Goal: Task Accomplishment & Management: Complete application form

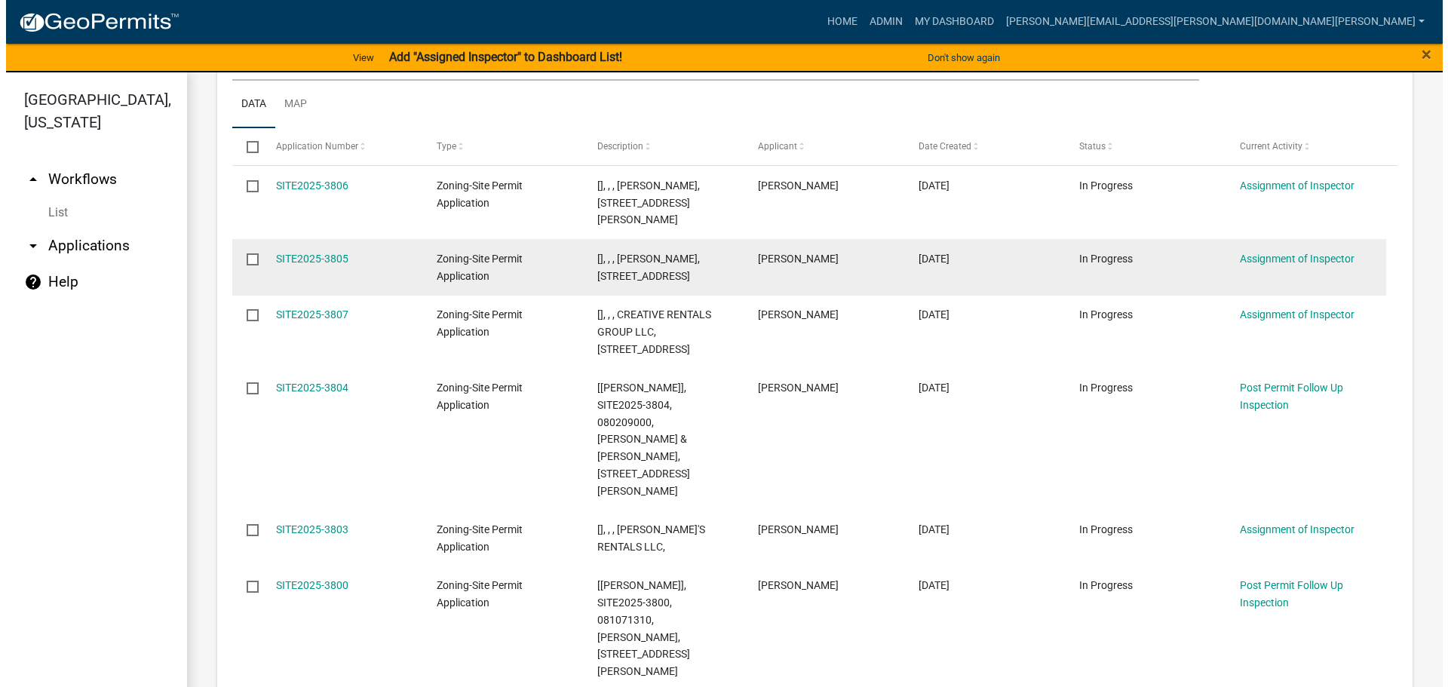
scroll to position [377, 0]
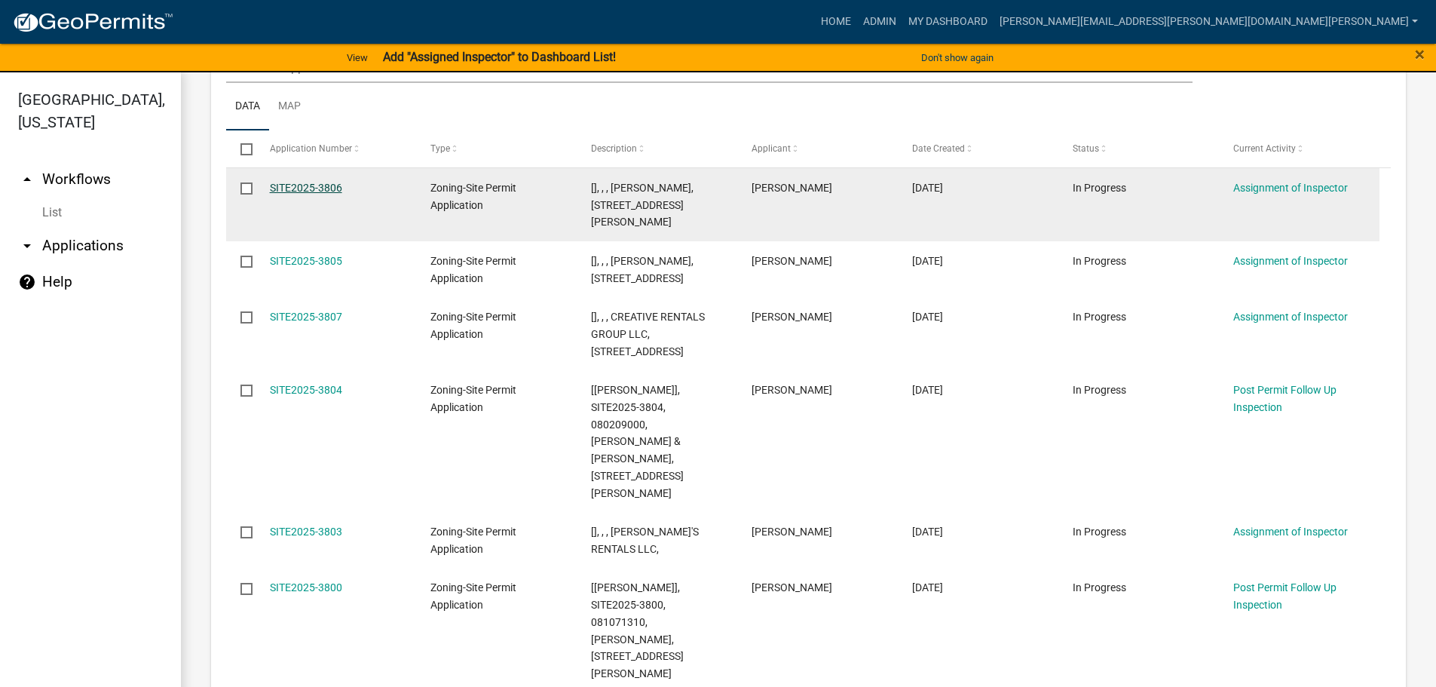
click at [322, 186] on link "SITE2025-3806" at bounding box center [306, 188] width 72 height 12
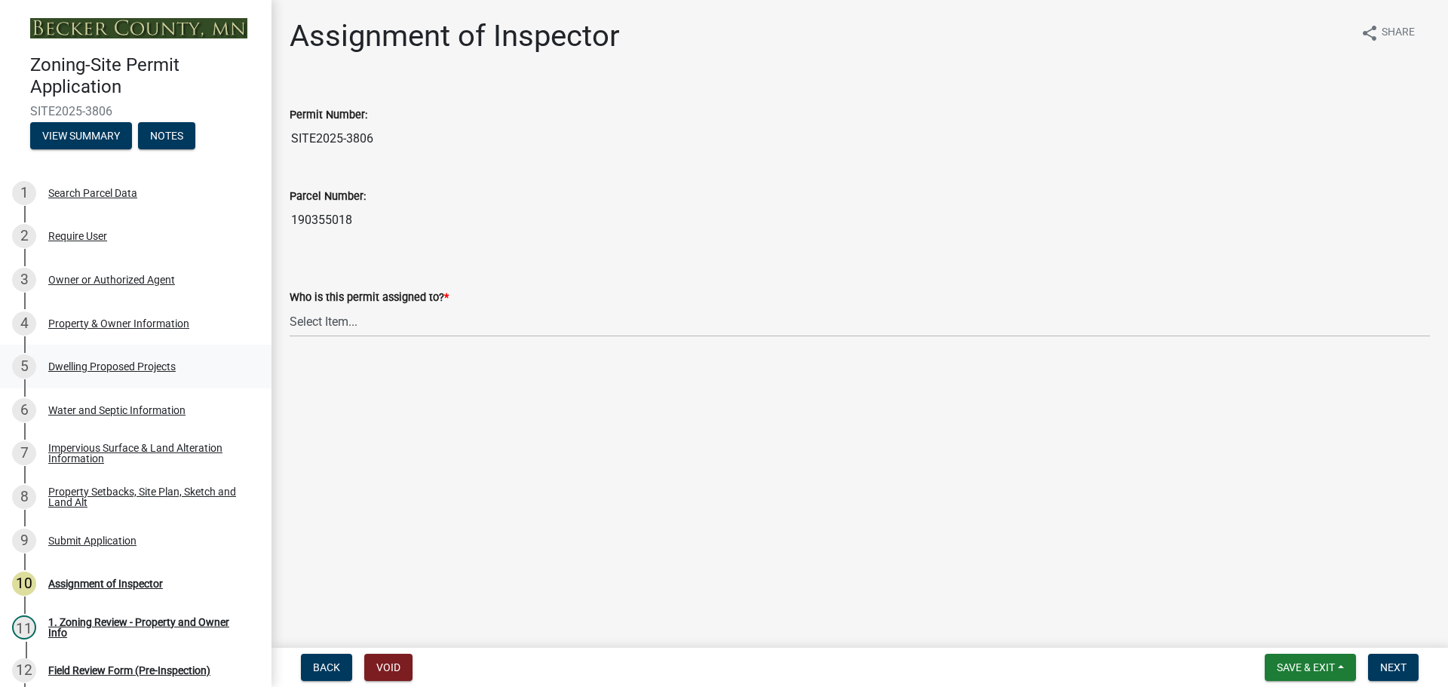
click at [142, 359] on div "5 Dwelling Proposed Projects" at bounding box center [129, 366] width 235 height 24
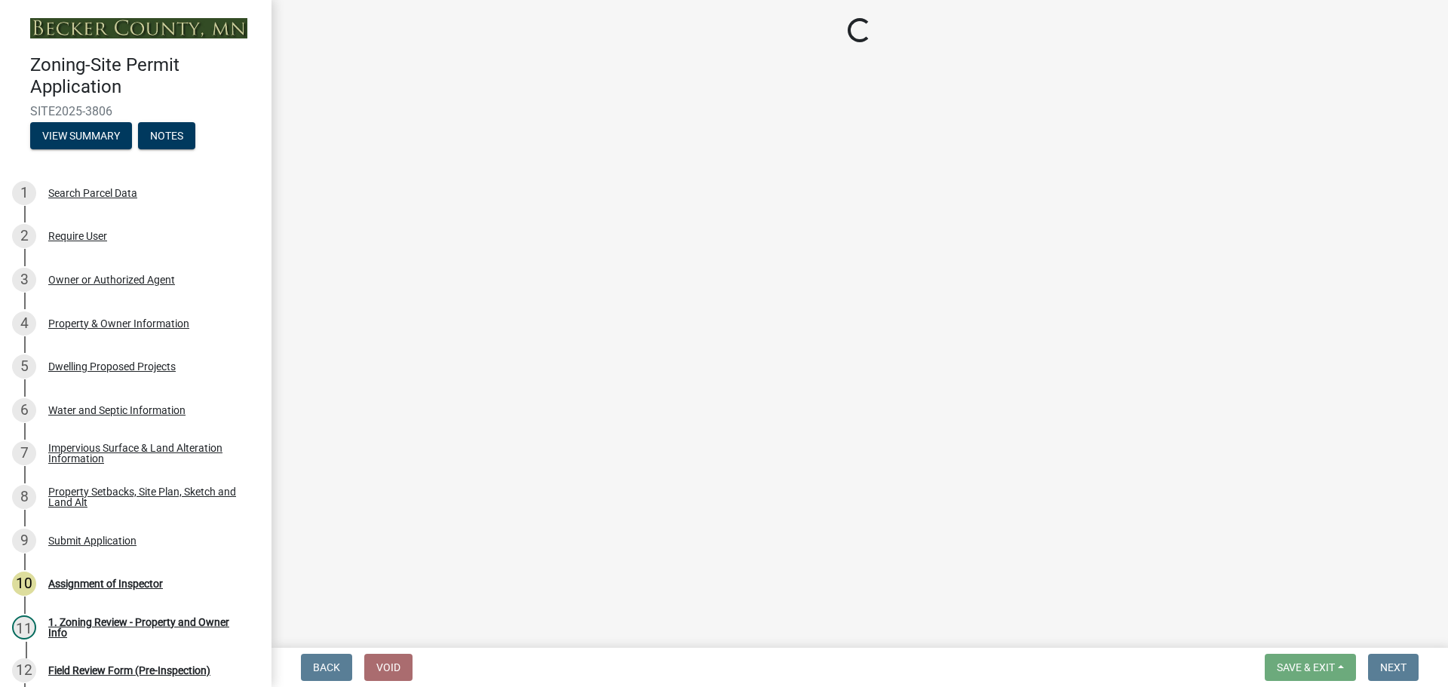
select select "a5b58647-72e6-4a45-9816-4b1990647a33"
select select "566f81cc-4b3f-4ecb-9f16-a2b313352c61"
select select "11c1c089-3b44-43c0-9549-3c9eeea2451f"
select select "c9167b10-c8af-43f1-9f68-16f8bce45d4f"
select select "8e4dc0e1-7dfa-4afc-85b9-5ad40795f204"
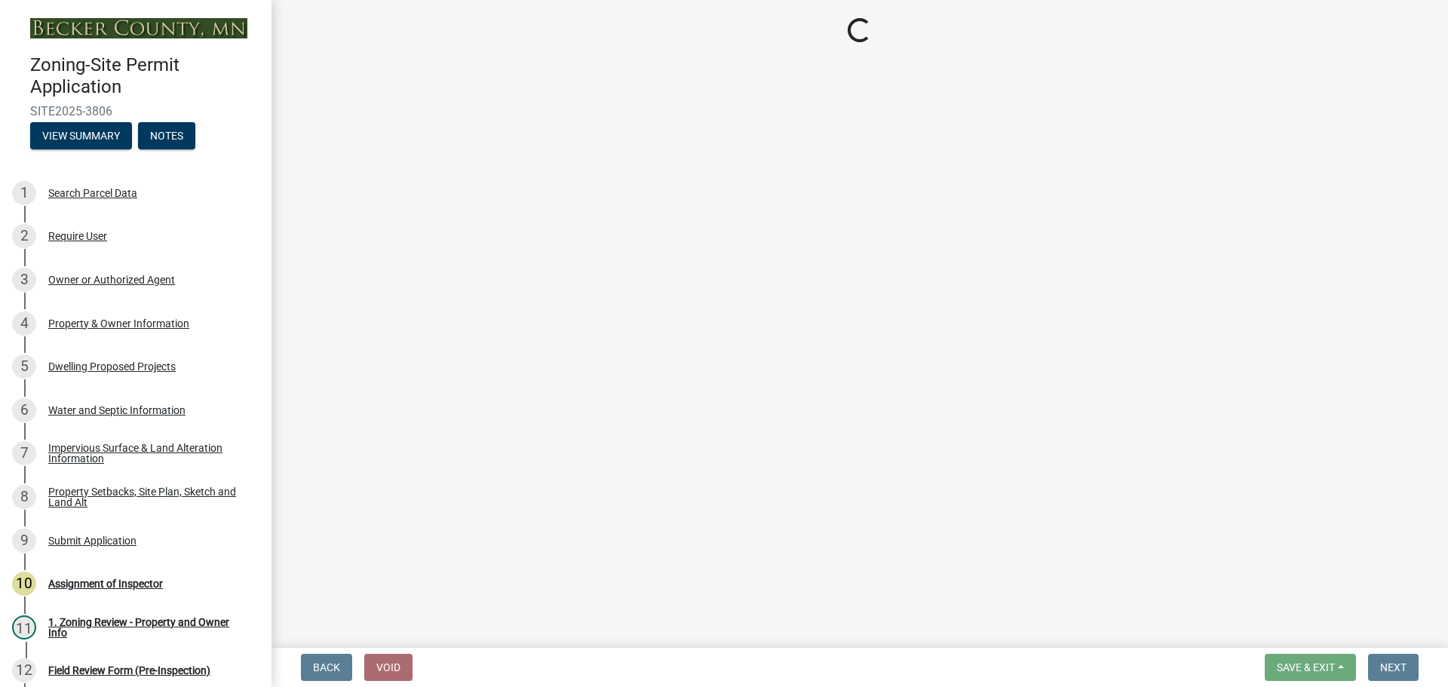
select select "ffb5c059-616d-4e71-8b5a-0d232edbecbf"
select select "2a4df672-fef0-4adc-a93c-5bc0a50cba9a"
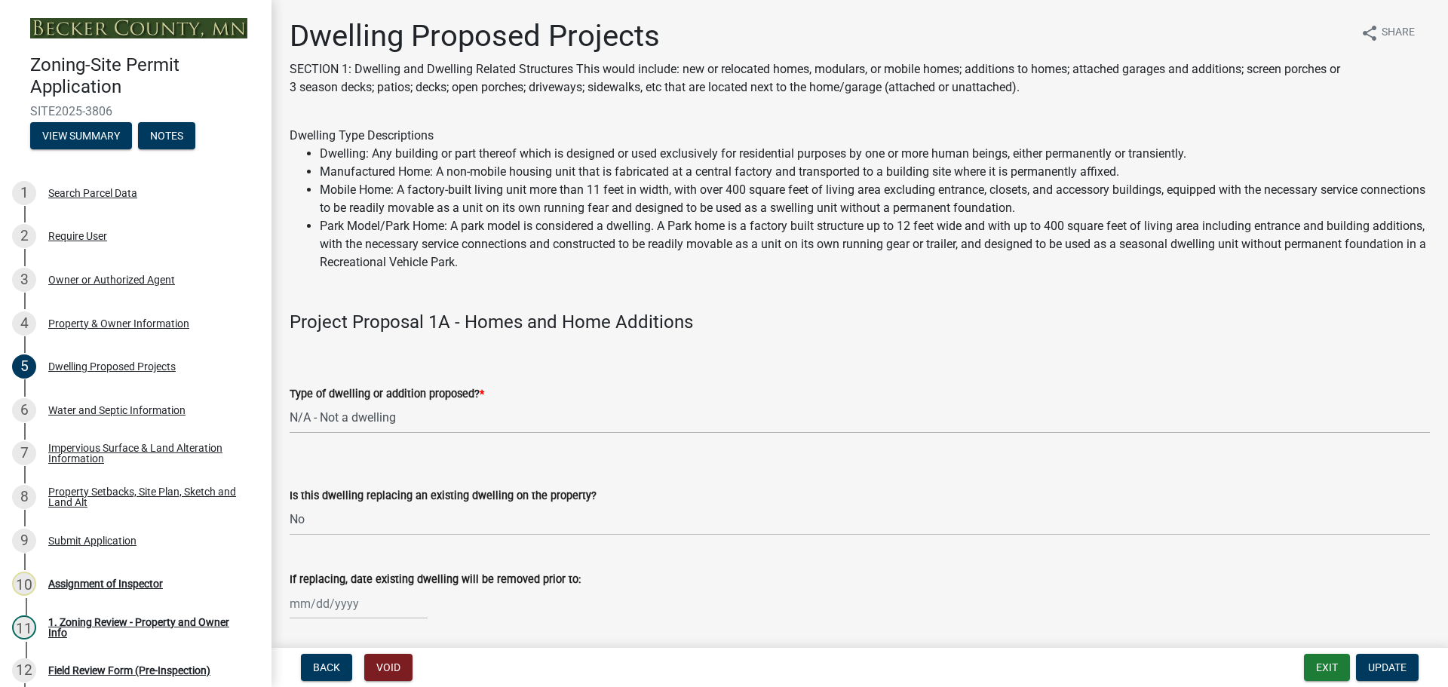
click at [769, 398] on div "Type of dwelling or addition proposed? *" at bounding box center [860, 394] width 1140 height 18
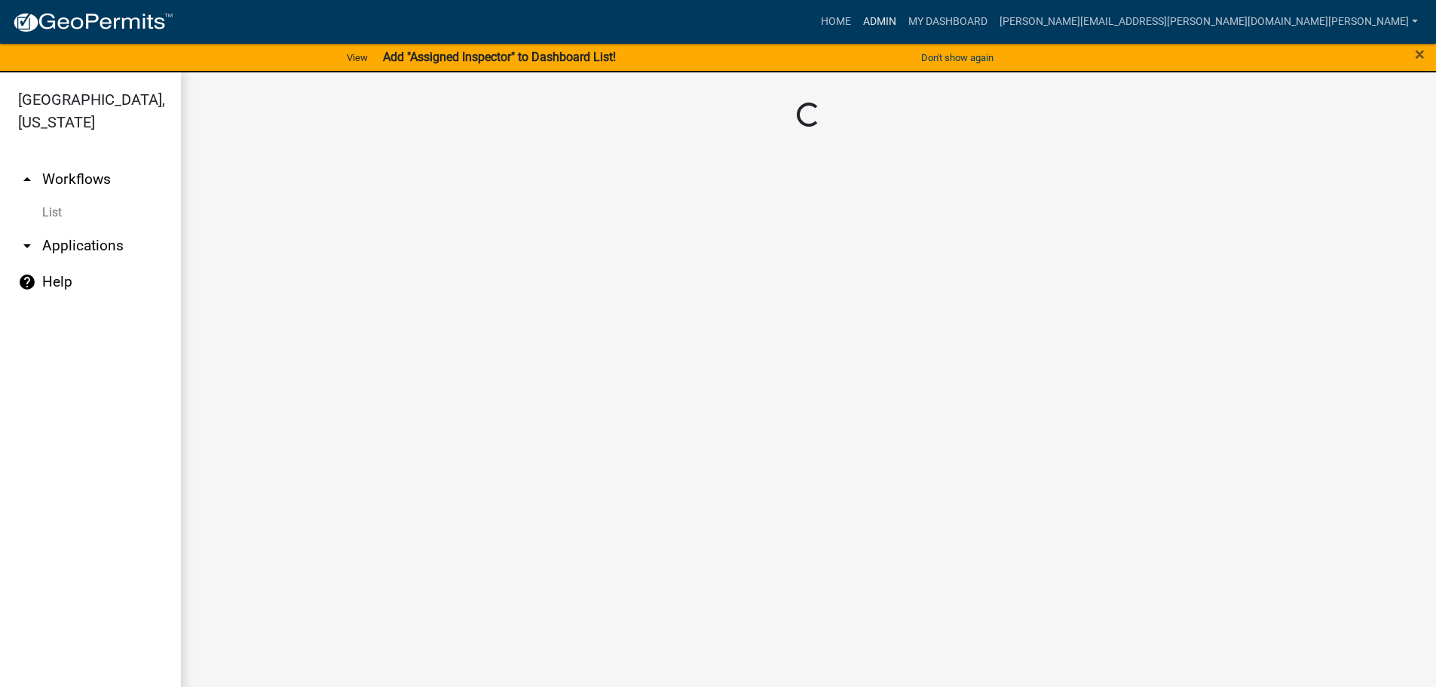
click at [902, 23] on link "Admin" at bounding box center [879, 22] width 45 height 29
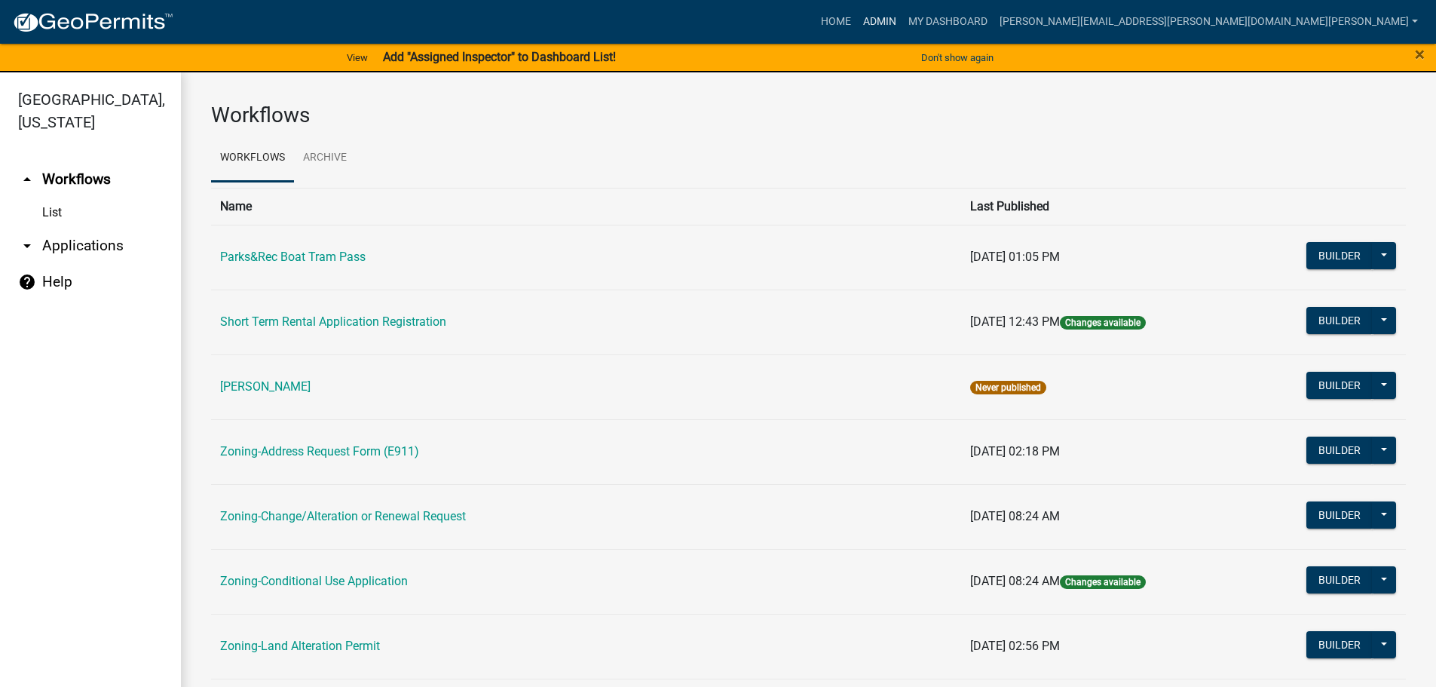
scroll to position [470, 0]
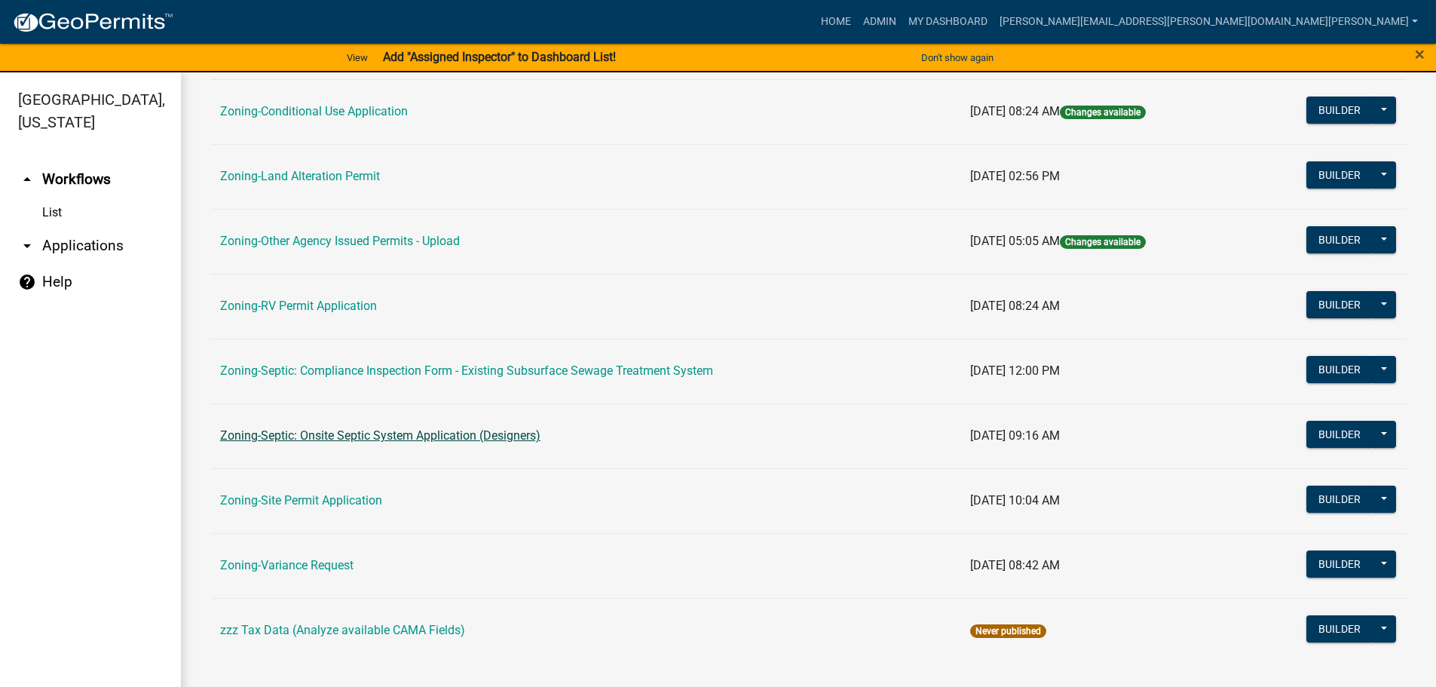
click at [332, 431] on link "Zoning-Septic: Onsite Septic System Application (Designers)" at bounding box center [380, 435] width 320 height 14
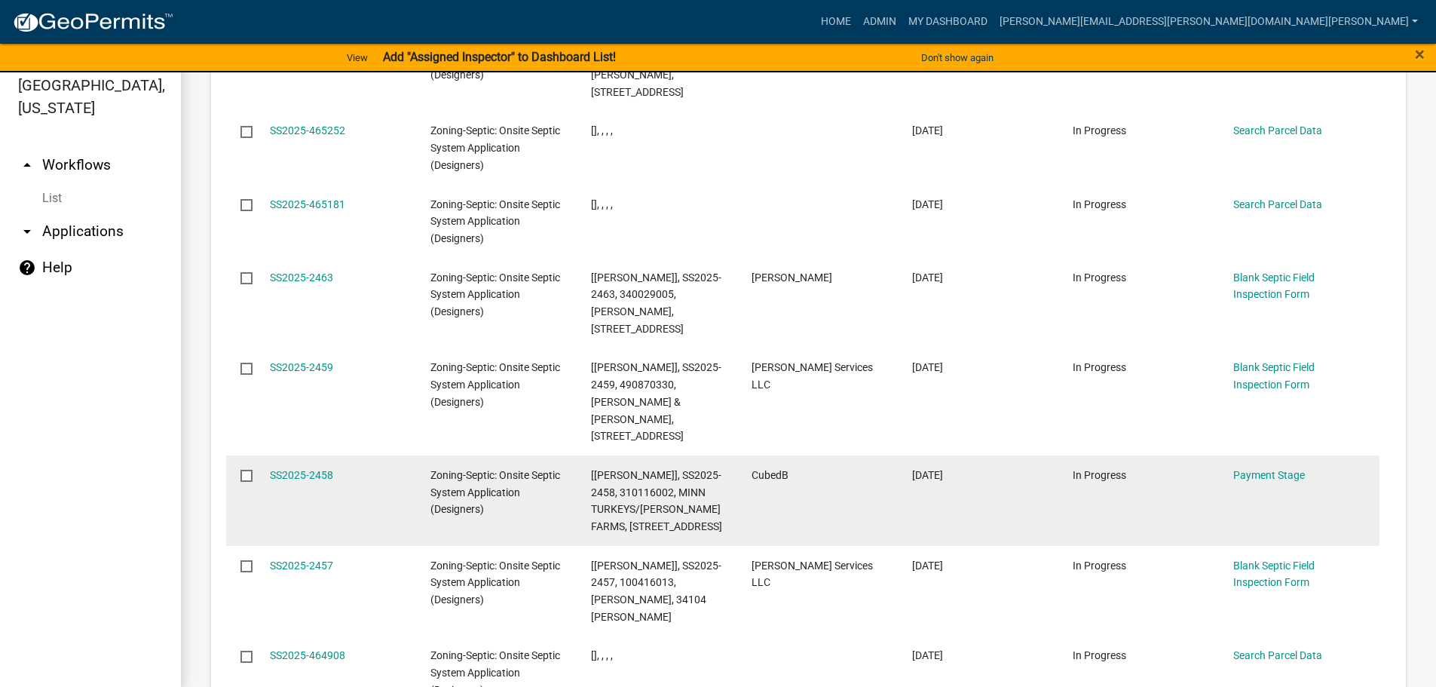
scroll to position [18, 0]
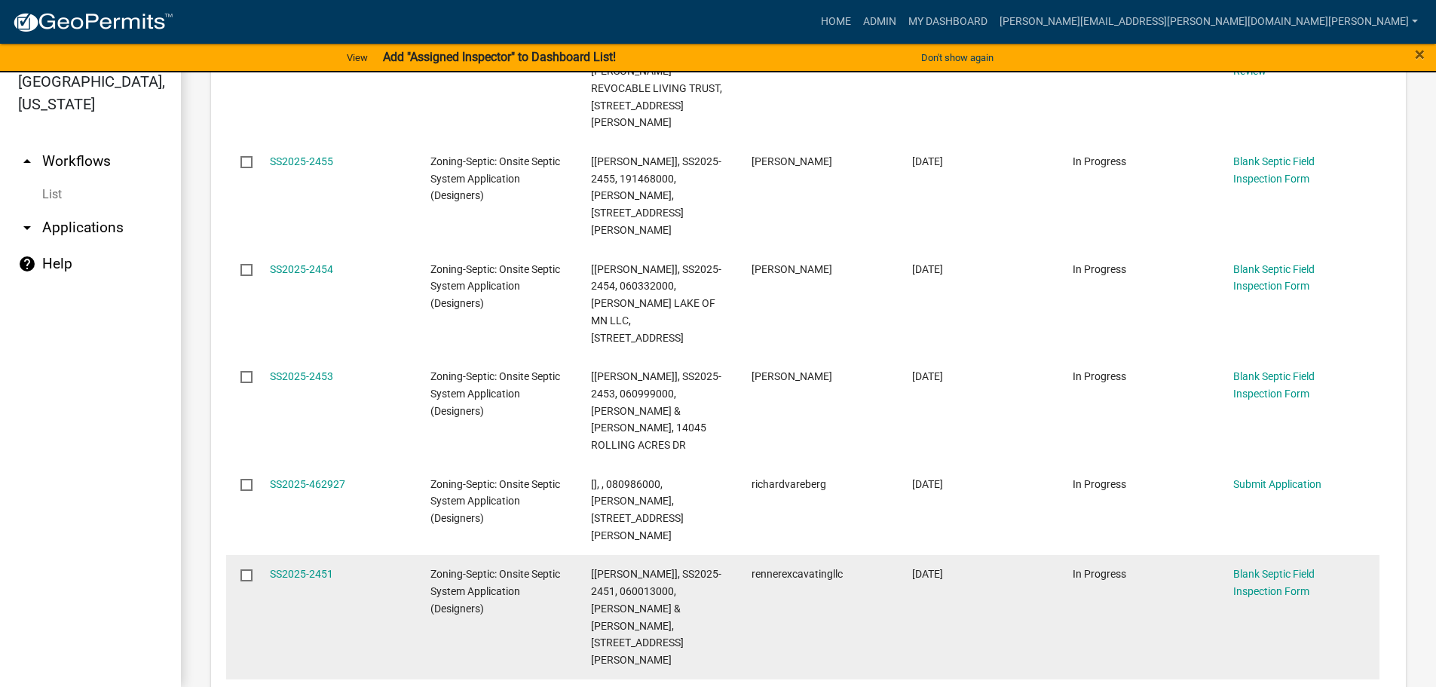
scroll to position [2147, 0]
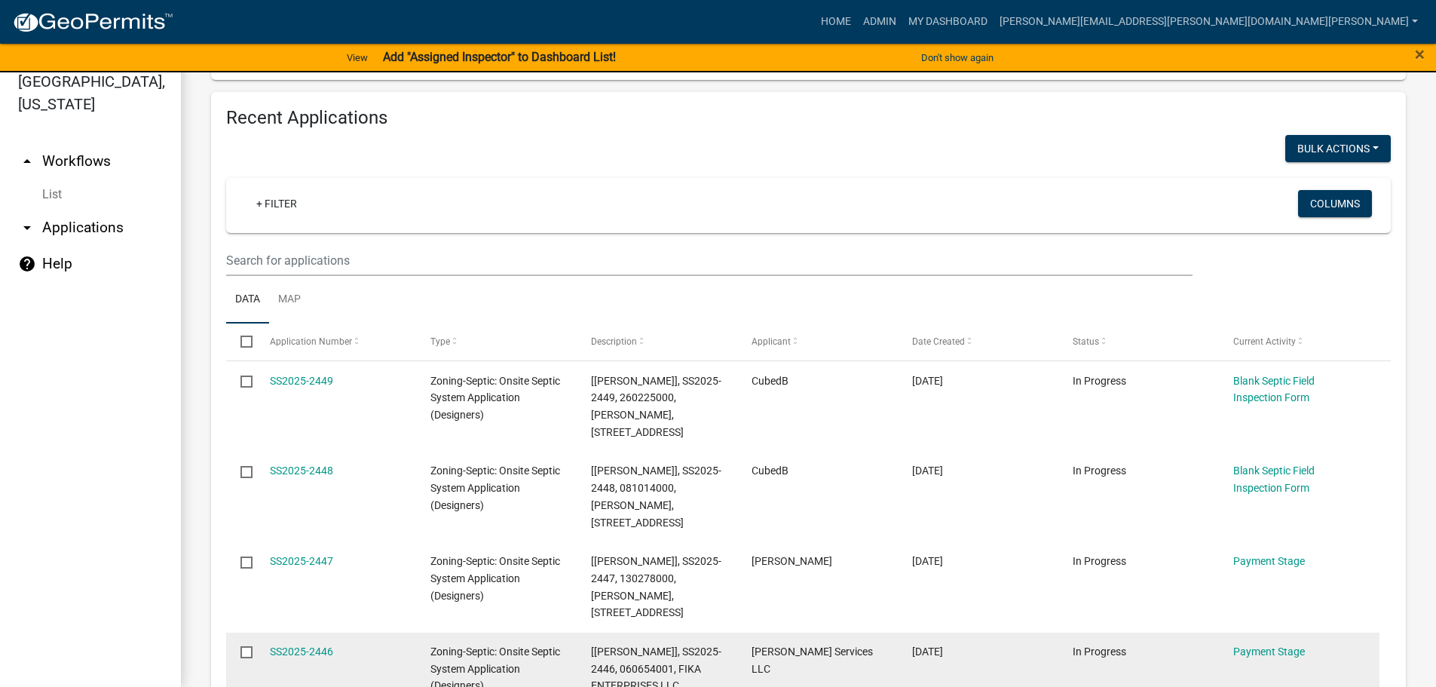
scroll to position [1568, 0]
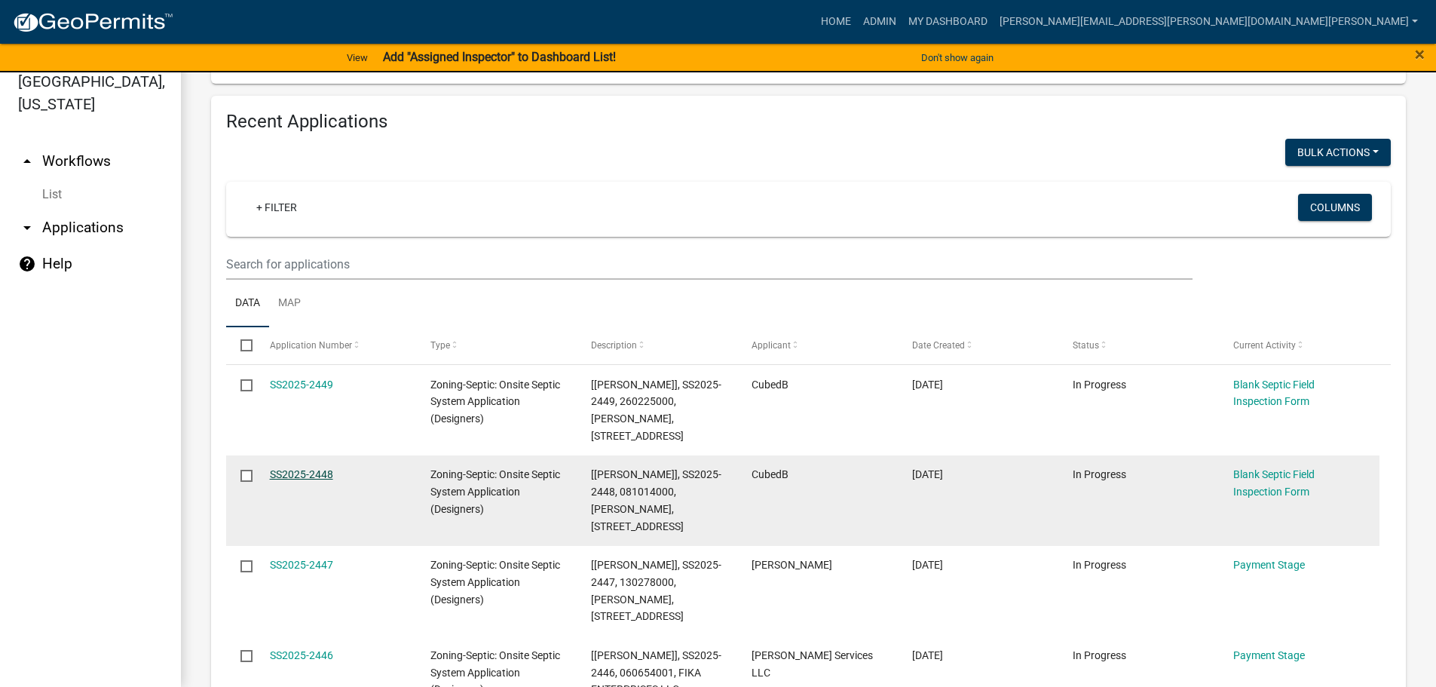
click at [307, 468] on link "SS2025-2448" at bounding box center [301, 474] width 63 height 12
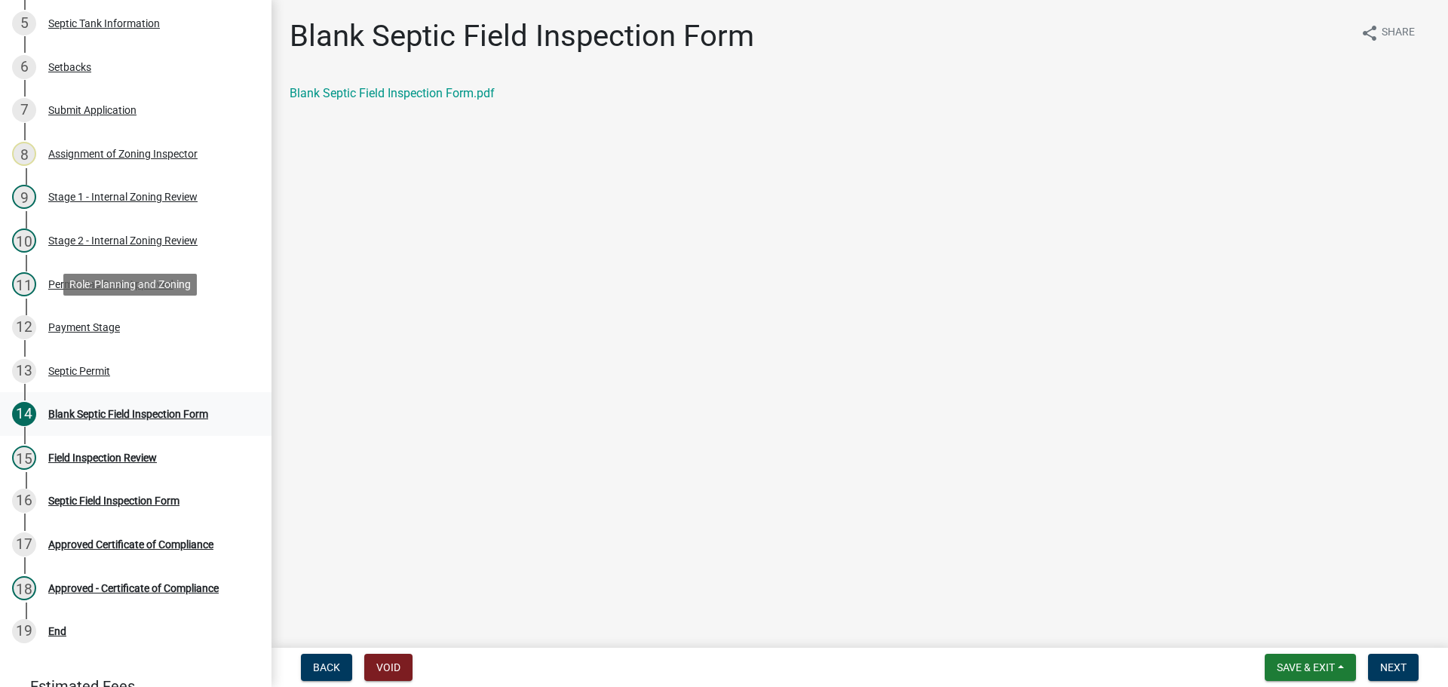
scroll to position [452, 0]
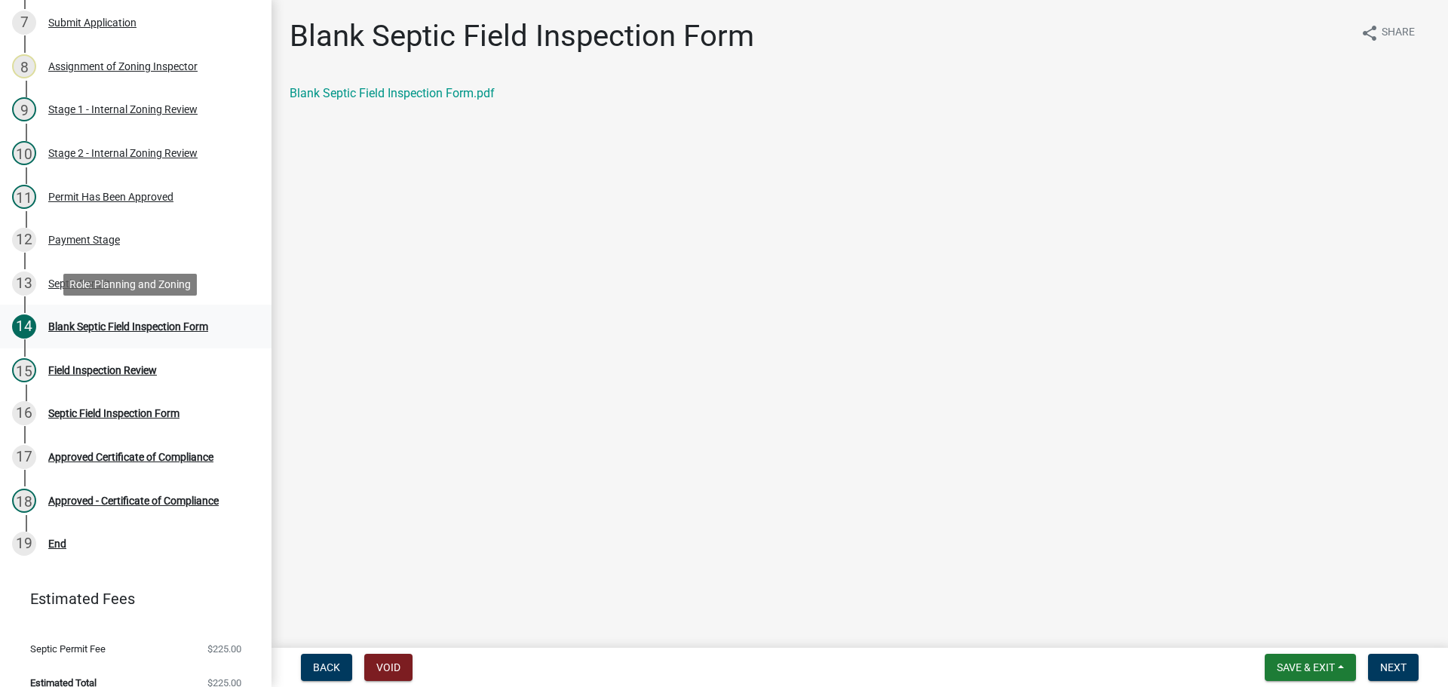
click at [194, 327] on div "Blank Septic Field Inspection Form" at bounding box center [128, 326] width 160 height 11
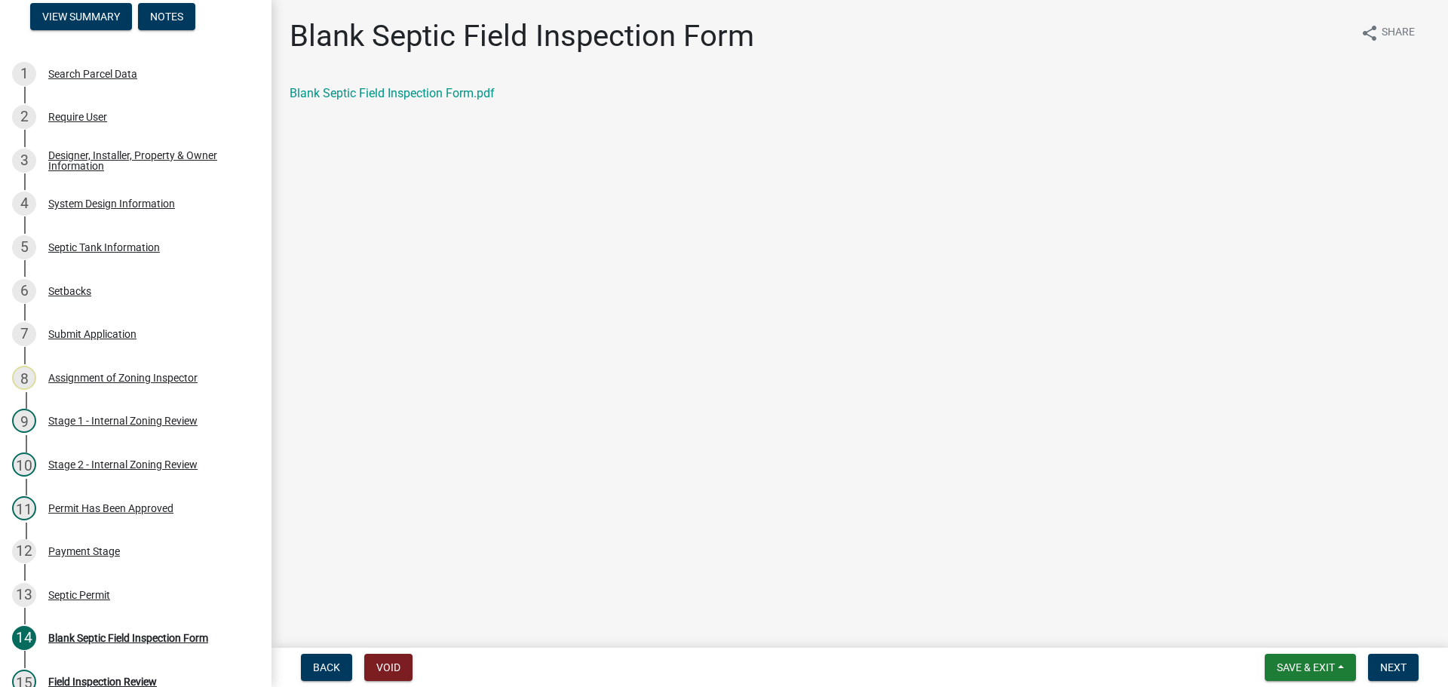
scroll to position [0, 0]
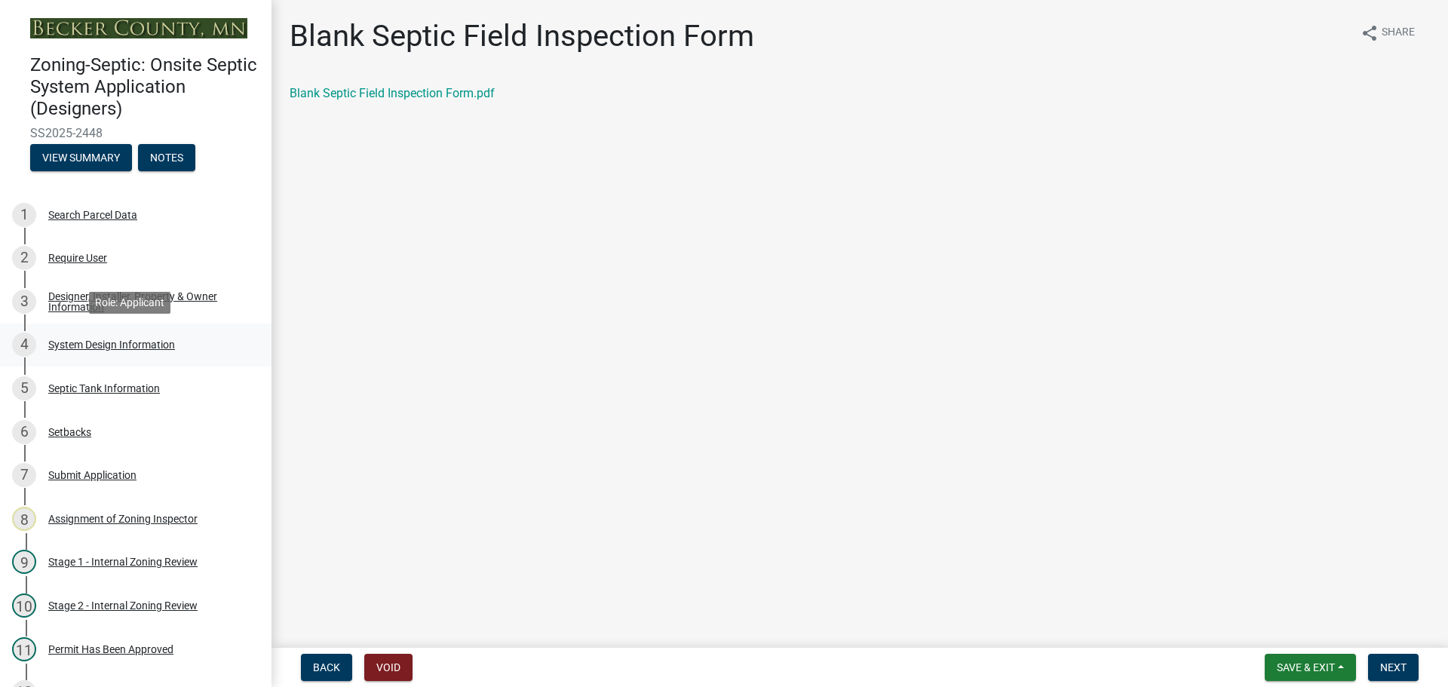
click at [131, 342] on div "System Design Information" at bounding box center [111, 344] width 127 height 11
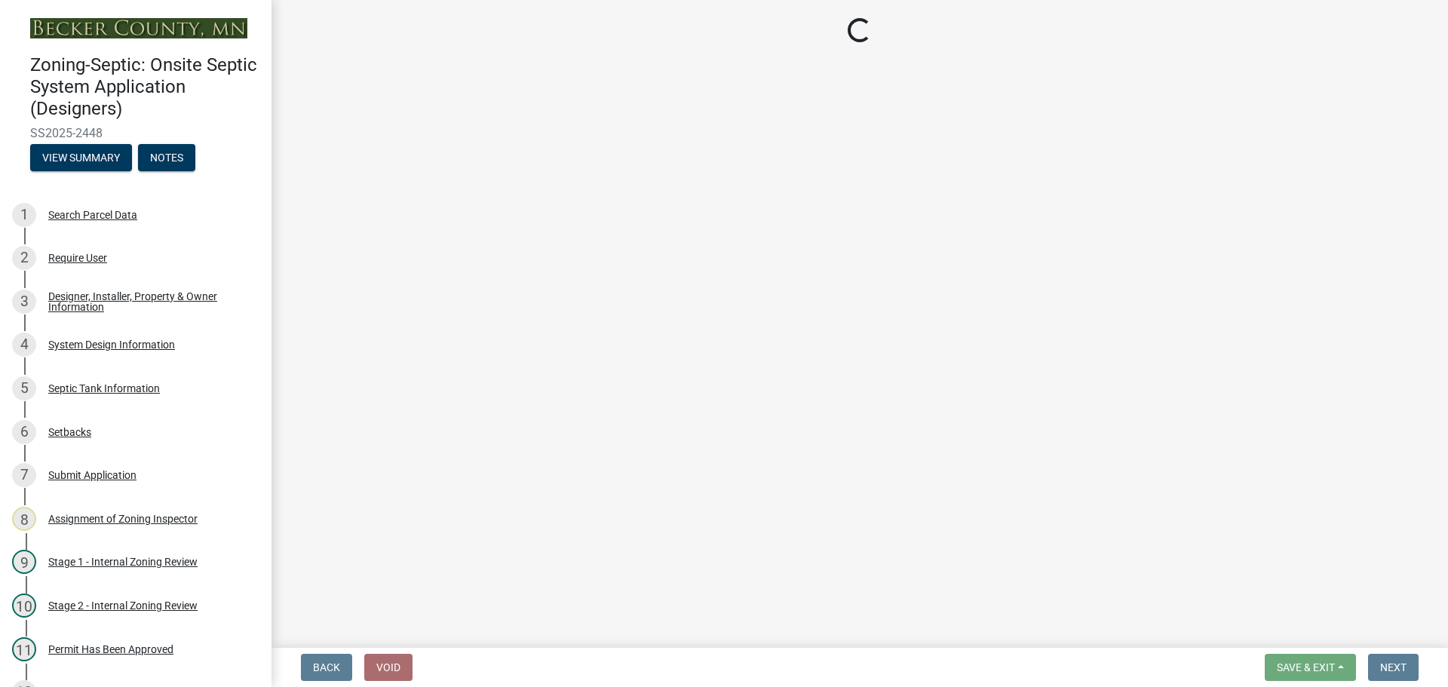
select select "8ba21533-2acf-4cc6-95e5-280e4aabd5a3"
select select "d11049ea-91d0-42ef-8f23-5bc08afa6acf"
select select "011fbff4-a41d-4a75-9bd8-71c7e6c69e0d"
select select "85fdfef2-2683-4311-b5d5-5505f6411127"
select select "ba735beb-519e-40f0-ae20-62d65fc4c46b"
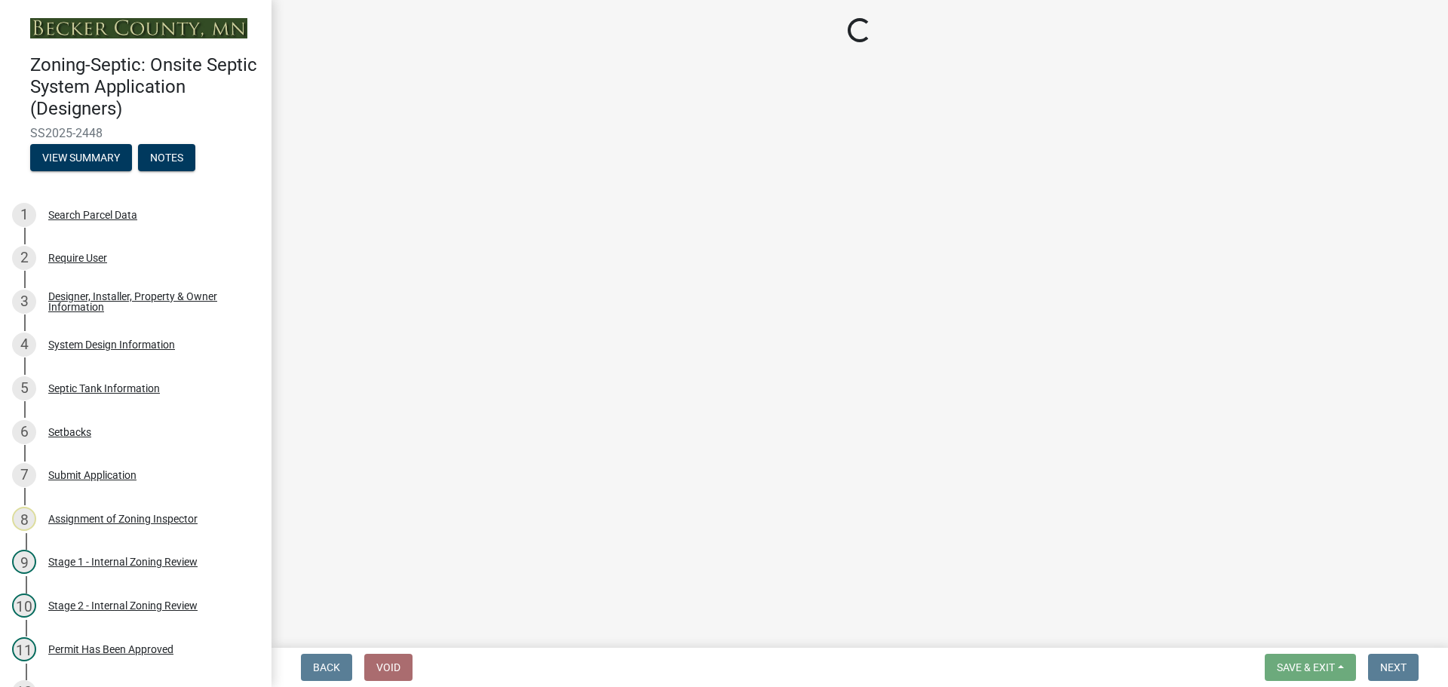
select select "22f42ee4-8f54-4ffd-840f-b13e29e3d3ac"
select select "f869305d-2cb1-4dd4-8e19-f65af66fecb7"
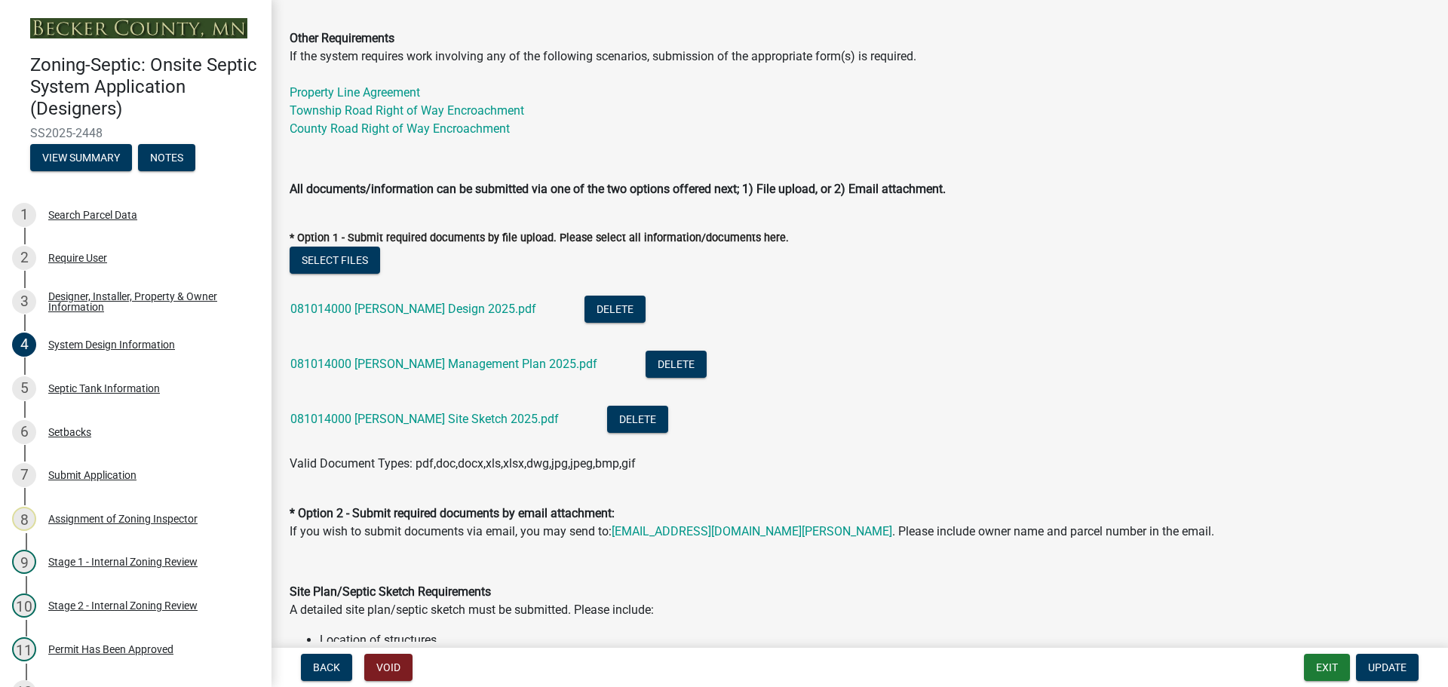
scroll to position [603, 0]
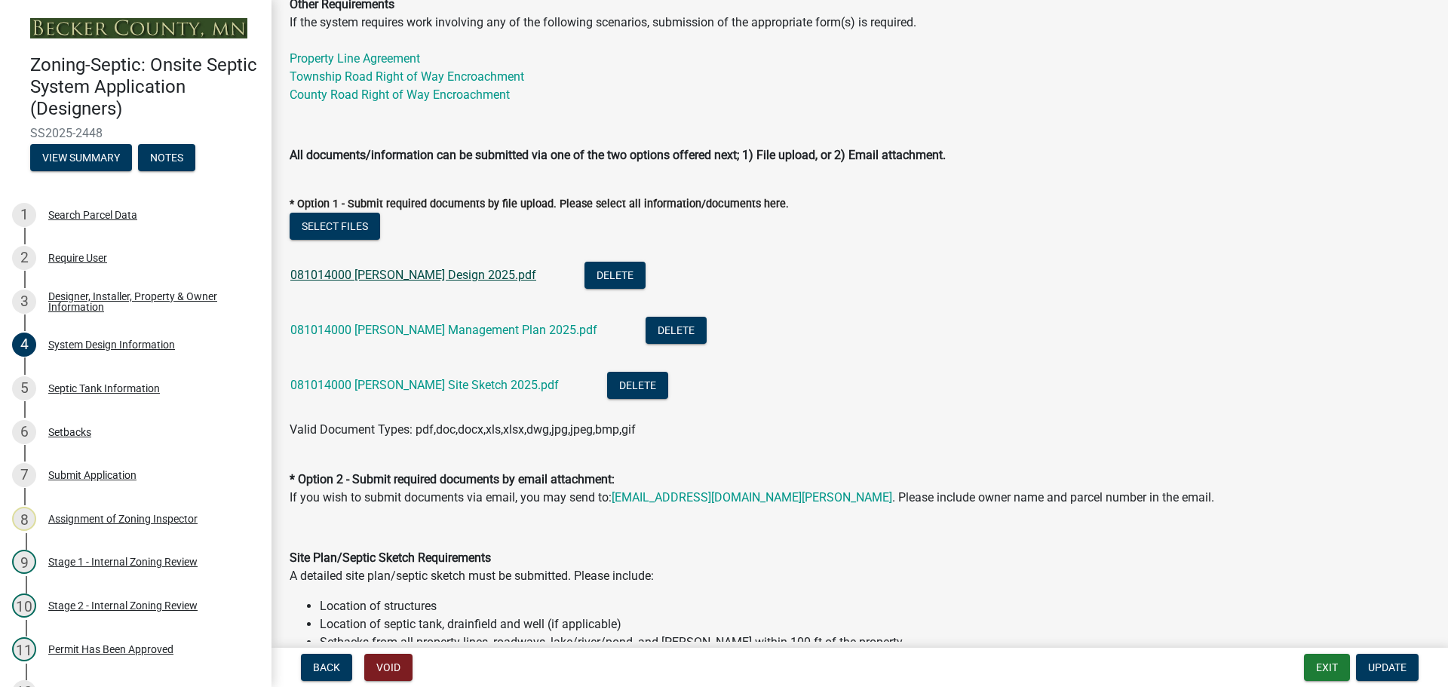
click at [412, 272] on link "081014000 [PERSON_NAME] Design 2025.pdf" at bounding box center [413, 275] width 246 height 14
click at [394, 327] on link "081014000 [PERSON_NAME] Management Plan 2025.pdf" at bounding box center [443, 330] width 307 height 14
click at [400, 385] on link "081014000 [PERSON_NAME] Site Sketch 2025.pdf" at bounding box center [424, 385] width 268 height 14
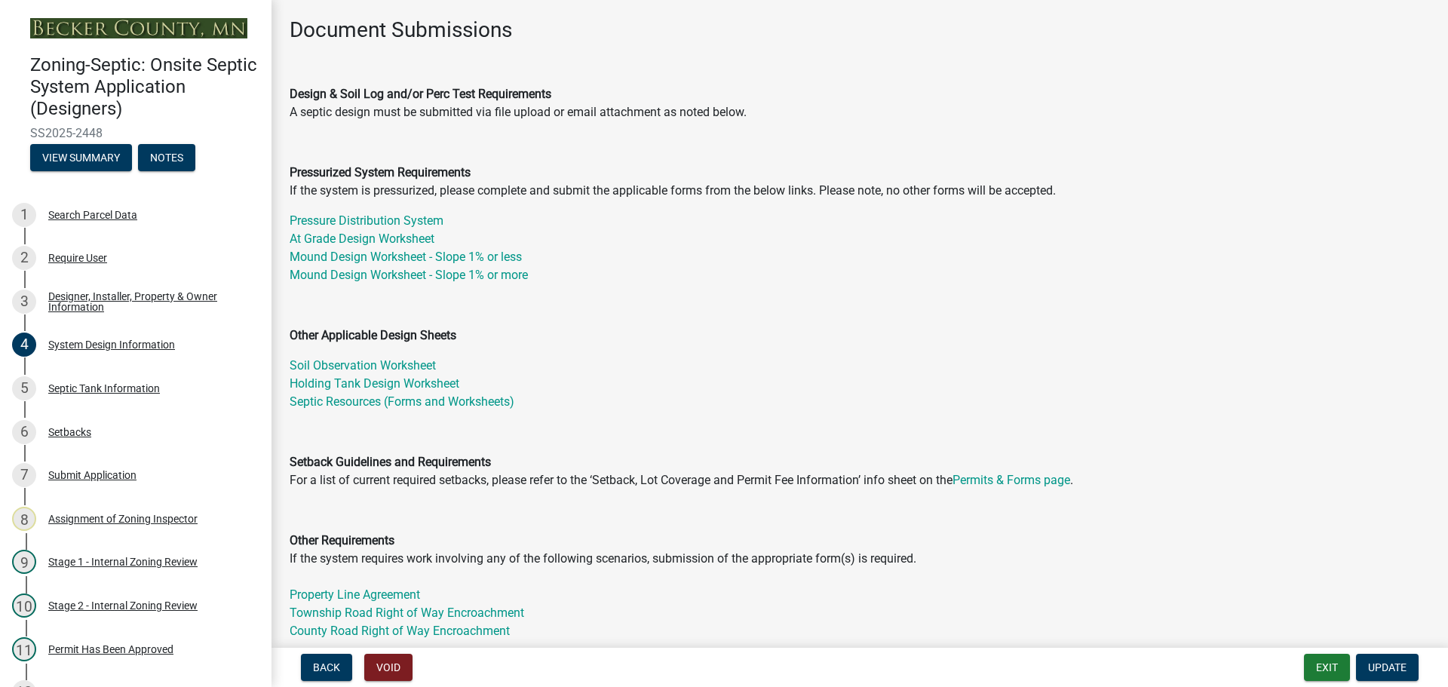
scroll to position [0, 0]
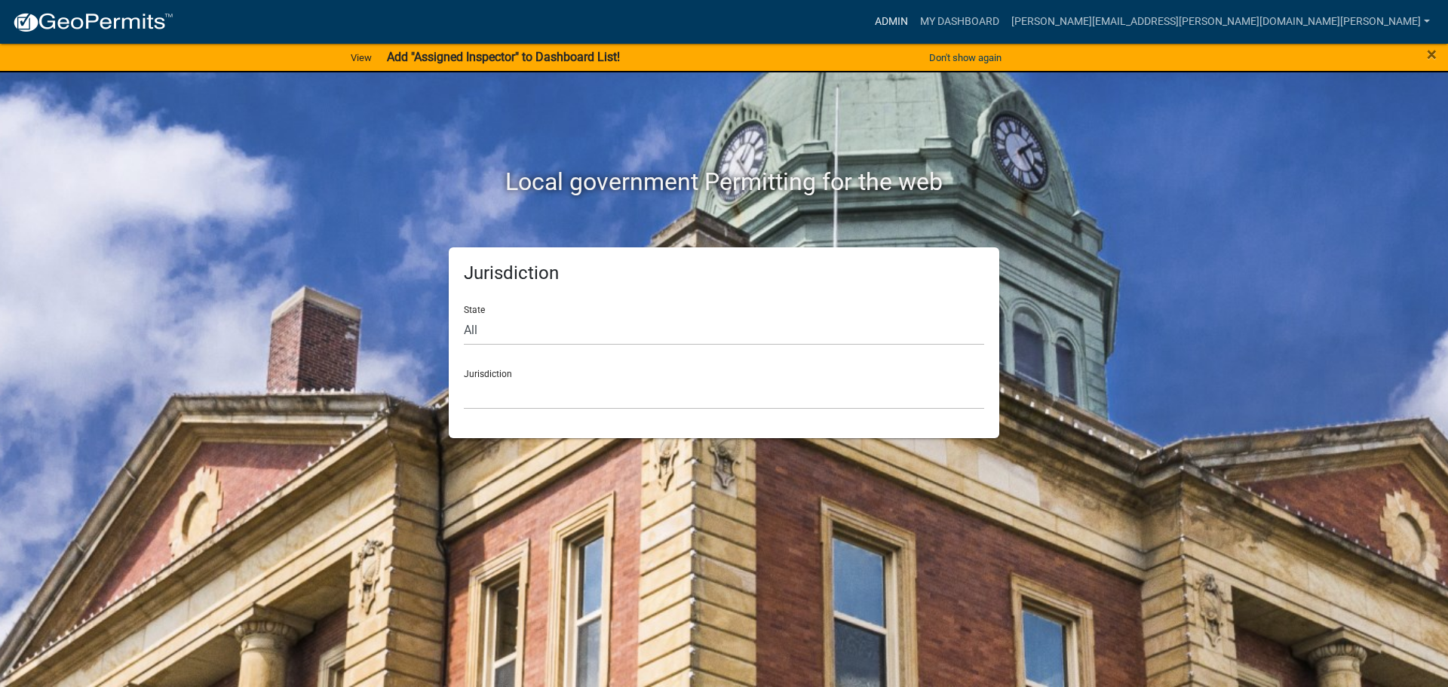
click at [914, 17] on link "Admin" at bounding box center [891, 22] width 45 height 29
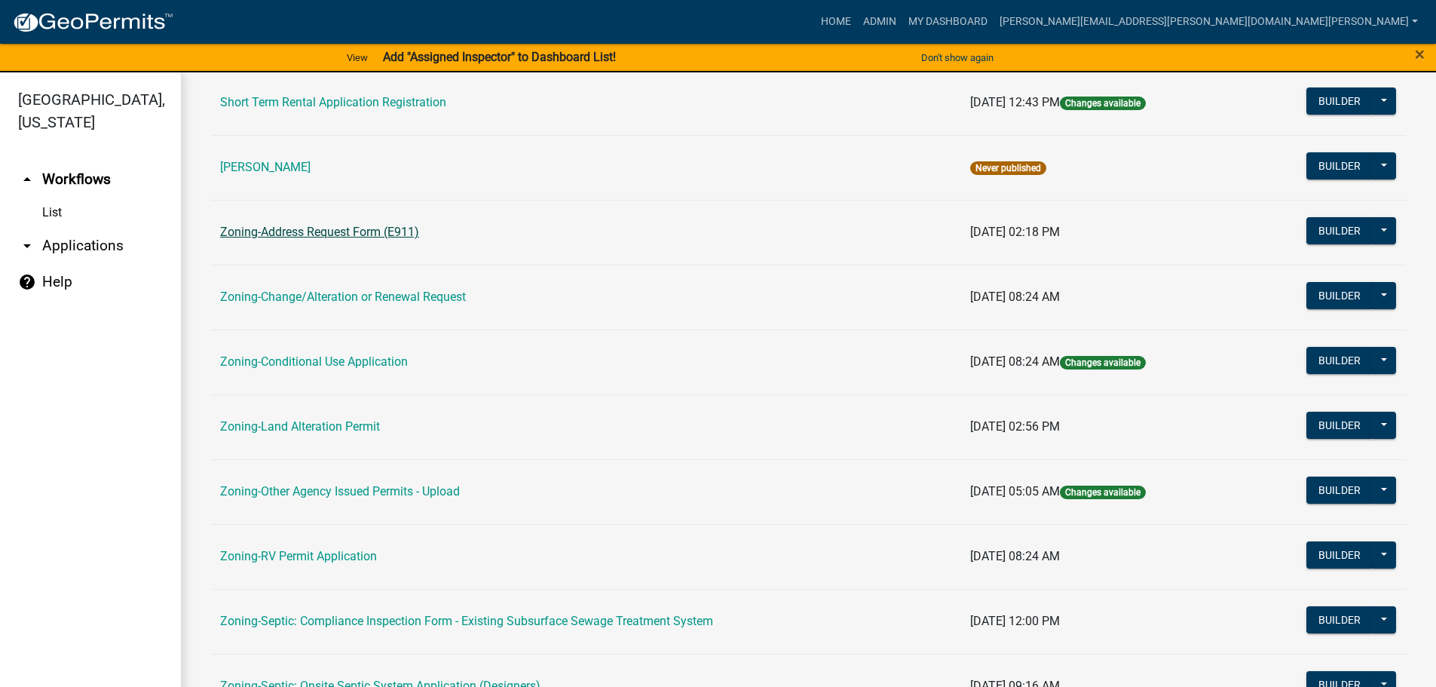
scroll to position [452, 0]
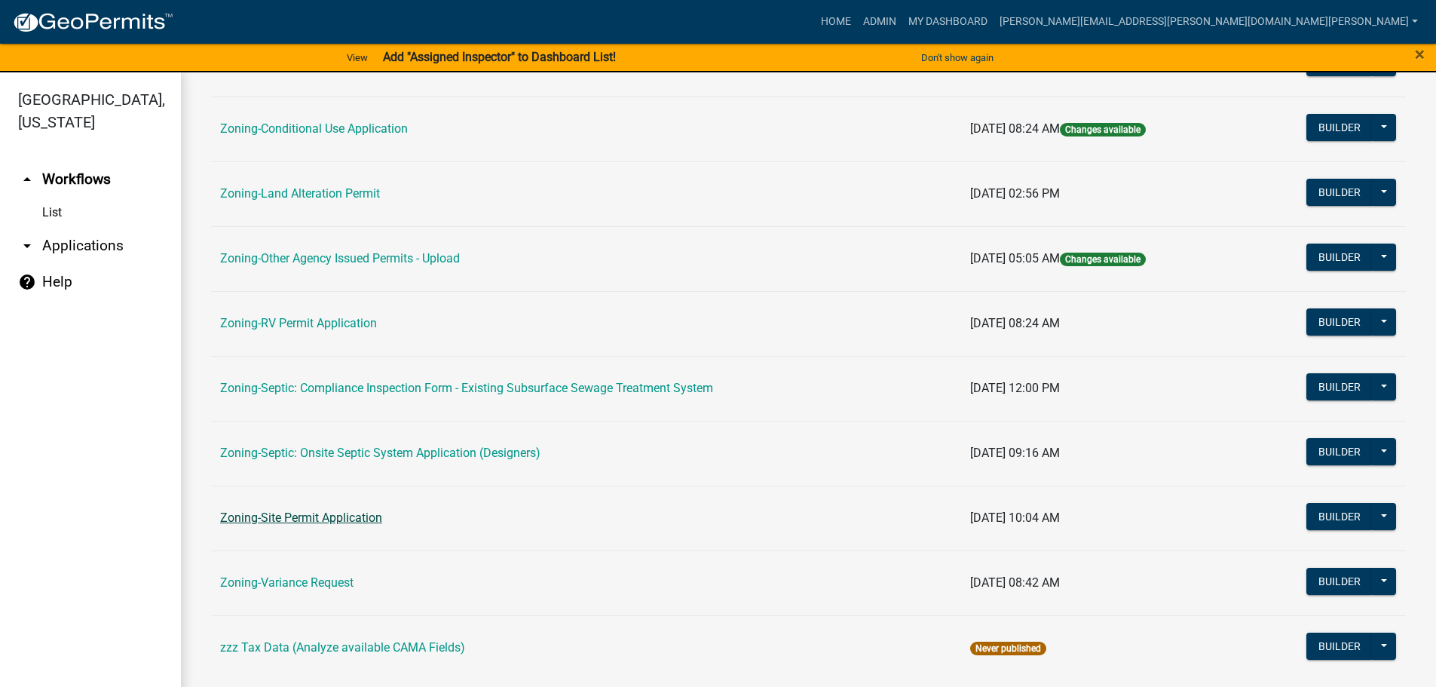
click at [327, 515] on link "Zoning-Site Permit Application" at bounding box center [301, 517] width 162 height 14
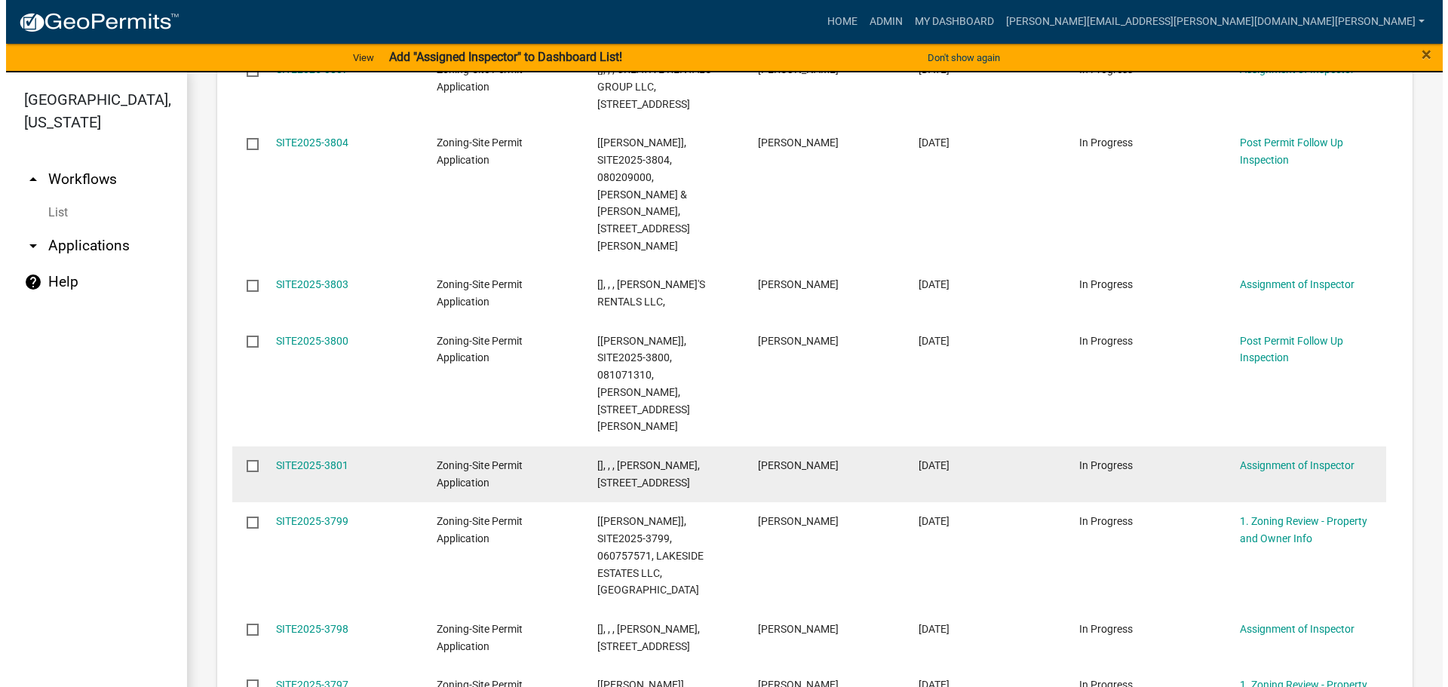
scroll to position [754, 0]
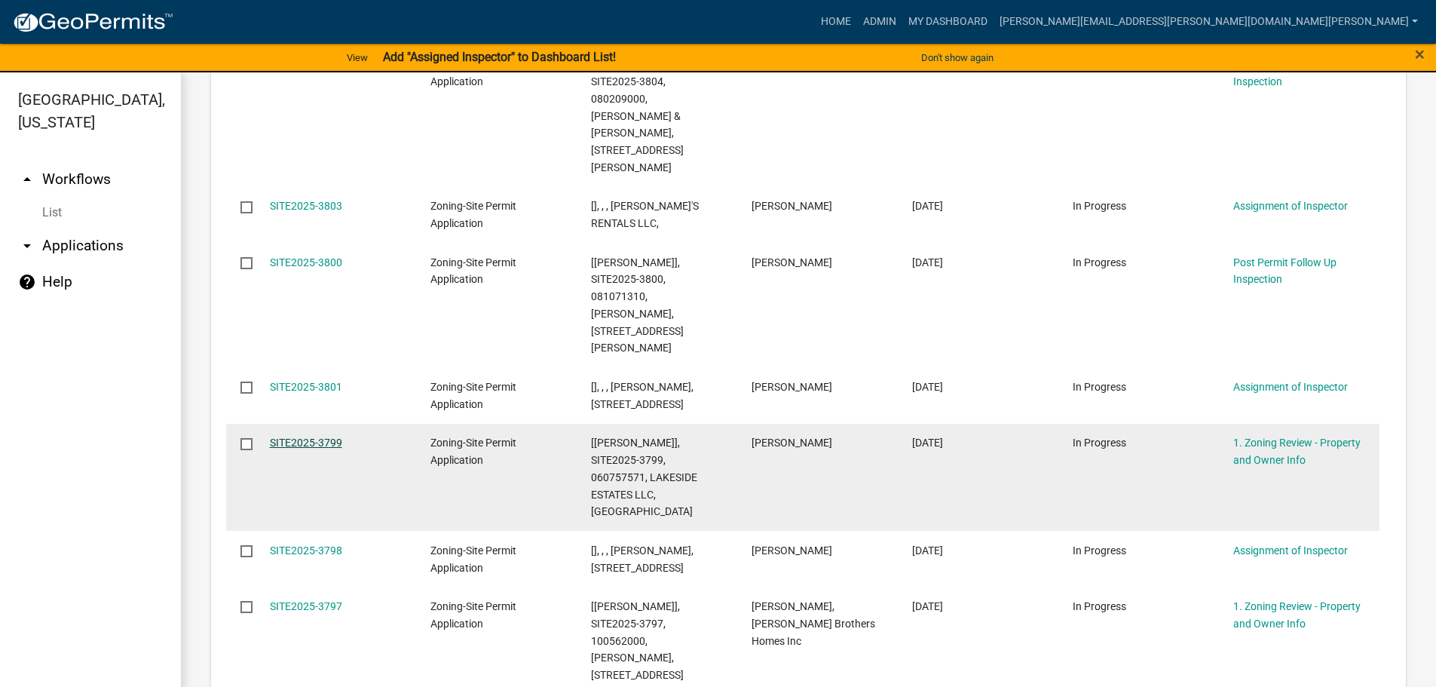
click at [322, 437] on link "SITE2025-3799" at bounding box center [306, 443] width 72 height 12
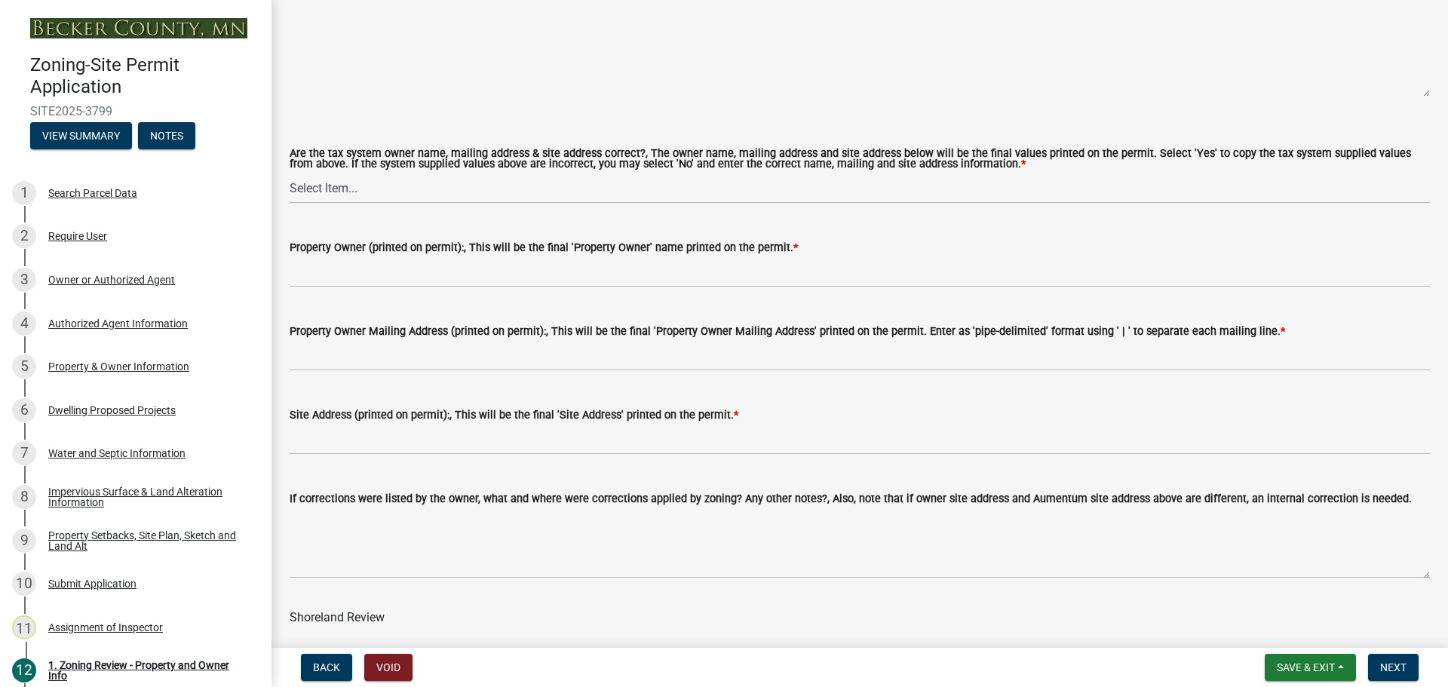
scroll to position [1809, 0]
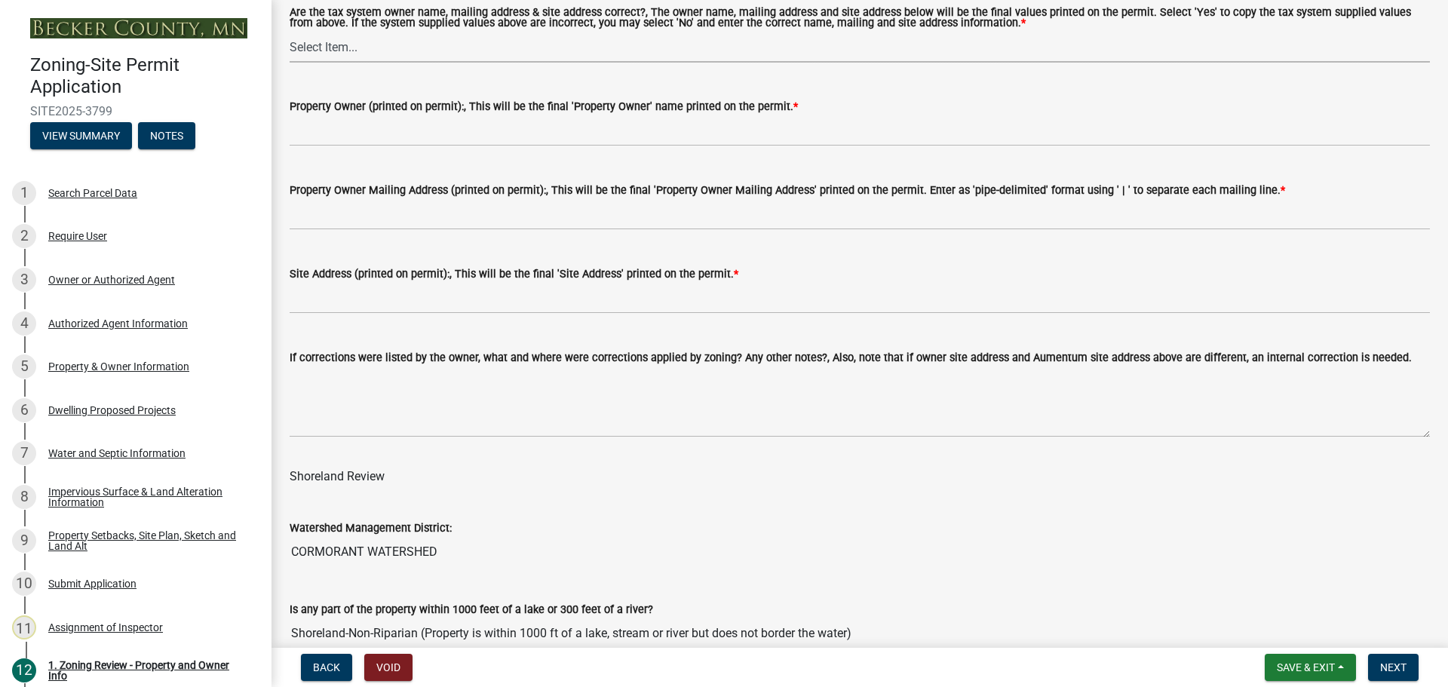
drag, startPoint x: 333, startPoint y: 42, endPoint x: 345, endPoint y: 60, distance: 21.7
click at [333, 42] on select "Select Item... Yes No" at bounding box center [860, 47] width 1140 height 31
click at [290, 32] on select "Select Item... Yes No" at bounding box center [860, 47] width 1140 height 31
select select "ab6c2257-4786-48e5-86d0-1194833f57c8"
click at [117, 531] on div "Property Setbacks, Site Plan, Sketch and Land Alt" at bounding box center [147, 540] width 199 height 21
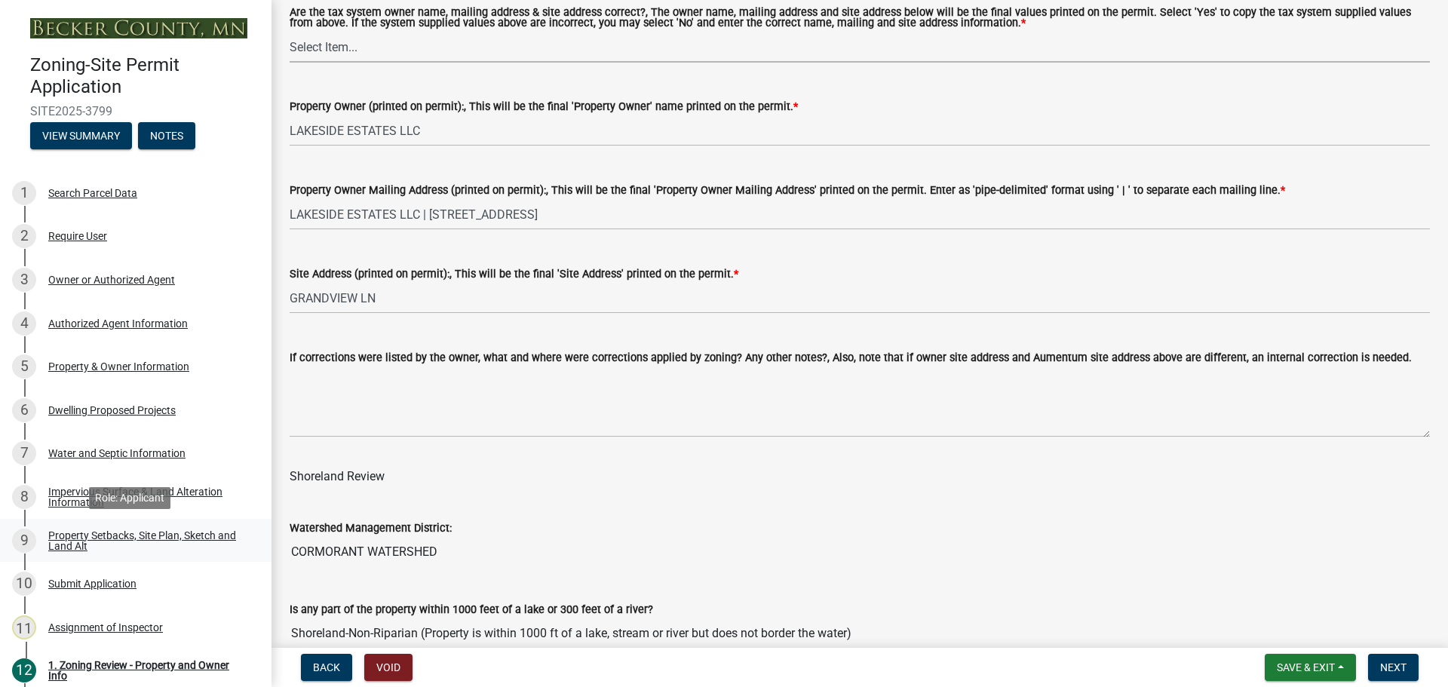
scroll to position [0, 0]
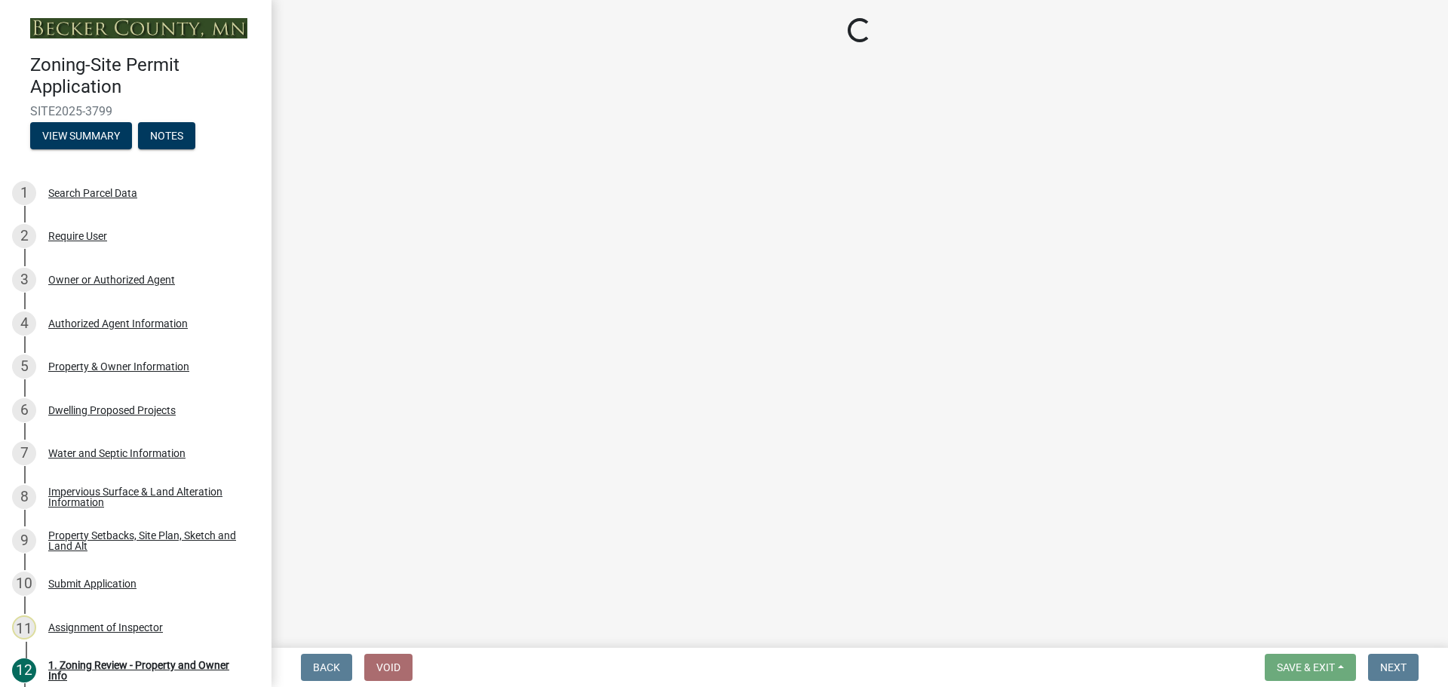
select select "bc359128-44fe-43a6-b559-d4174f4d38cf"
select select "06f303b2-67da-46ad-9e12-034664c136e9"
select select "fd58f24c-a096-4195-863e-b494ea1fd324"
select select "e8ab2dc3-aa3f-46f3-9b4a-37eb25ad84af"
select select "27b2a8b4-abf6-463e-8c0c-7c5d2b4fe26f"
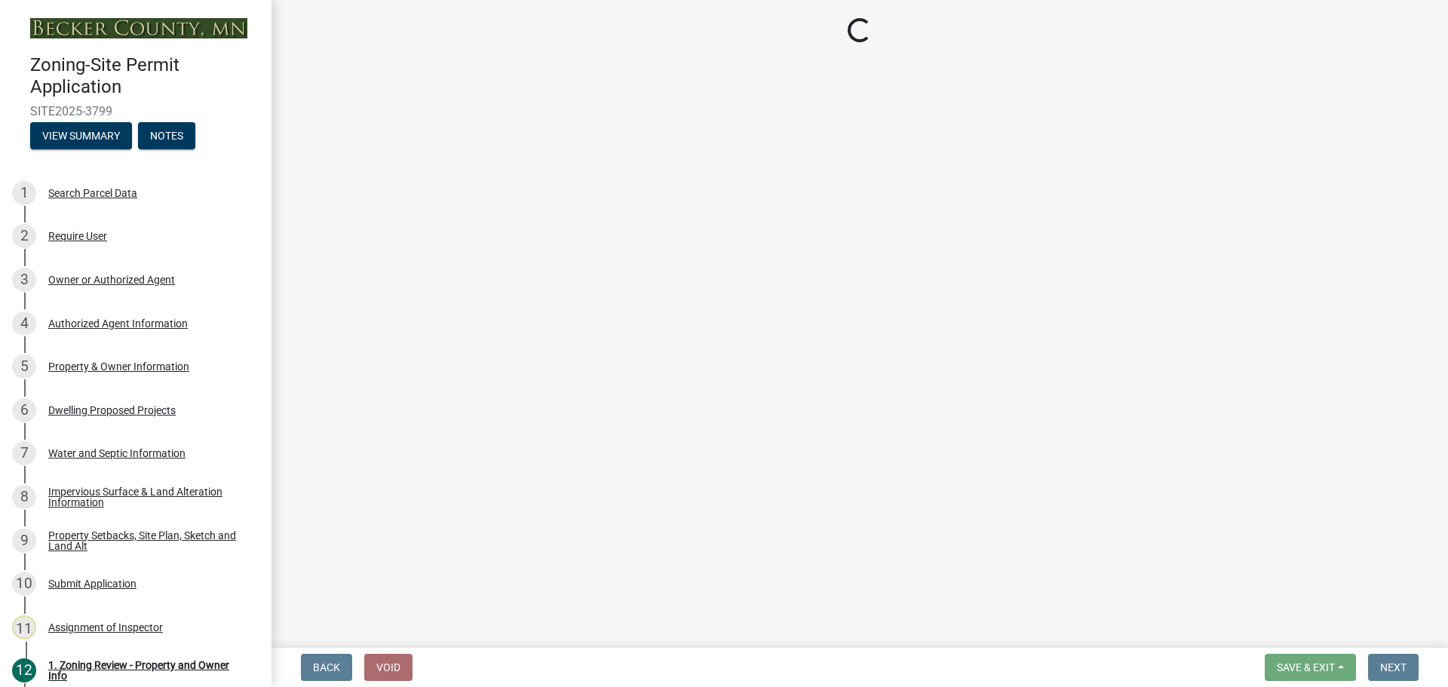
select select "b98836ba-4715-455d-97ab-be9a9df498a8"
select select "288143c3-cc30-40f5-bb2a-2522511345b2"
select select "ff457040-d2bf-49fa-a716-aef4a9c76f60"
select select "19d13e65-c93d-443e-910a-7a17299544cc"
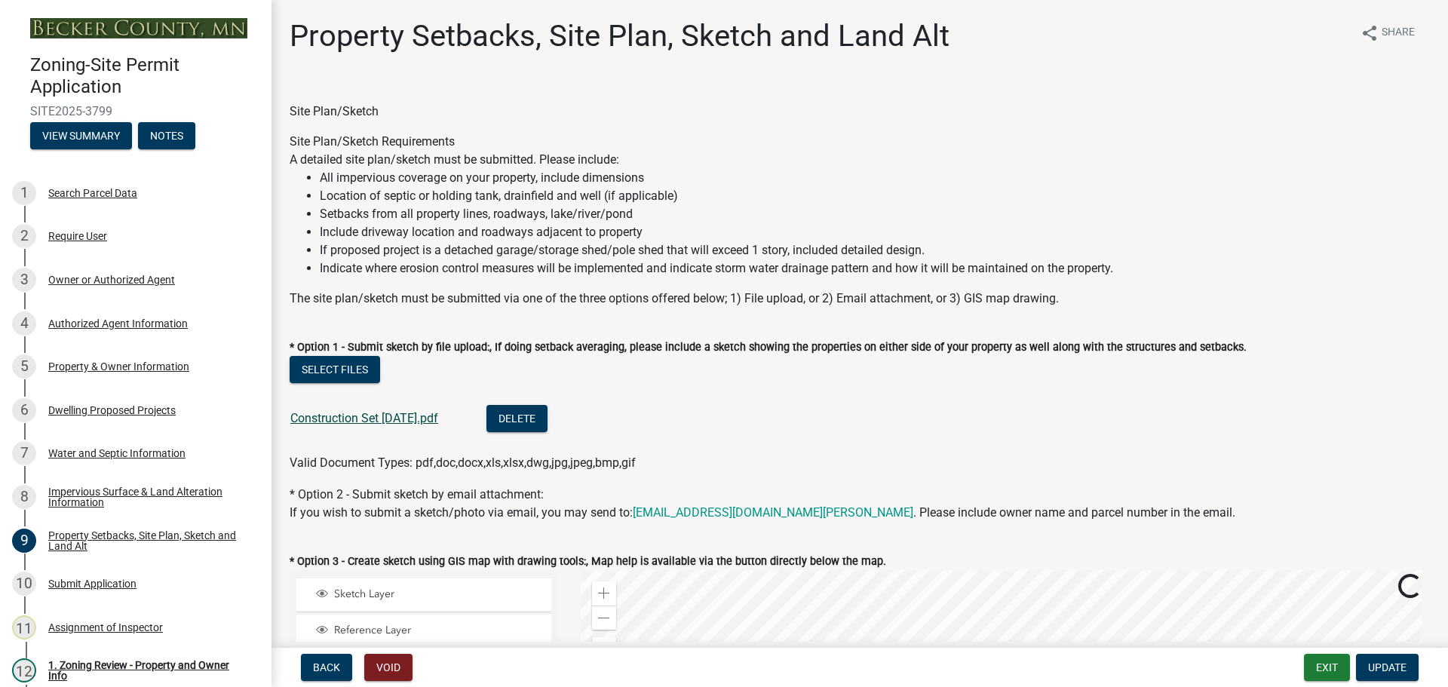
click at [388, 416] on link "Construction Set 6-30-25.pdf" at bounding box center [364, 418] width 148 height 14
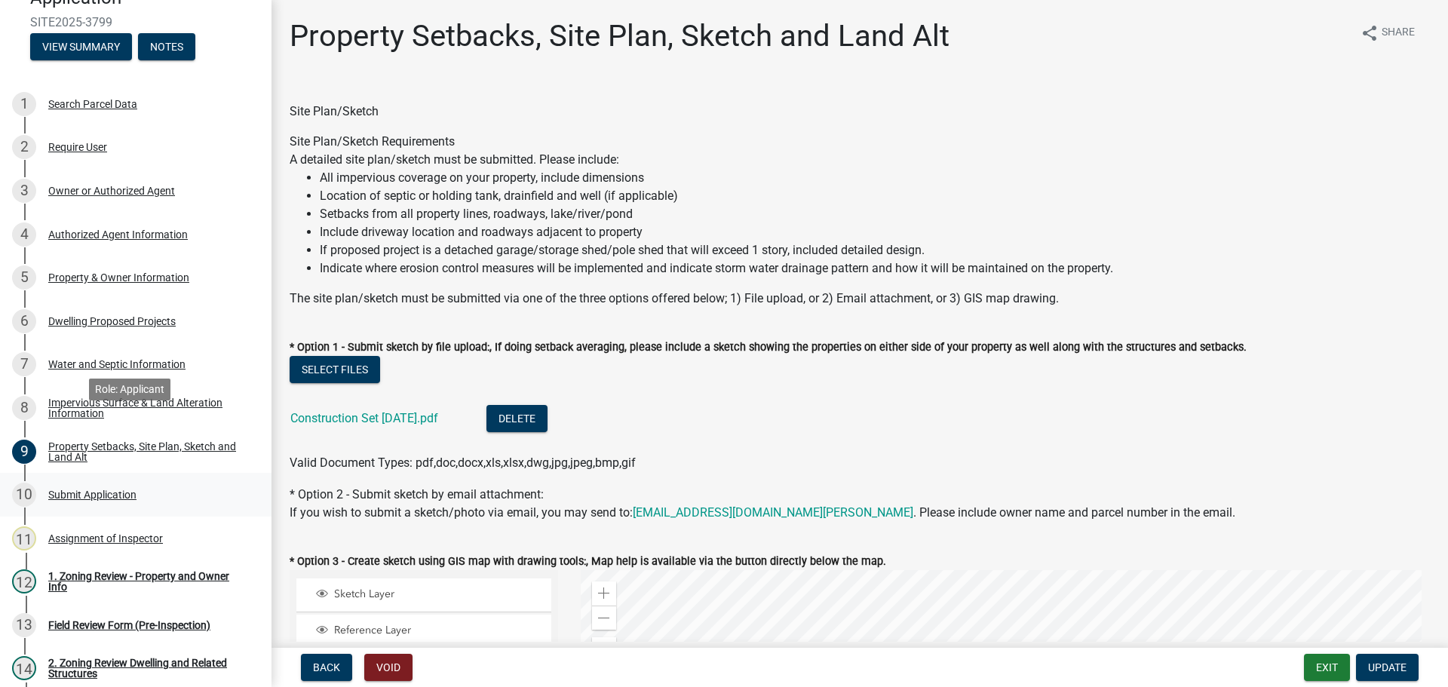
scroll to position [226, 0]
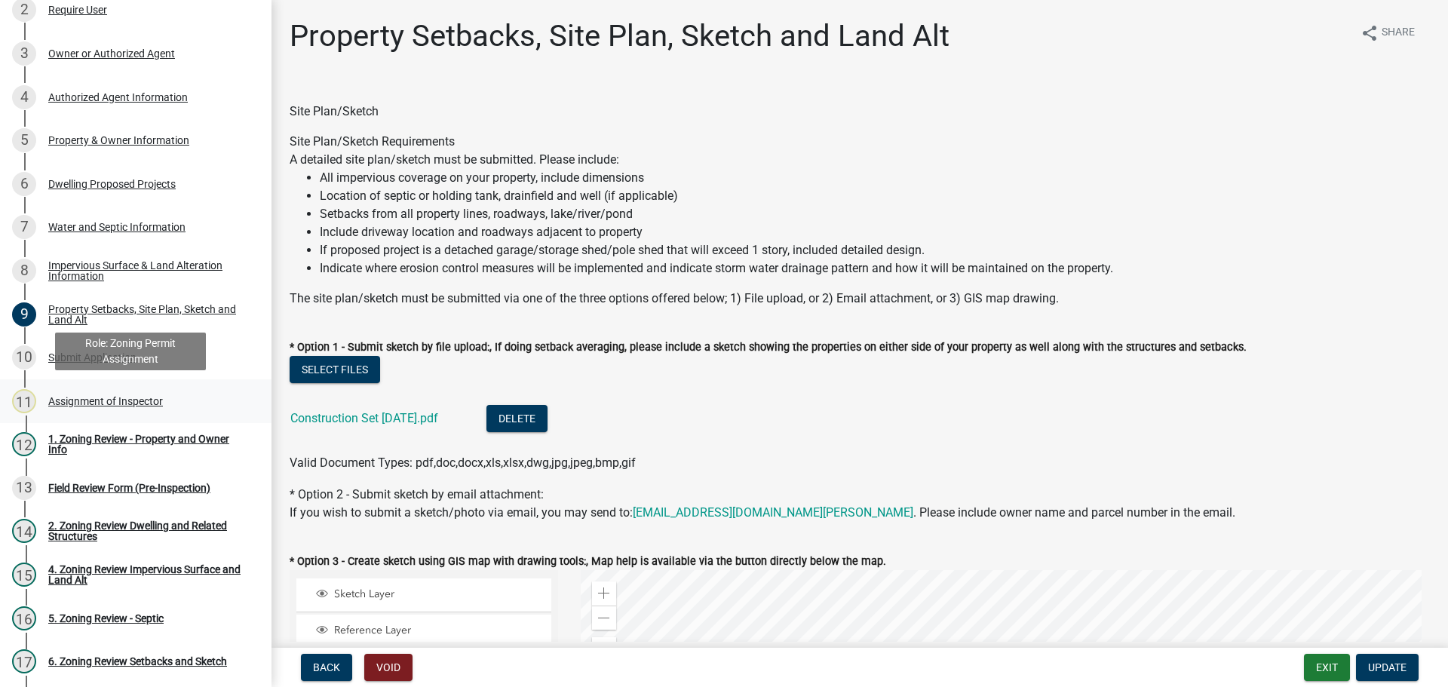
click at [118, 396] on div "Assignment of Inspector" at bounding box center [105, 401] width 115 height 11
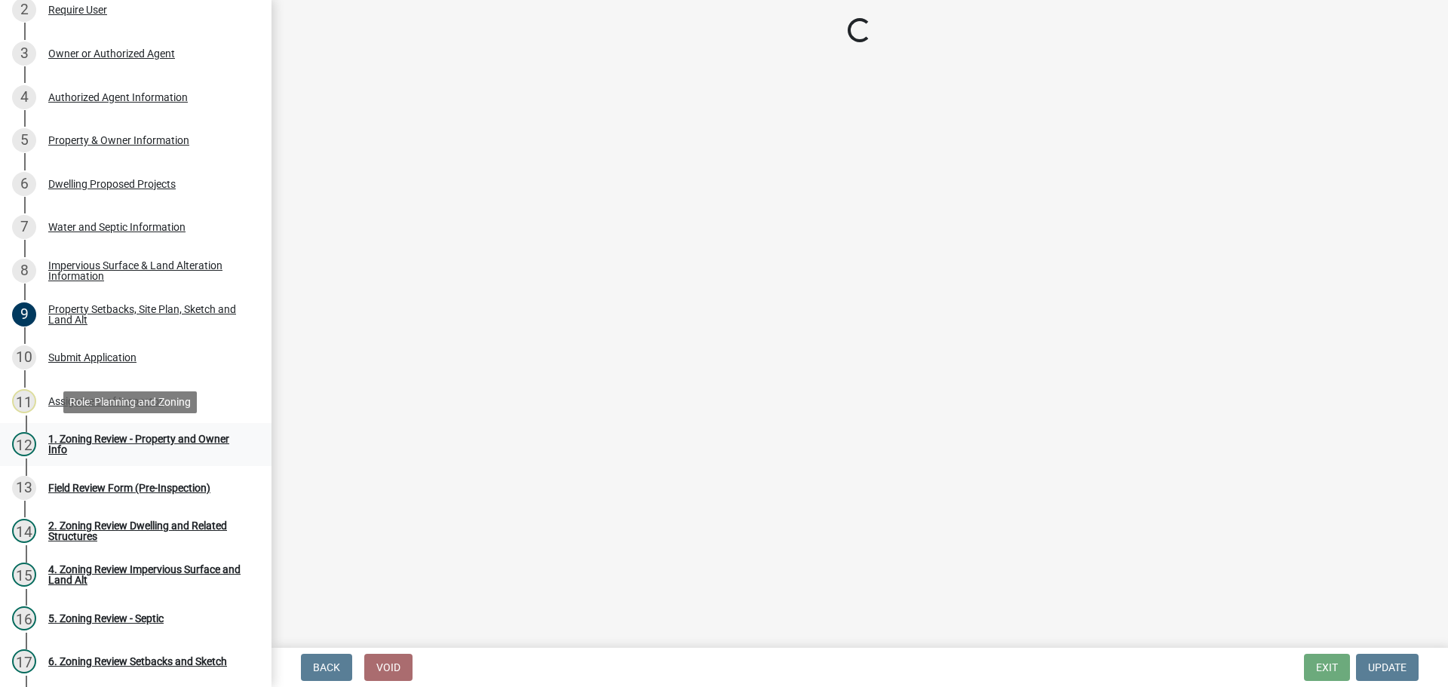
click at [126, 431] on link "12 1. Zoning Review - Property and Owner Info" at bounding box center [135, 445] width 271 height 44
click at [128, 436] on div "1. Zoning Review - Property and Owner Info" at bounding box center [147, 444] width 199 height 21
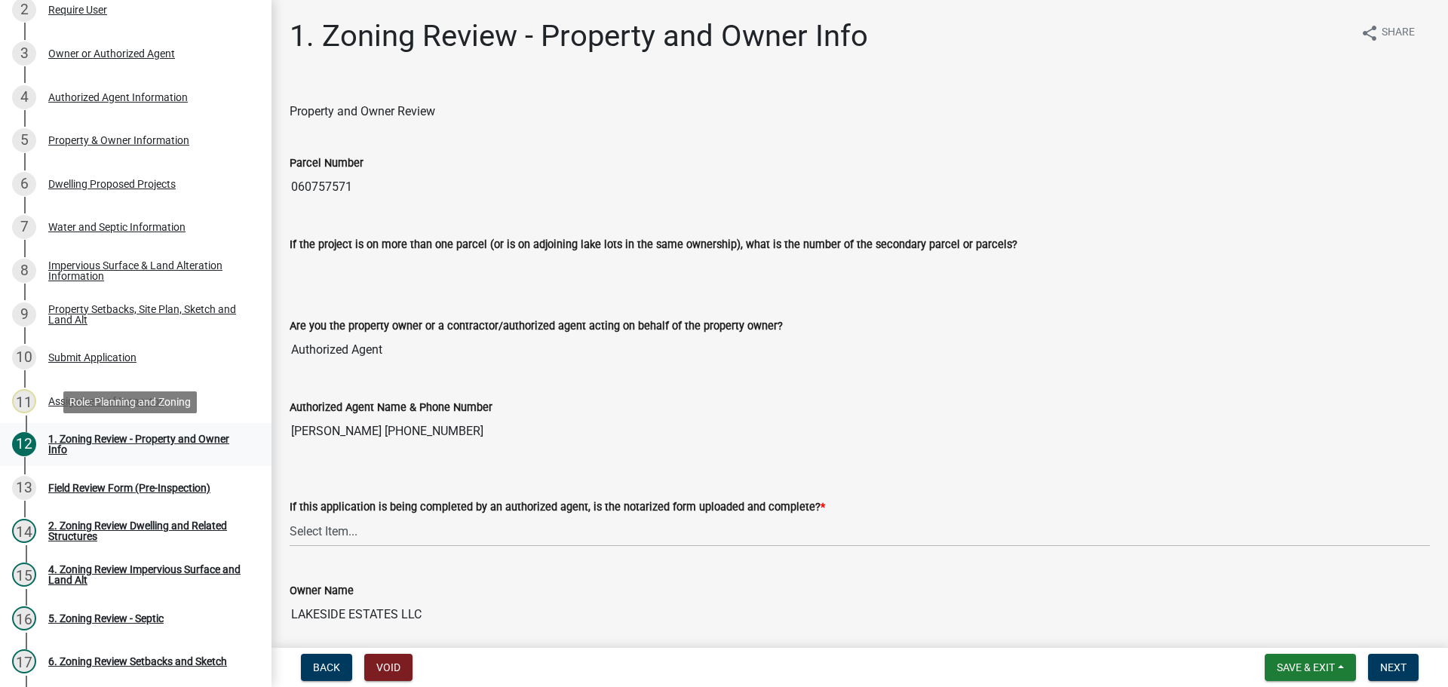
click at [133, 436] on div "1. Zoning Review - Property and Owner Info" at bounding box center [147, 444] width 199 height 21
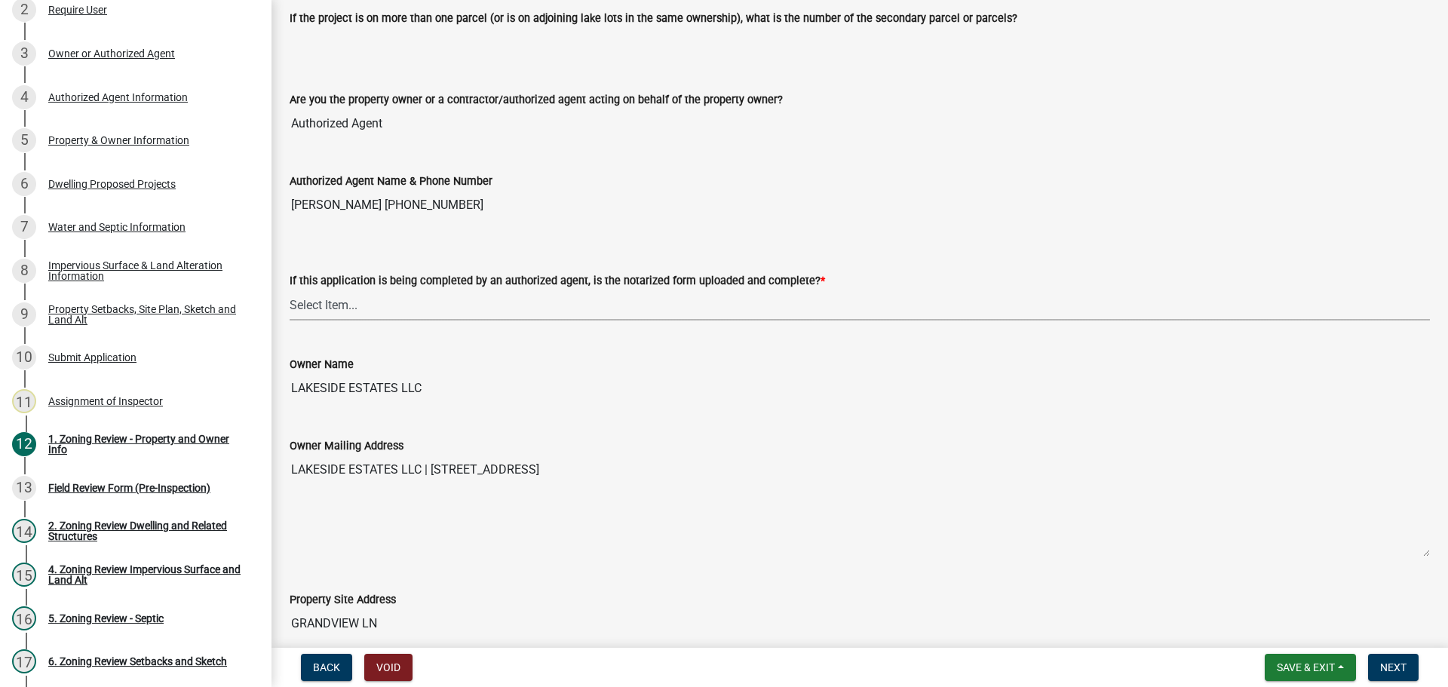
click at [323, 305] on select "Select Item... Yes No N/A" at bounding box center [860, 305] width 1140 height 31
click at [290, 290] on select "Select Item... Yes No N/A" at bounding box center [860, 305] width 1140 height 31
select select "b279cdb4-a9c7-4e65-a8bd-797316f5be14"
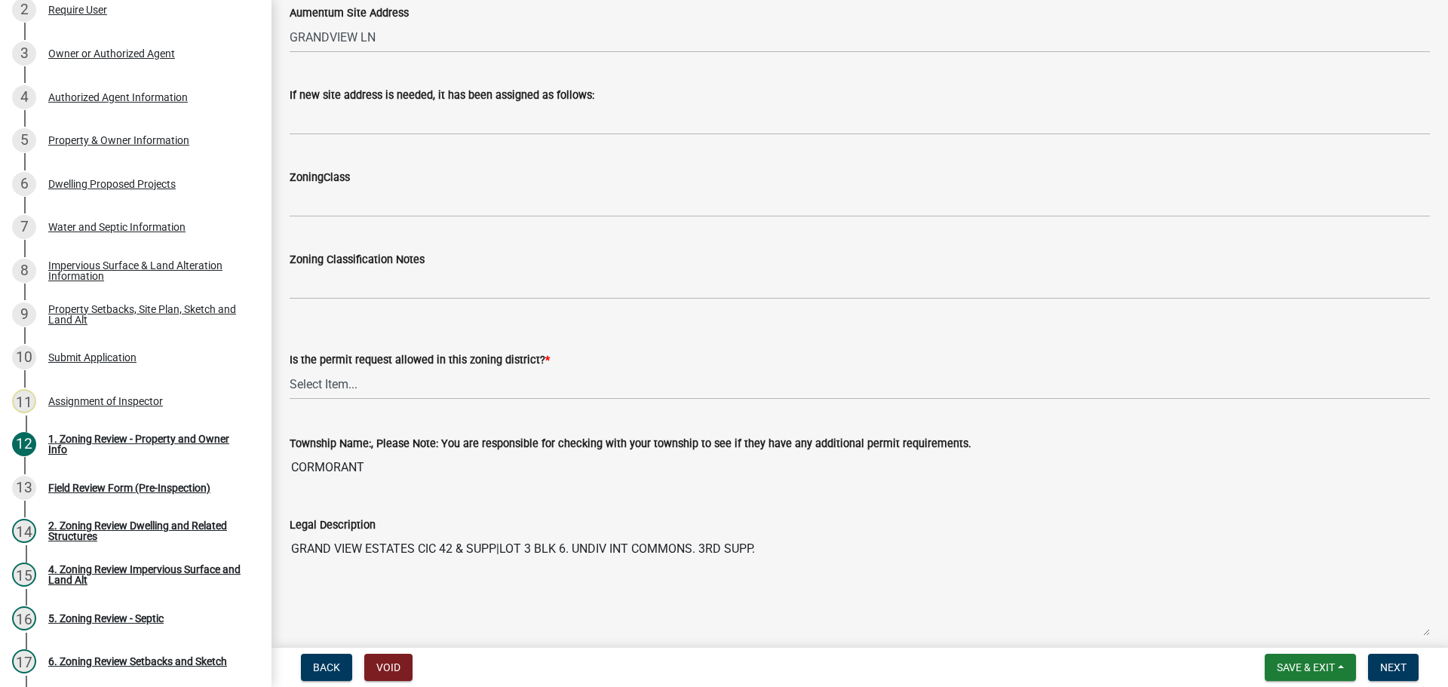
scroll to position [980, 0]
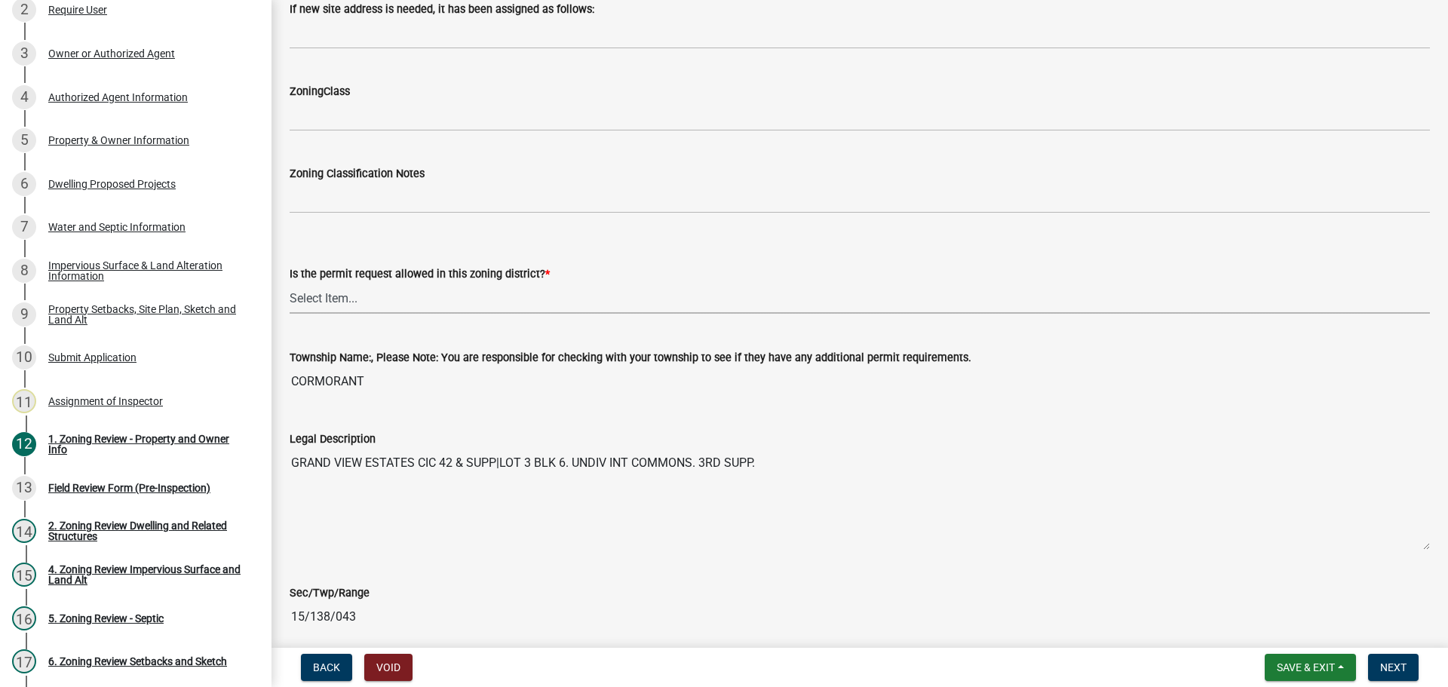
click at [325, 300] on select "Select Item... Yes No" at bounding box center [860, 298] width 1140 height 31
click at [290, 283] on select "Select Item... Yes No" at bounding box center [860, 298] width 1140 height 31
select select "b4f32c46-6248-4748-b47c-fa4933858724"
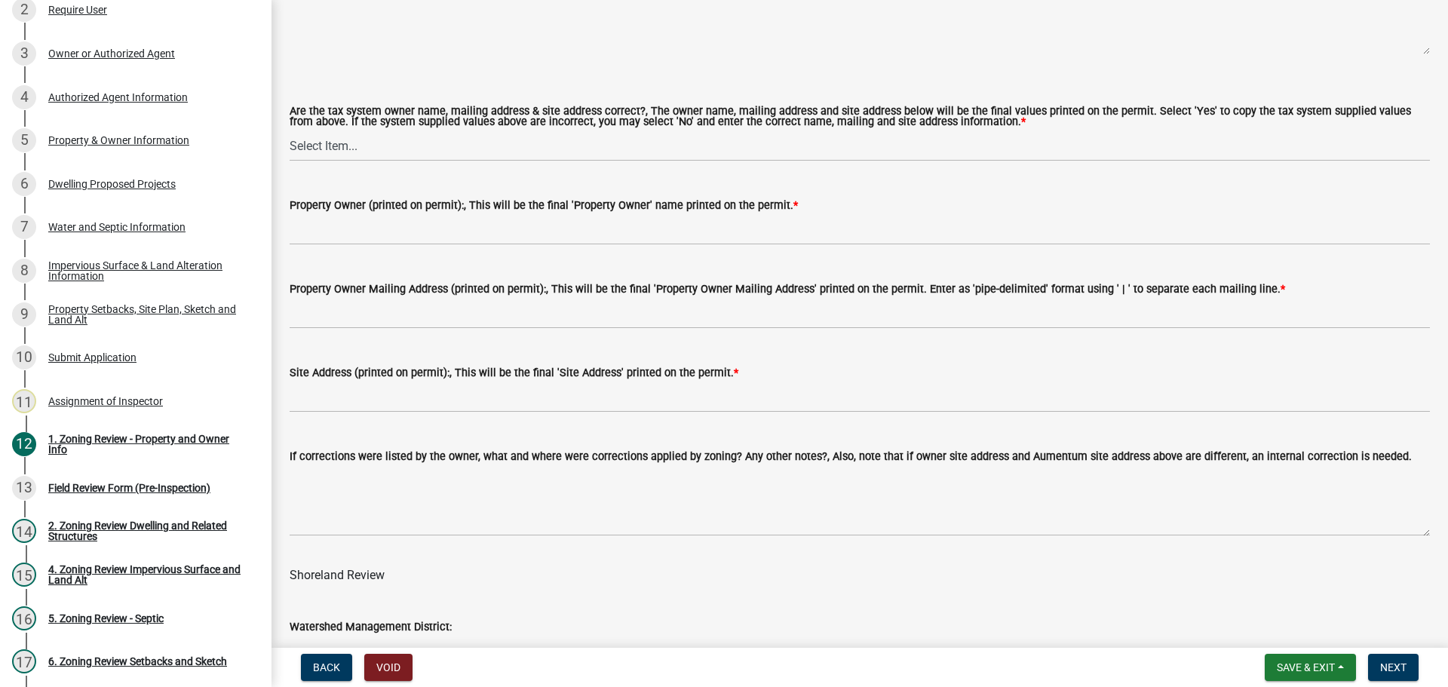
scroll to position [1734, 0]
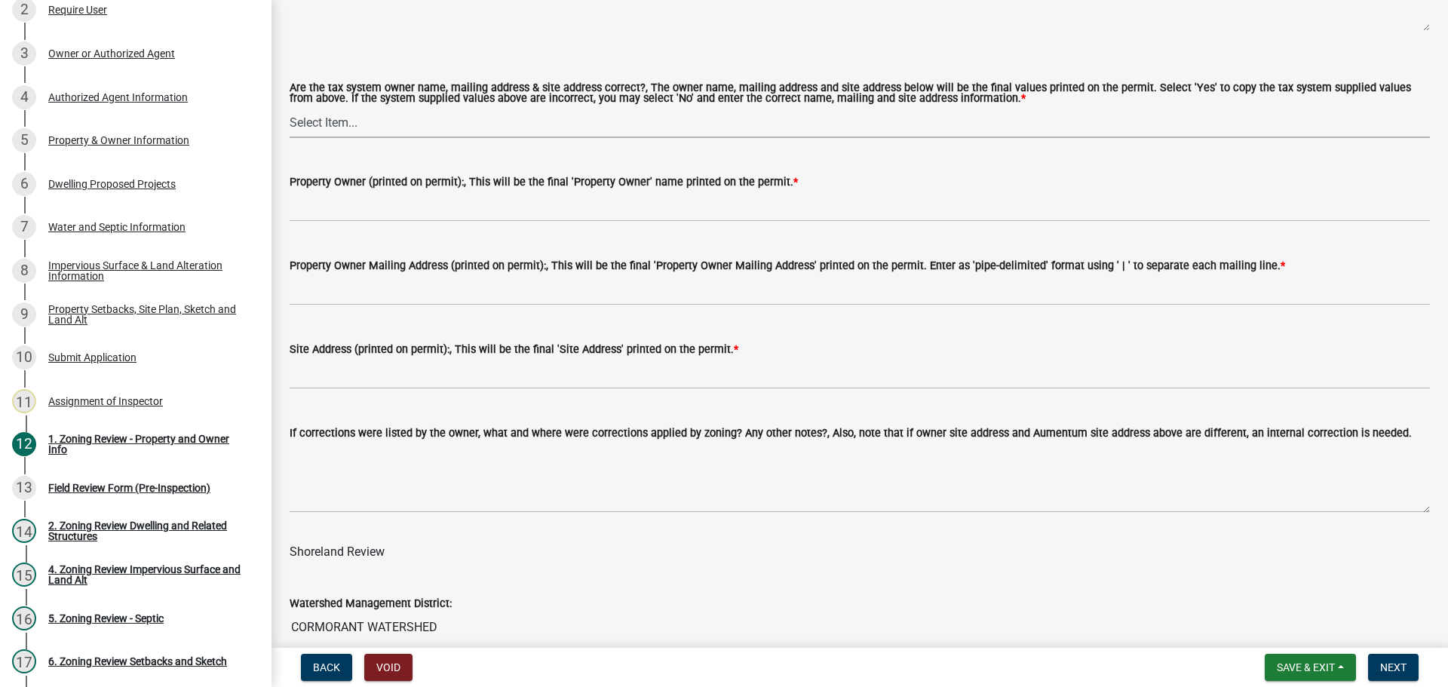
click at [328, 127] on select "Select Item... Yes No" at bounding box center [860, 122] width 1140 height 31
click at [290, 108] on select "Select Item... Yes No" at bounding box center [860, 122] width 1140 height 31
select select "ab6c2257-4786-48e5-86d0-1194833f57c8"
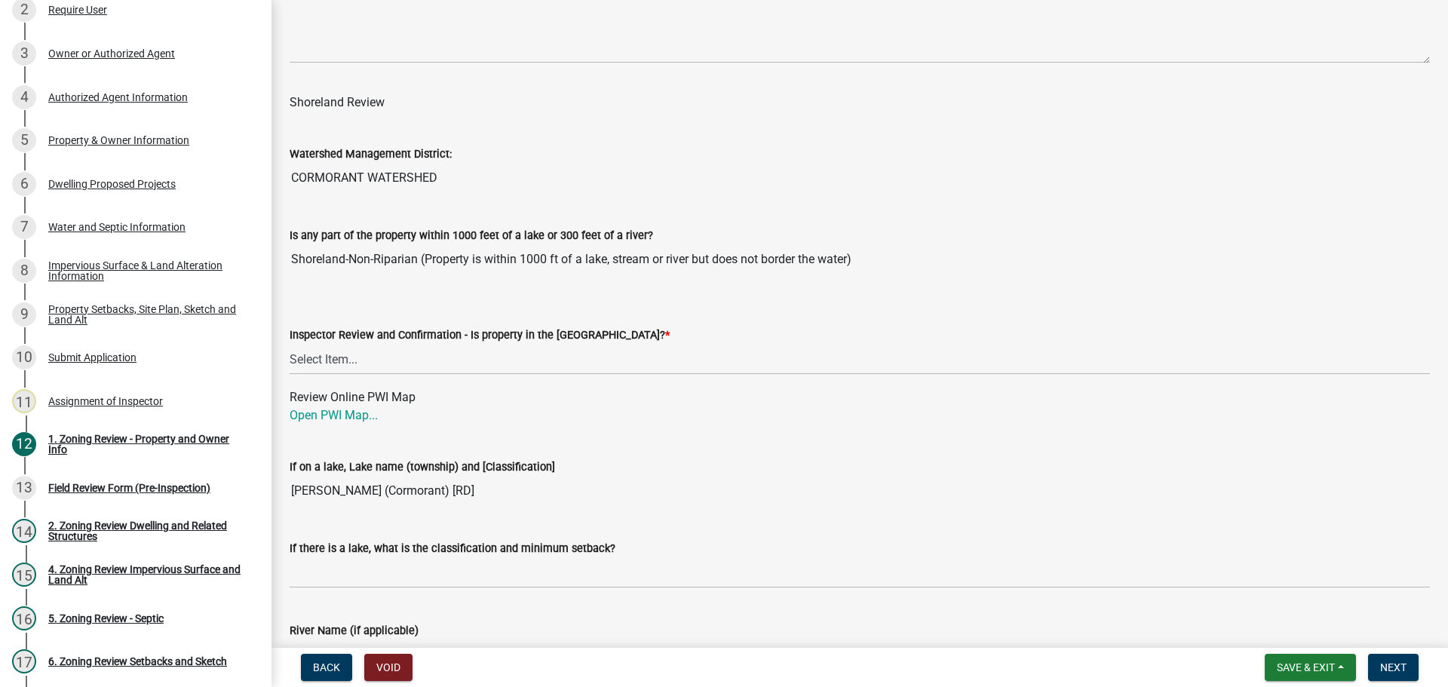
scroll to position [2186, 0]
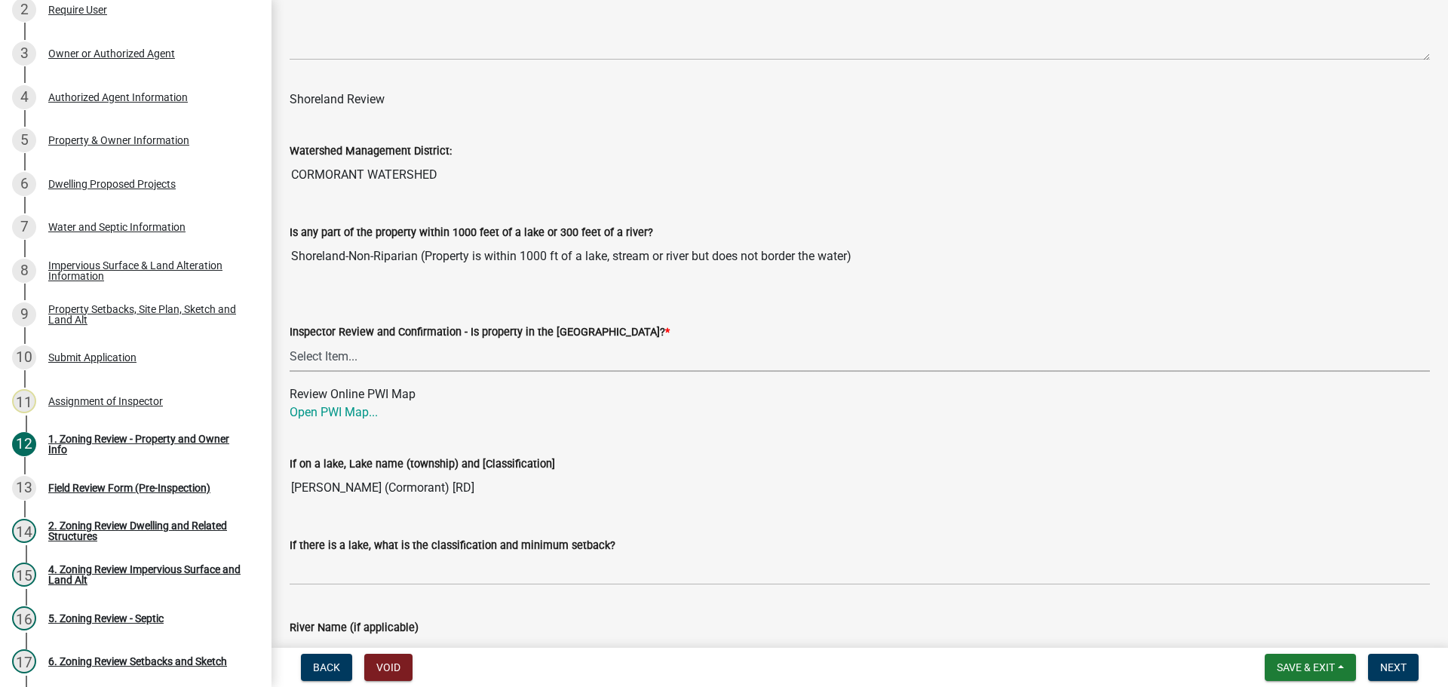
click at [313, 354] on select "Select Item... Within Shoreland District (SD) Not in Shoreland District (NOTSL)" at bounding box center [860, 356] width 1140 height 31
click at [290, 342] on select "Select Item... Within Shoreland District (SD) Not in Shoreland District (NOTSL)" at bounding box center [860, 356] width 1140 height 31
select select "de99b201-fb85-4000-88f5-6f49f4ff2101"
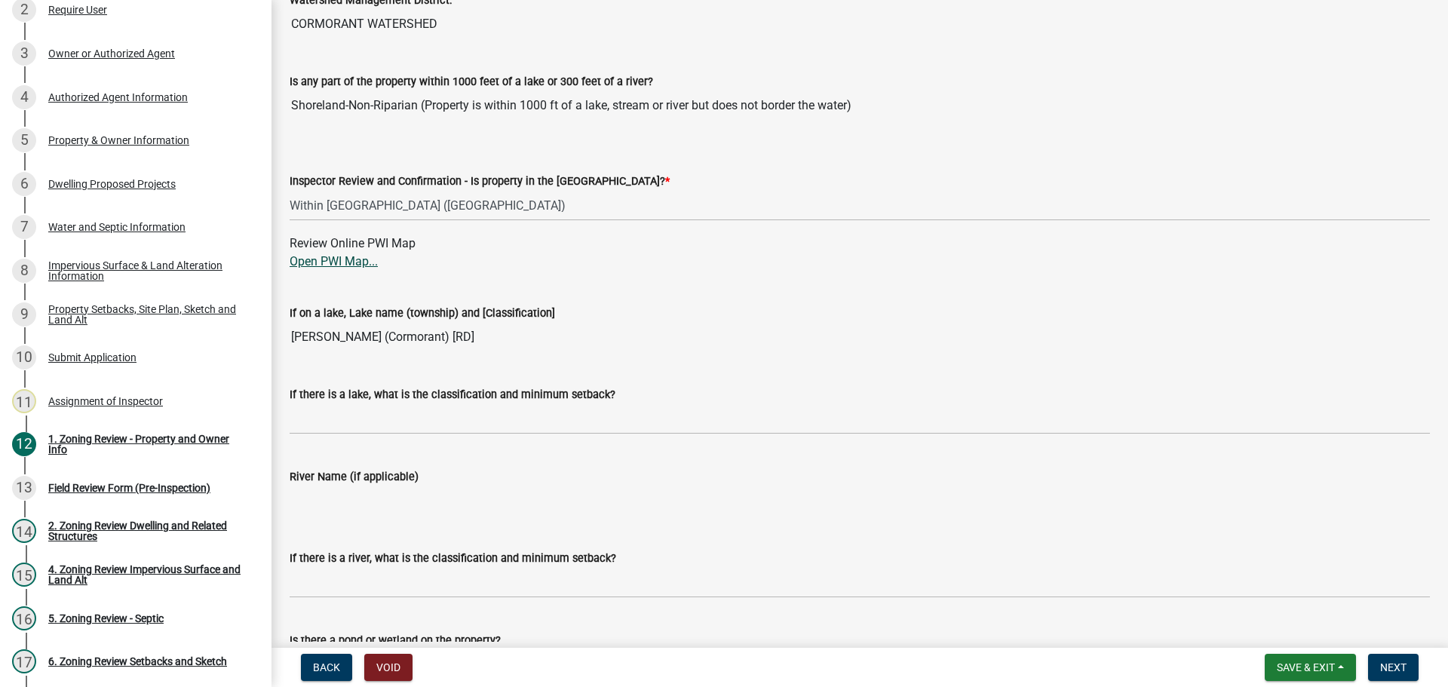
click at [337, 259] on link "Open PWI Map..." at bounding box center [334, 261] width 88 height 14
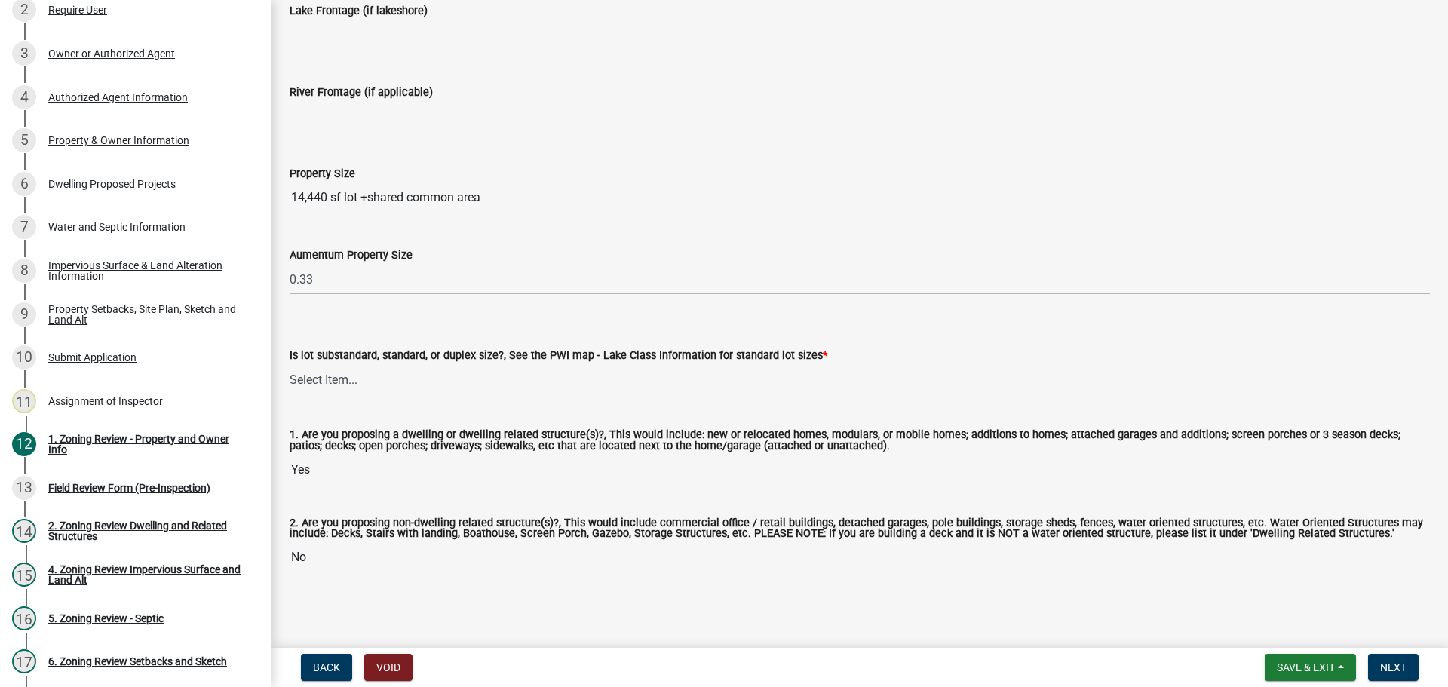
scroll to position [3134, 0]
click at [329, 373] on select "Select Item... Non-Riparian and not back lot Substandard Non-Riparian Backlot S…" at bounding box center [860, 378] width 1140 height 31
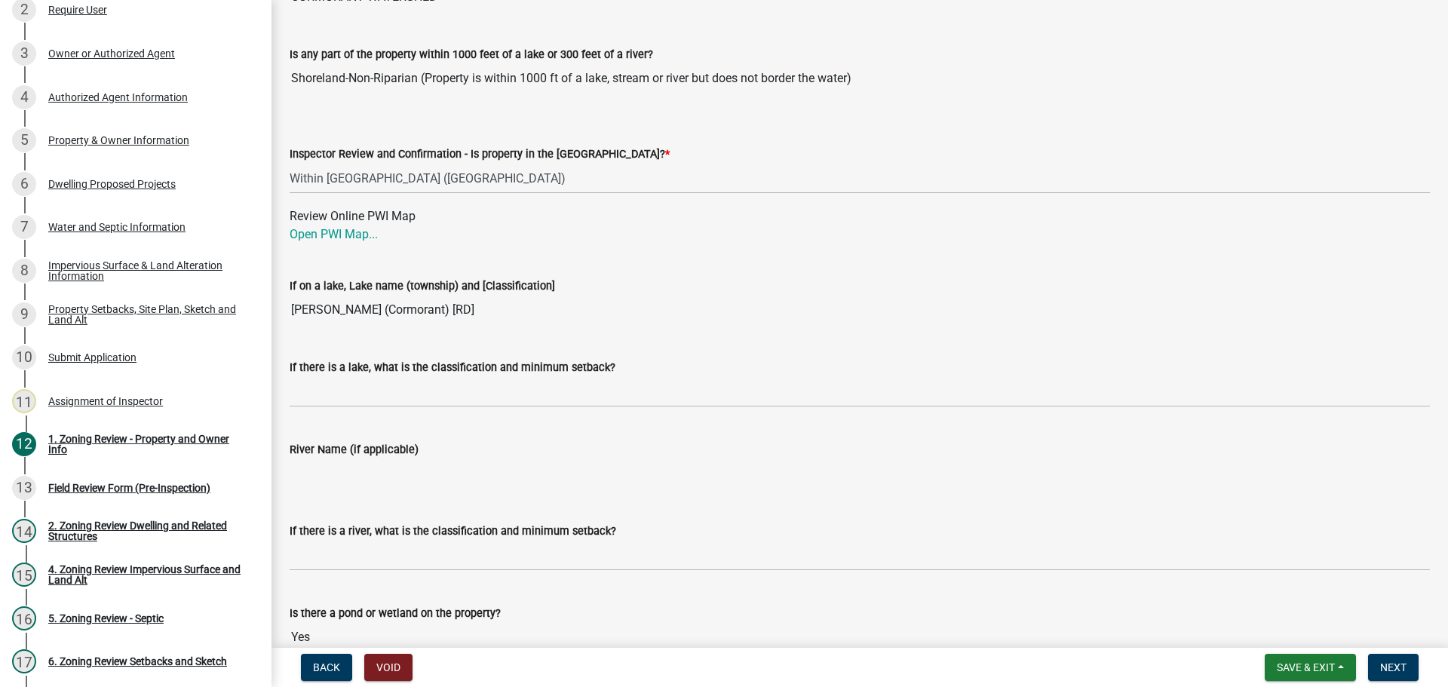
scroll to position [2305, 0]
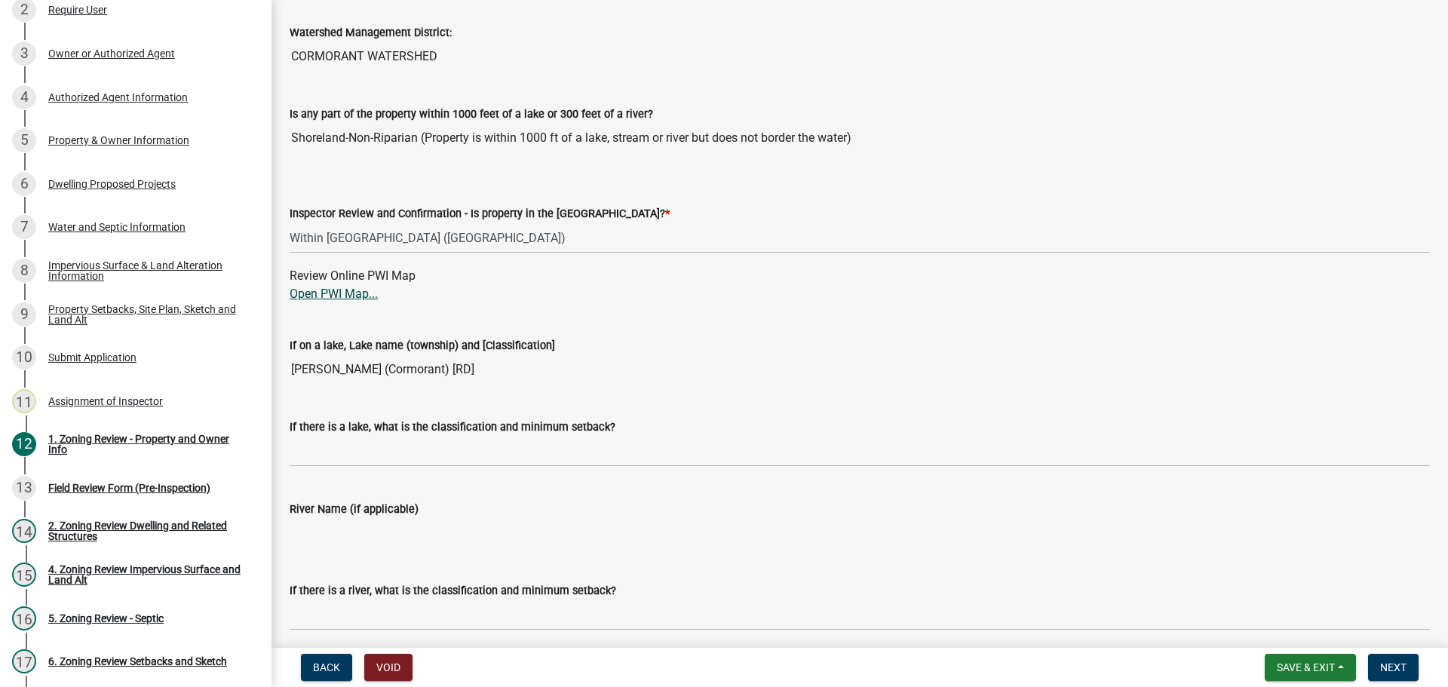
click at [319, 290] on link "Open PWI Map..." at bounding box center [334, 294] width 88 height 14
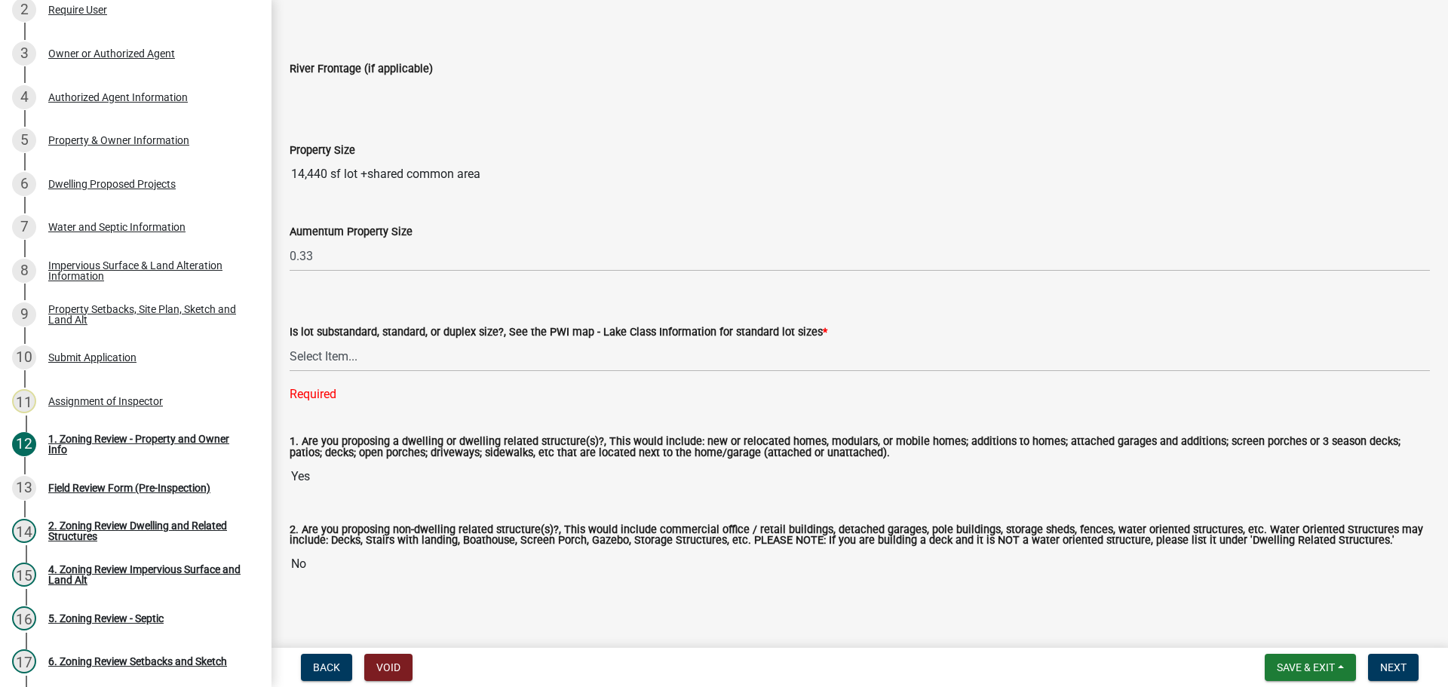
scroll to position [3164, 0]
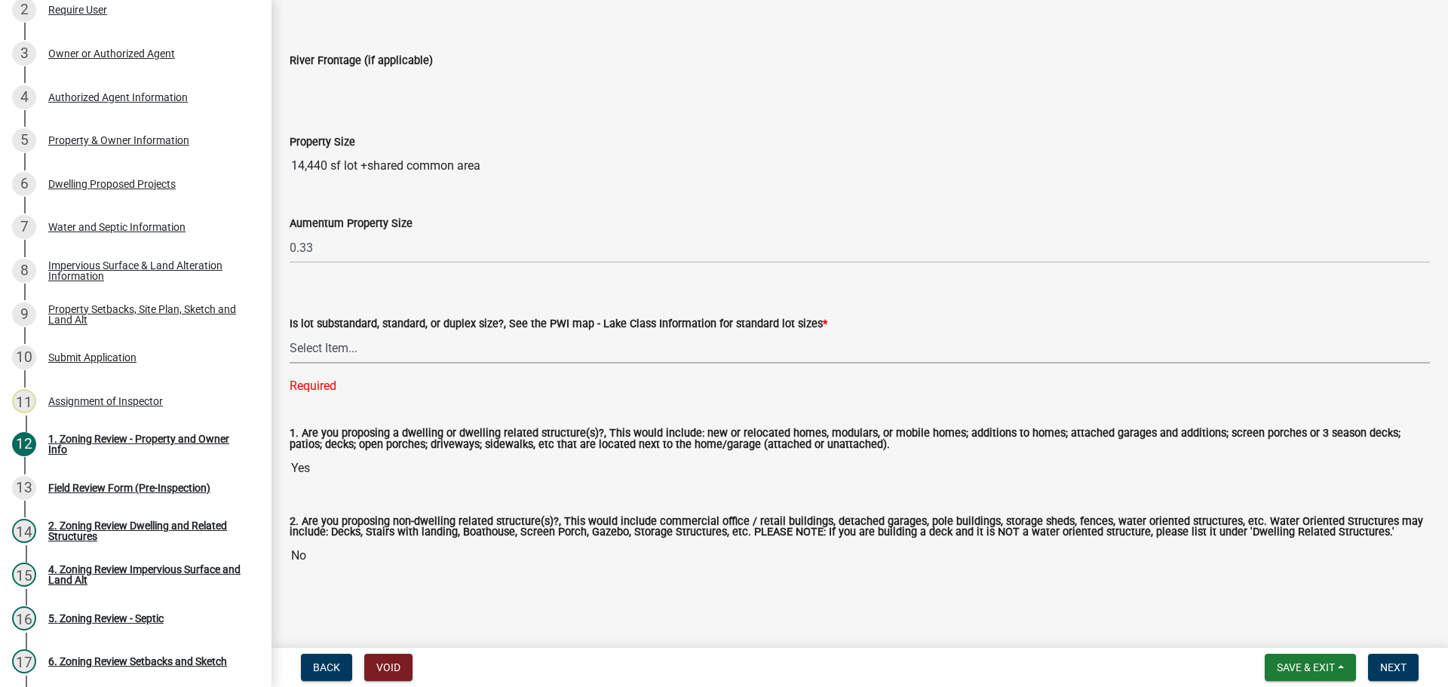
click at [336, 341] on select "Select Item... Non-Riparian and not back lot Substandard Non-Riparian Backlot S…" at bounding box center [860, 347] width 1140 height 31
click at [290, 361] on select "Select Item... Non-Riparian and not back lot Substandard Non-Riparian Backlot S…" at bounding box center [860, 347] width 1140 height 31
select select "d94a228a-13b2-461d-ba2b-a9964ed903a2"
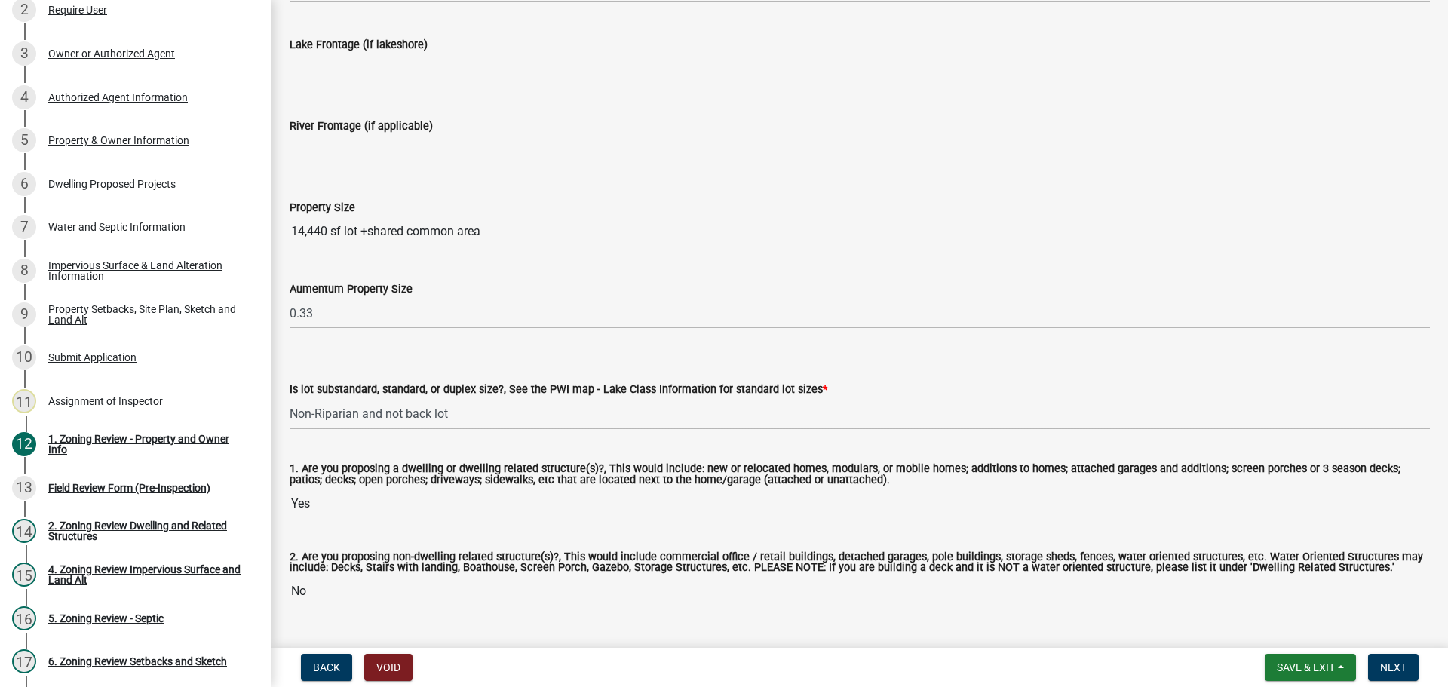
scroll to position [3059, 0]
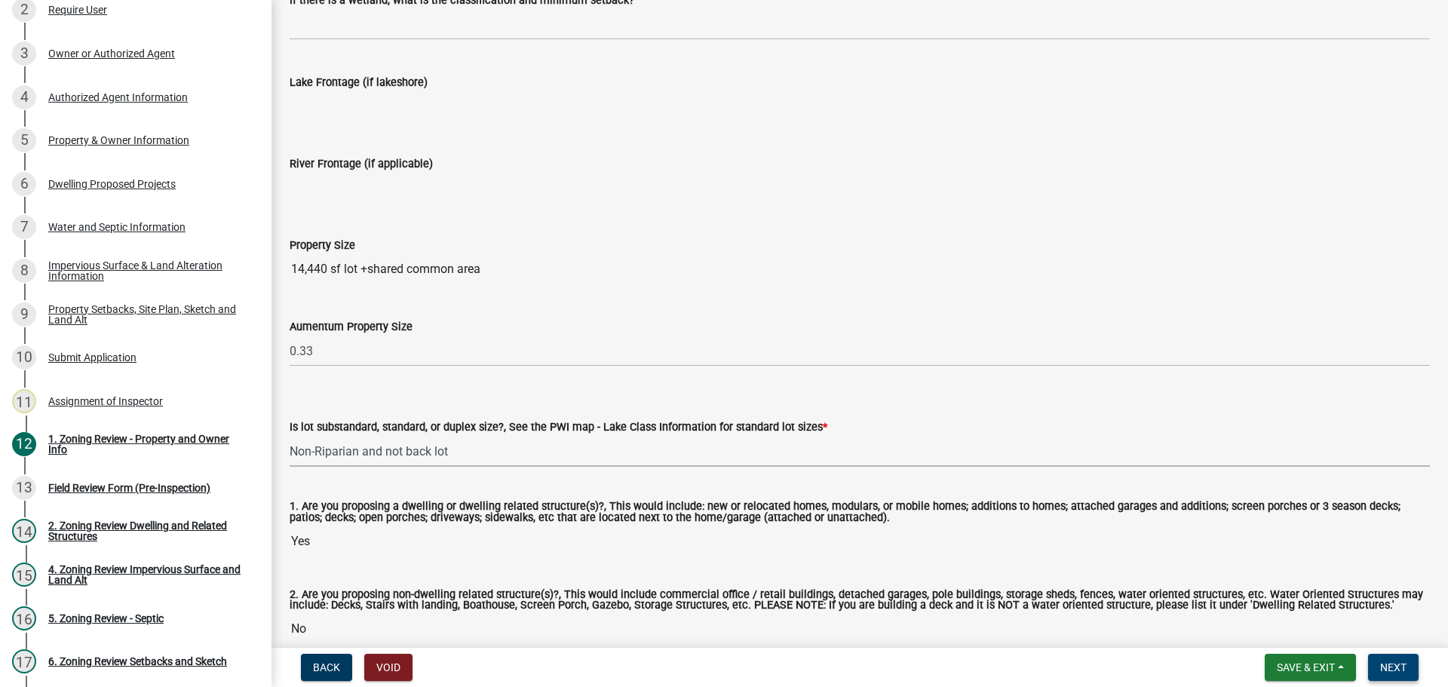
click at [1395, 658] on button "Next" at bounding box center [1393, 667] width 51 height 27
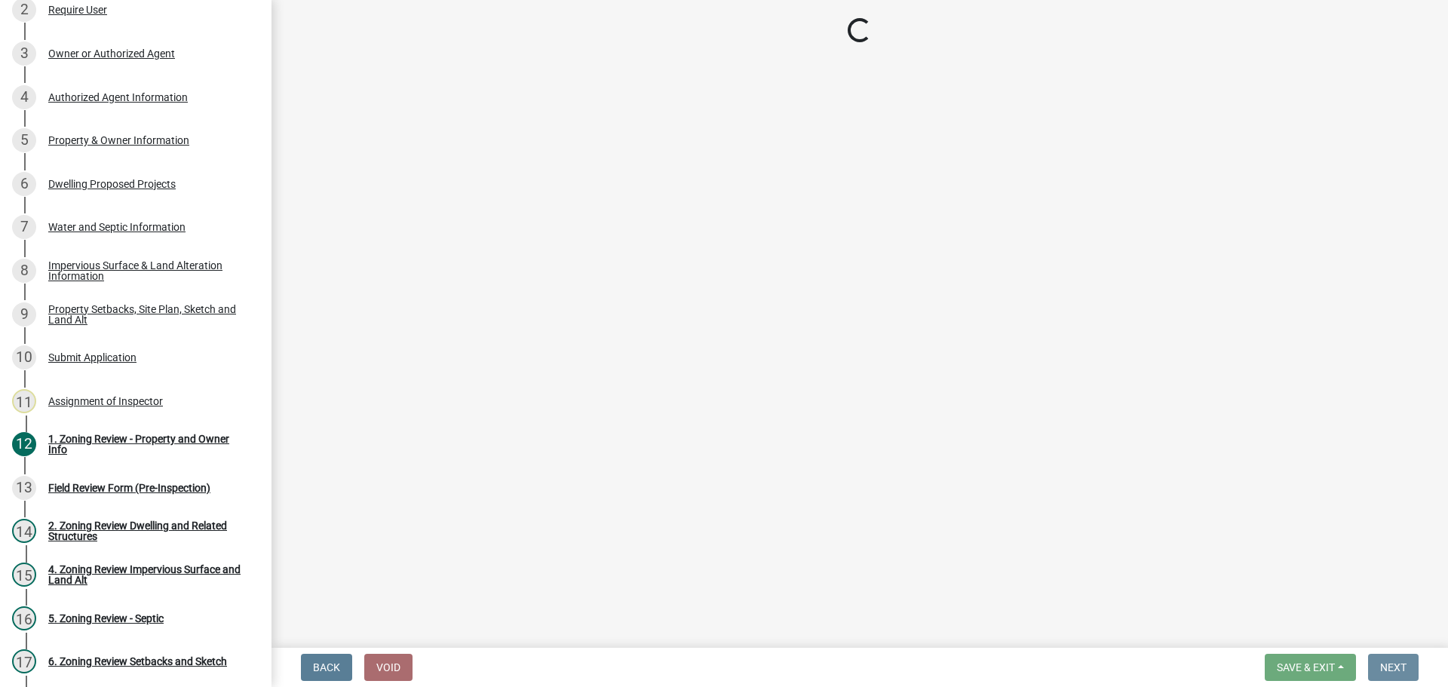
scroll to position [0, 0]
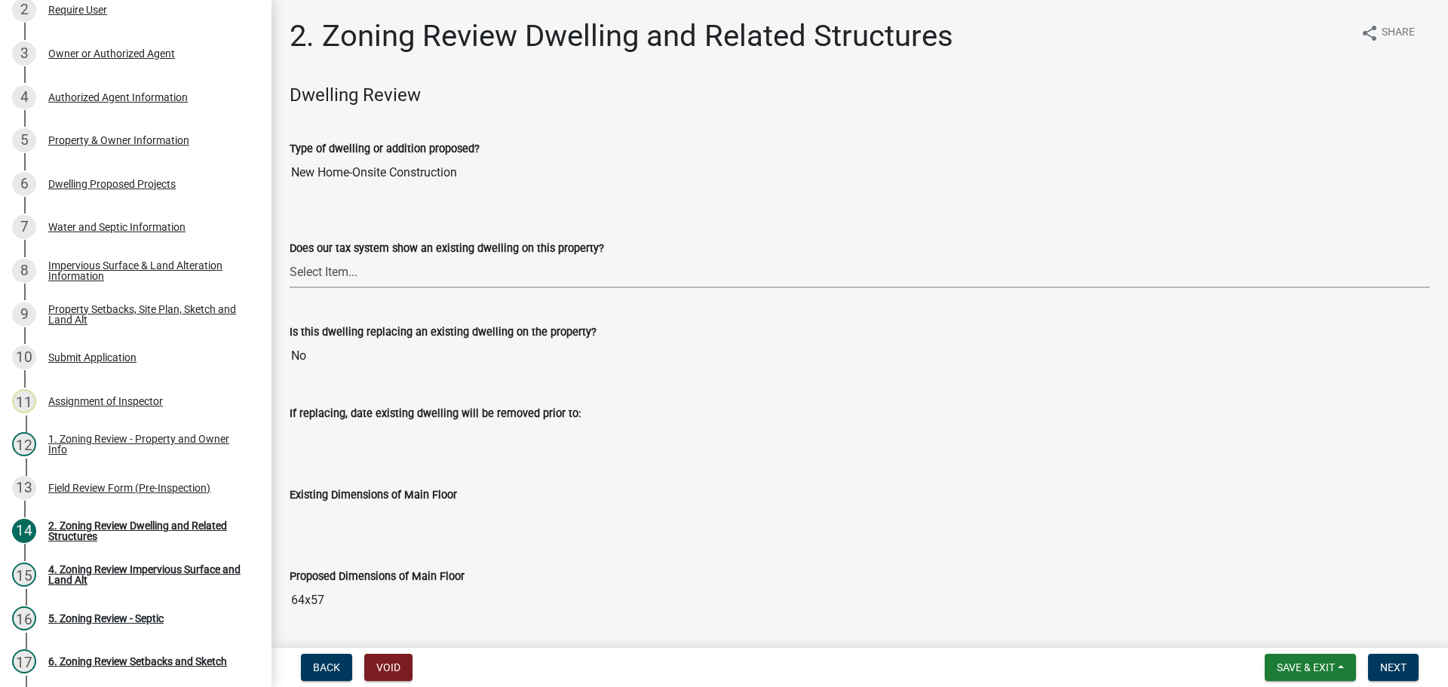
click at [334, 275] on select "Select Item... Yes No" at bounding box center [860, 272] width 1140 height 31
click at [290, 257] on select "Select Item... Yes No" at bounding box center [860, 272] width 1140 height 31
select select "95f121c6-c194-4f7a-b278-ad77396394df"
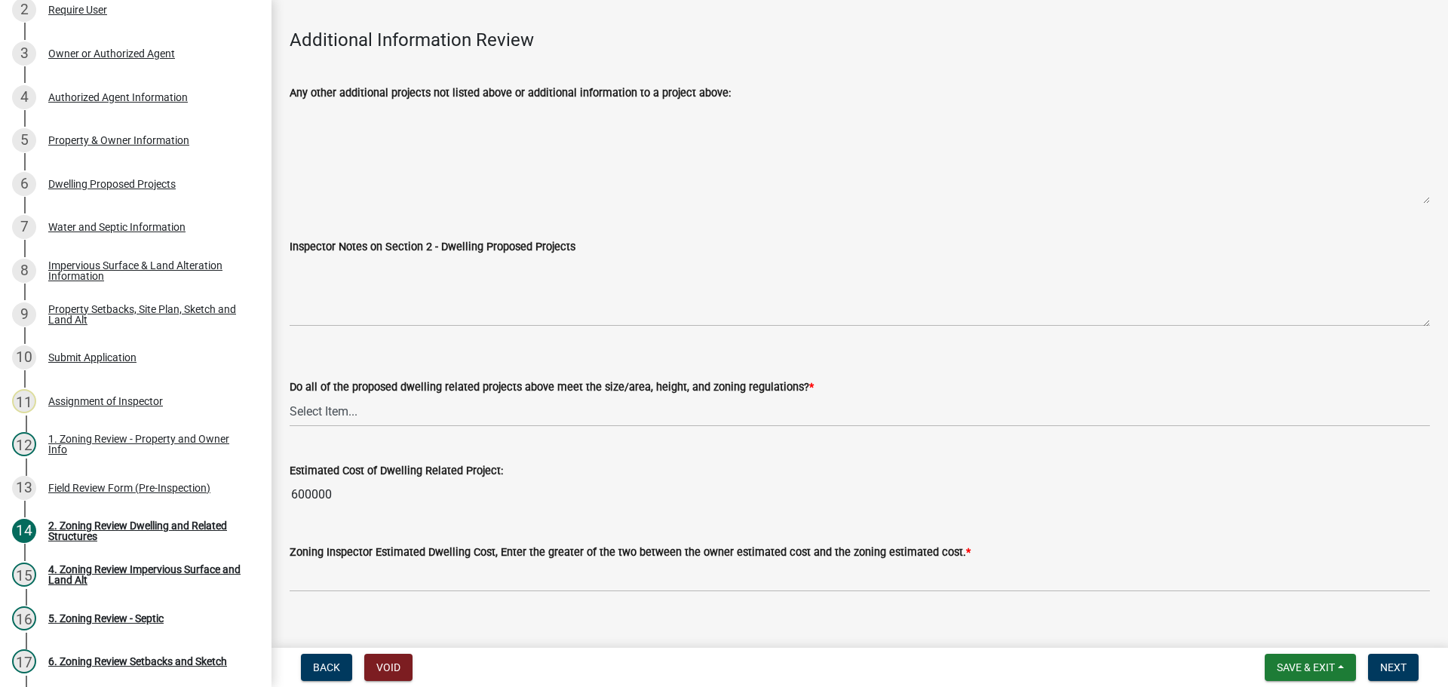
scroll to position [3654, 0]
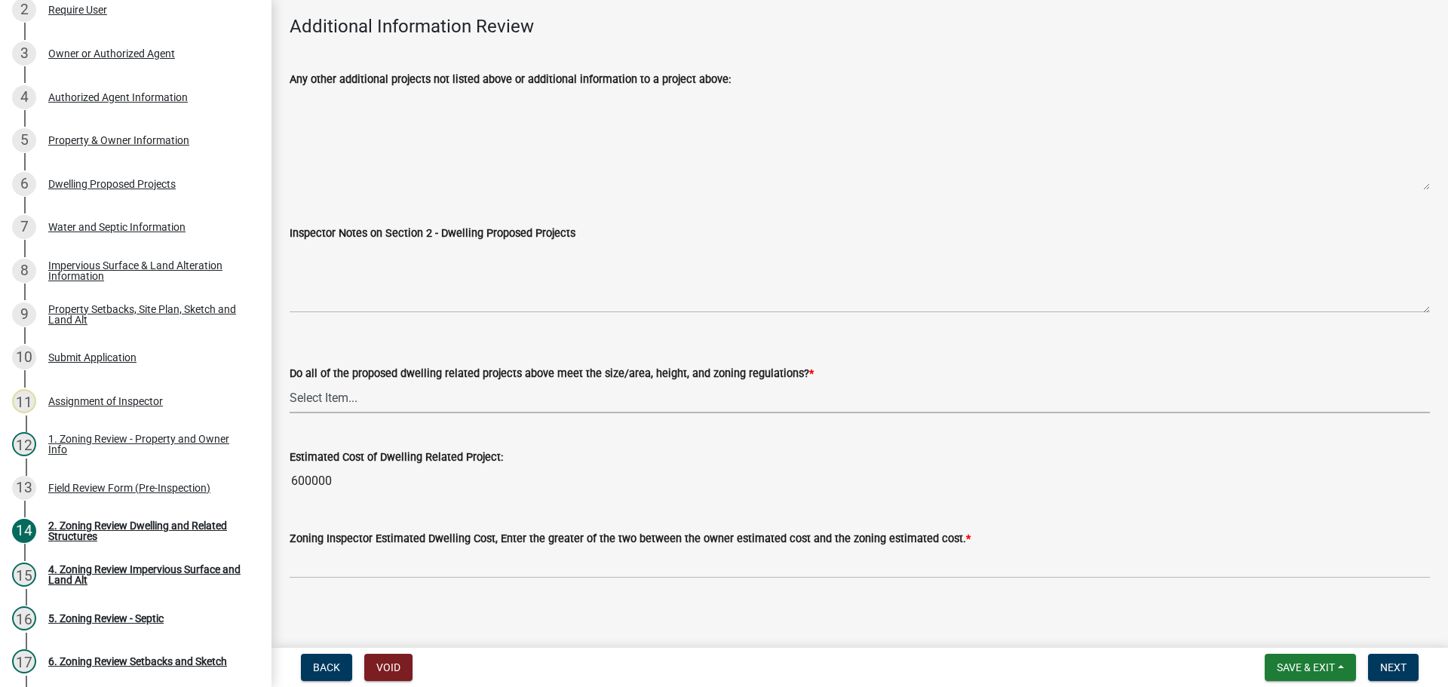
click at [350, 386] on select "Select Item... Yes No" at bounding box center [860, 397] width 1140 height 31
click at [290, 382] on select "Select Item... Yes No" at bounding box center [860, 397] width 1140 height 31
select select "583413f8-e9f7-4a70-8fe6-066f5b429c7e"
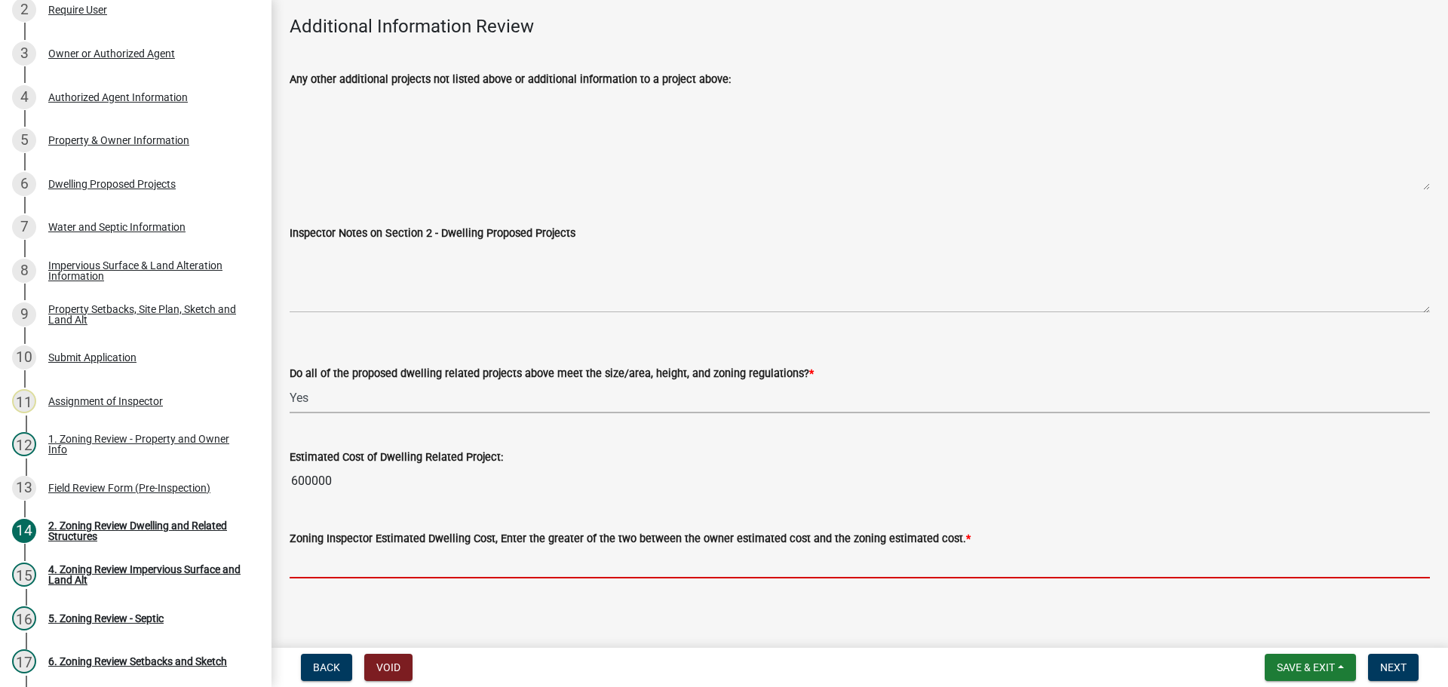
click at [440, 555] on input "text" at bounding box center [860, 562] width 1140 height 31
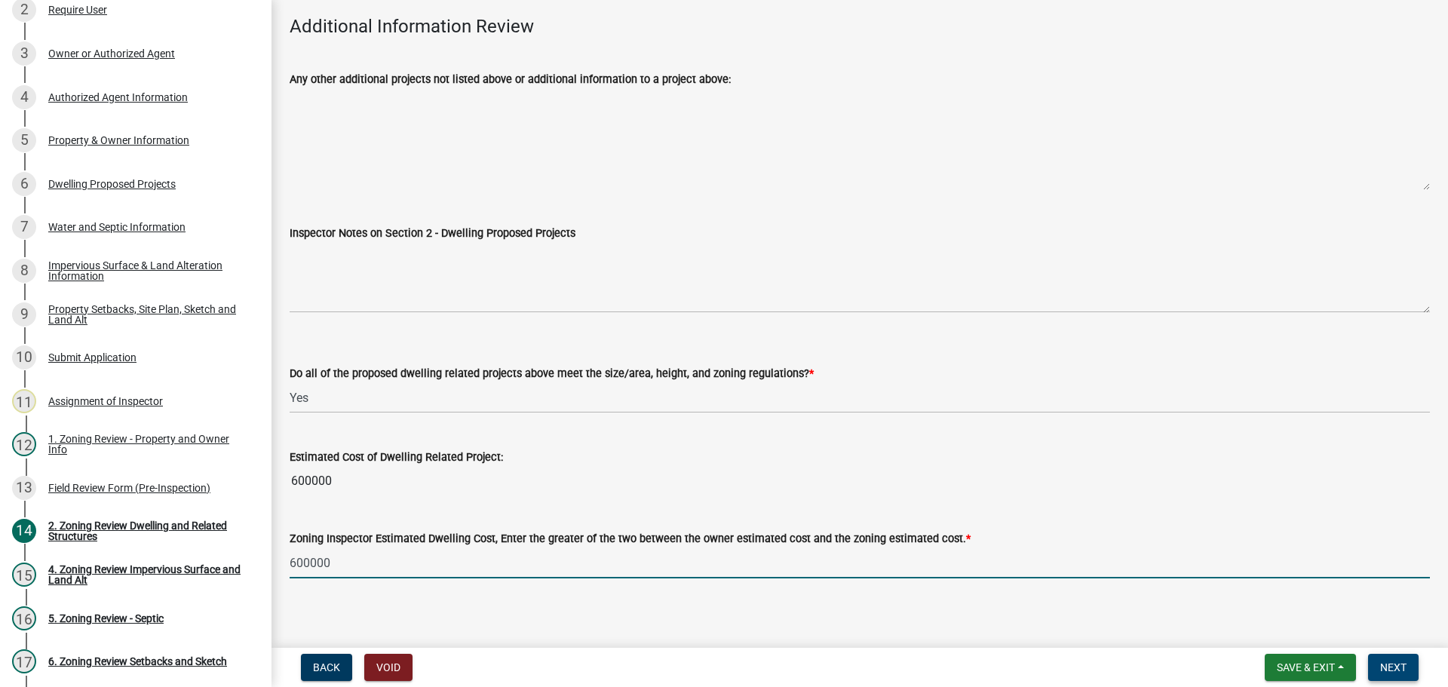
type input "600000"
click at [1376, 664] on button "Next" at bounding box center [1393, 667] width 51 height 27
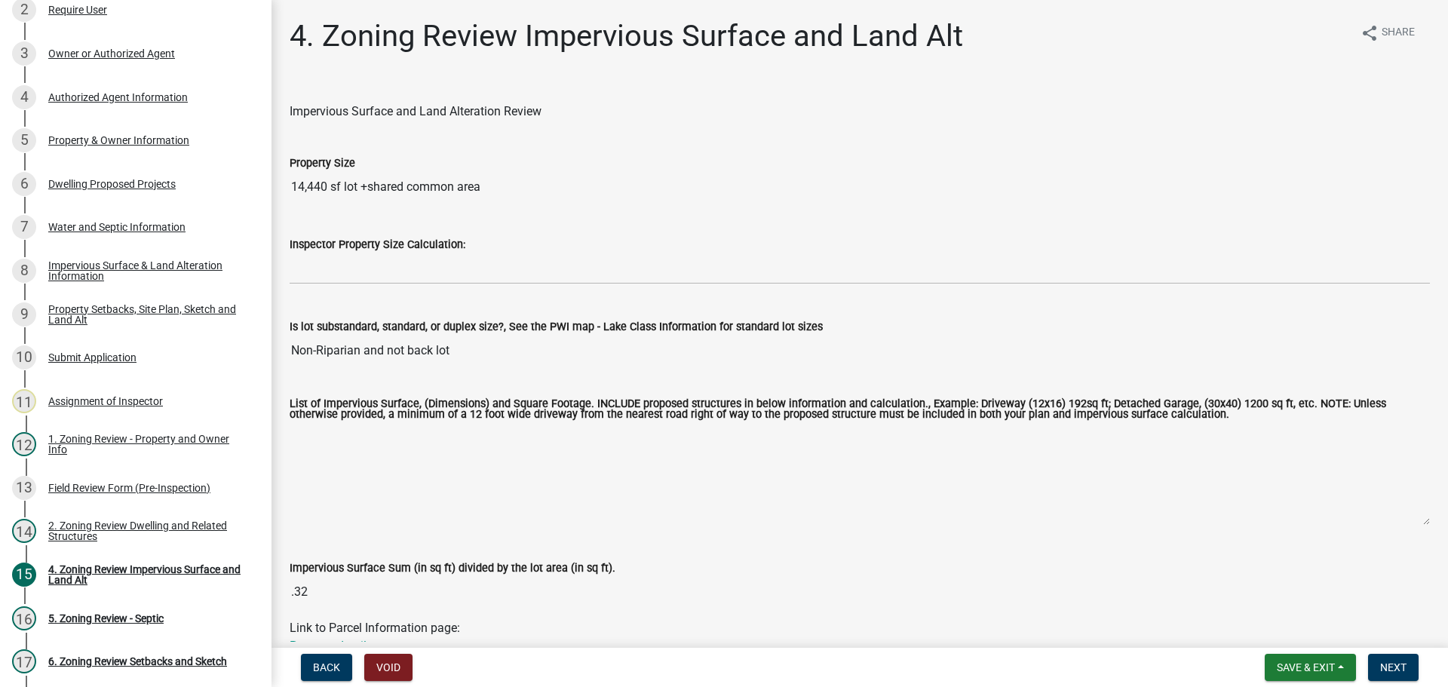
scroll to position [75, 0]
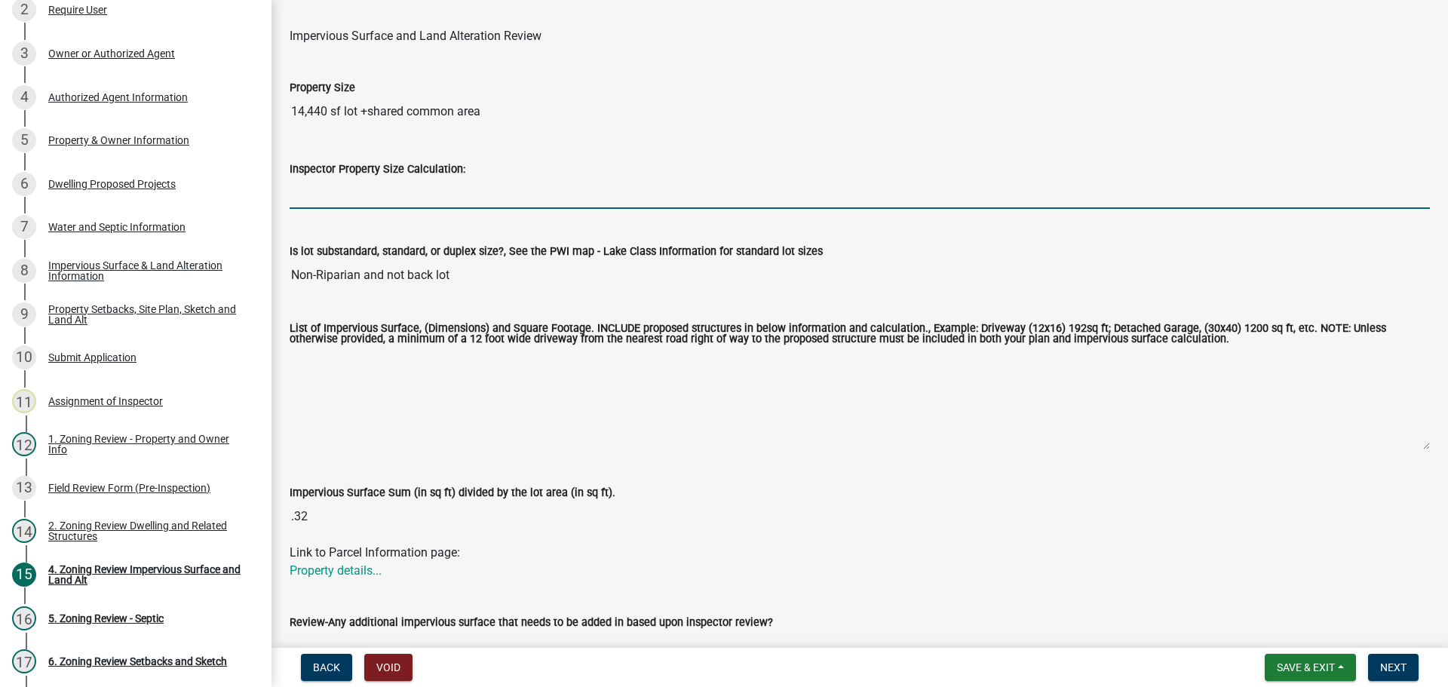
click at [342, 190] on input "Inspector Property Size Calculation:" at bounding box center [860, 193] width 1140 height 31
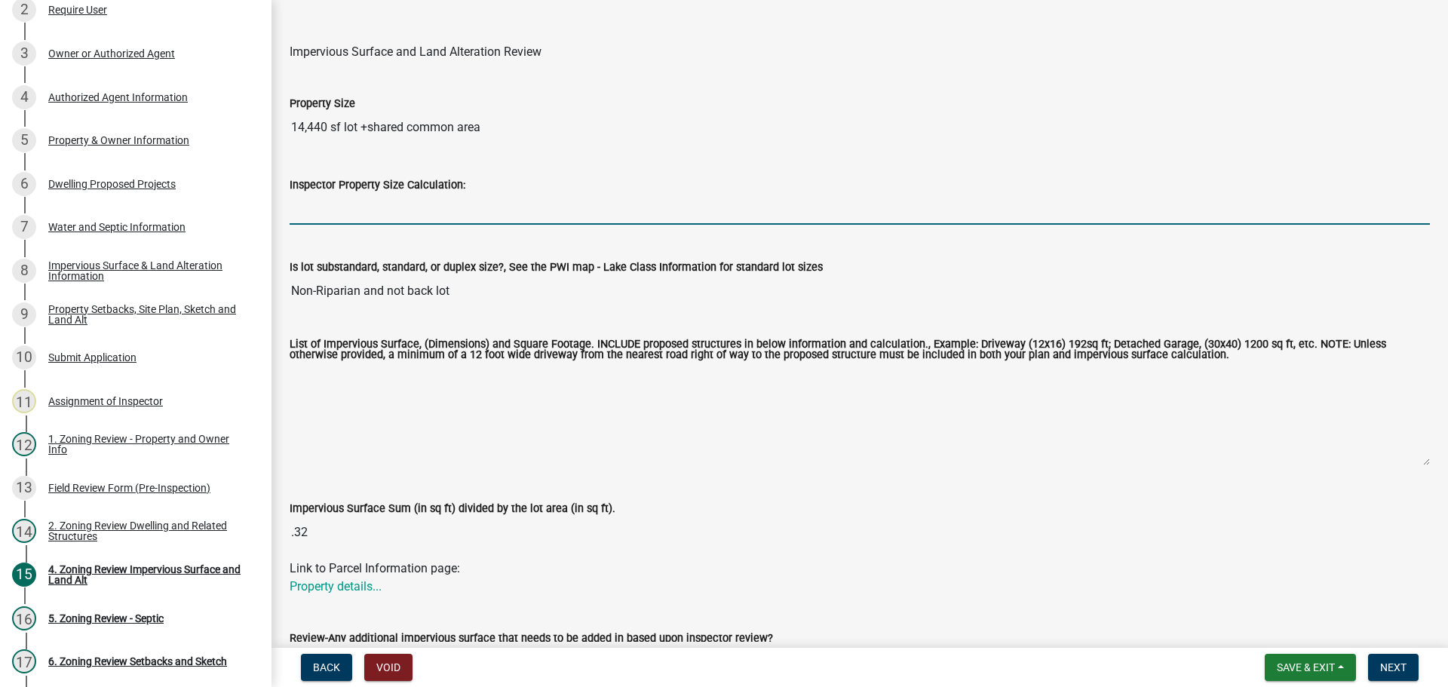
scroll to position [151, 0]
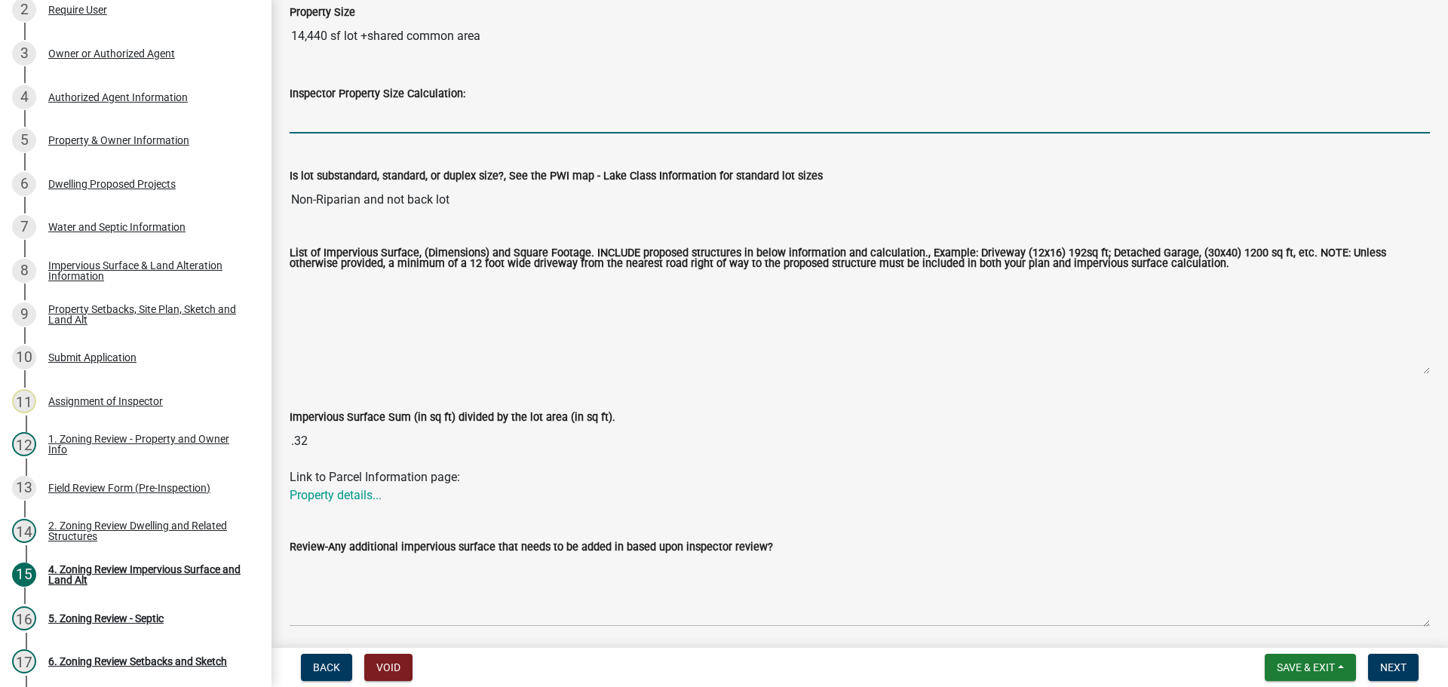
click at [343, 119] on input "Inspector Property Size Calculation:" at bounding box center [860, 118] width 1140 height 31
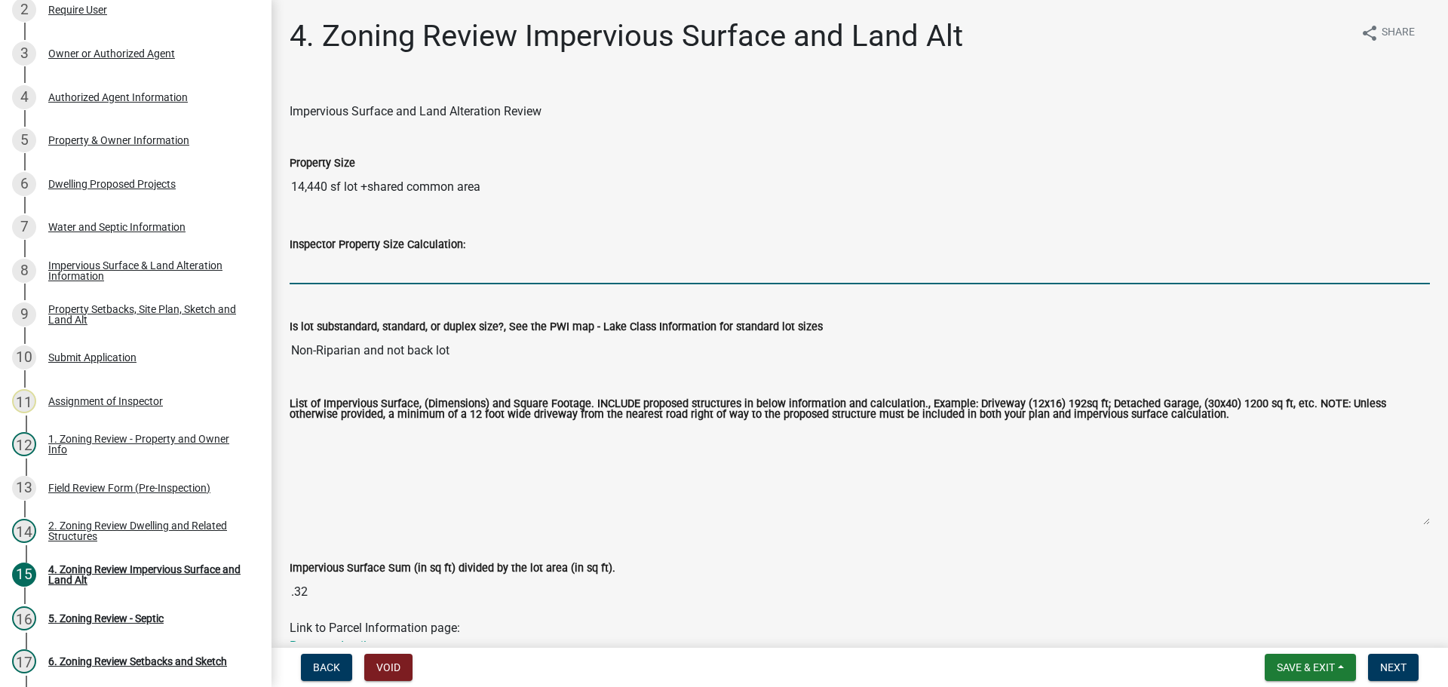
click at [351, 270] on input "Inspector Property Size Calculation:" at bounding box center [860, 268] width 1140 height 31
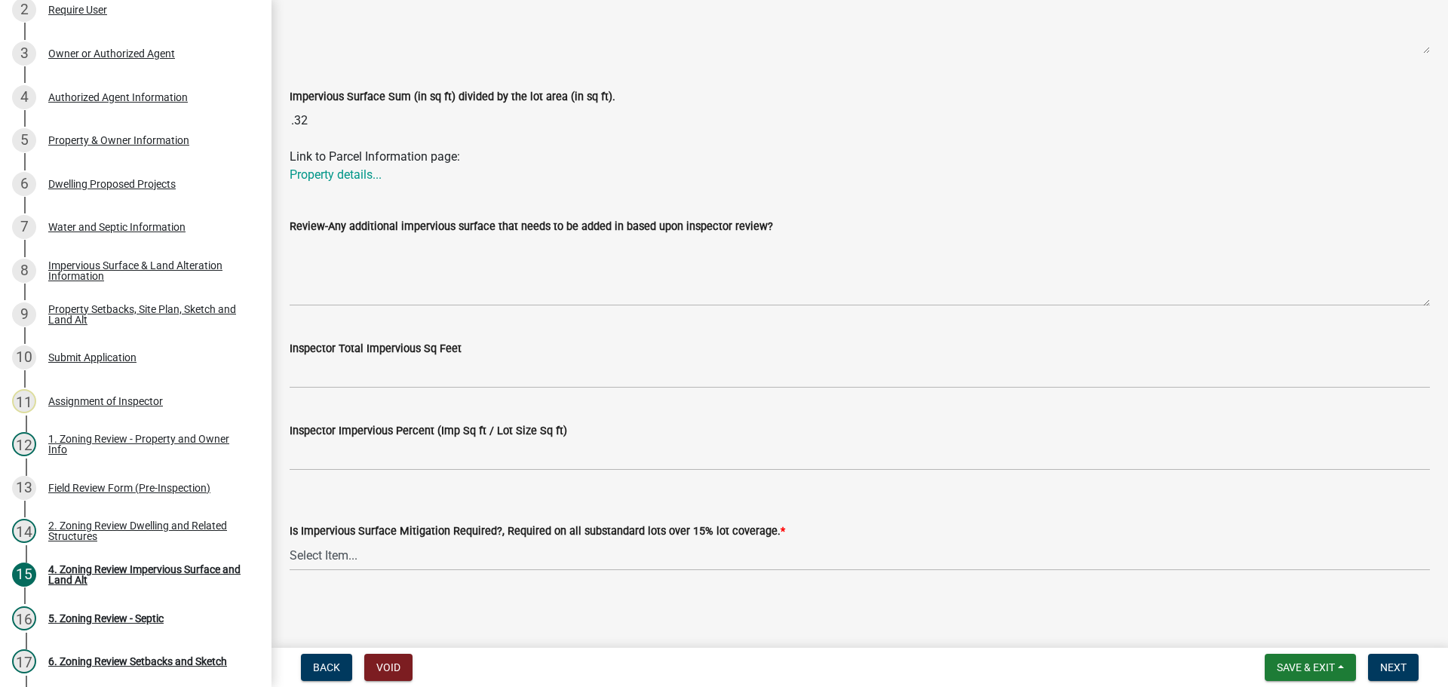
scroll to position [473, 0]
type input "14440"
click at [322, 548] on select "Select Item... Yes- Over 15% substandard lot coverage No N/A" at bounding box center [860, 553] width 1140 height 31
click at [299, 553] on select "Select Item... Yes- Over 15% substandard lot coverage No N/A" at bounding box center [860, 553] width 1140 height 31
click at [290, 538] on select "Select Item... Yes- Over 15% substandard lot coverage No N/A" at bounding box center [860, 553] width 1140 height 31
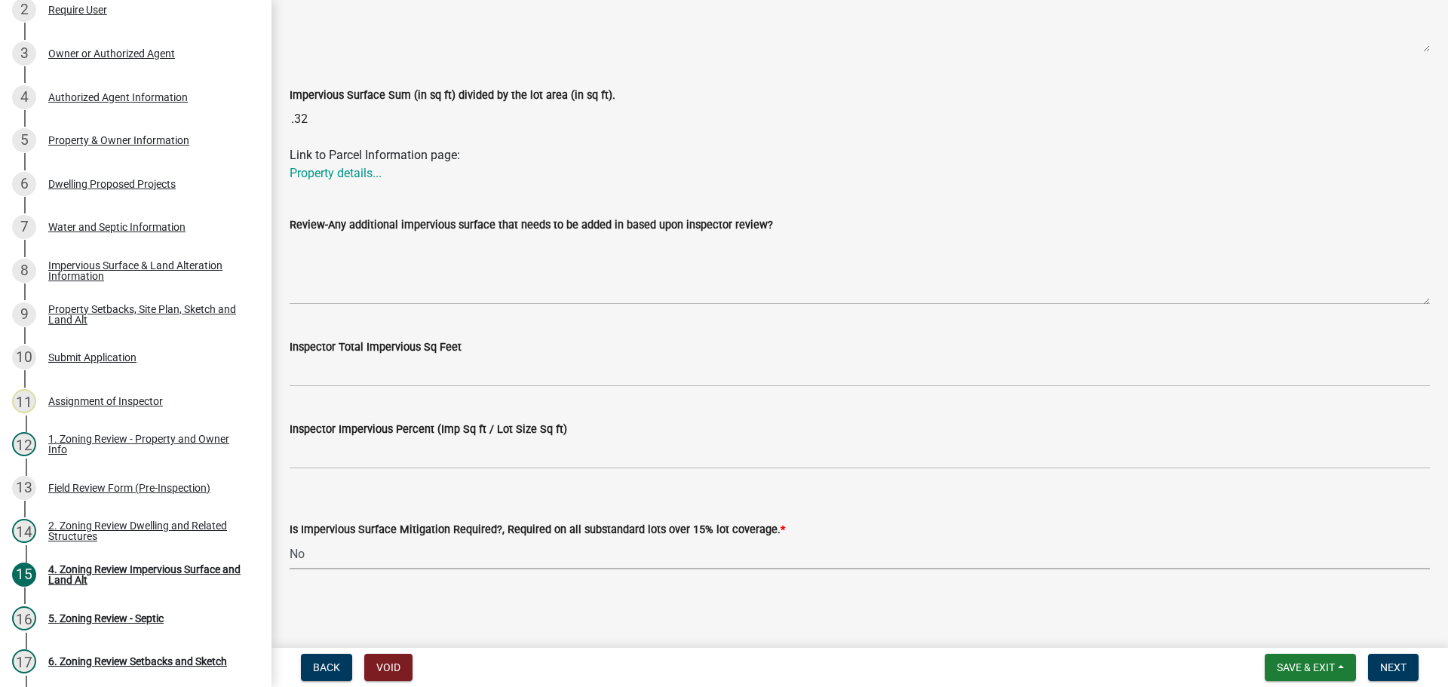
click at [319, 549] on select "Select Item... Yes- Over 15% substandard lot coverage No N/A" at bounding box center [860, 553] width 1140 height 31
click at [290, 538] on select "Select Item... Yes- Over 15% substandard lot coverage No N/A" at bounding box center [860, 553] width 1140 height 31
select select "bbc84f88-1c9e-4c06-bbd0-95e5e078d214"
click at [1399, 664] on span "Next" at bounding box center [1393, 667] width 26 height 12
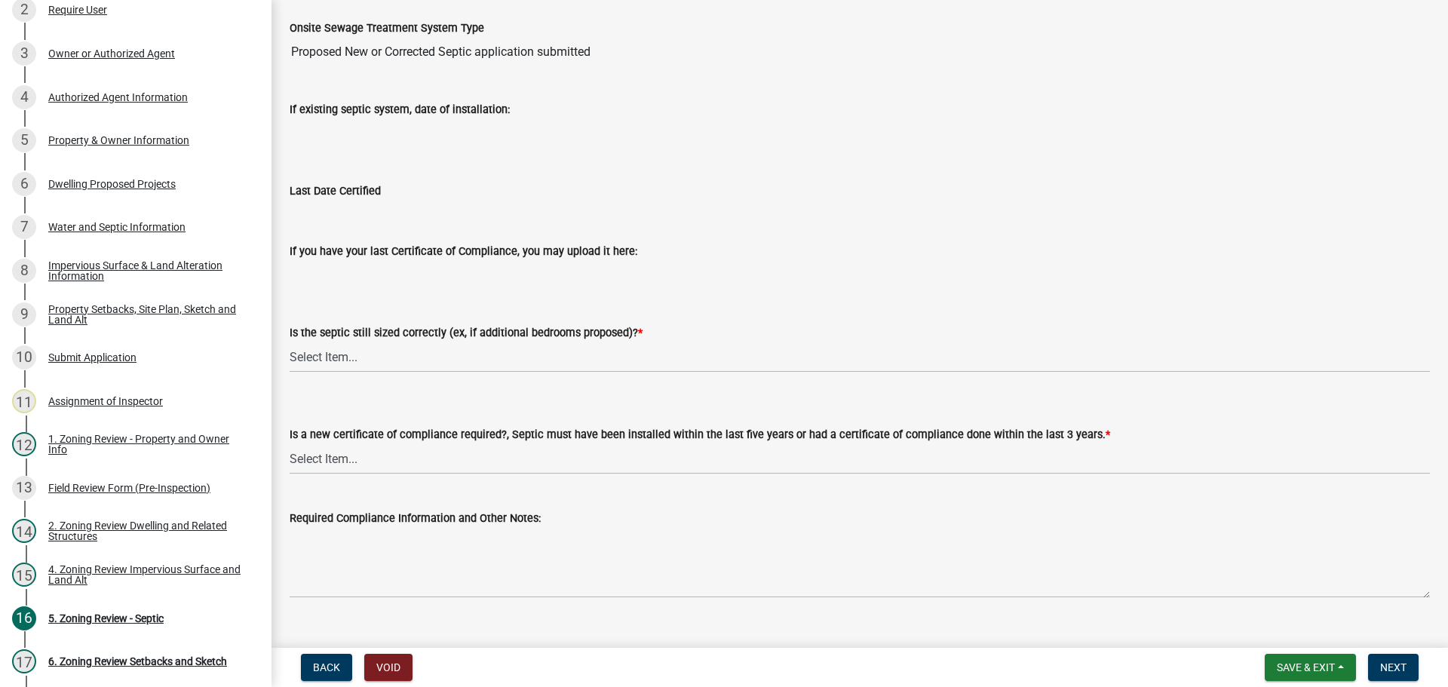
scroll to position [151, 0]
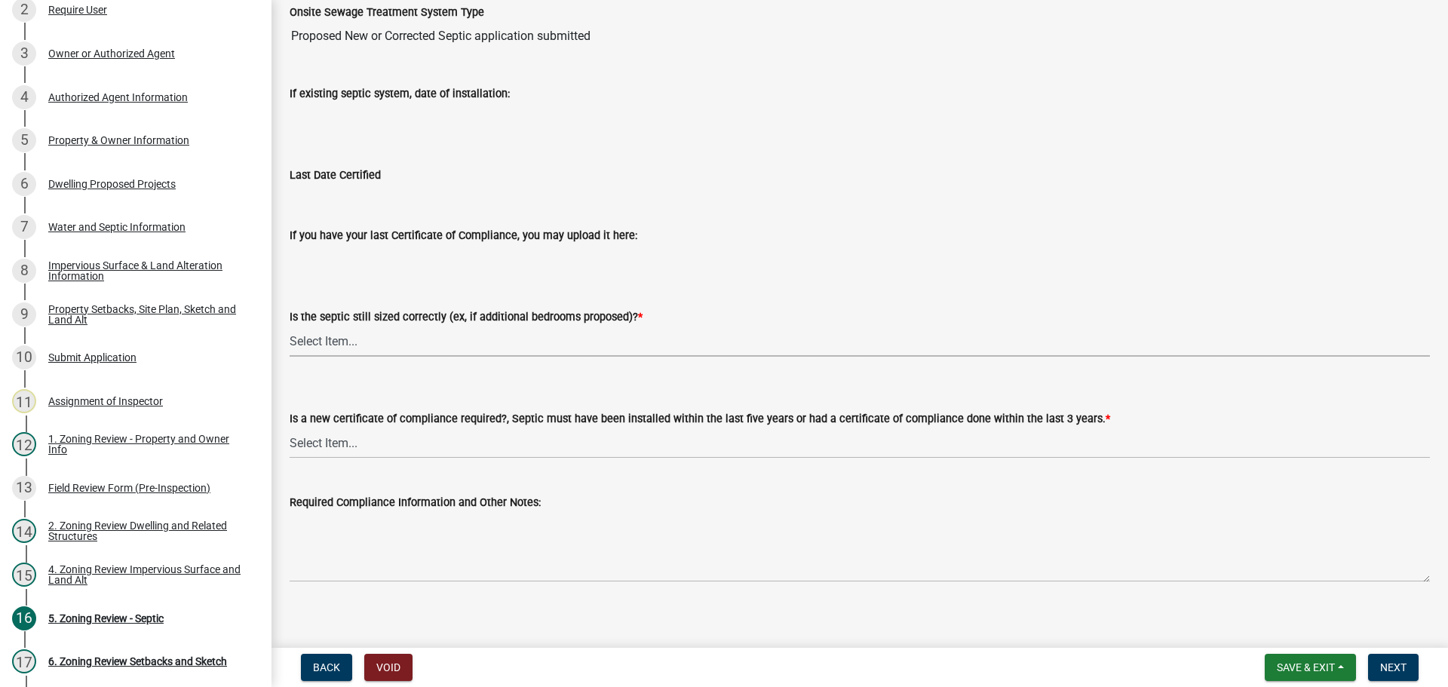
click at [305, 336] on select "Select Item... Yes No N/A" at bounding box center [860, 341] width 1140 height 31
click at [290, 326] on select "Select Item... Yes No N/A" at bounding box center [860, 341] width 1140 height 31
select select "b57b8896-1cf2-4a3f-b657-168f49e5b2e0"
click at [338, 439] on select "Select Item... Yes No" at bounding box center [860, 442] width 1140 height 31
click at [290, 427] on select "Select Item... Yes No" at bounding box center [860, 442] width 1140 height 31
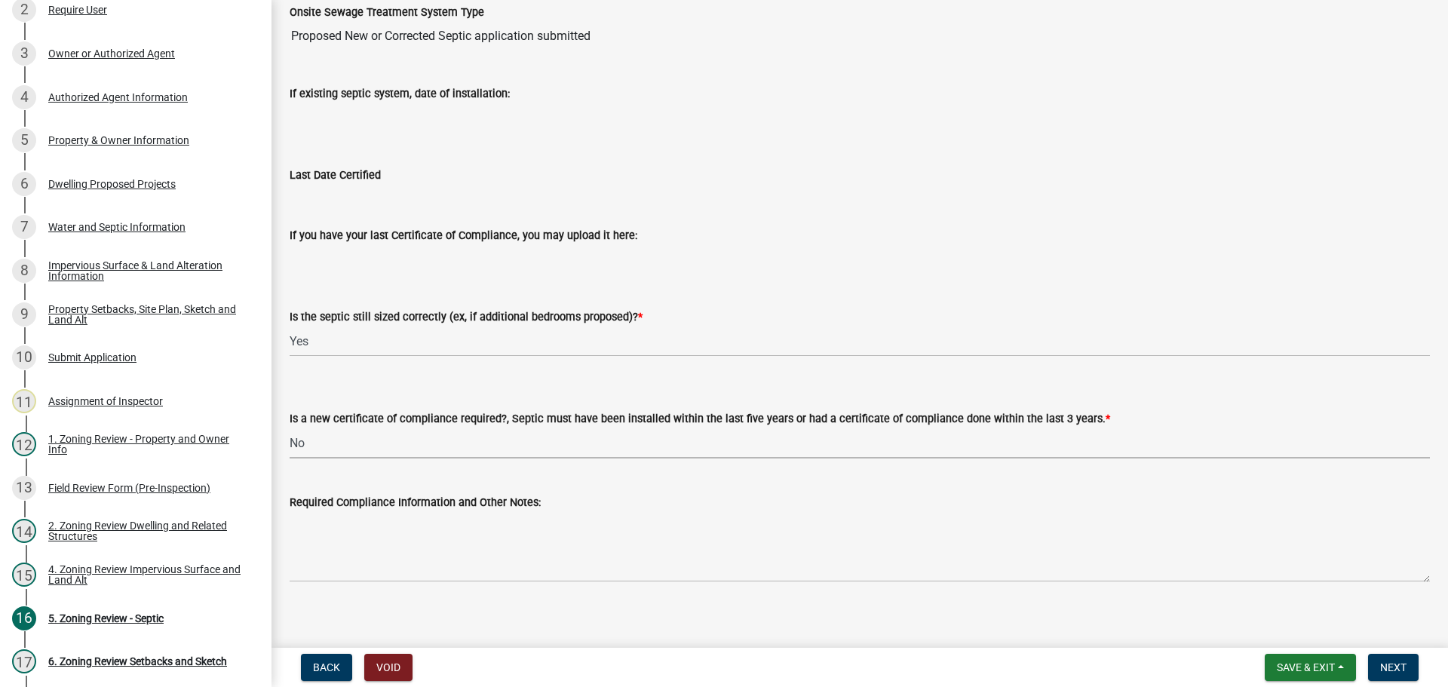
select select "2fd537d7-74b1-4ff9-a84c-837cf5598f43"
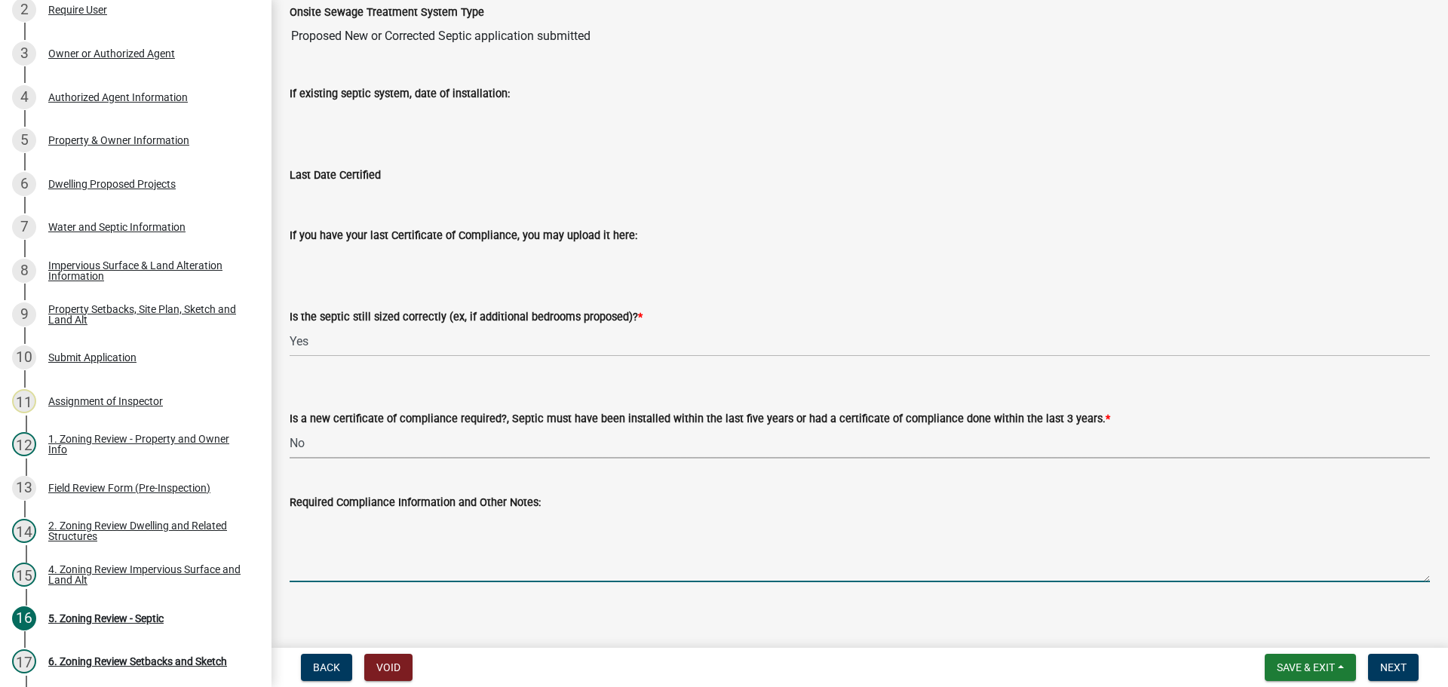
click at [378, 534] on textarea "Required Compliance Information and Other Notes:" at bounding box center [860, 546] width 1140 height 71
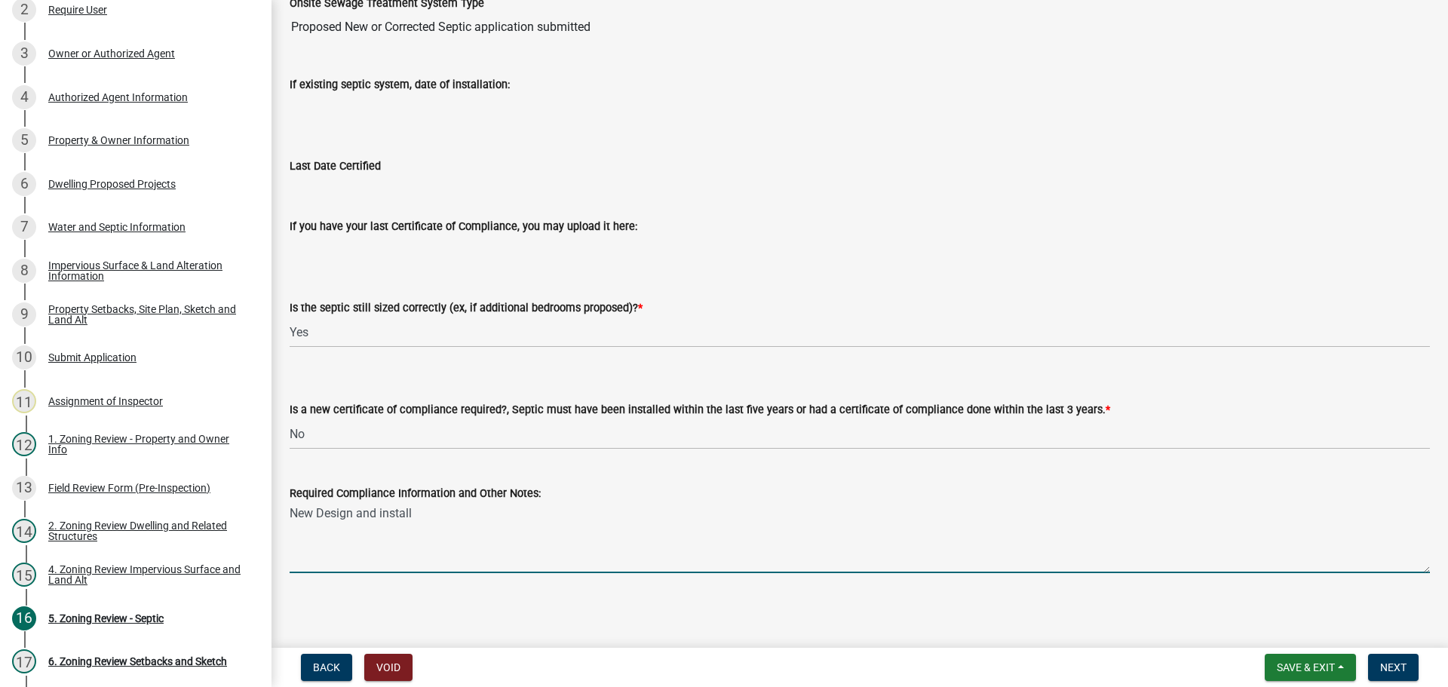
scroll to position [162, 0]
type textarea "New Design and install"
click at [1402, 663] on span "Next" at bounding box center [1393, 667] width 26 height 12
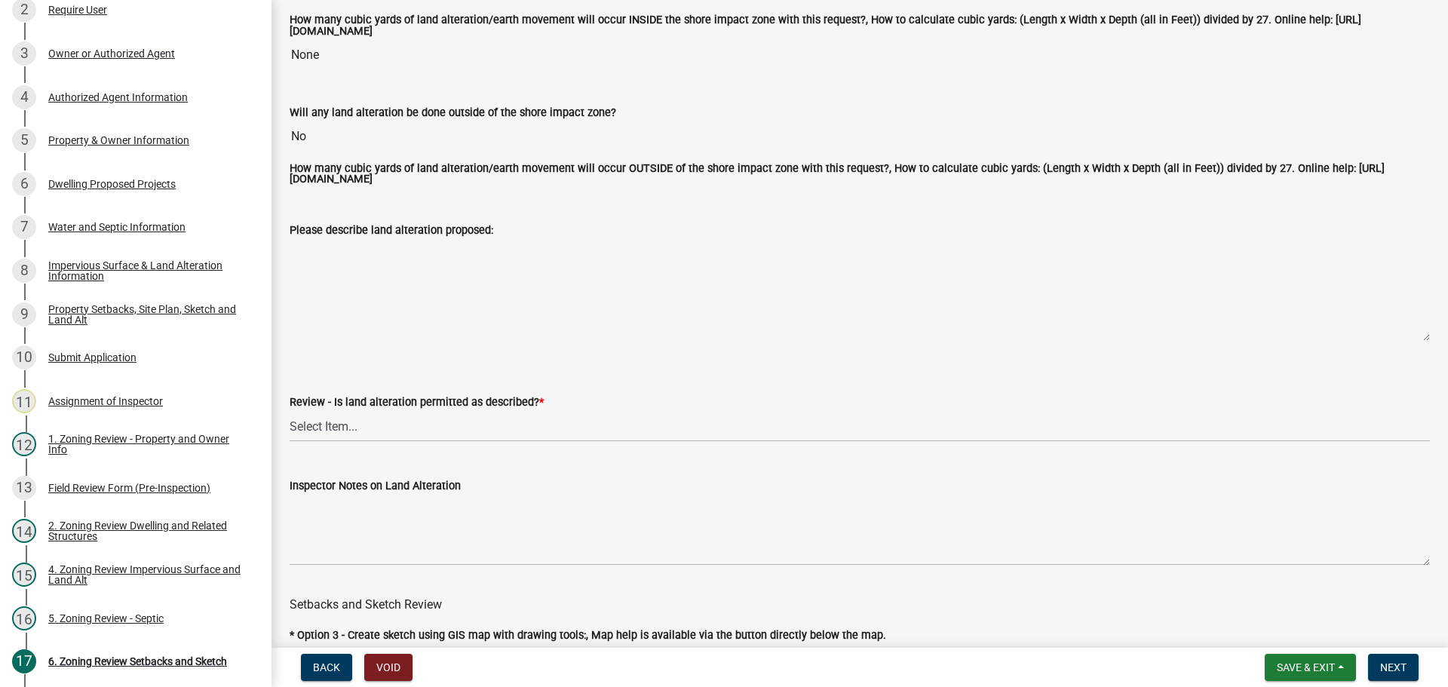
scroll to position [302, 0]
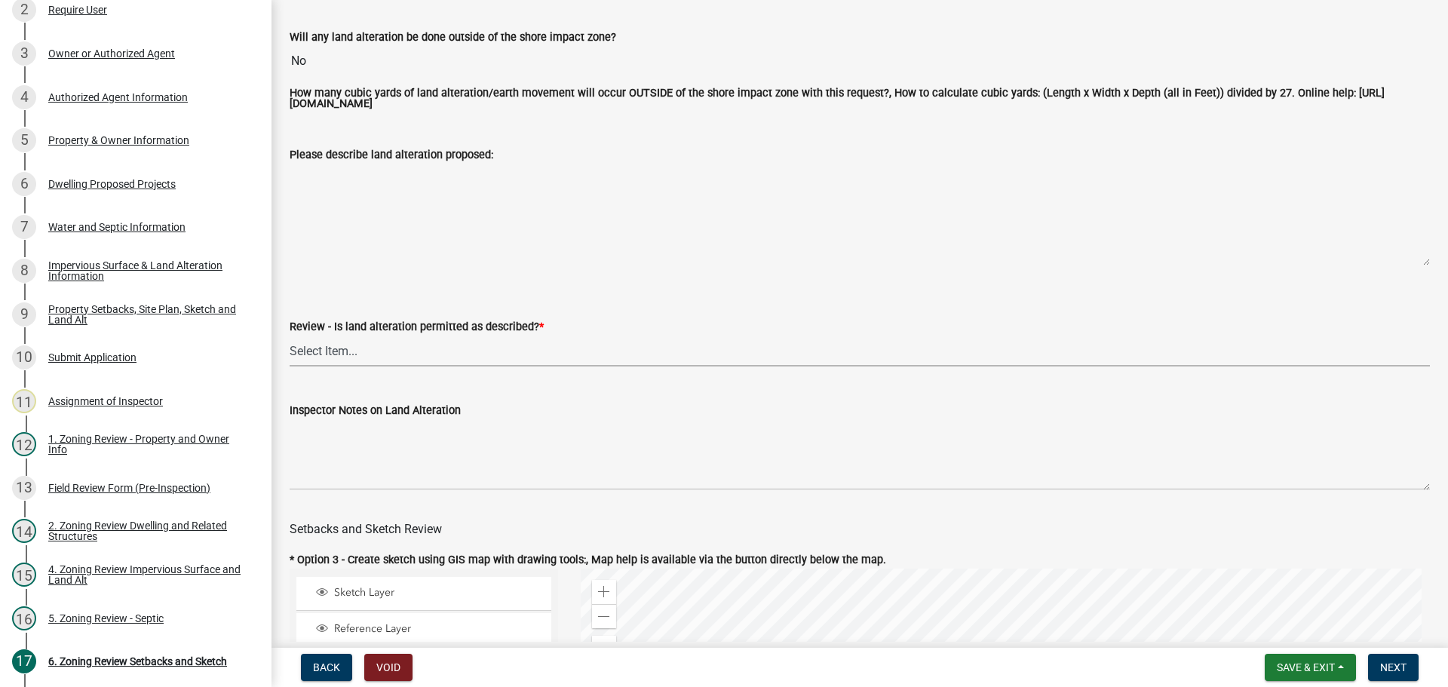
click at [318, 349] on select "Select Item... Yes No N/A" at bounding box center [860, 351] width 1140 height 31
click at [290, 338] on select "Select Item... Yes No N/A" at bounding box center [860, 351] width 1140 height 31
select select "cada6796-d529-4ebb-b6d4-faca8dd705c9"
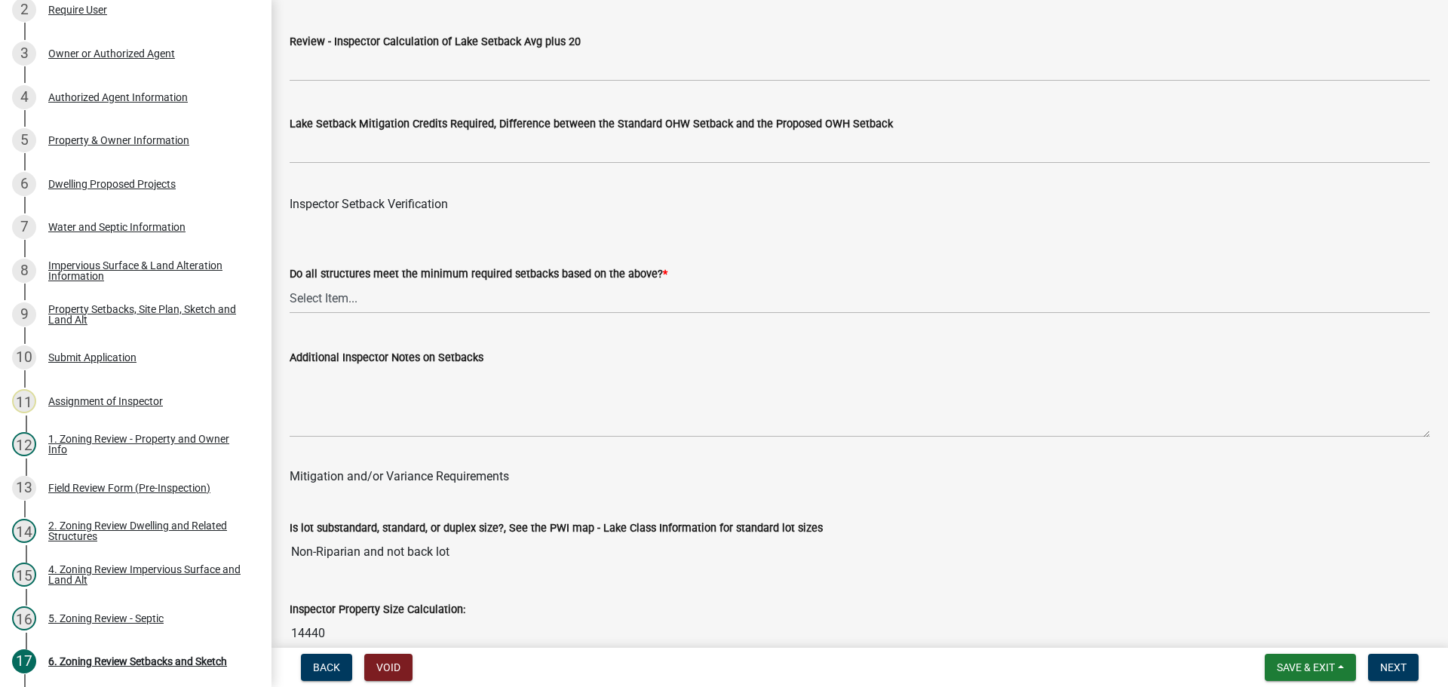
scroll to position [4675, 0]
click at [324, 296] on select "Select Item... Yes No" at bounding box center [860, 297] width 1140 height 31
click at [290, 285] on select "Select Item... Yes No" at bounding box center [860, 297] width 1140 height 31
select select "1355ee8a-8cf1-4796-8594-a9df27e9dfb0"
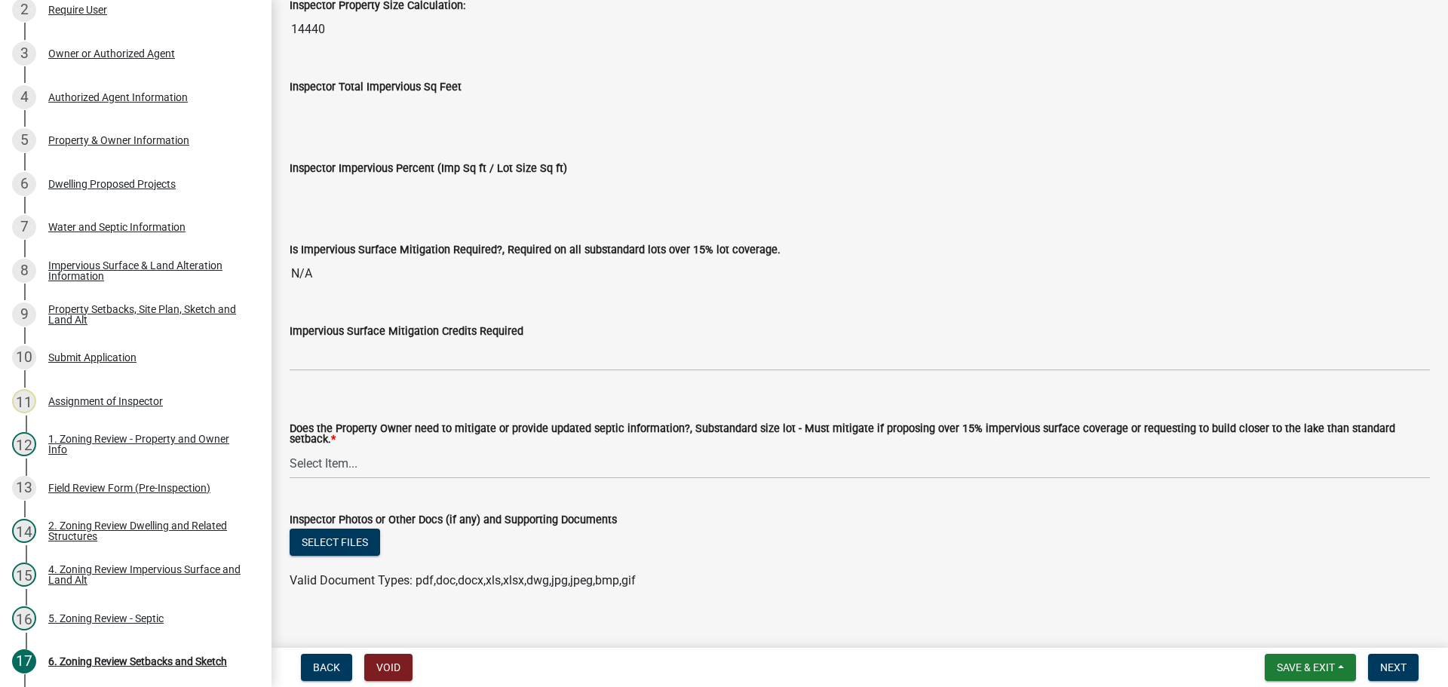
scroll to position [5353, 0]
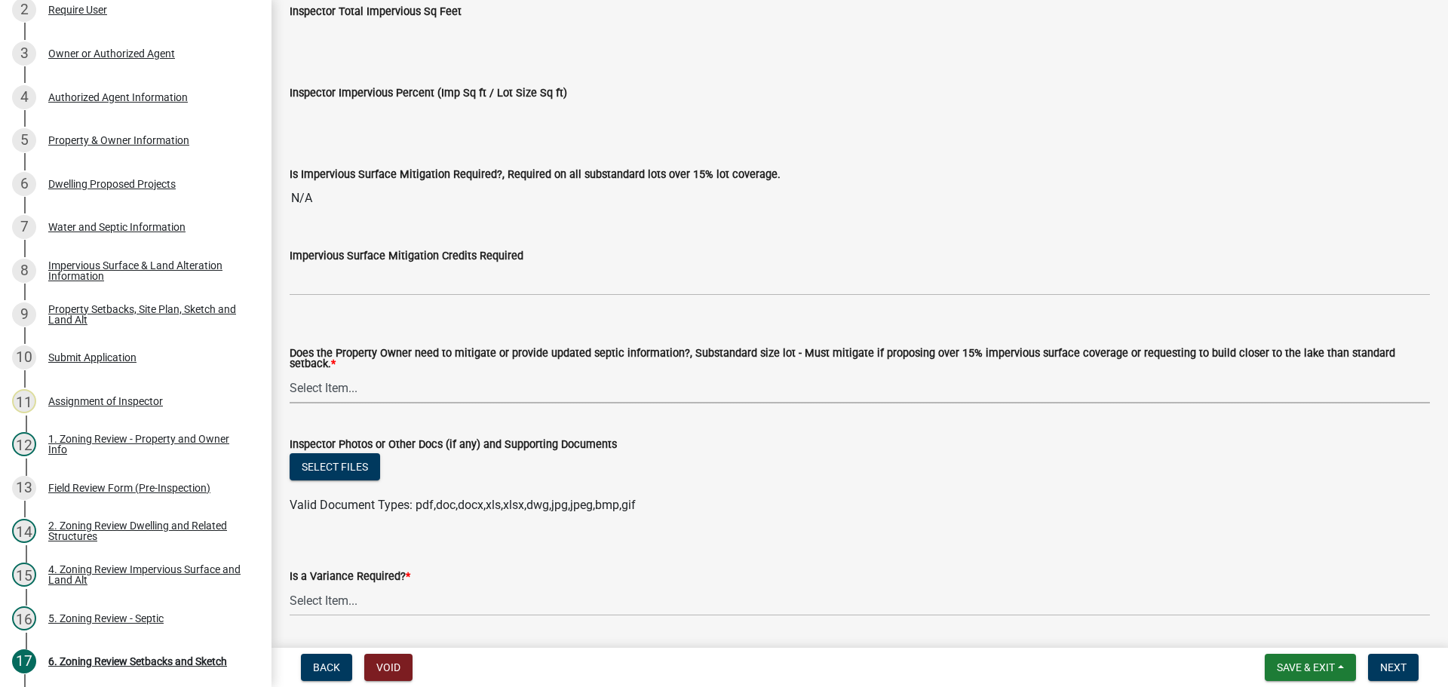
click at [314, 380] on select "Select Item... No Mitigation or additional Septic Information is required Septi…" at bounding box center [860, 387] width 1140 height 31
click at [290, 372] on select "Select Item... No Mitigation or additional Septic Information is required Septi…" at bounding box center [860, 387] width 1140 height 31
select select "90ee664a-1dc2-440e-be2c-90a87c157e77"
click at [336, 594] on select "Select Item... Yes No" at bounding box center [860, 600] width 1140 height 31
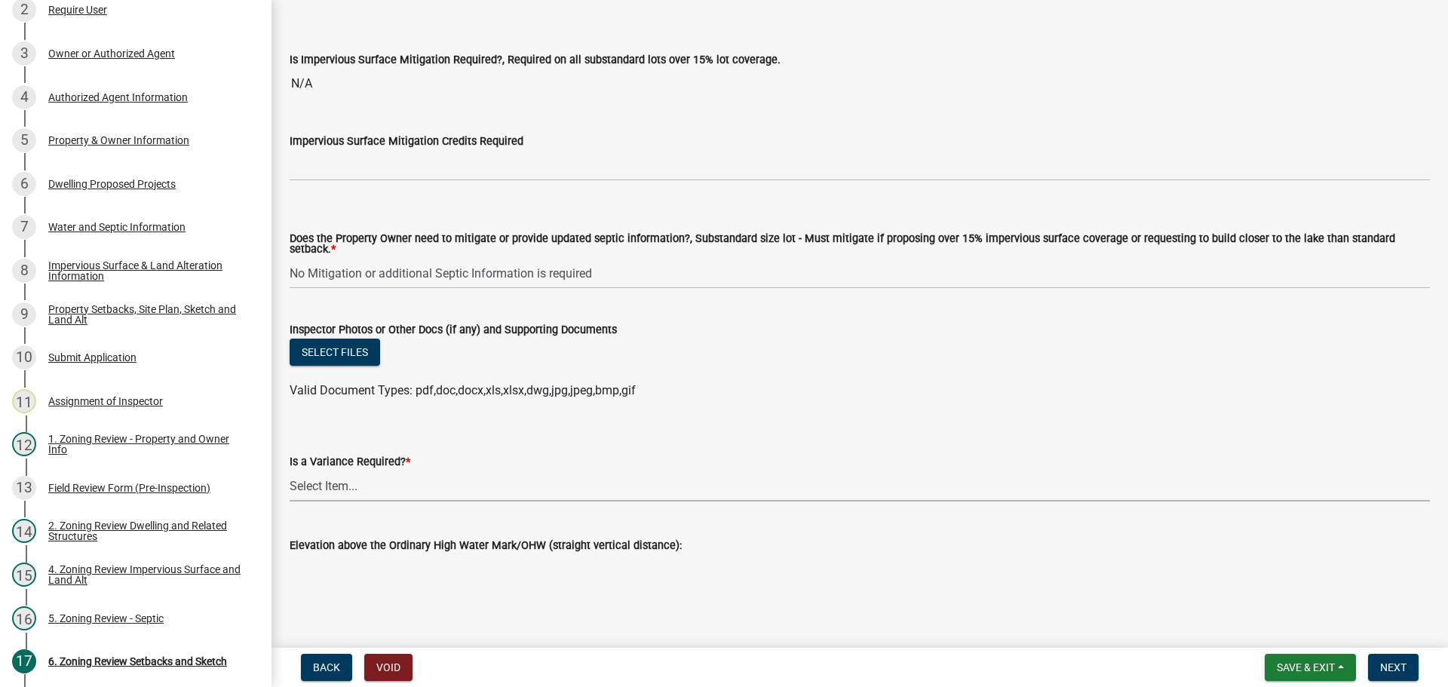
scroll to position [5478, 0]
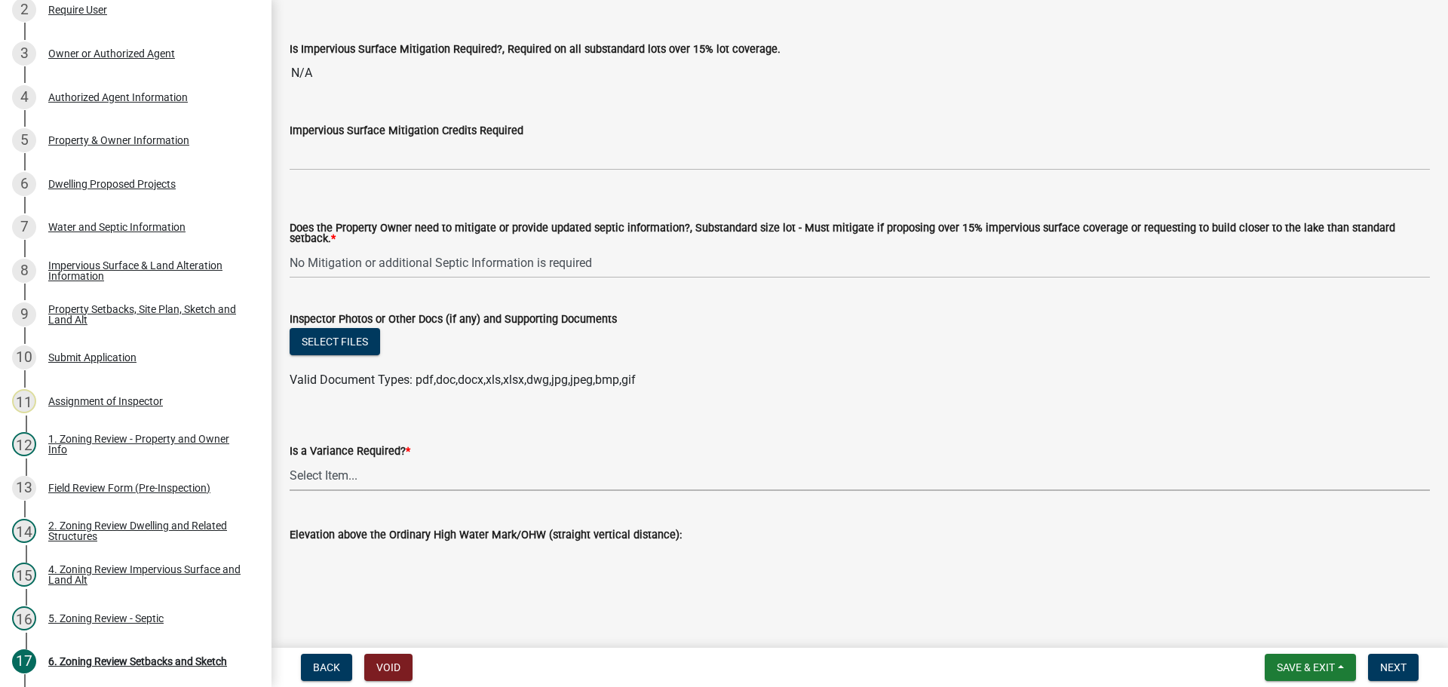
click at [337, 469] on select "Select Item... Yes No" at bounding box center [860, 475] width 1140 height 31
click at [290, 460] on select "Select Item... Yes No" at bounding box center [860, 475] width 1140 height 31
select select "f2187563-aefa-492e-adce-9c256a51e9d2"
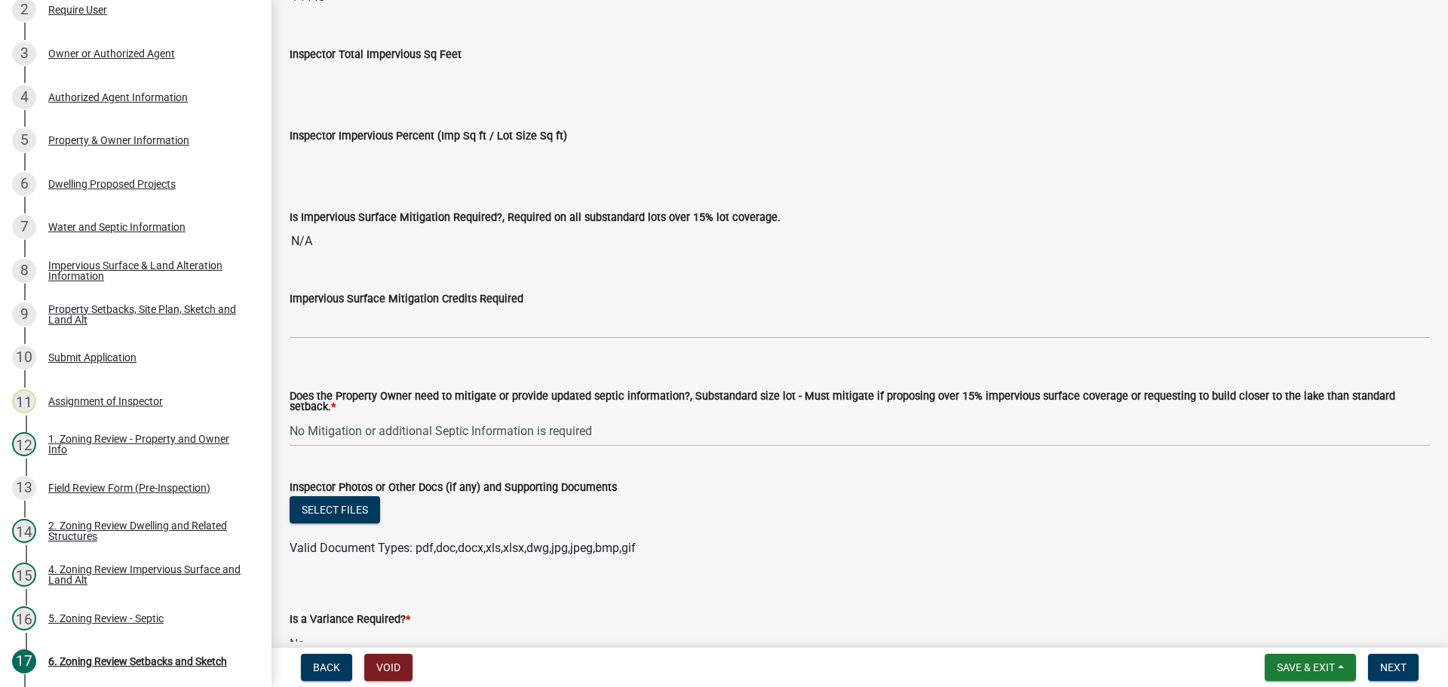
scroll to position [5327, 0]
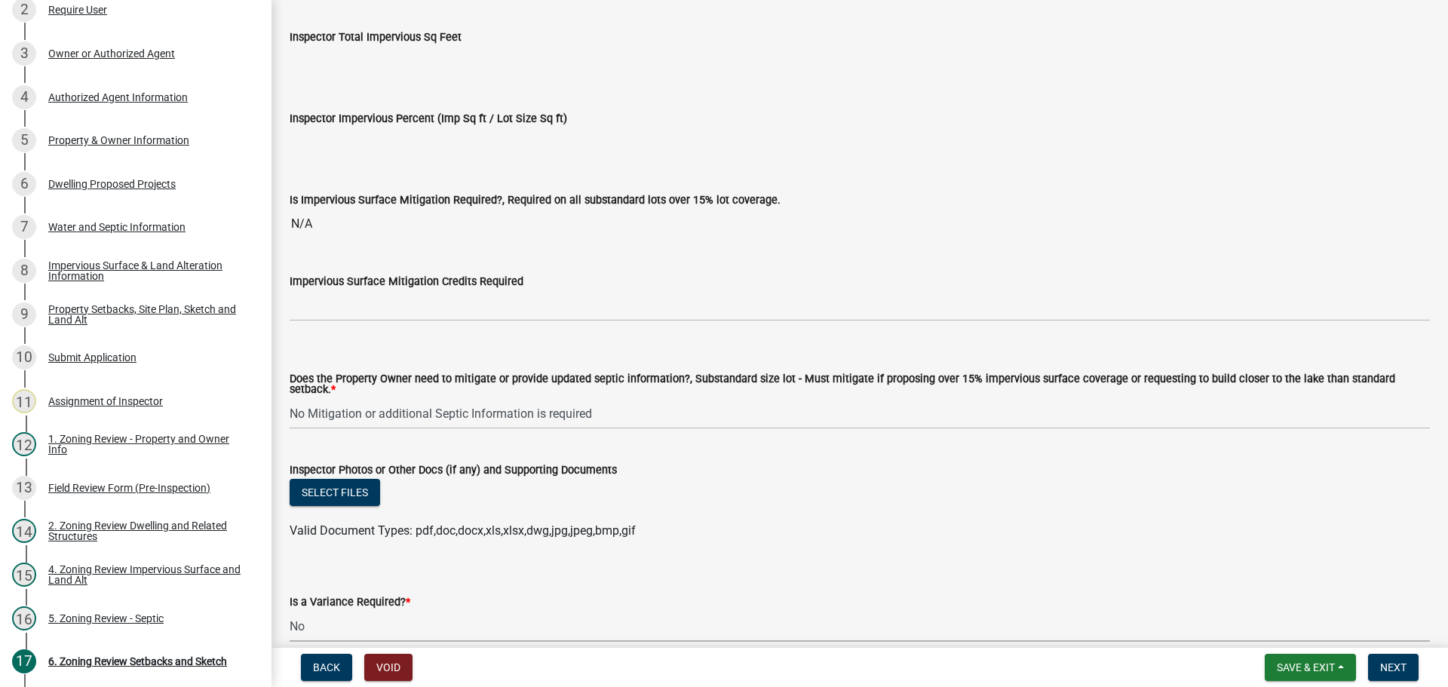
click at [352, 140] on input "Inspector Impervious Percent (Imp Sq ft / Lot Size Sq ft)" at bounding box center [860, 142] width 1140 height 30
click at [1312, 659] on button "Save & Exit" at bounding box center [1309, 667] width 91 height 27
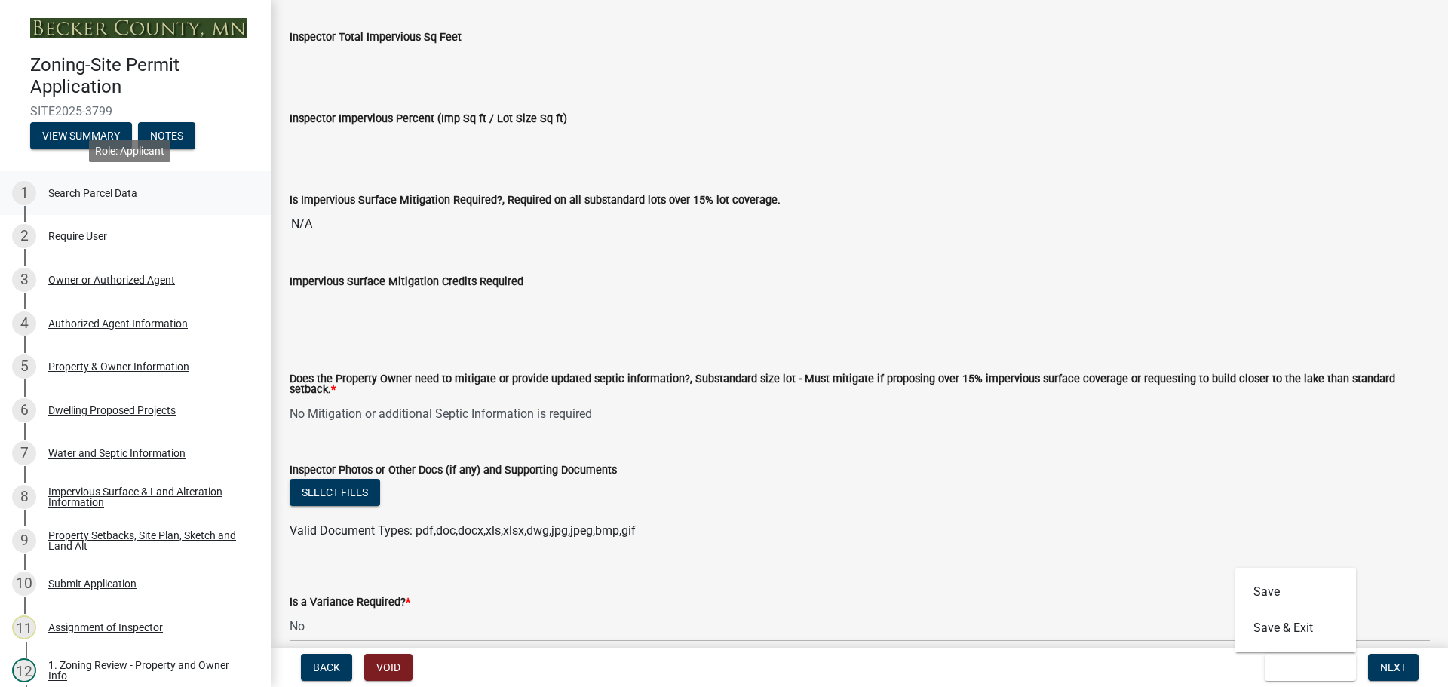
click at [94, 191] on div "Search Parcel Data" at bounding box center [92, 193] width 89 height 11
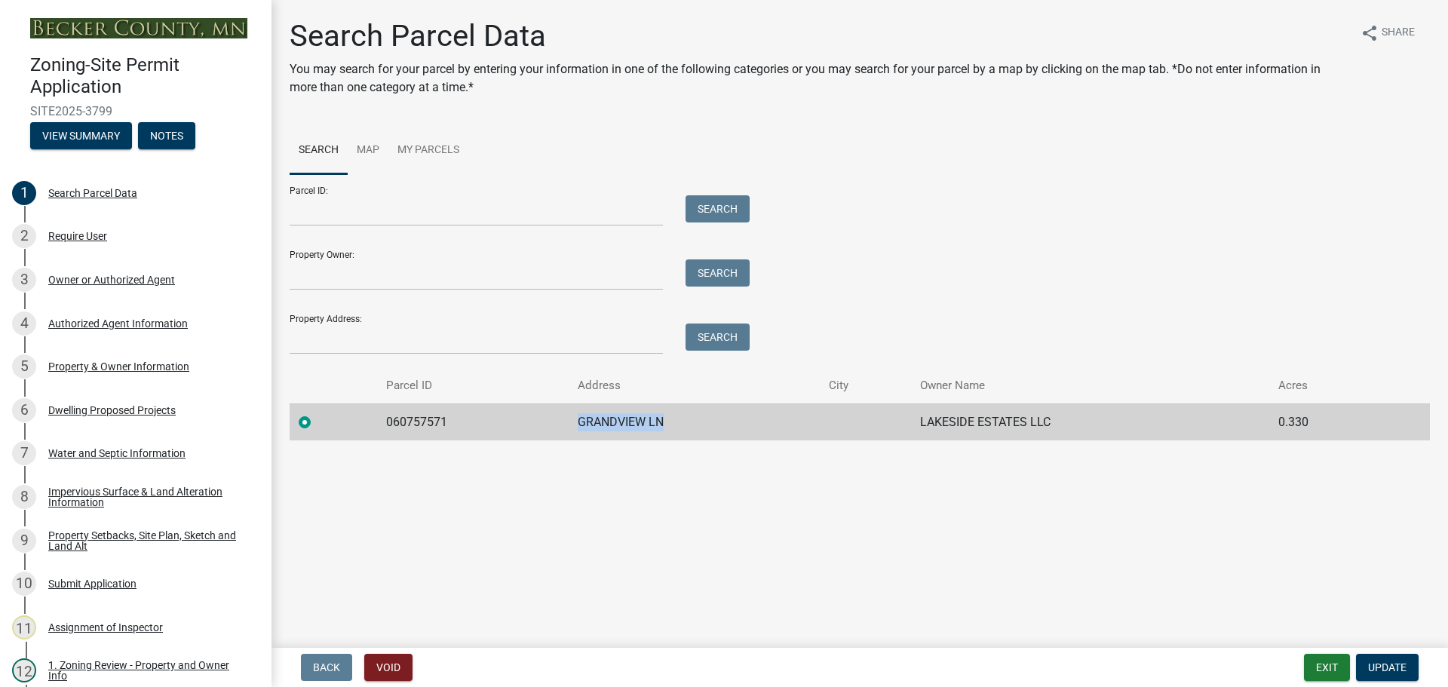
drag, startPoint x: 670, startPoint y: 418, endPoint x: 561, endPoint y: 424, distance: 108.7
click at [561, 424] on tr "060757571 GRANDVIEW LN LAKESIDE ESTATES LLC 0.330" at bounding box center [860, 421] width 1140 height 37
drag, startPoint x: 581, startPoint y: 457, endPoint x: 742, endPoint y: 517, distance: 171.5
click at [742, 517] on main "Search Parcel Data You may search for your parcel by entering your information …" at bounding box center [859, 321] width 1176 height 642
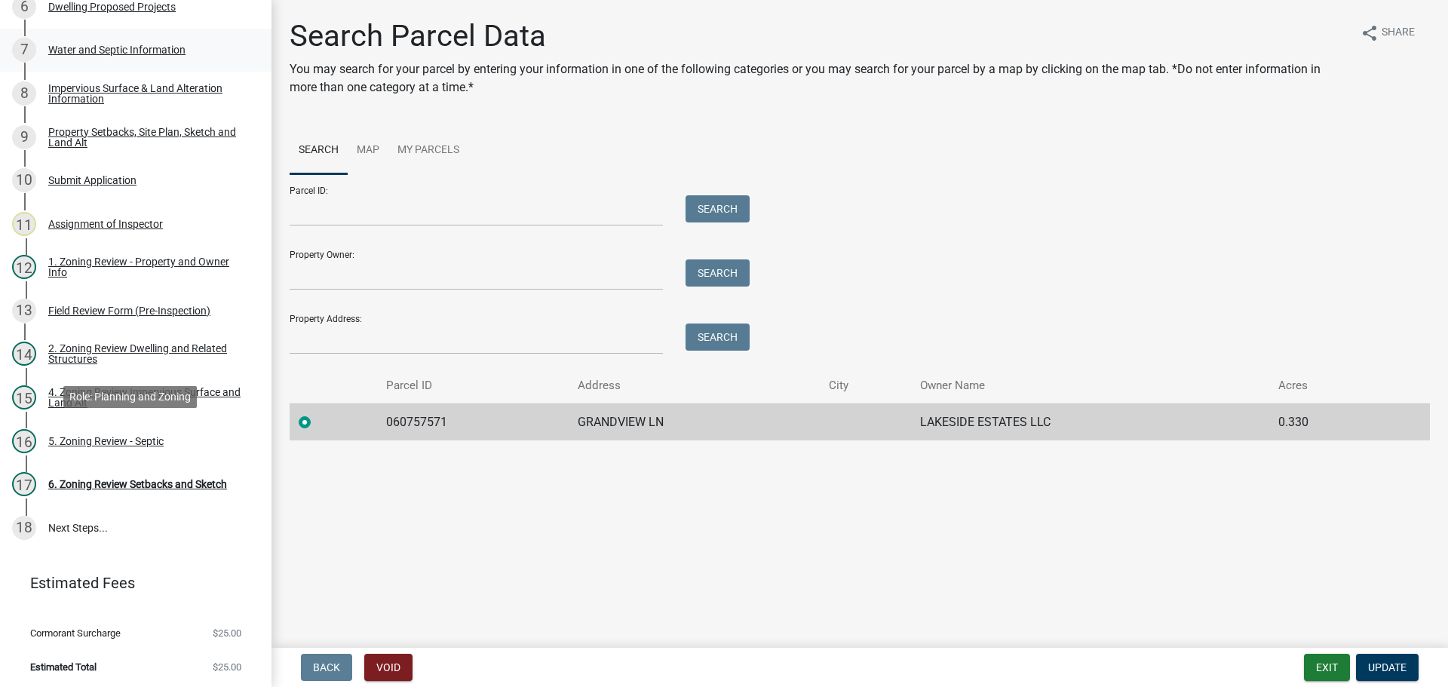
scroll to position [406, 0]
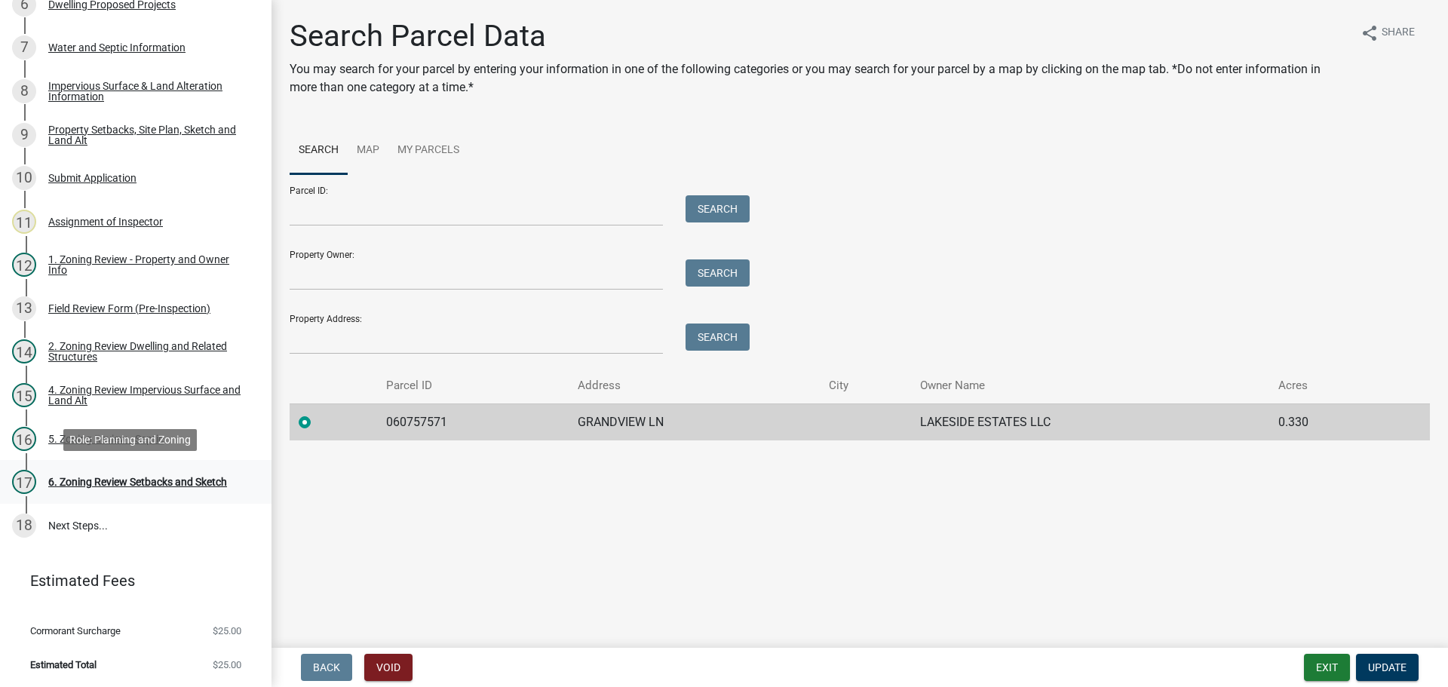
click at [154, 476] on div "6. Zoning Review Setbacks and Sketch" at bounding box center [137, 481] width 179 height 11
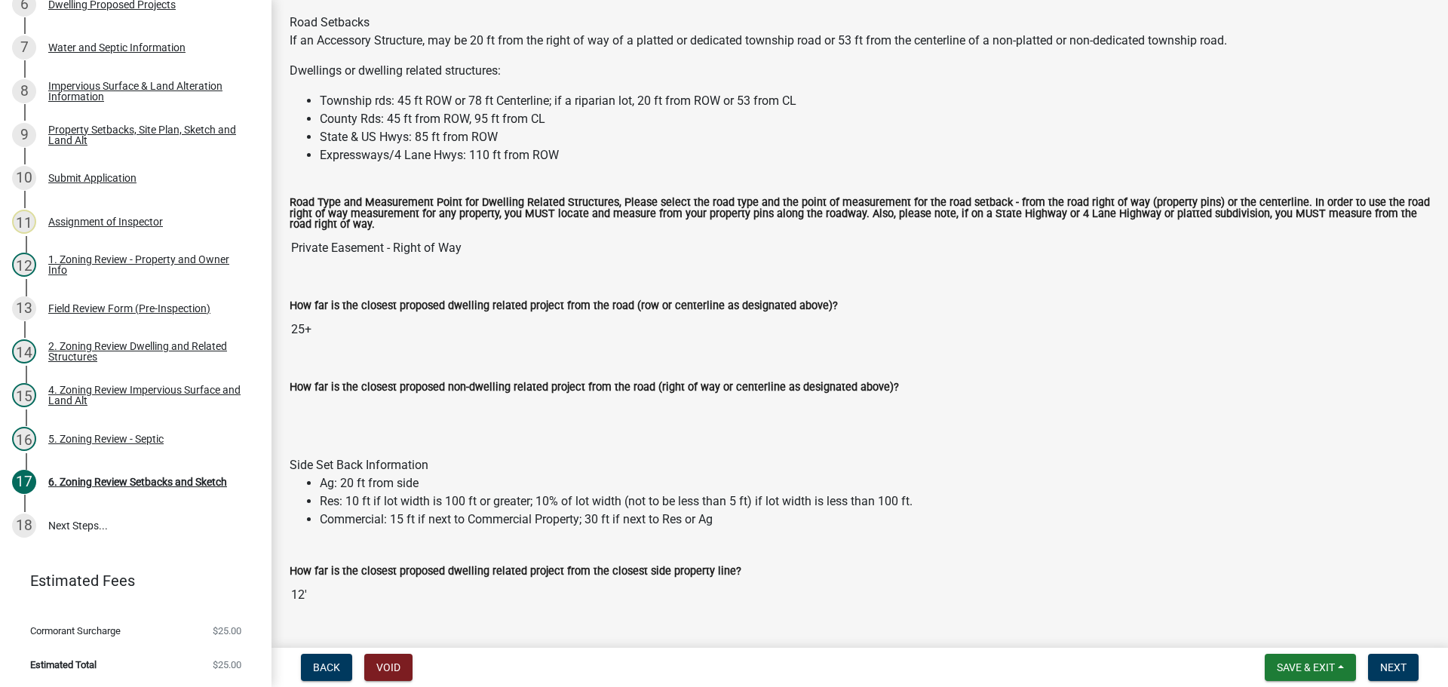
scroll to position [1433, 0]
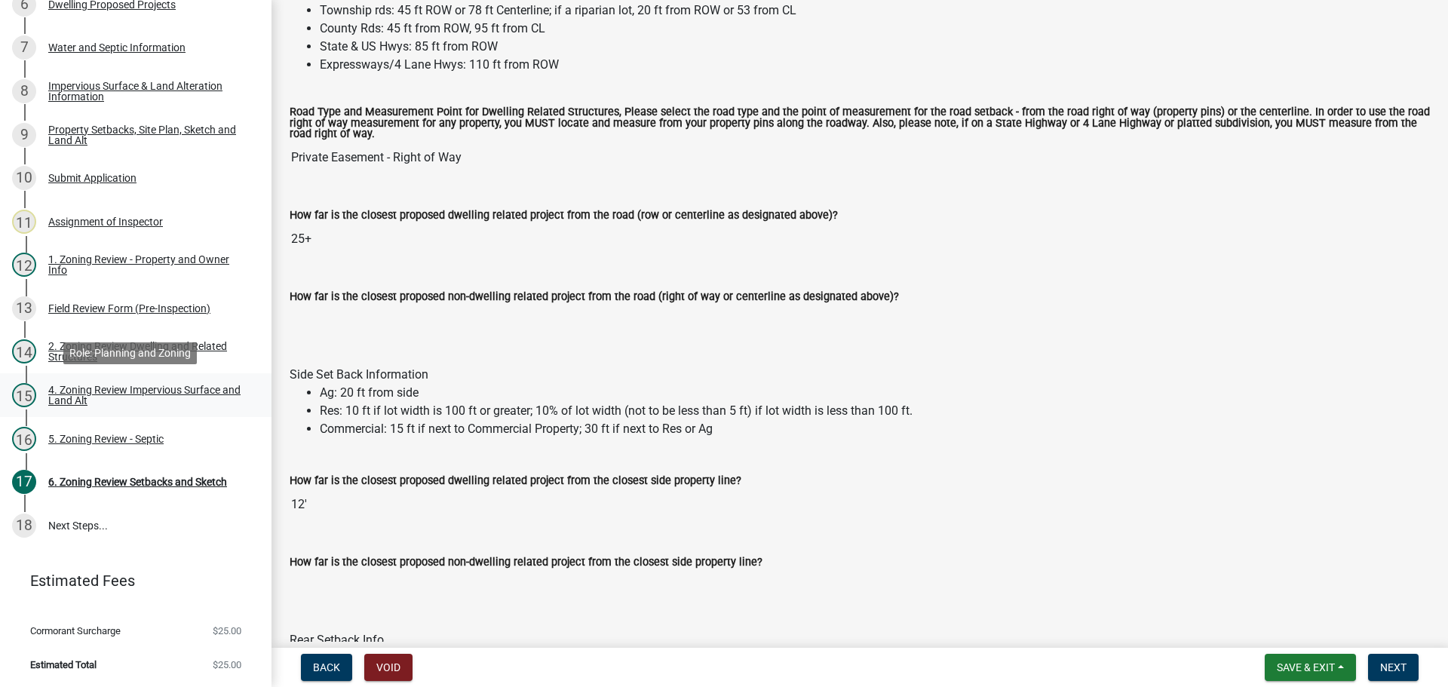
click at [160, 385] on div "4. Zoning Review Impervious Surface and Land Alt" at bounding box center [147, 395] width 199 height 21
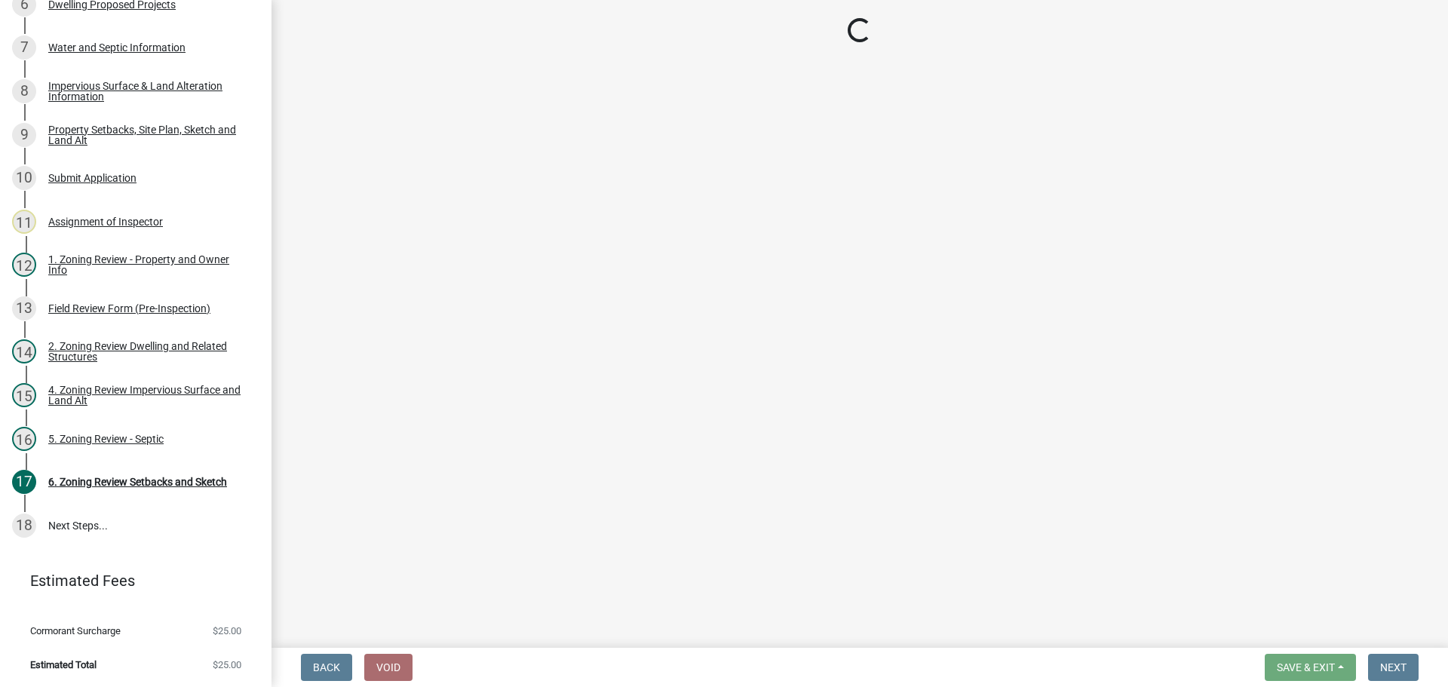
select select "bbc84f88-1c9e-4c06-bbd0-95e5e078d214"
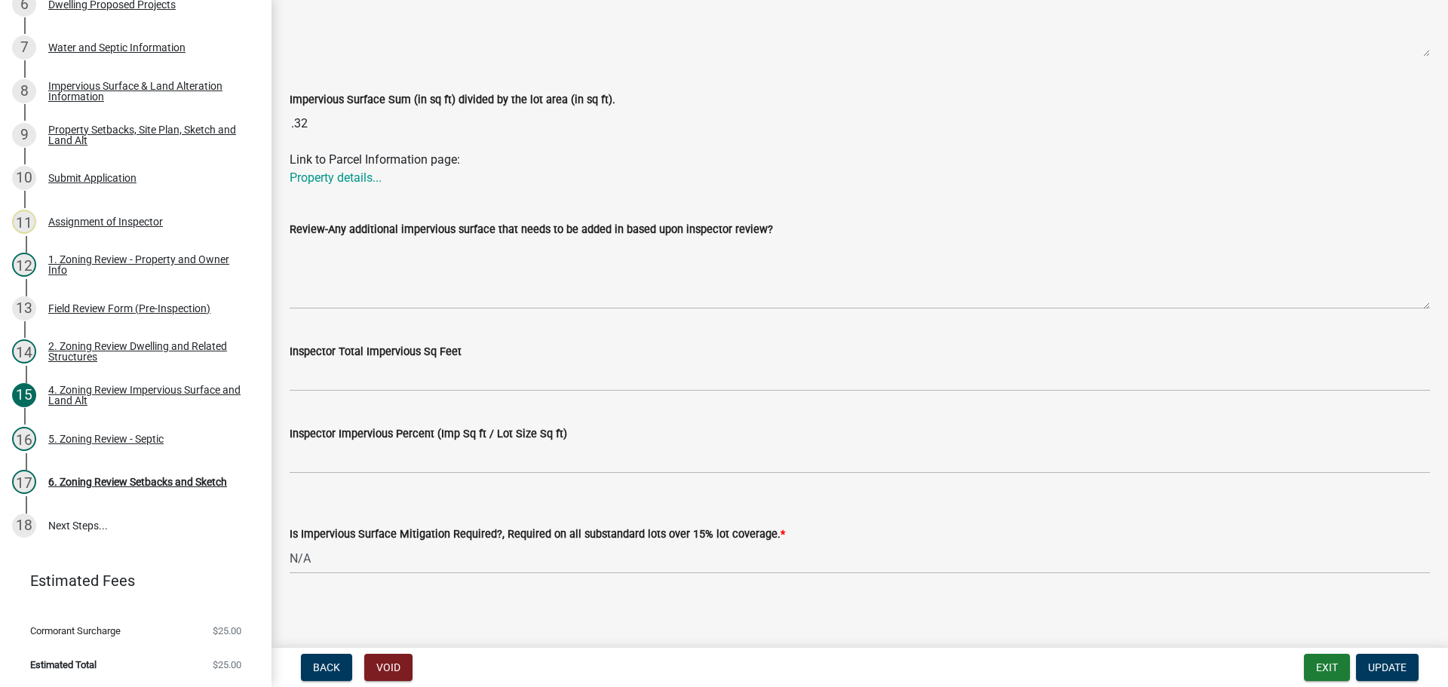
scroll to position [473, 0]
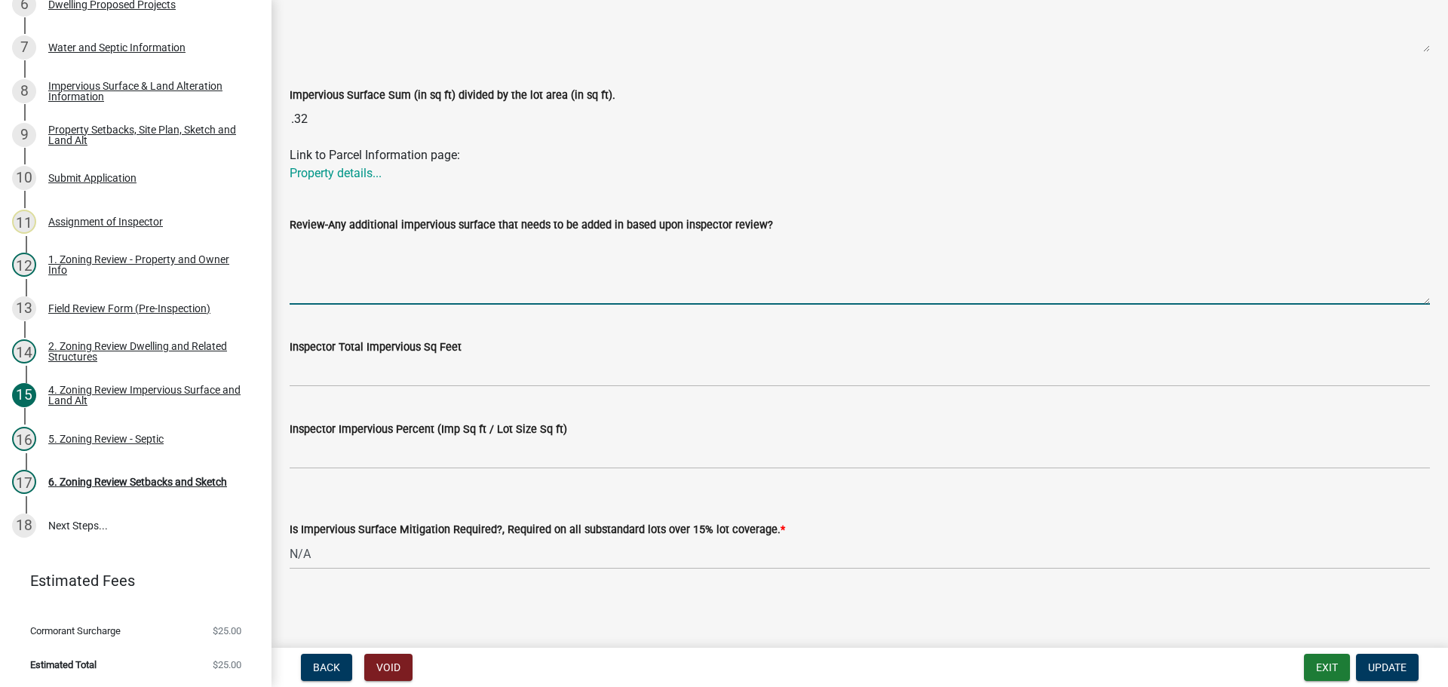
click at [389, 255] on textarea "Review-Any additional impervious surface that needs to be added in based upon i…" at bounding box center [860, 269] width 1140 height 71
drag, startPoint x: 369, startPoint y: 245, endPoint x: 290, endPoint y: 248, distance: 79.2
click at [290, 248] on textarea "per grandview" at bounding box center [860, 269] width 1140 height 71
type textarea "impervious covered by Grandview Estates plat"
click at [1403, 668] on span "Update" at bounding box center [1387, 667] width 38 height 12
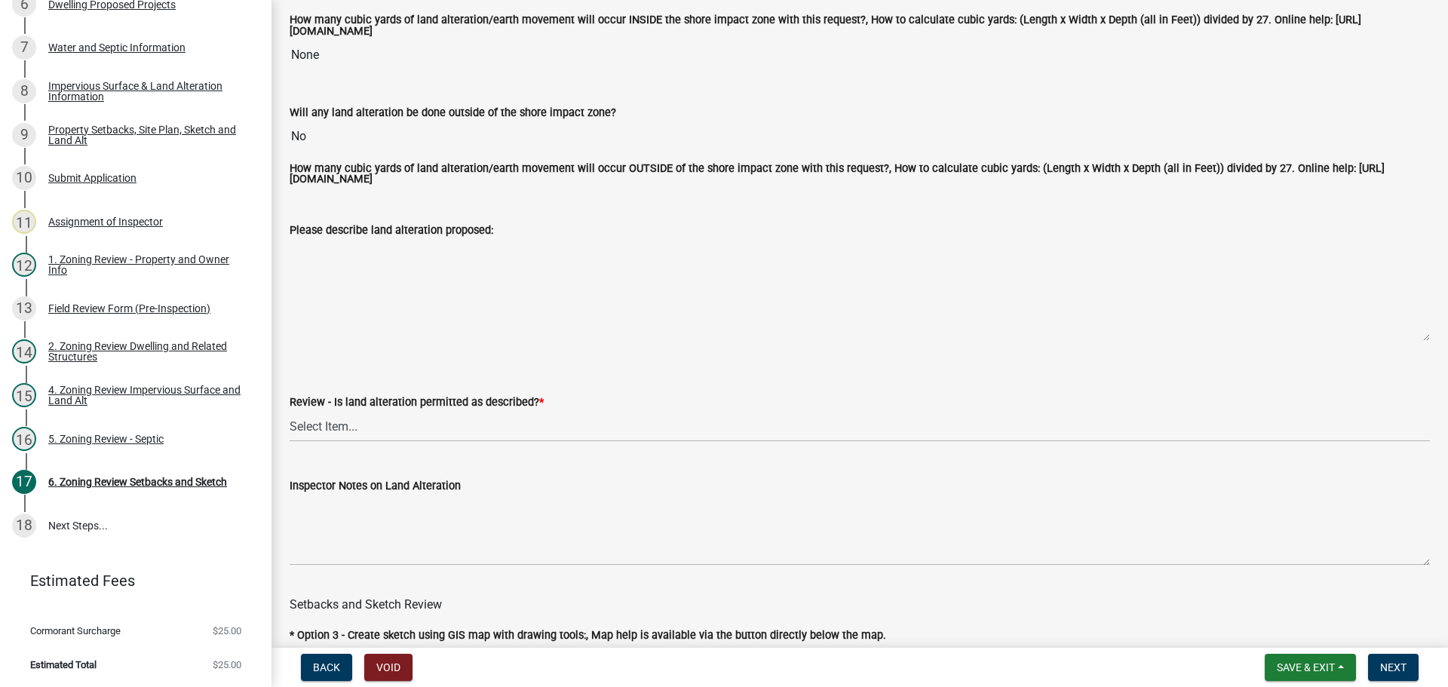
scroll to position [302, 0]
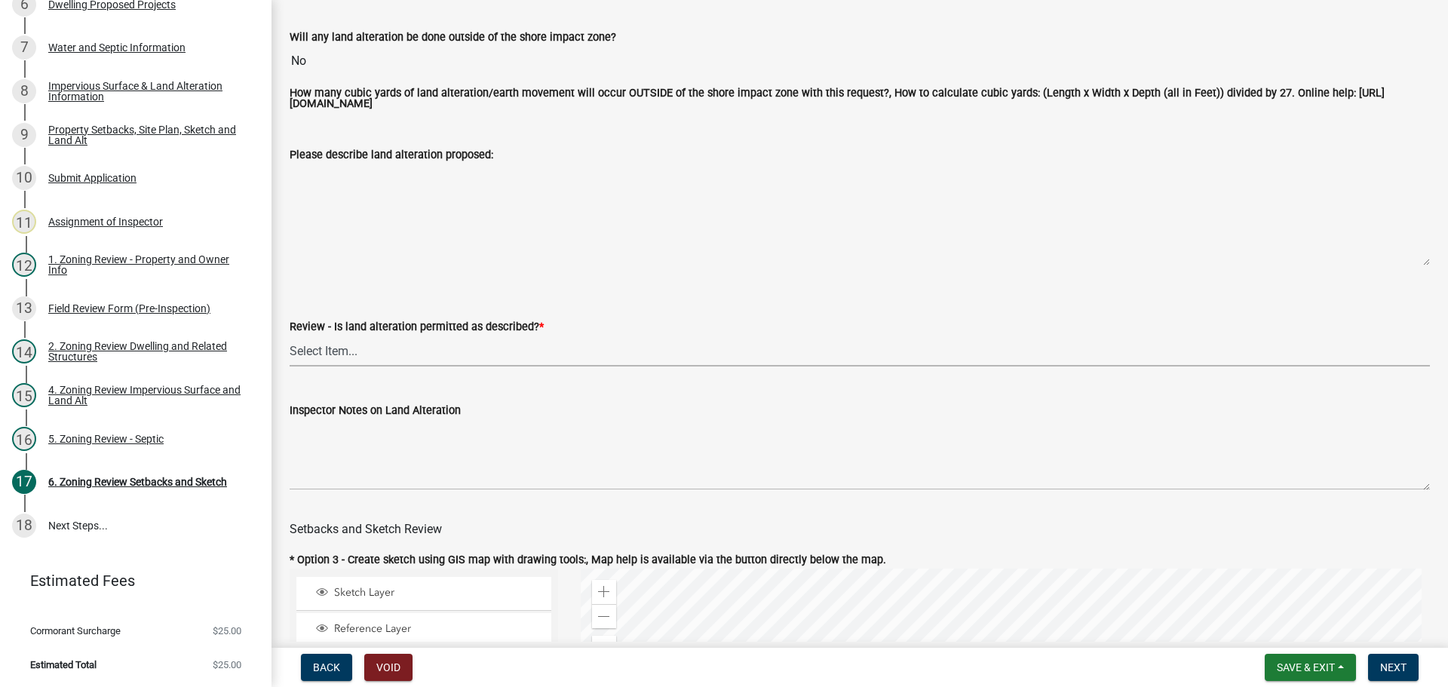
click at [334, 354] on select "Select Item... Yes No N/A" at bounding box center [860, 351] width 1140 height 31
click at [290, 338] on select "Select Item... Yes No N/A" at bounding box center [860, 351] width 1140 height 31
select select "cada6796-d529-4ebb-b6d4-faca8dd705c9"
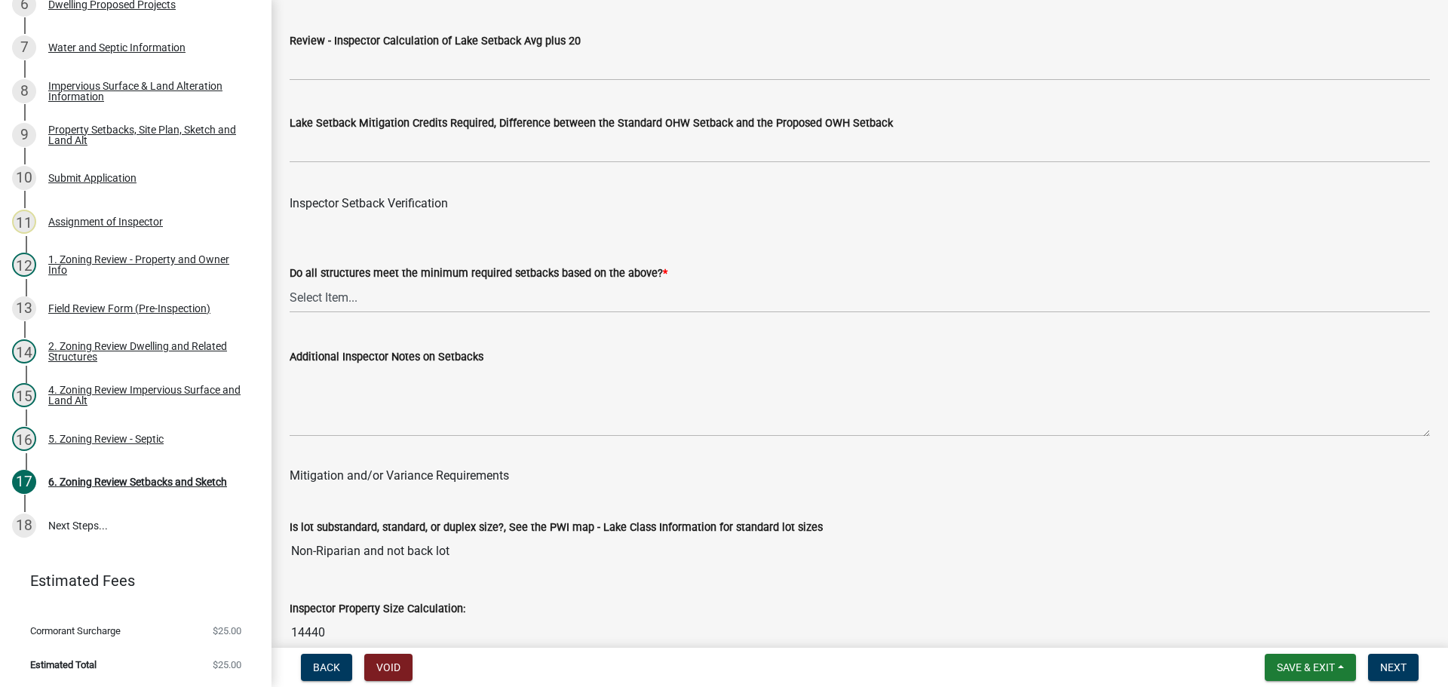
scroll to position [4750, 0]
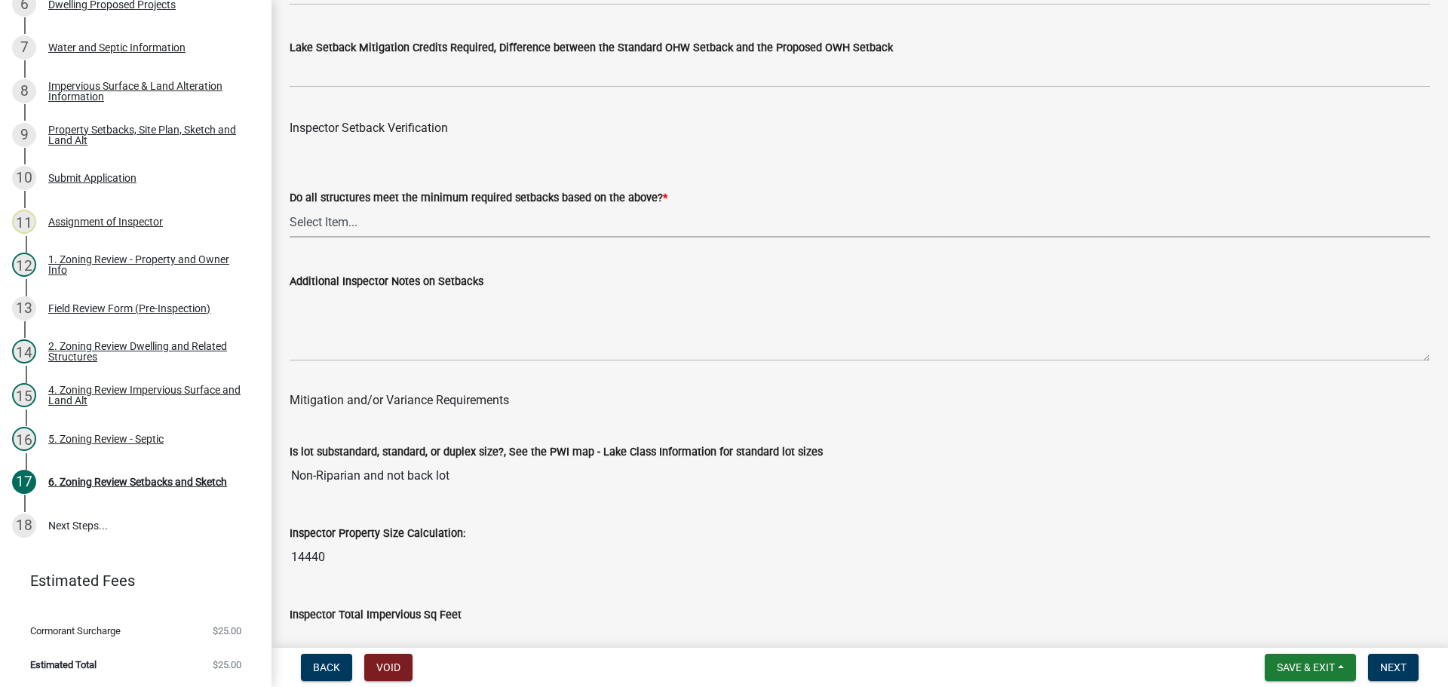
click at [312, 215] on select "Select Item... Yes No" at bounding box center [860, 222] width 1140 height 31
click at [290, 210] on select "Select Item... Yes No" at bounding box center [860, 222] width 1140 height 31
select select "1355ee8a-8cf1-4796-8594-a9df27e9dfb0"
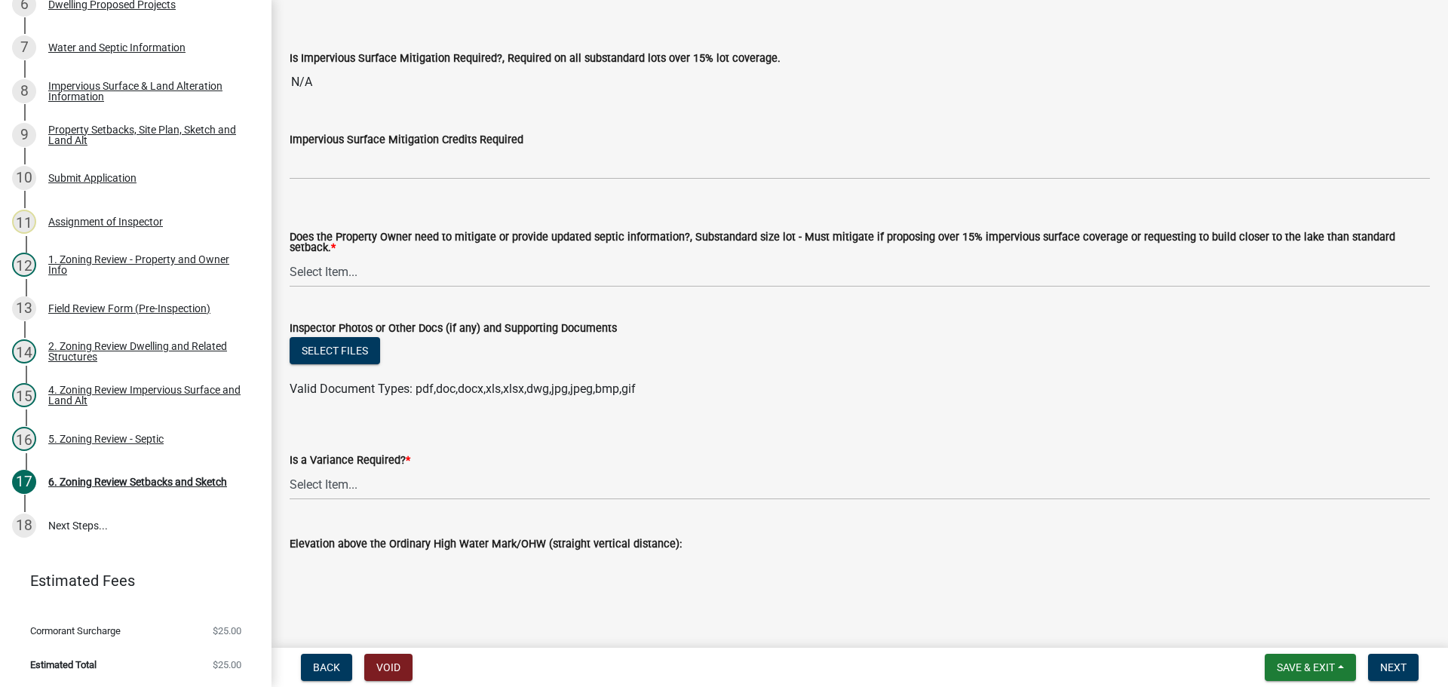
scroll to position [5478, 0]
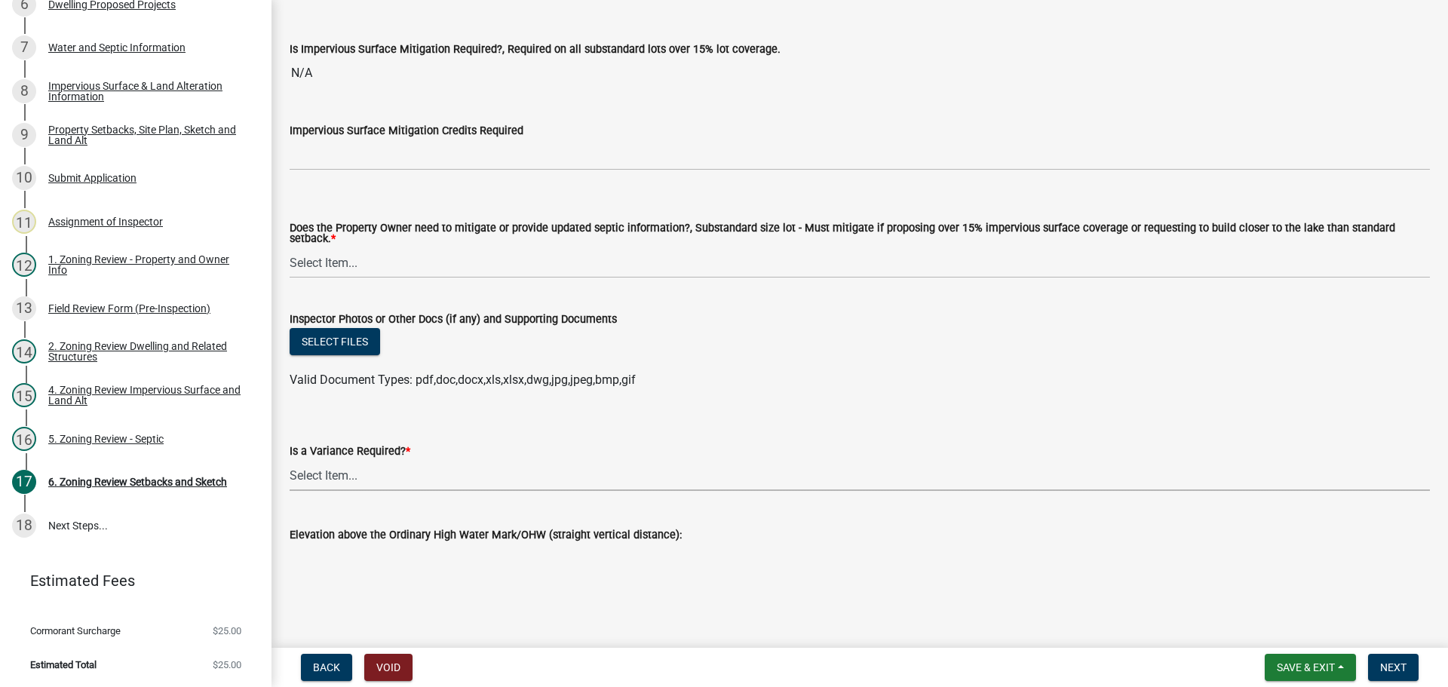
click at [330, 467] on select "Select Item... Yes No" at bounding box center [860, 475] width 1140 height 31
click at [290, 460] on select "Select Item... Yes No" at bounding box center [860, 475] width 1140 height 31
select select "f2187563-aefa-492e-adce-9c256a51e9d2"
click at [1395, 664] on span "Next" at bounding box center [1393, 667] width 26 height 12
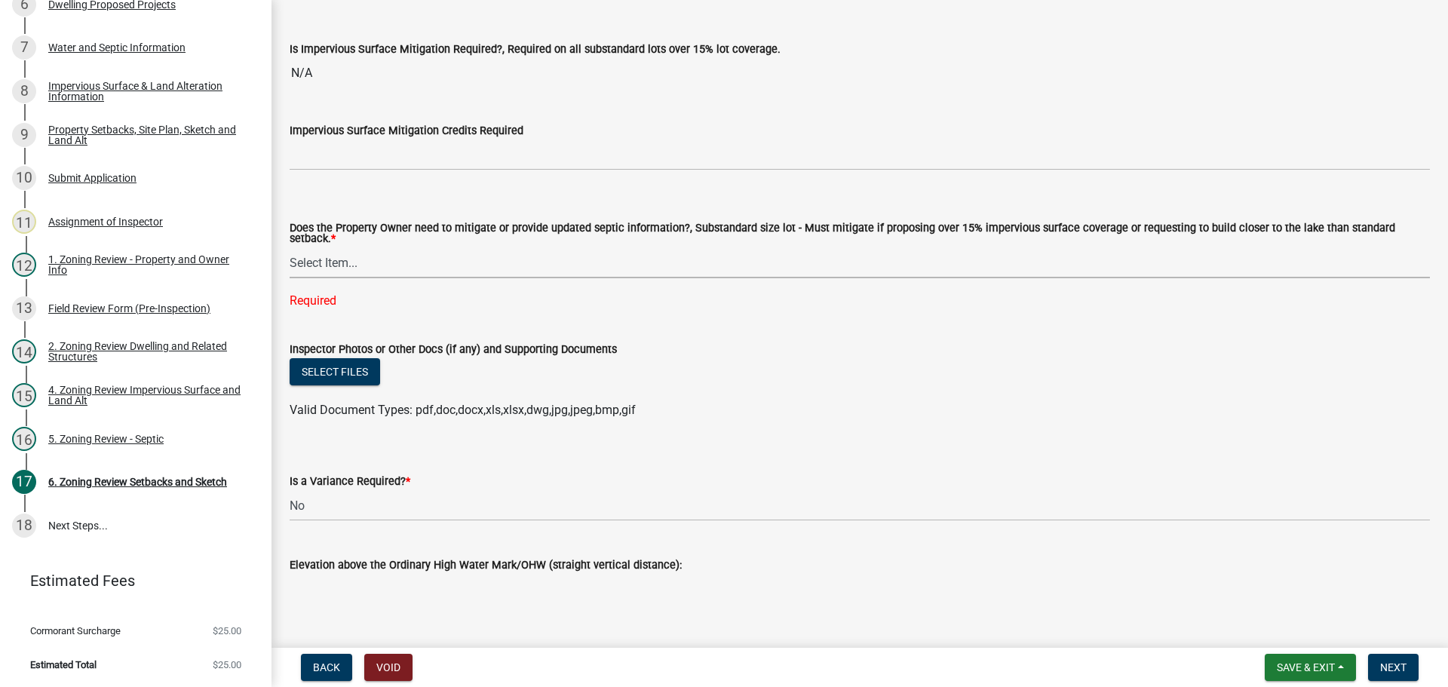
click at [337, 262] on select "Select Item... No Mitigation or additional Septic Information is required Septi…" at bounding box center [860, 262] width 1140 height 31
click at [290, 247] on select "Select Item... No Mitigation or additional Septic Information is required Septi…" at bounding box center [860, 262] width 1140 height 31
select select "90ee664a-1dc2-440e-be2c-90a87c157e77"
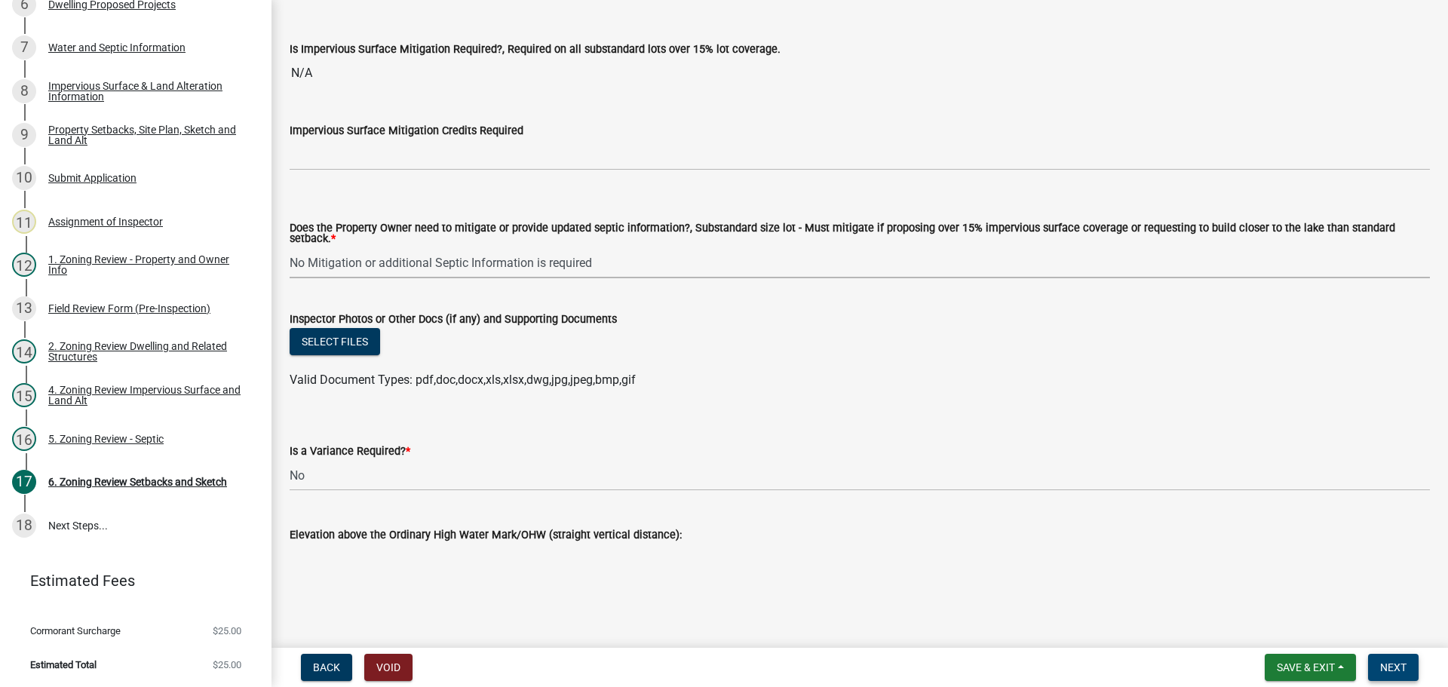
click at [1408, 660] on button "Next" at bounding box center [1393, 667] width 51 height 27
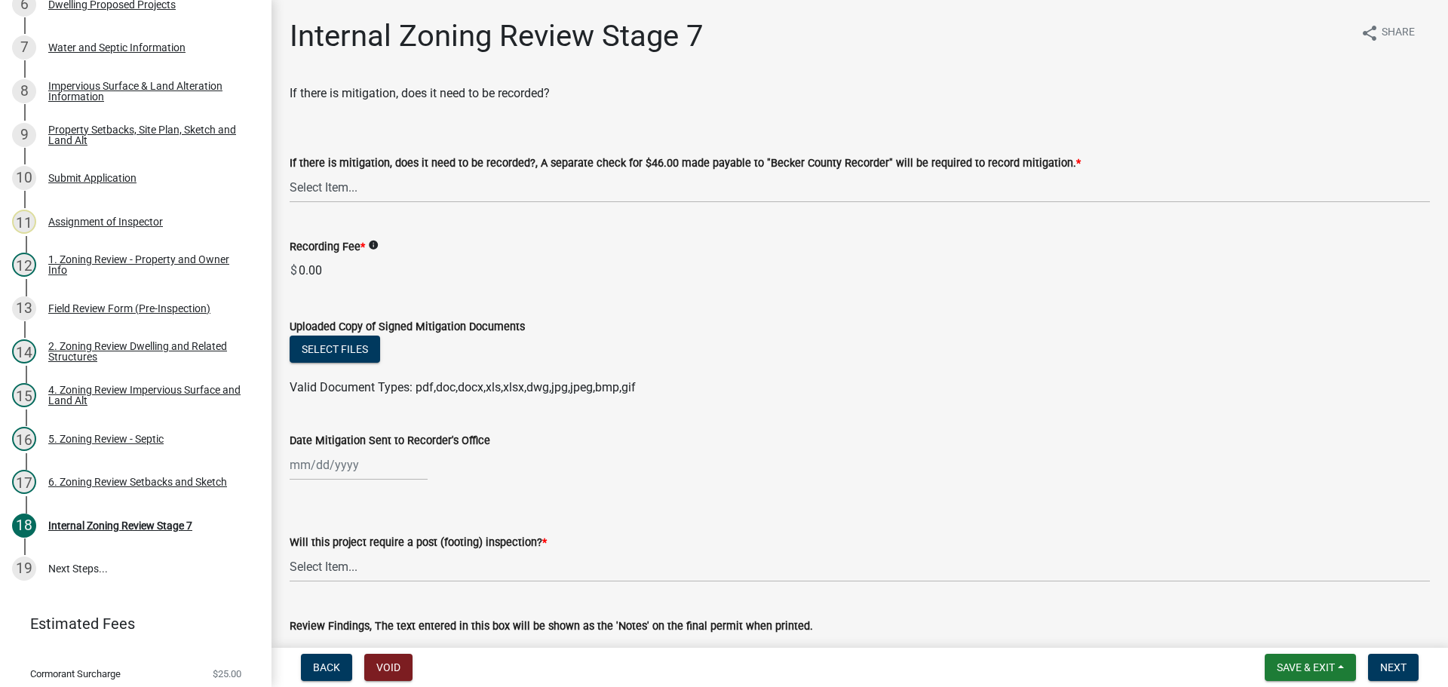
scroll to position [449, 0]
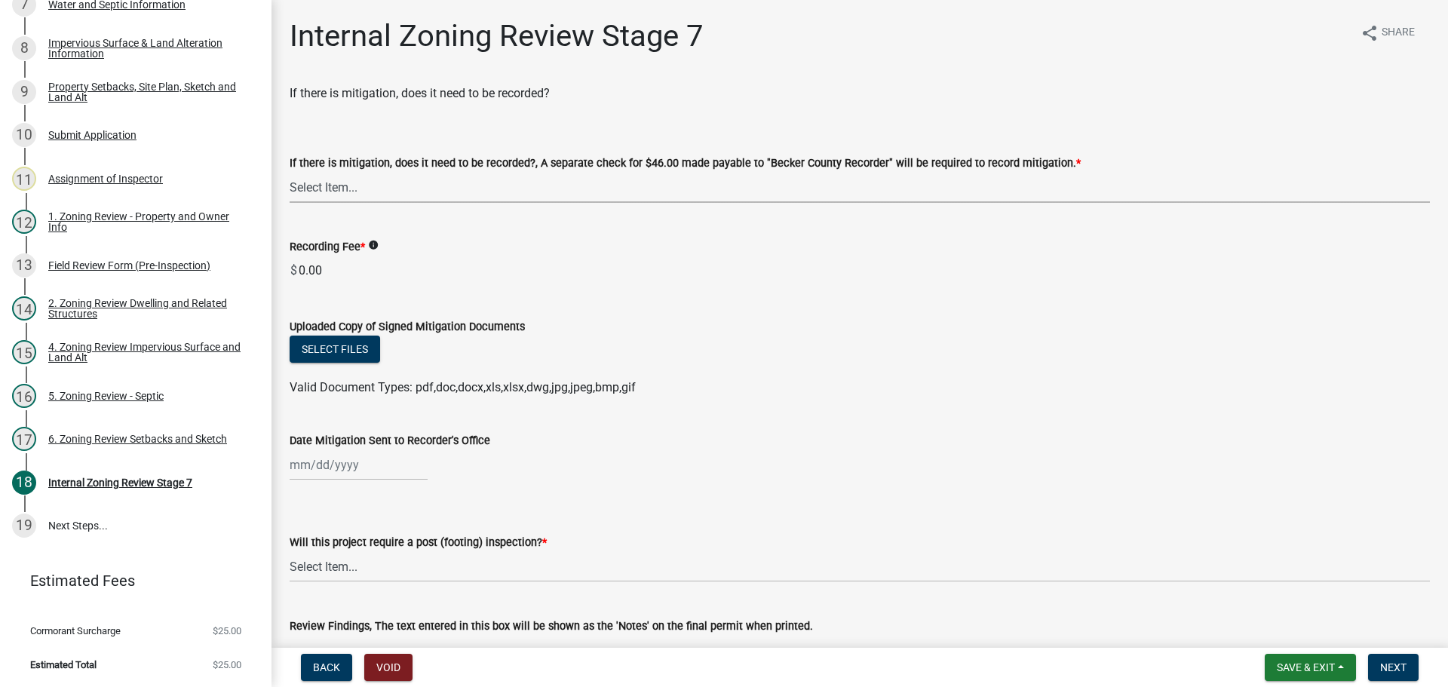
click at [316, 189] on select "Select Item... Yes No N/A" at bounding box center [860, 187] width 1140 height 31
click at [290, 172] on select "Select Item... Yes No N/A" at bounding box center [860, 187] width 1140 height 31
select select "a3547d78-d162-4c03-a5e6-44db720e788b"
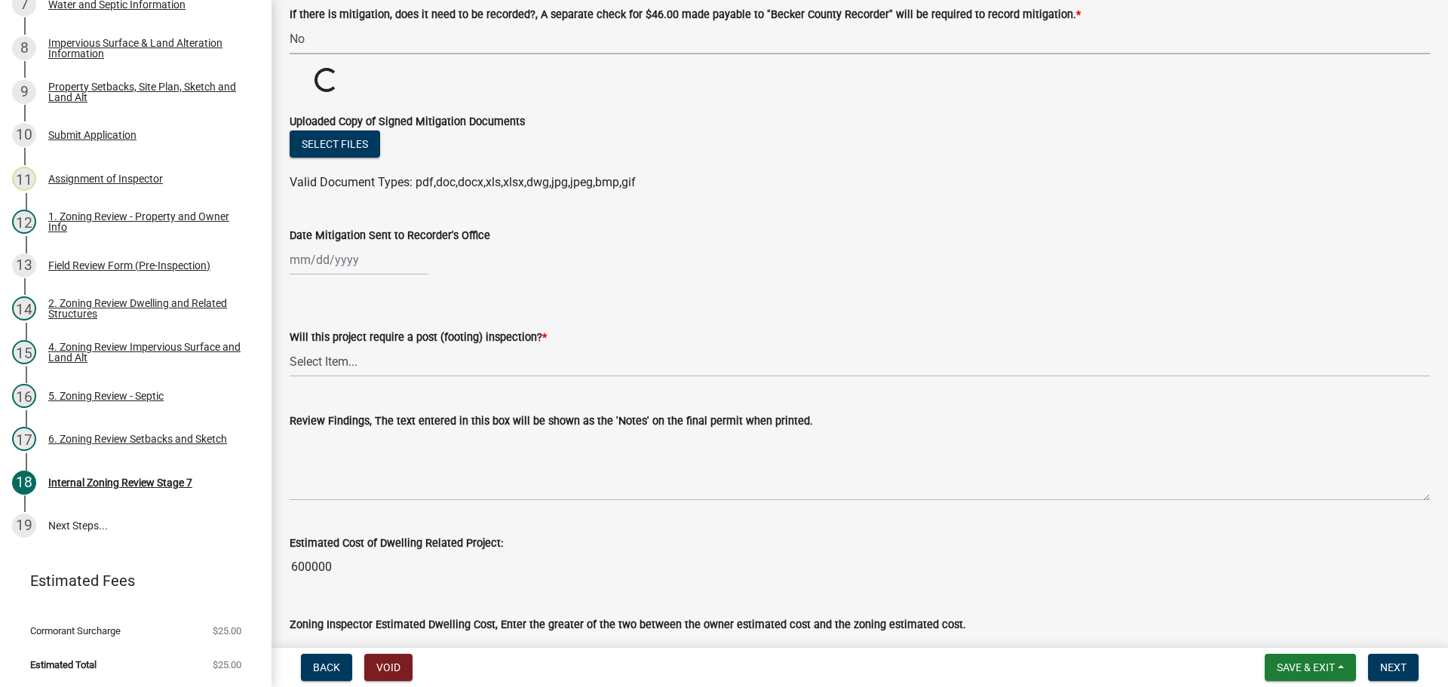
scroll to position [151, 0]
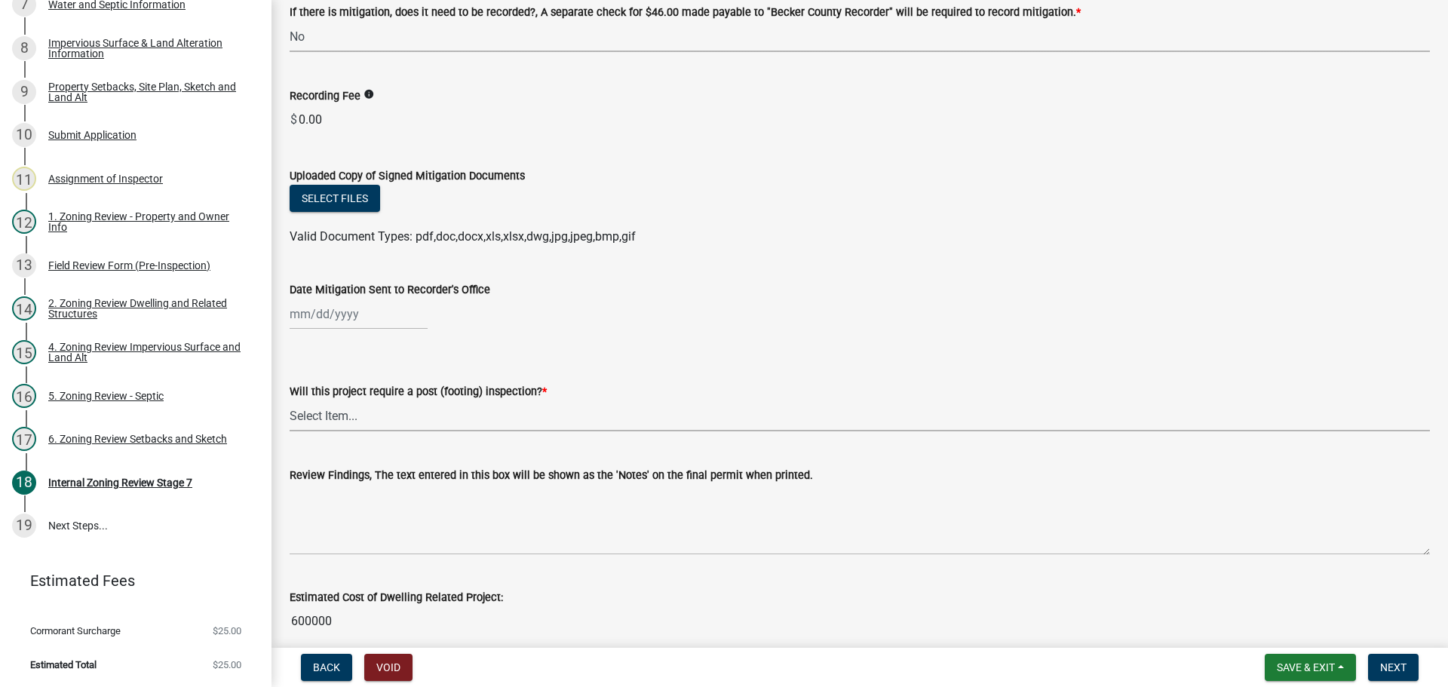
click at [328, 415] on select "Select Item... No Yes" at bounding box center [860, 415] width 1140 height 31
click at [290, 400] on select "Select Item... No Yes" at bounding box center [860, 415] width 1140 height 31
select select "70fe76f0-d291-438e-ac1a-5869b7b7f697"
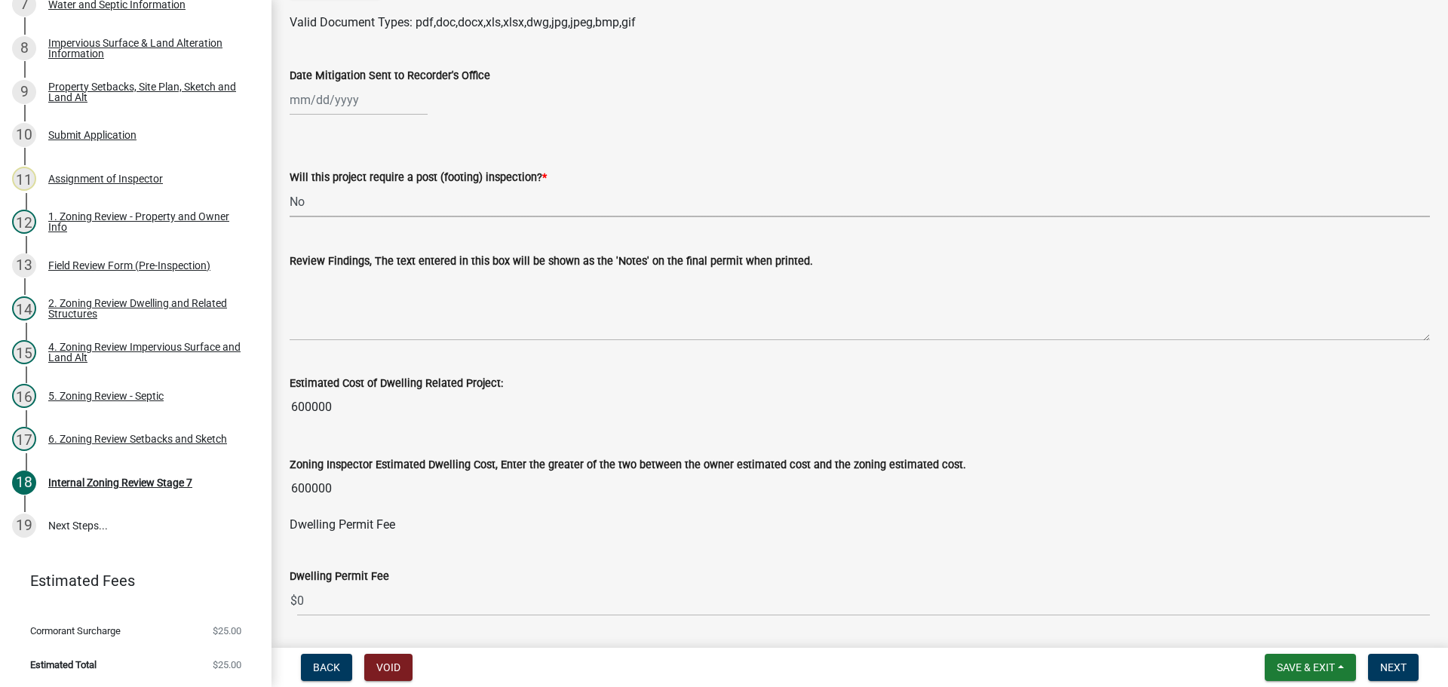
scroll to position [452, 0]
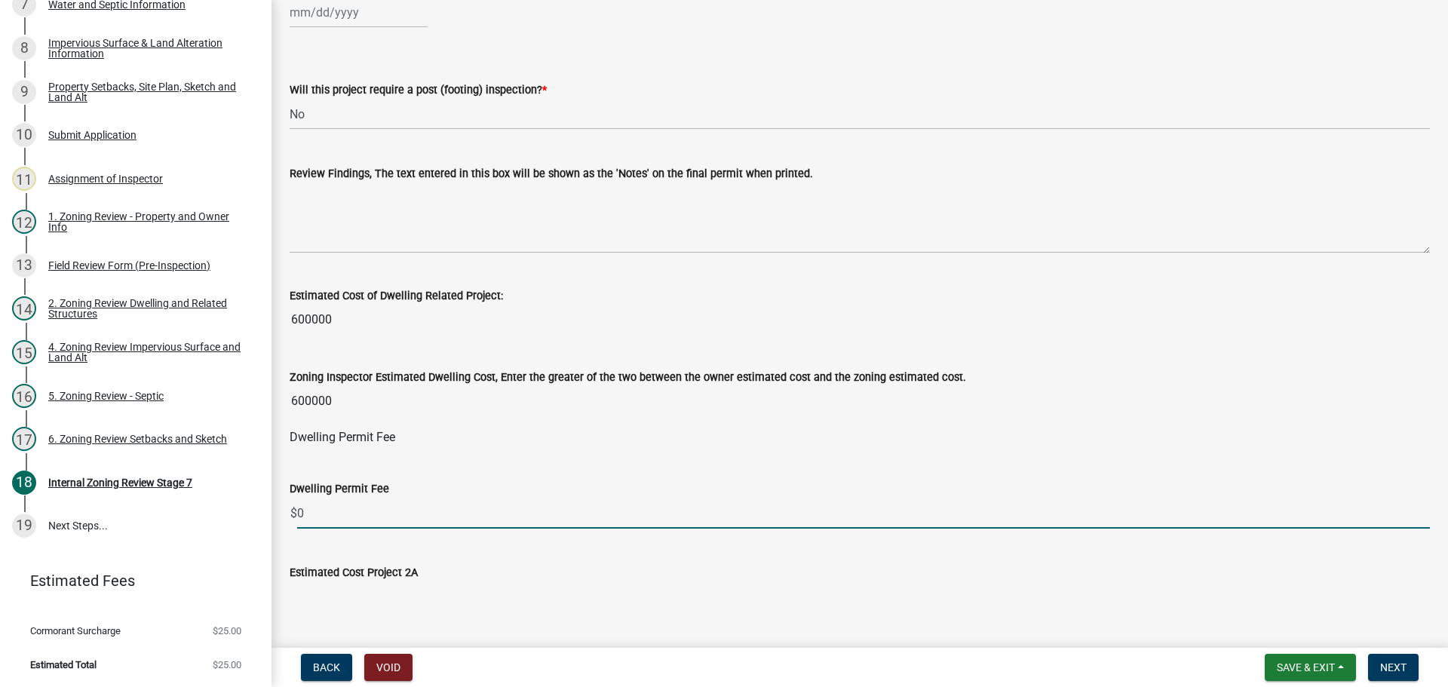
drag, startPoint x: 323, startPoint y: 516, endPoint x: 286, endPoint y: 508, distance: 38.6
click at [286, 508] on div "Dwelling Permit Fee $ 0" at bounding box center [859, 493] width 1163 height 70
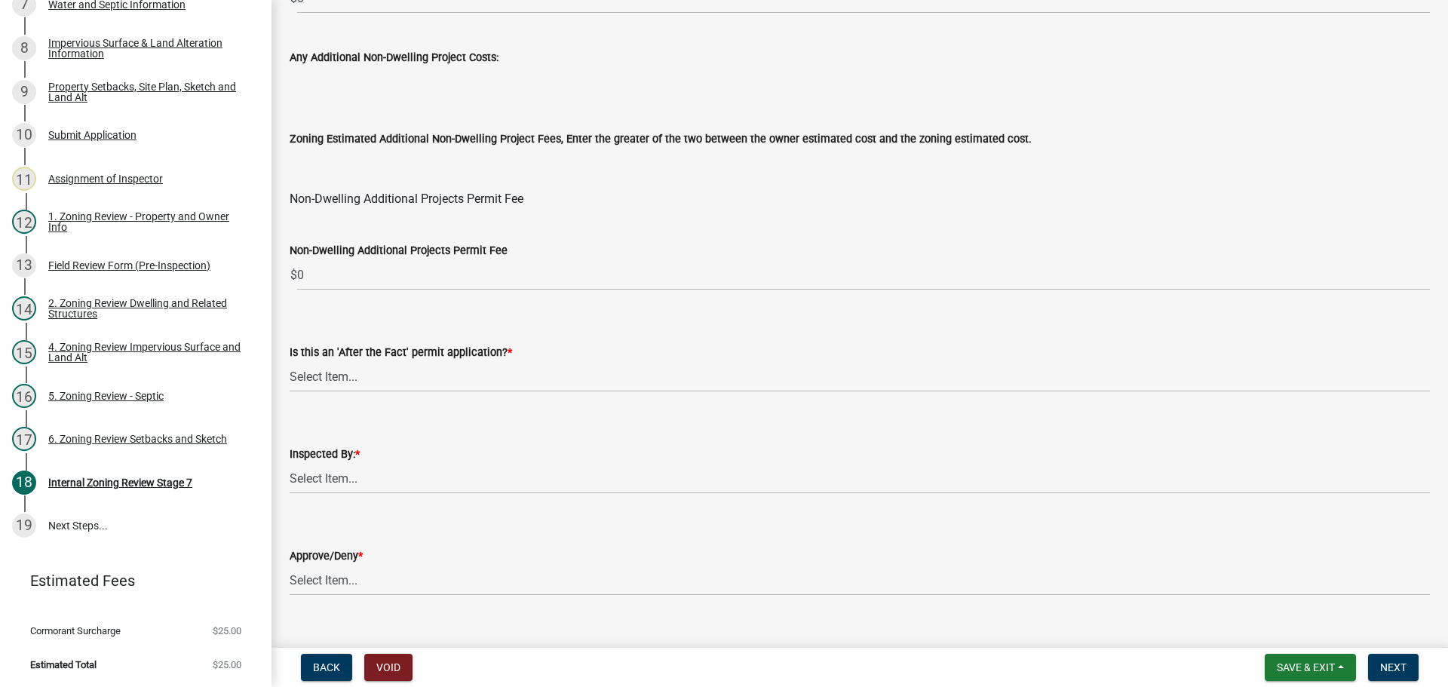
scroll to position [1809, 0]
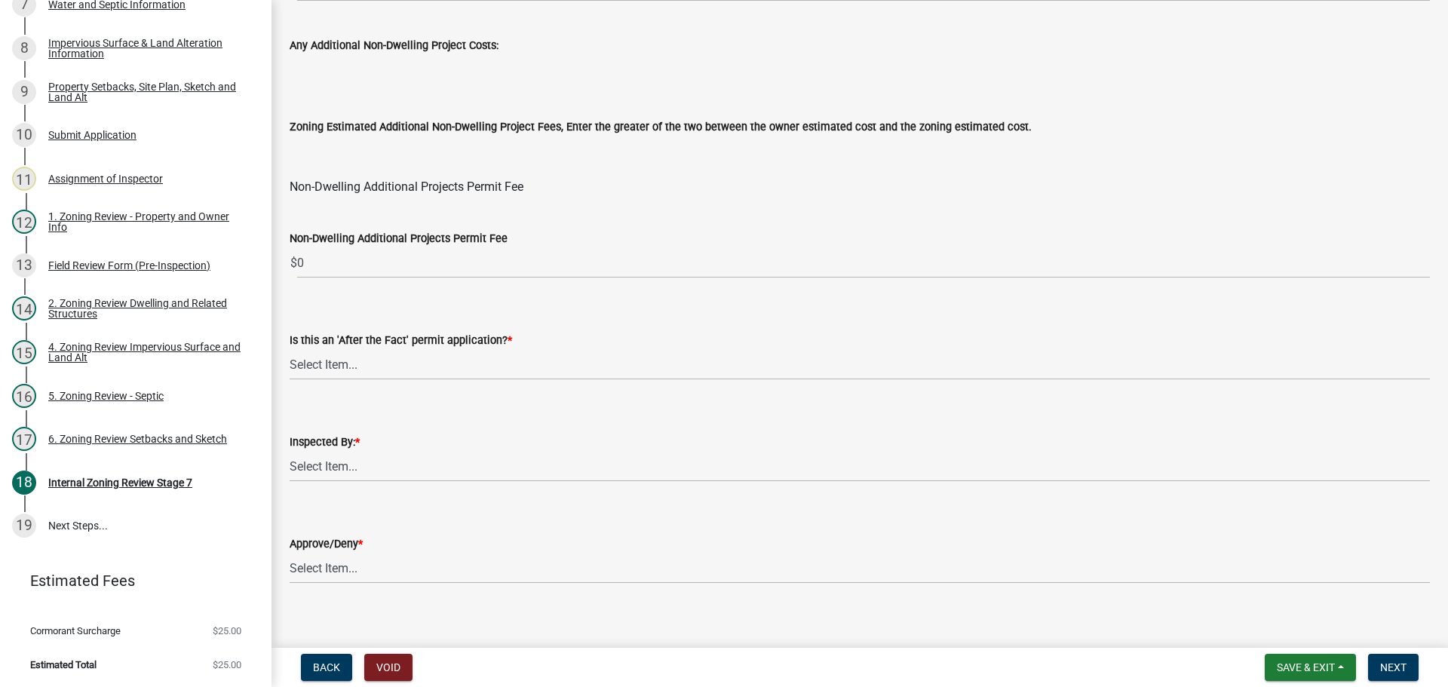
type input "1860"
click at [316, 463] on select "Select Item... Jeff Rusness Kyle Vareberg Nicole Bradbury Susan Rockwell Tyler …" at bounding box center [860, 466] width 1140 height 31
click at [329, 357] on select "Select Item... No Yes" at bounding box center [860, 364] width 1140 height 31
click at [290, 349] on select "Select Item... No Yes" at bounding box center [860, 364] width 1140 height 31
select select "bbe3a6c5-1893-4527-8578-ada07a3b8ea5"
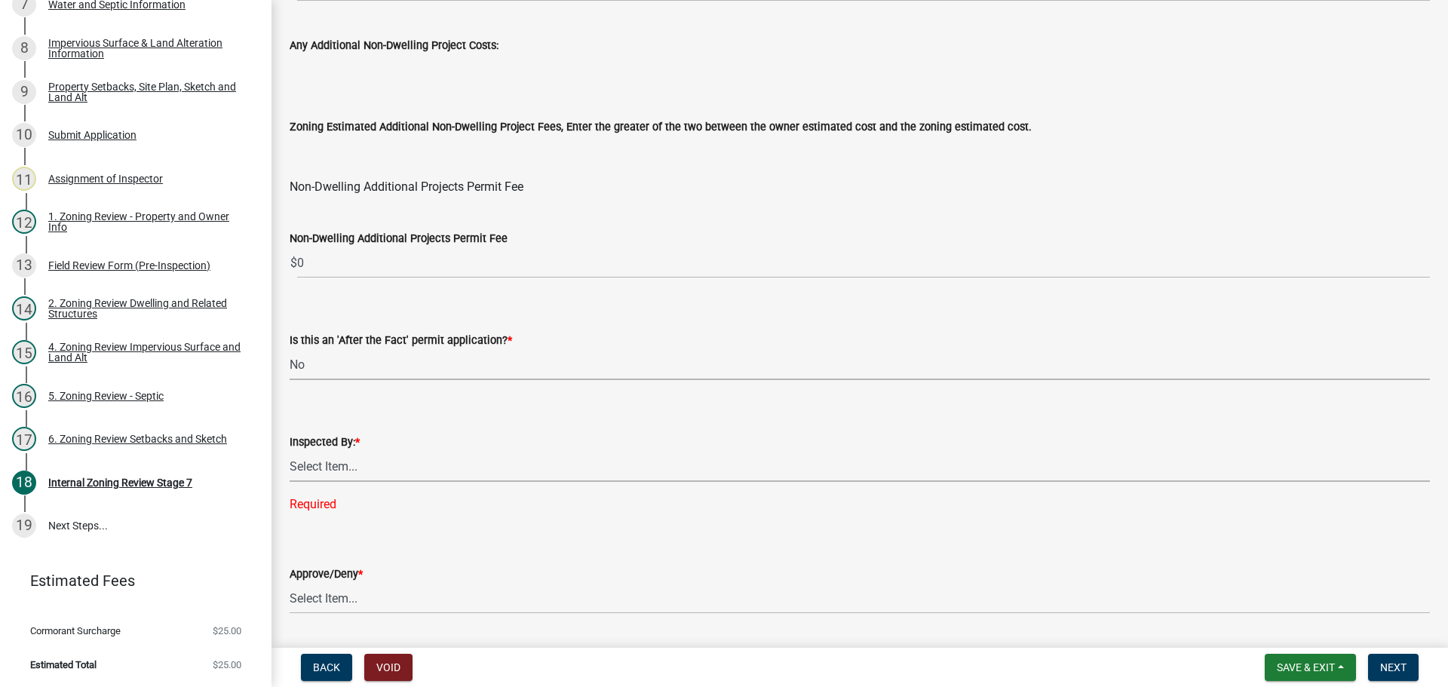
click at [339, 467] on select "Select Item... Jeff Rusness Kyle Vareberg Nicole Bradbury Susan Rockwell Tyler …" at bounding box center [860, 466] width 1140 height 31
click at [290, 451] on select "Select Item... Jeff Rusness Kyle Vareberg Nicole Bradbury Susan Rockwell Tyler …" at bounding box center [860, 466] width 1140 height 31
select select "ebd8400e-d8d5-49f8-911f-e671eb76408a"
click at [351, 571] on select "Select Item... Approve Deny" at bounding box center [860, 568] width 1140 height 31
click at [290, 553] on select "Select Item... Approve Deny" at bounding box center [860, 568] width 1140 height 31
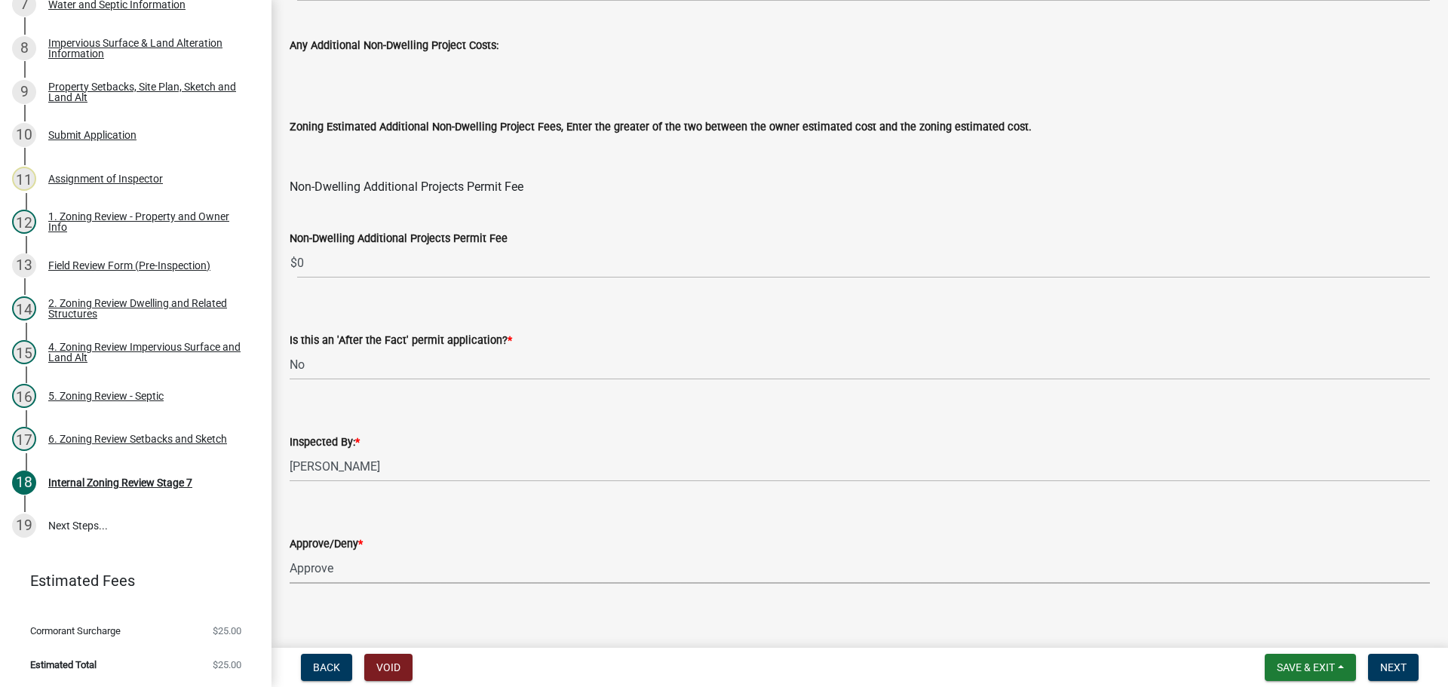
select select "97c9e5a4-d35f-4903-ad68-b764687ac9e9"
click at [1390, 661] on span "Next" at bounding box center [1393, 667] width 26 height 12
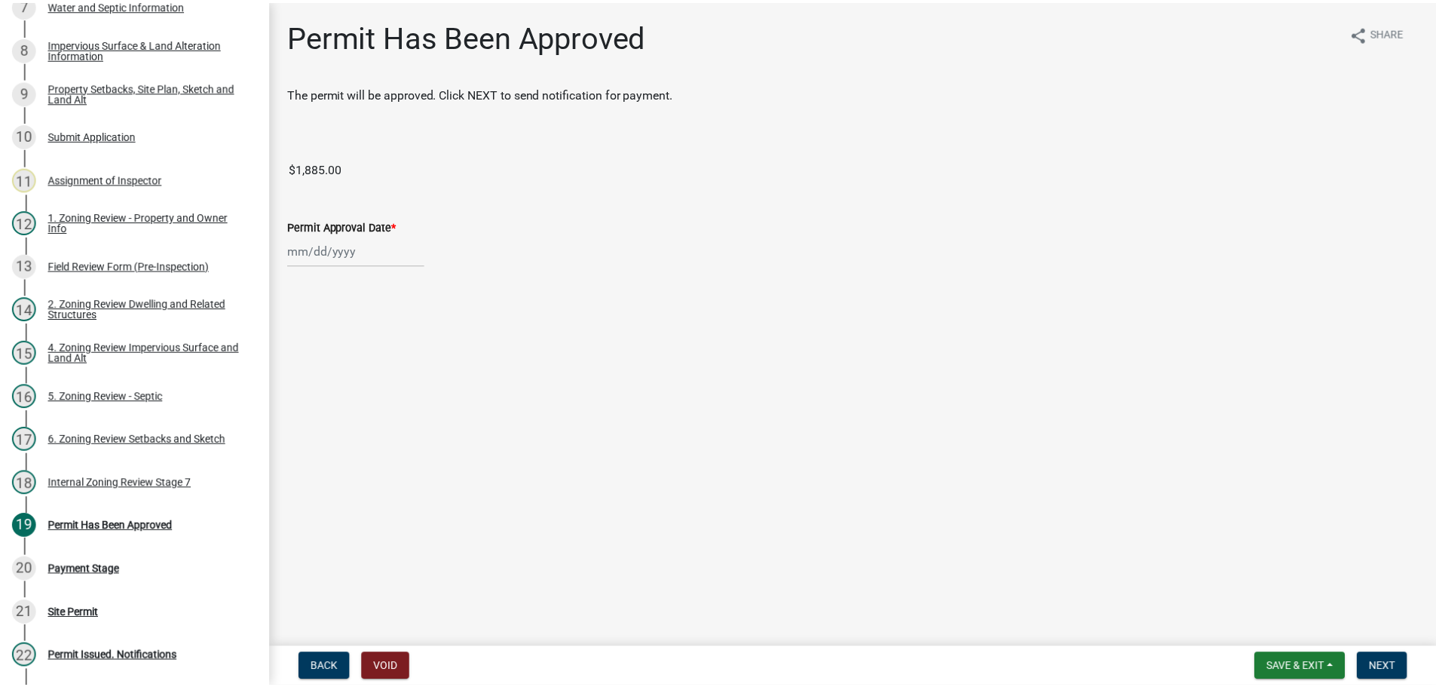
scroll to position [623, 0]
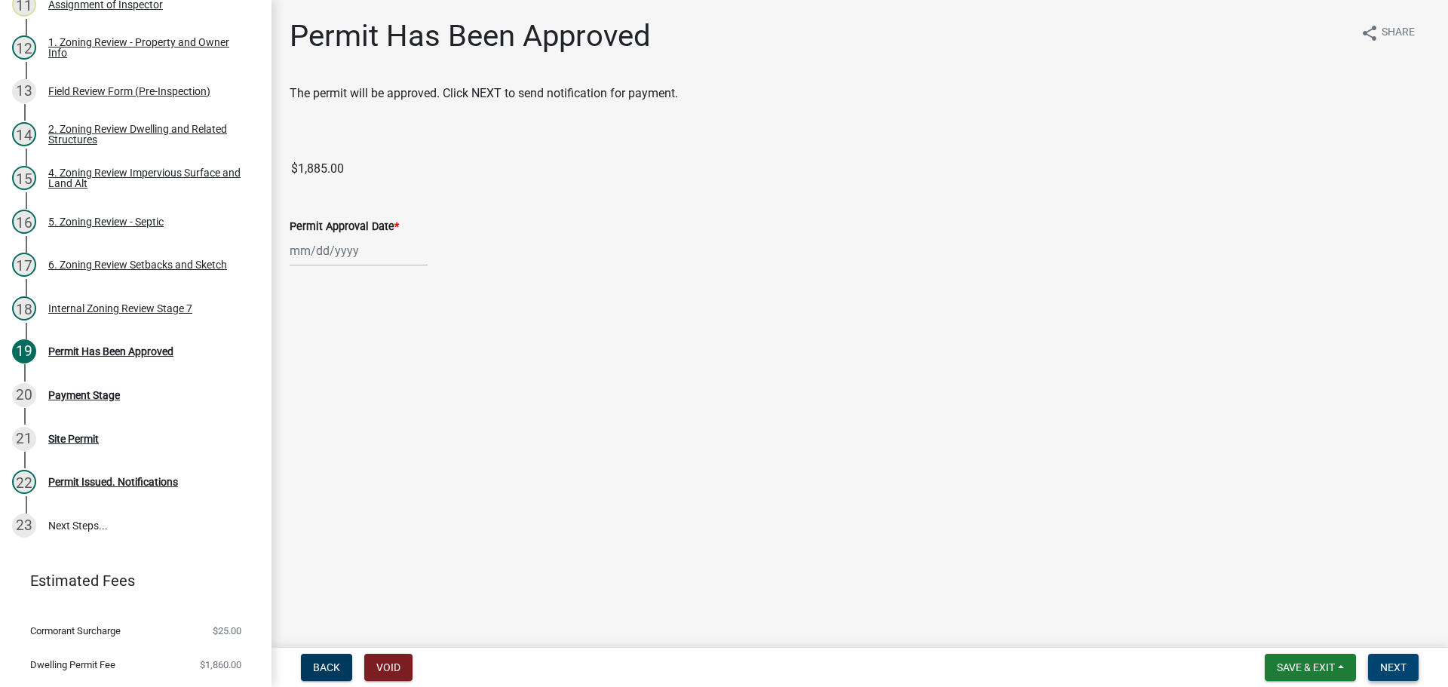
click at [1390, 660] on button "Next" at bounding box center [1393, 667] width 51 height 27
click at [341, 248] on div at bounding box center [359, 250] width 138 height 31
select select "8"
select select "2025"
click at [299, 400] on div "18" at bounding box center [305, 403] width 24 height 24
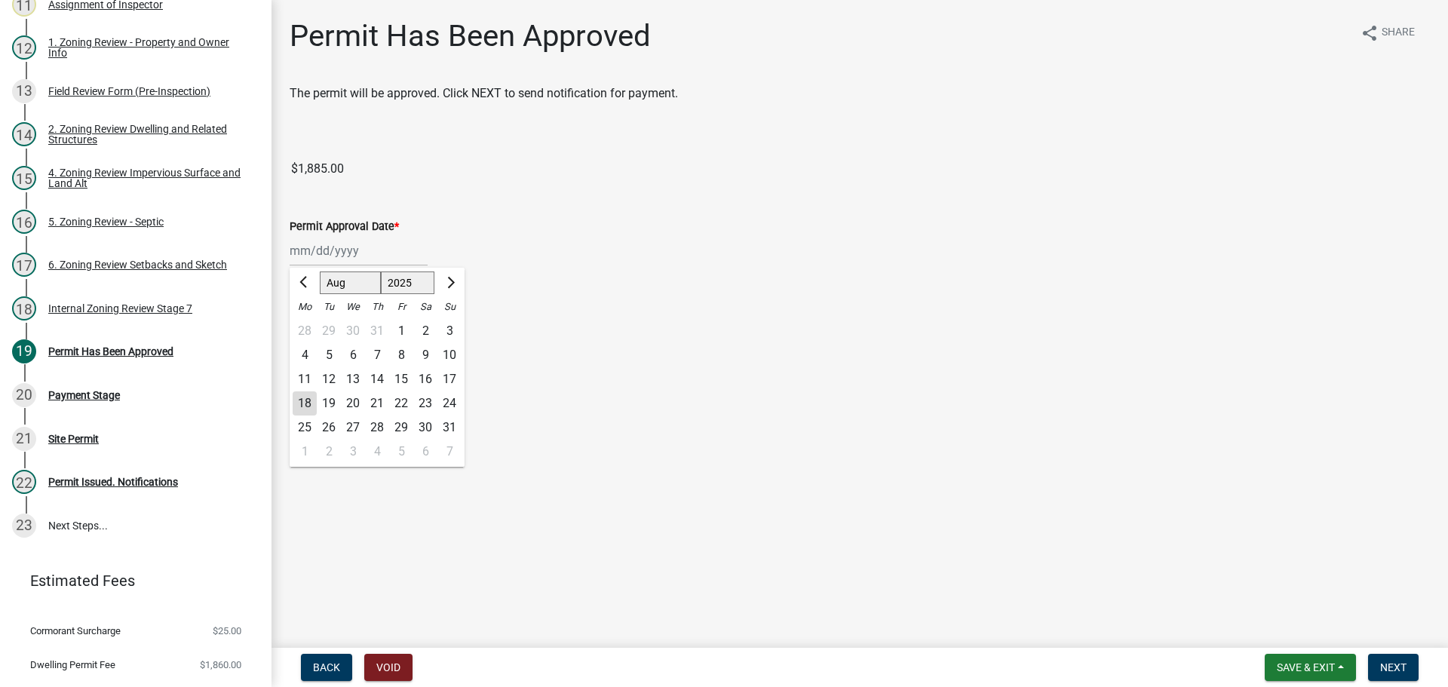
type input "[DATE]"
click at [1386, 663] on span "Next" at bounding box center [1393, 667] width 26 height 12
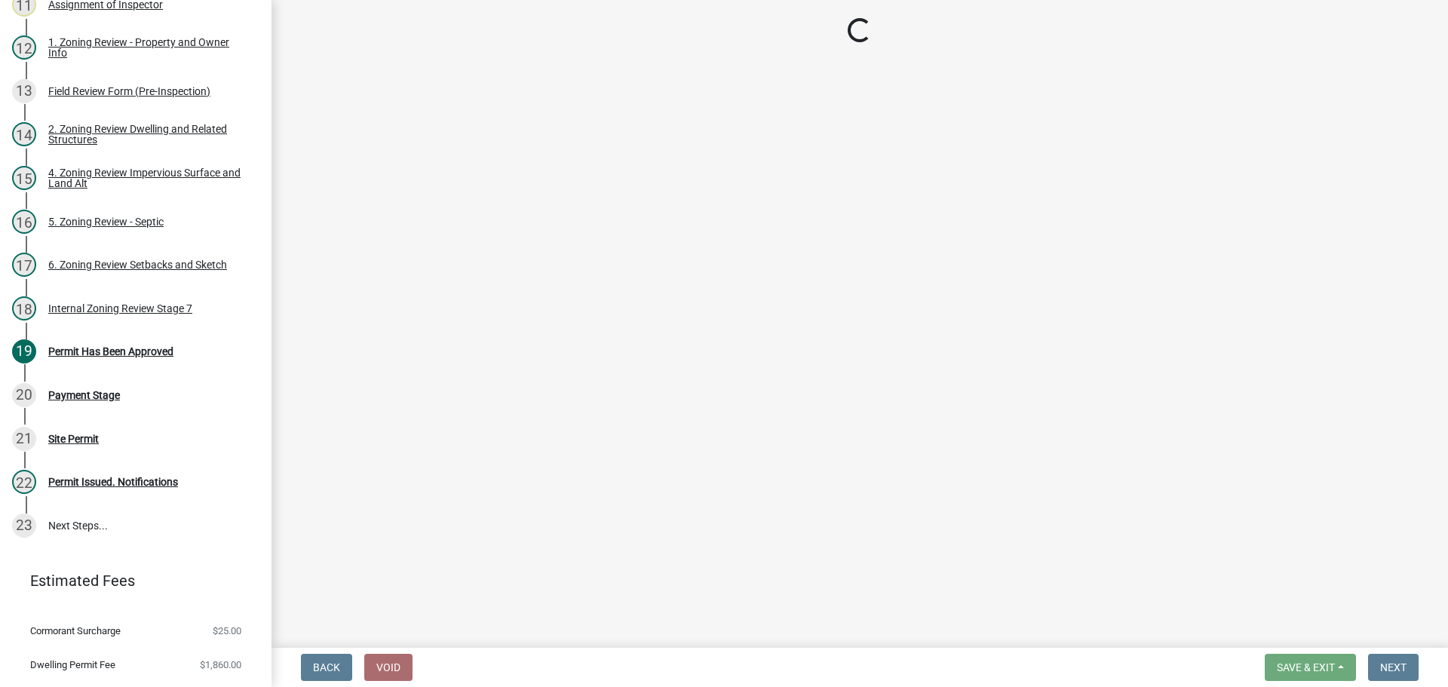
select select "3: 3"
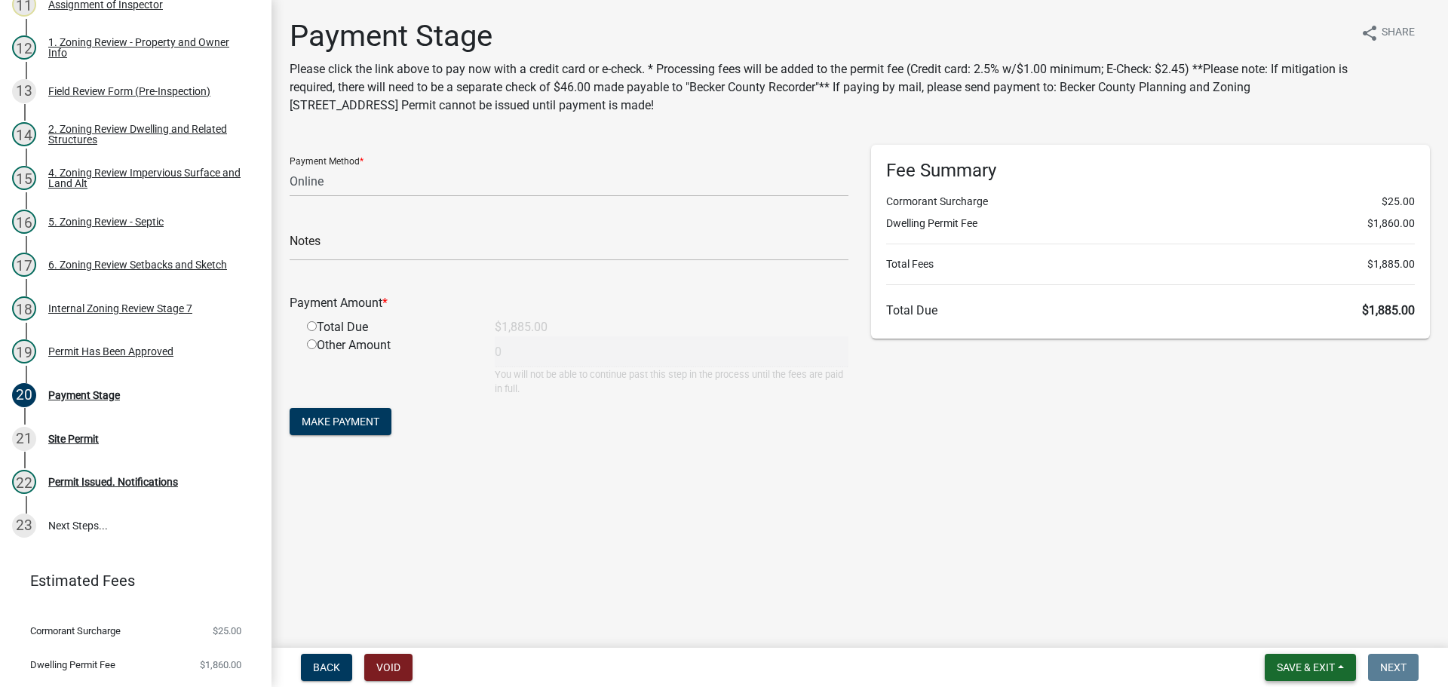
click at [1298, 660] on button "Save & Exit" at bounding box center [1309, 667] width 91 height 27
click at [1292, 623] on button "Save & Exit" at bounding box center [1295, 628] width 121 height 36
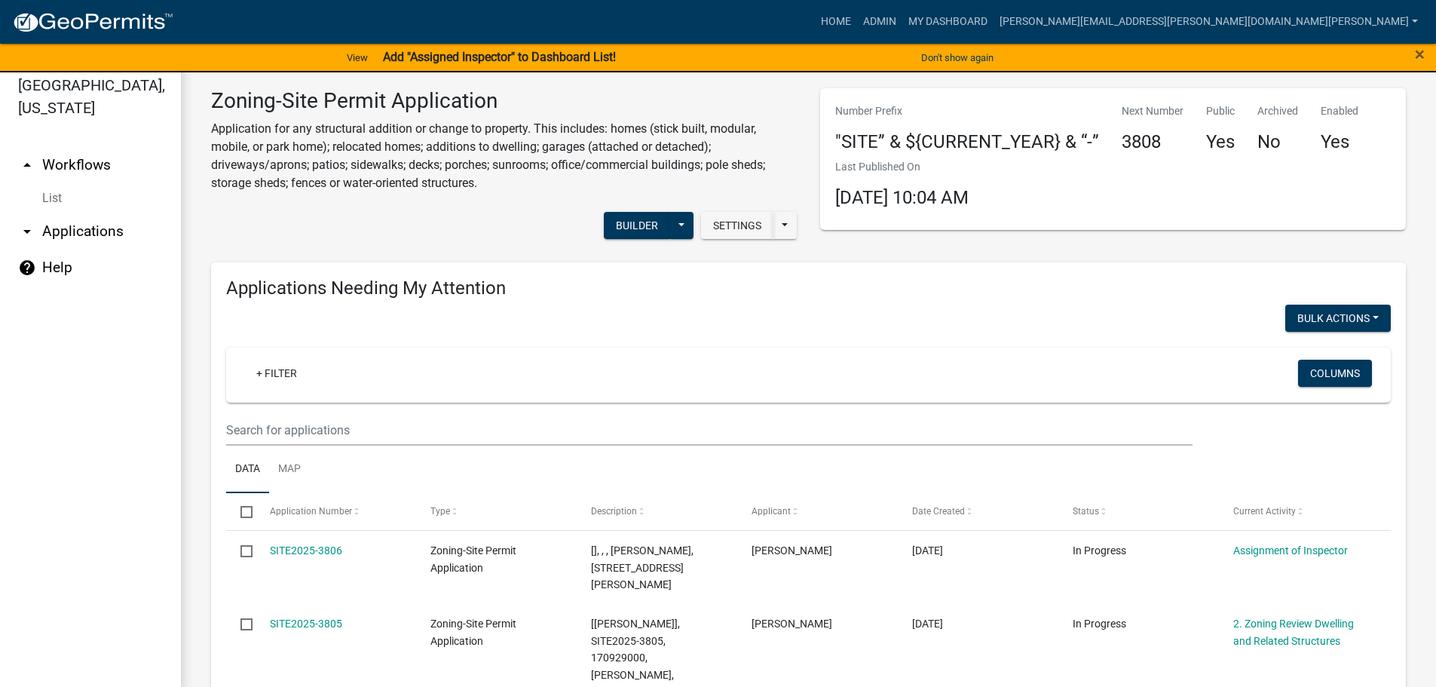
scroll to position [18, 0]
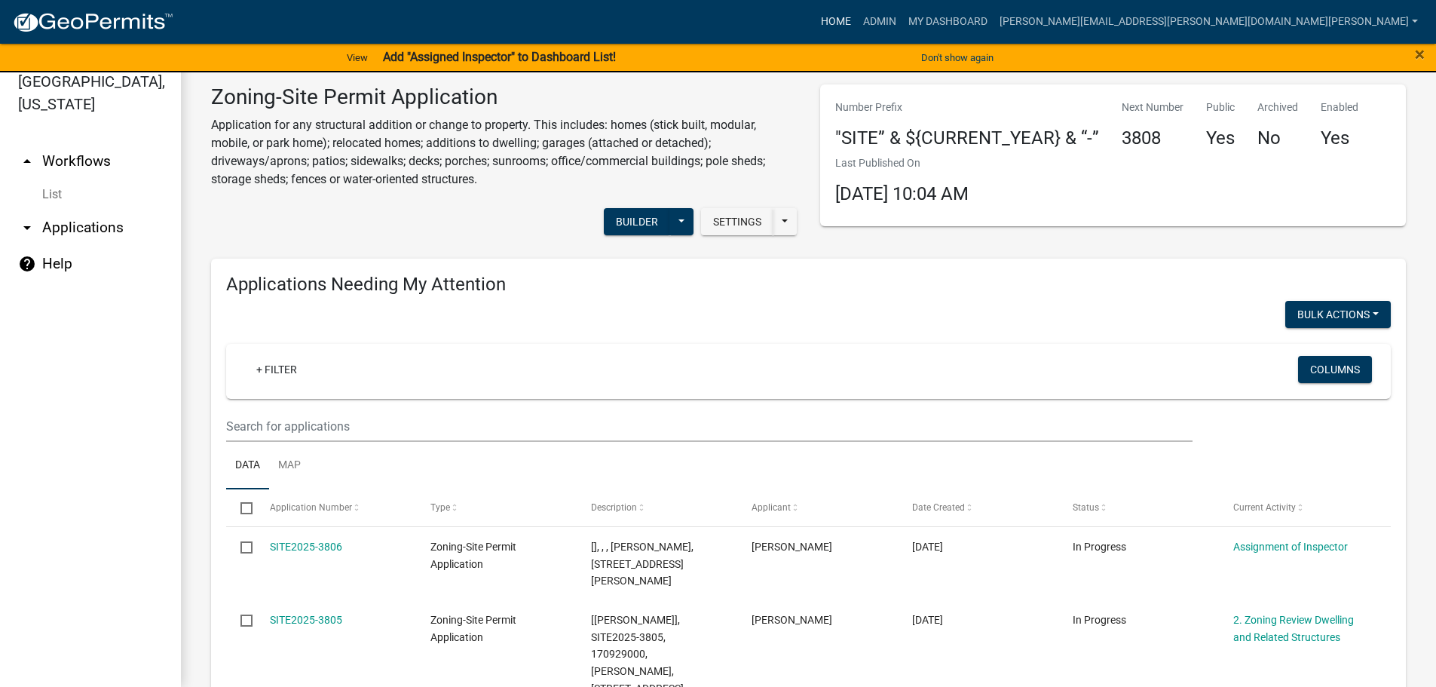
click at [857, 19] on link "Home" at bounding box center [836, 22] width 42 height 29
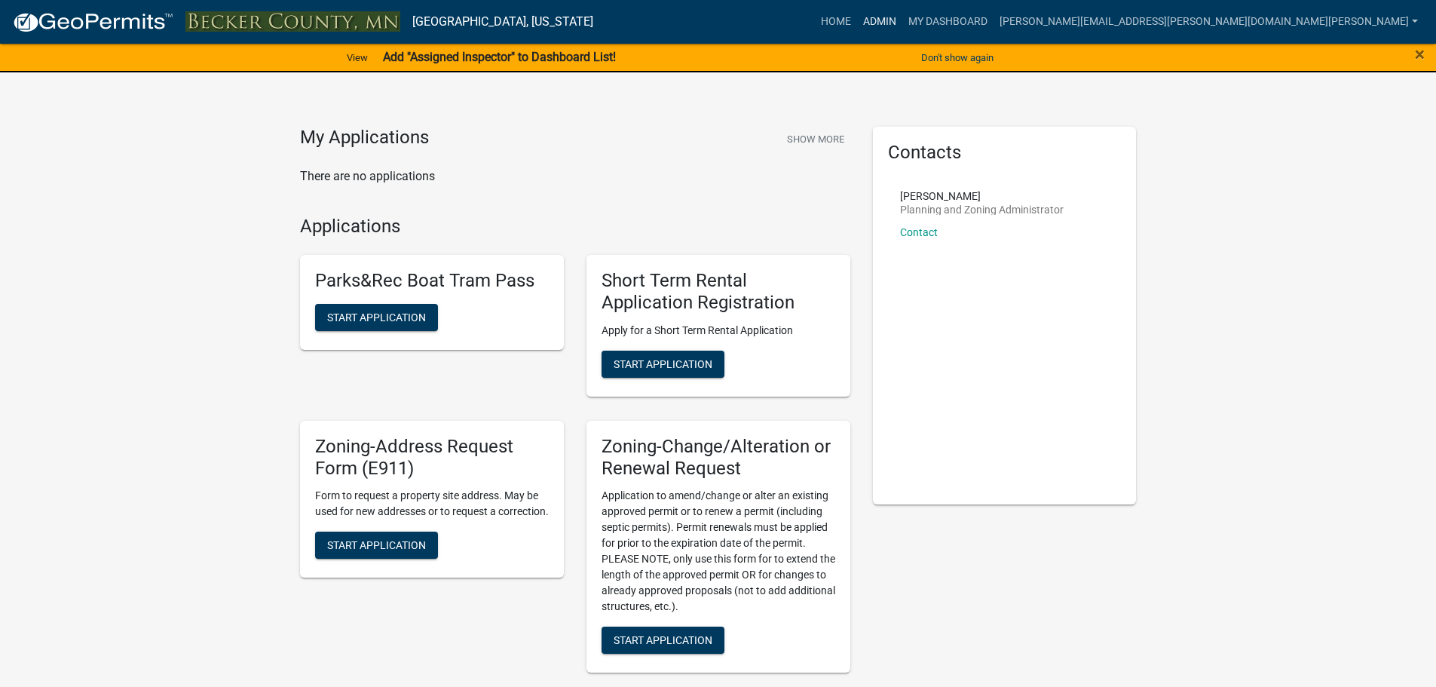
click at [902, 17] on link "Admin" at bounding box center [879, 22] width 45 height 29
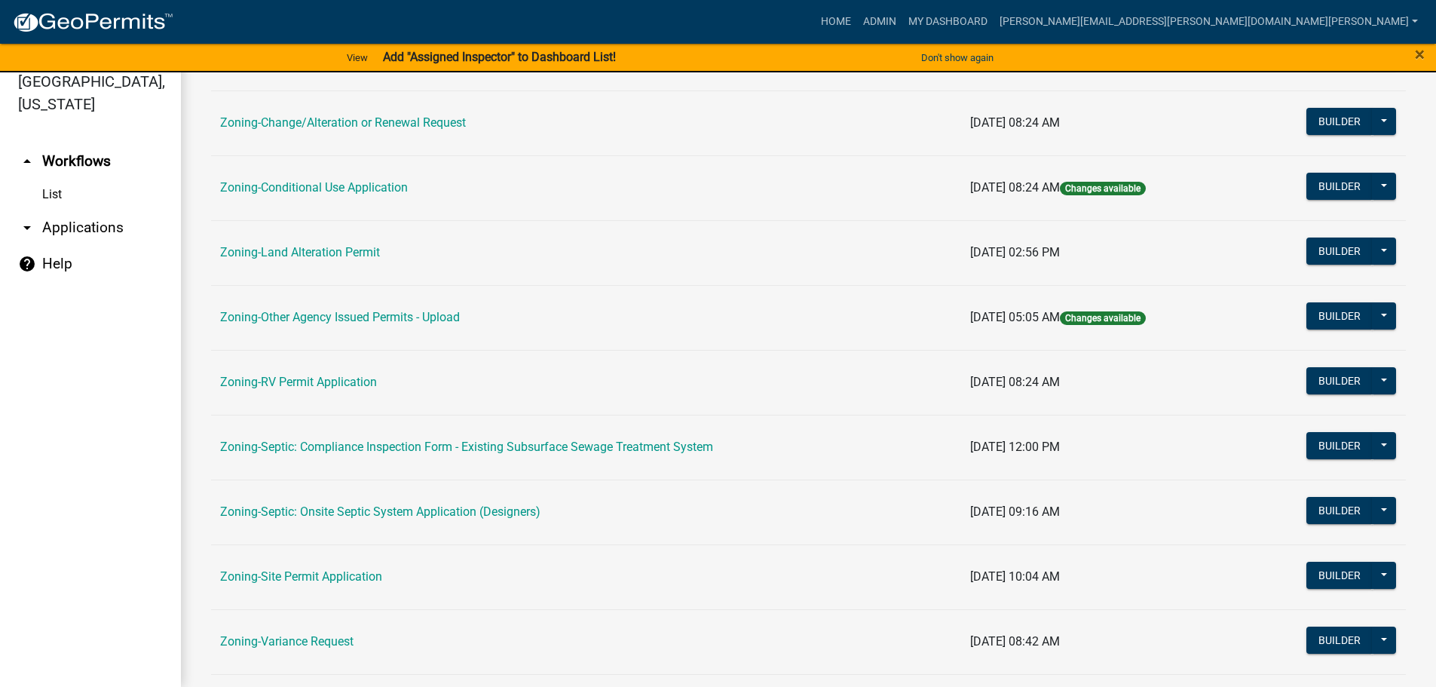
scroll to position [452, 0]
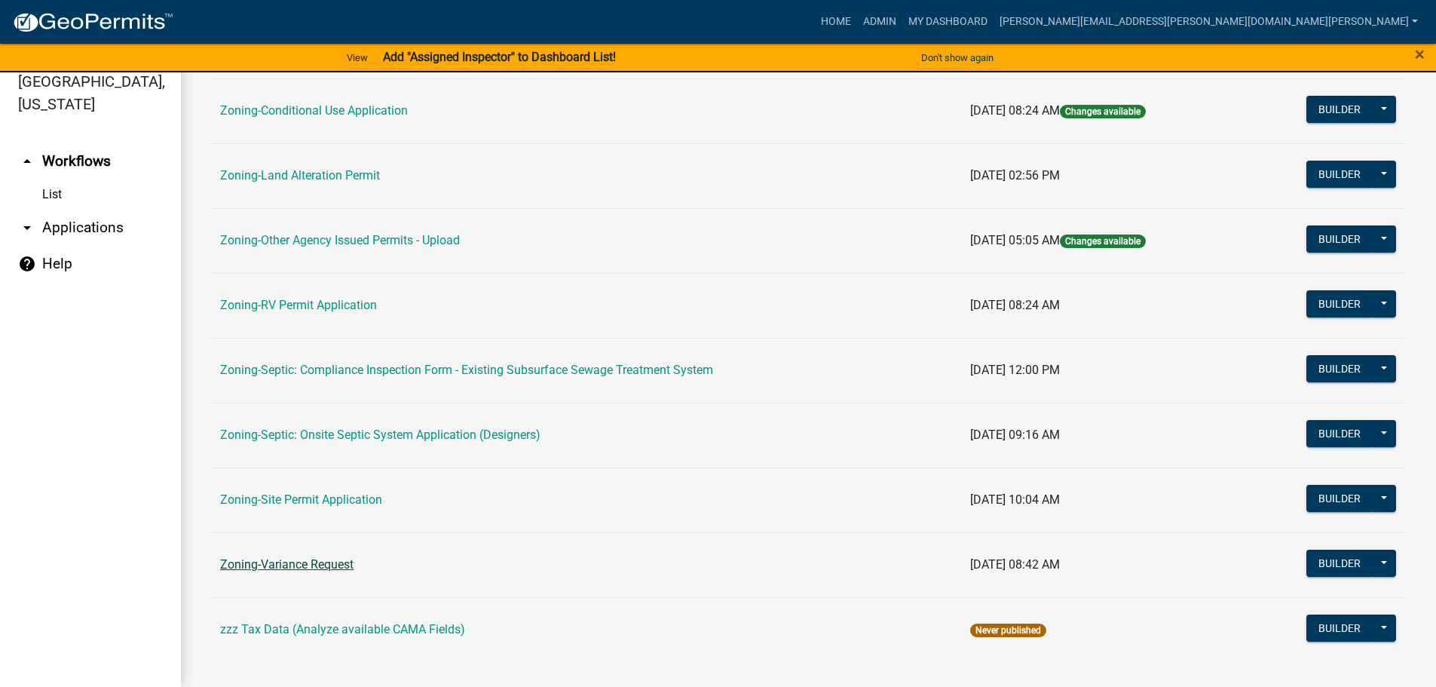
click at [309, 560] on link "Zoning-Variance Request" at bounding box center [286, 564] width 133 height 14
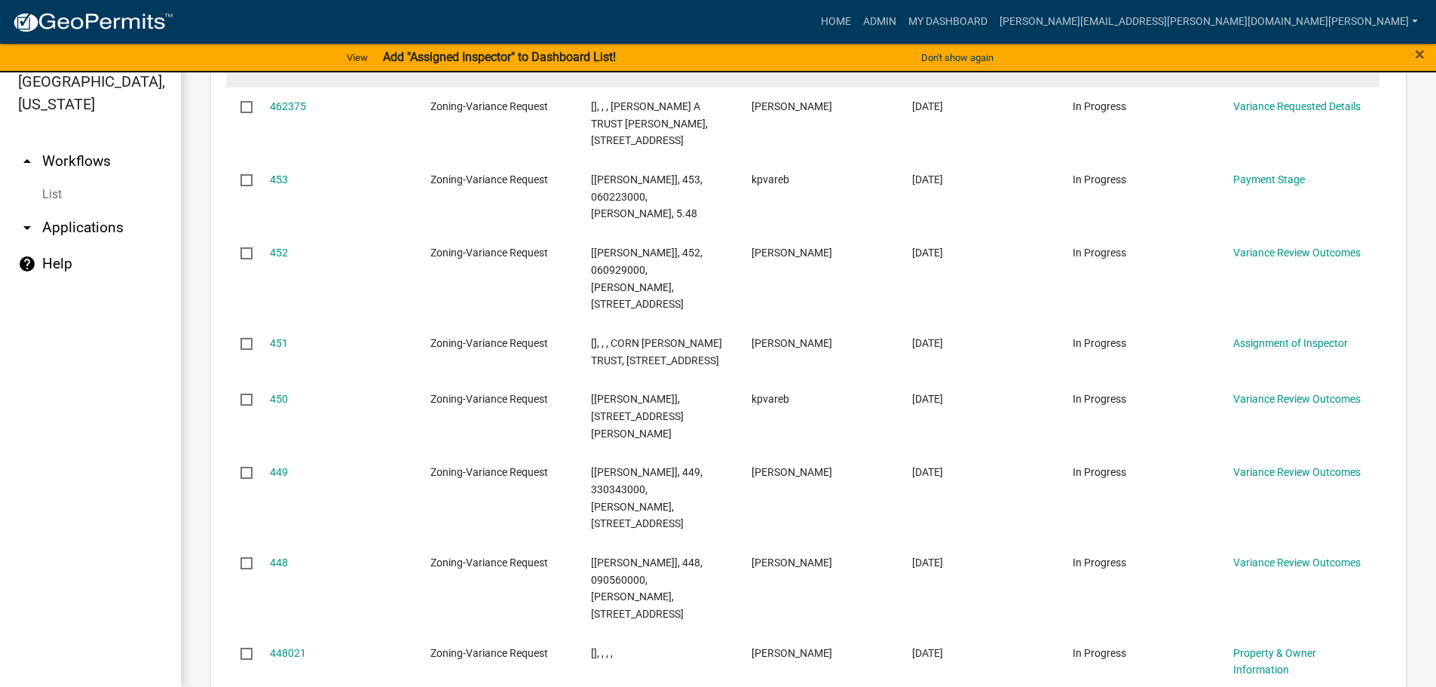
scroll to position [1825, 0]
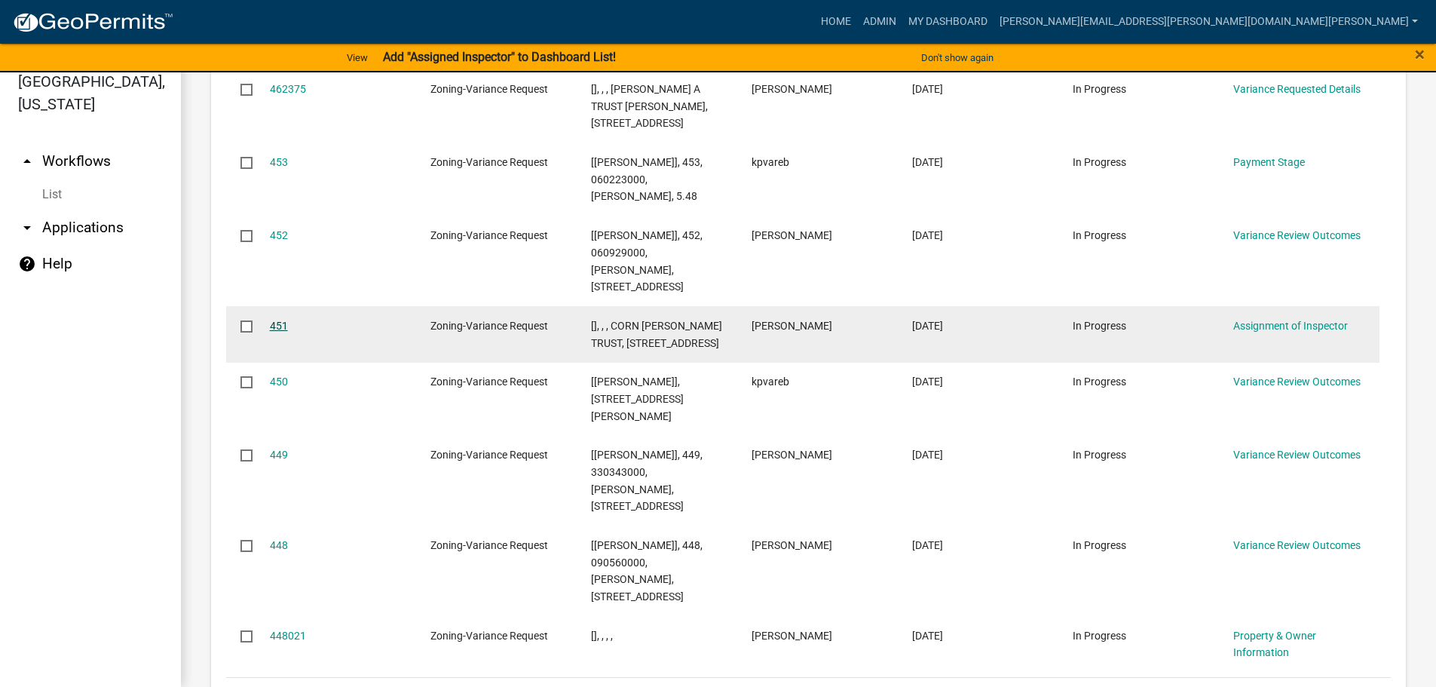
click at [278, 332] on link "451" at bounding box center [279, 326] width 18 height 12
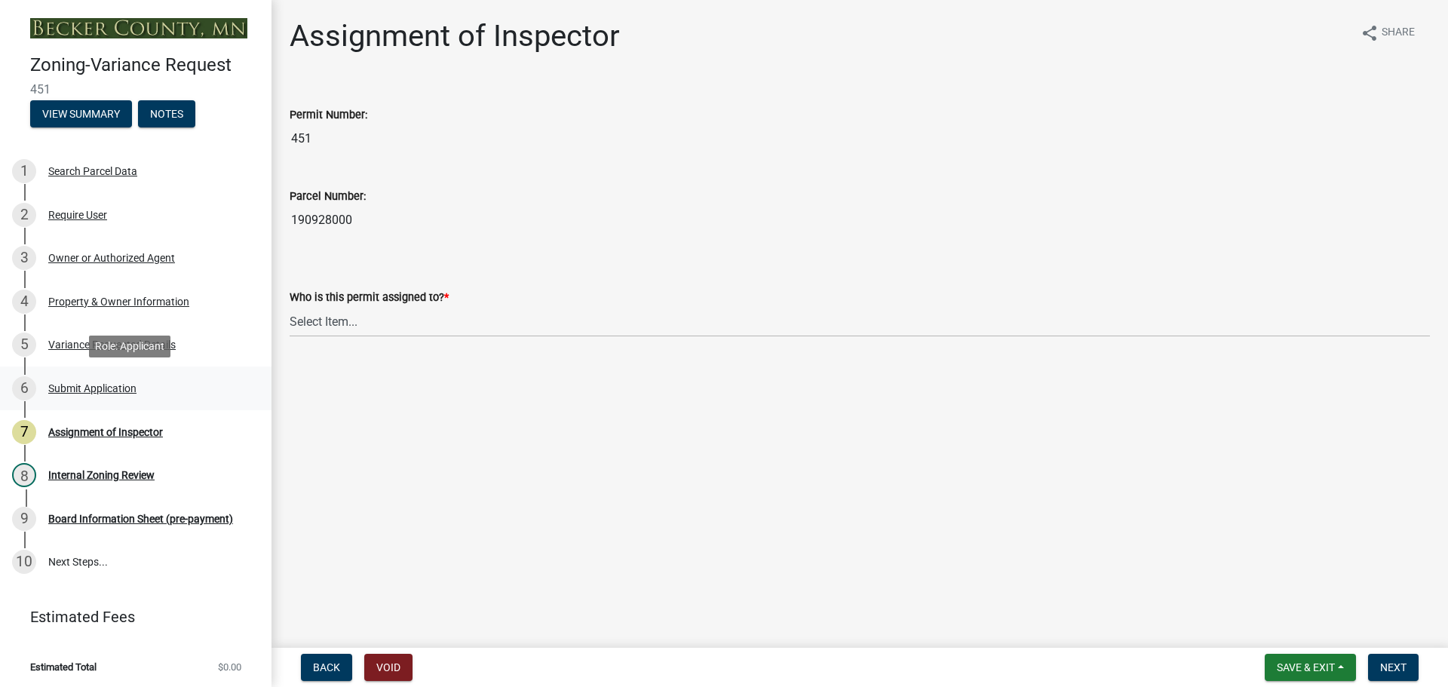
scroll to position [3, 0]
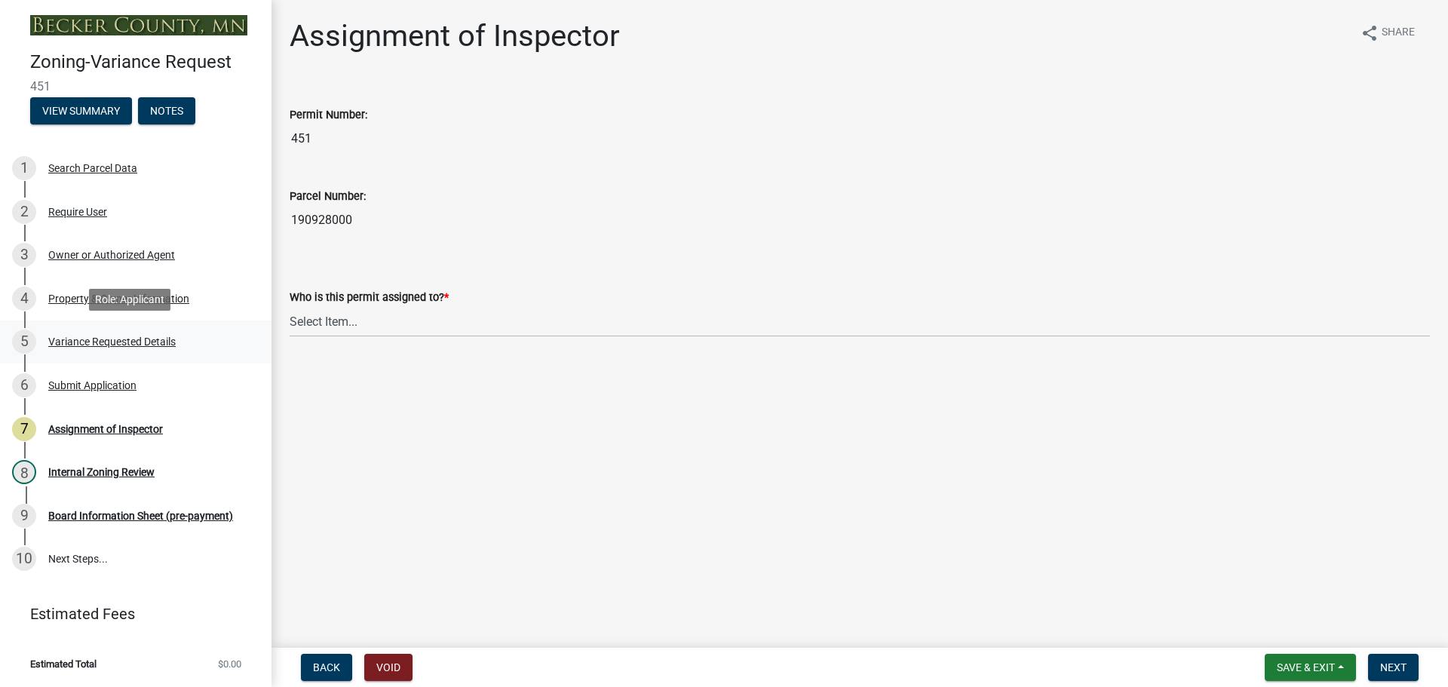
click at [86, 336] on div "Variance Requested Details" at bounding box center [111, 341] width 127 height 11
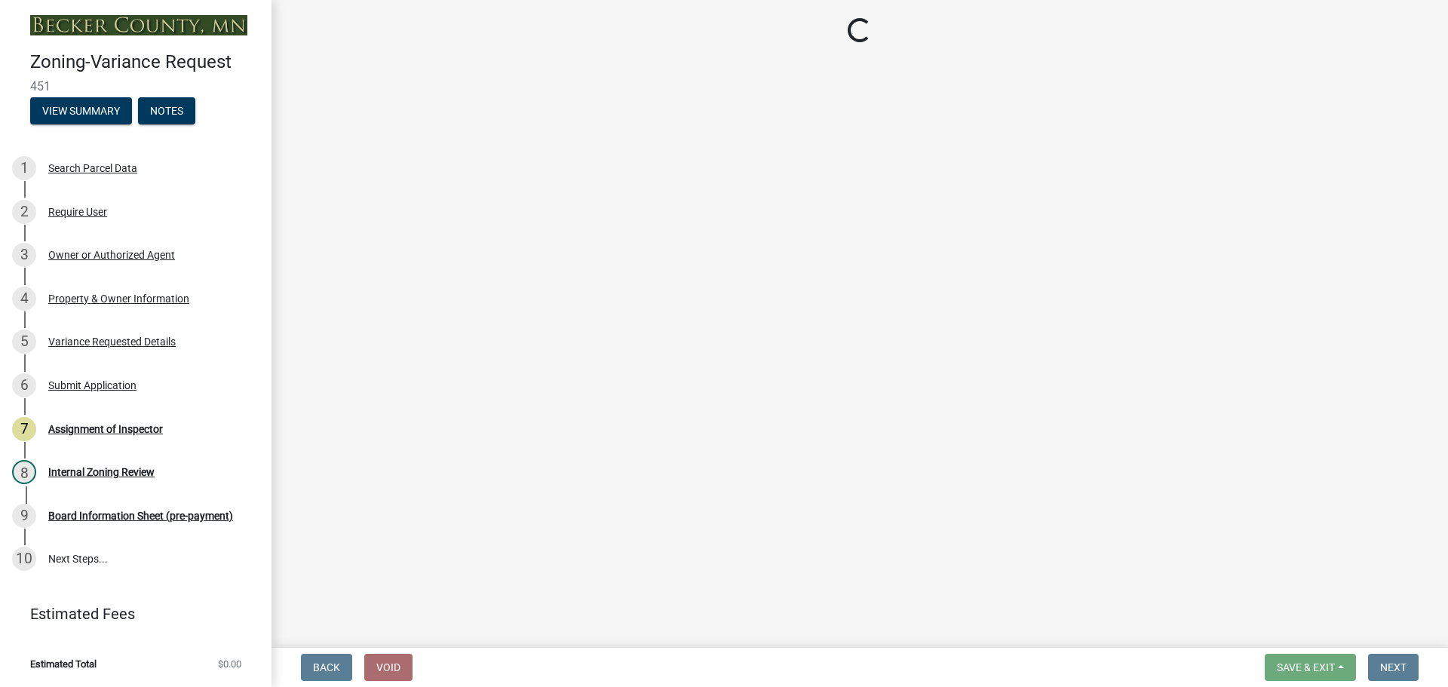
select select "d86c8c14-d6ee-4cfd-b5eb-6db4335ef602"
select select "7b4e921e-23d5-43ad-813a-b7a6ebdae9a4"
select select "bb2b5e43-03c1-4874-9abf-a65f400af928"
select select "8ea3e6c3-8fed-4904-aa20-2f643744aa0c"
select select "860afd09-da87-482b-bca4-413f5cf53582"
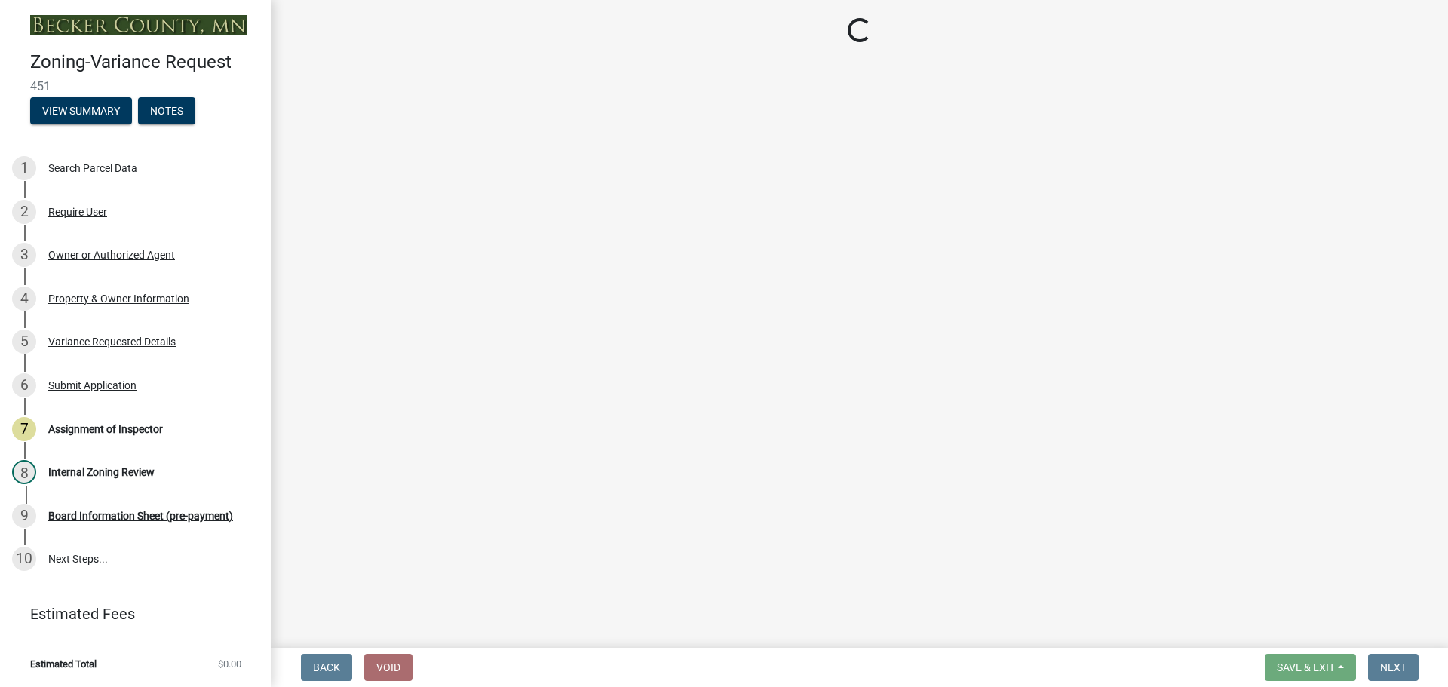
select select "7ceadfd0-f0c9-4b9c-a53d-dc82f9dbdebf"
select select "1aa51e34-4f0a-4095-a3f3-287665056048"
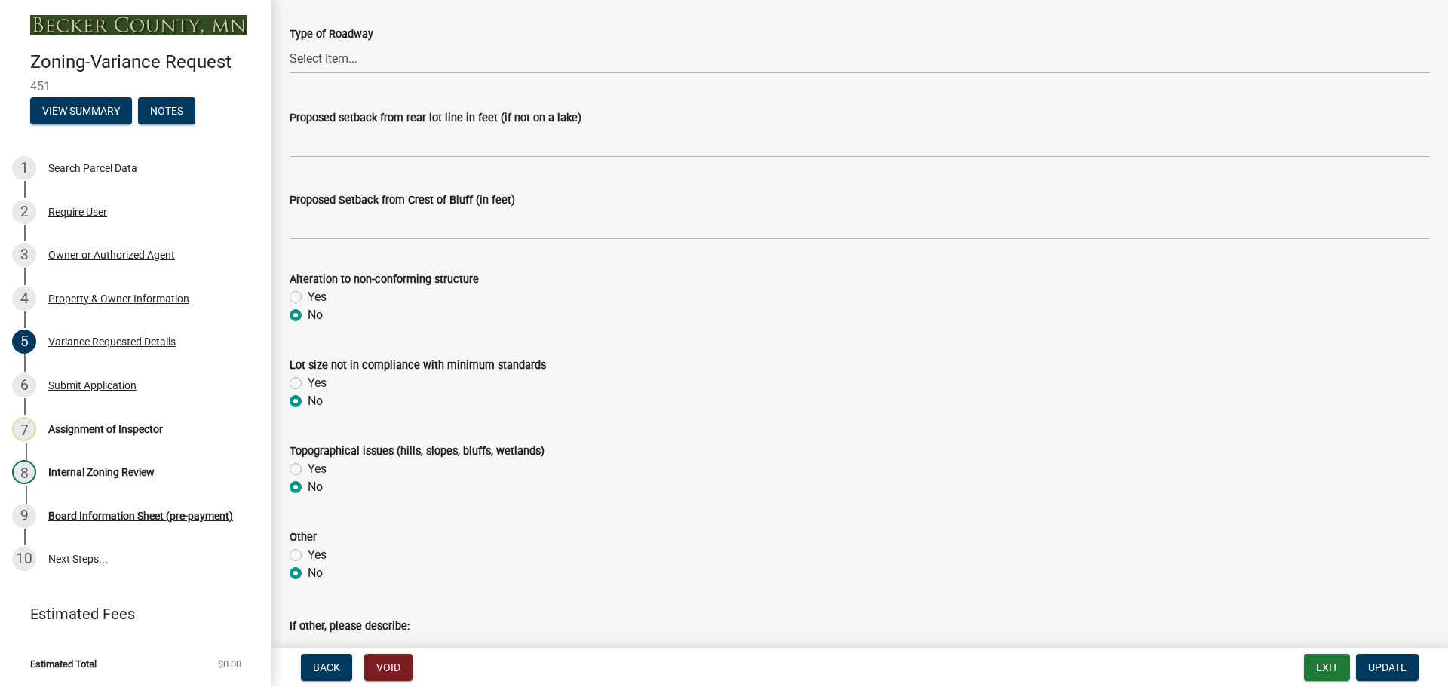
scroll to position [754, 0]
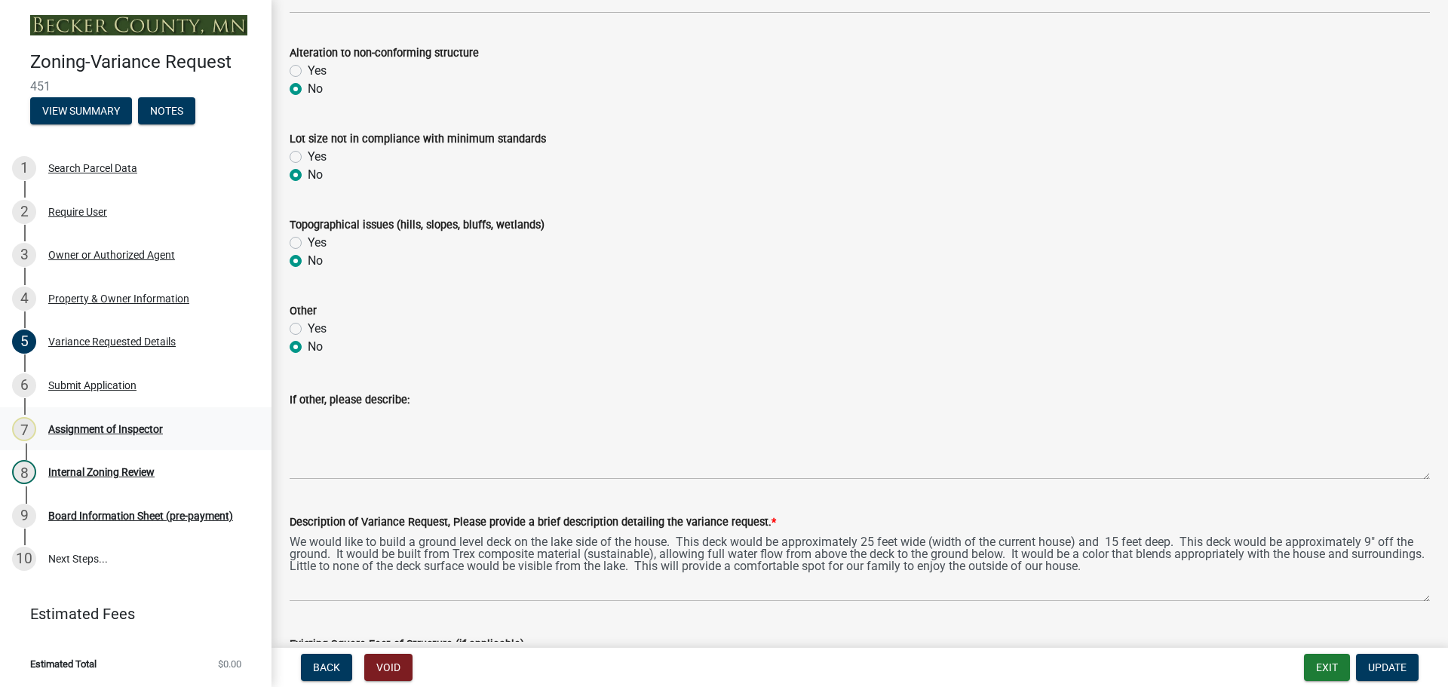
click at [106, 420] on div "7 Assignment of Inspector" at bounding box center [129, 429] width 235 height 24
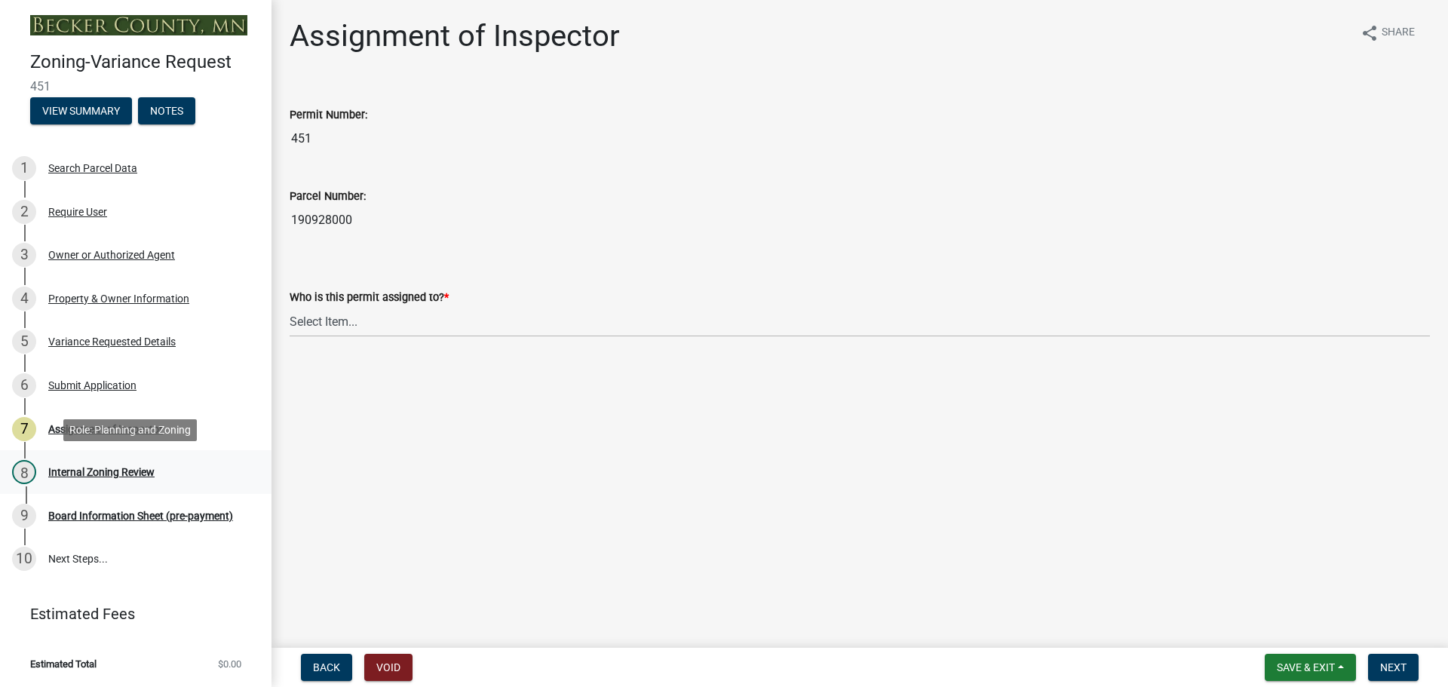
click at [96, 470] on div "Internal Zoning Review" at bounding box center [101, 472] width 106 height 11
click at [102, 467] on div "Internal Zoning Review" at bounding box center [101, 472] width 106 height 11
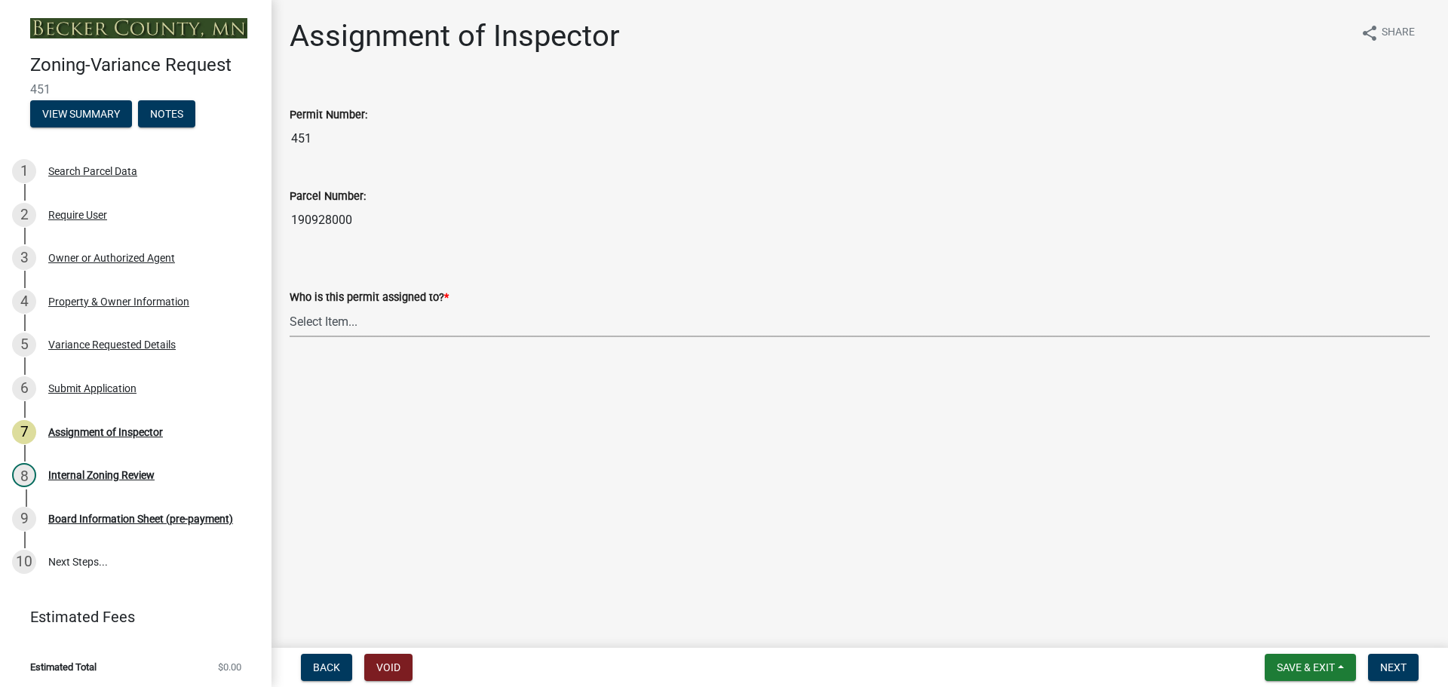
click at [323, 320] on select "Select Item... Jeff Rusness Kyle Vareberg Nicole Bradbury Susan Rockwell Tyler …" at bounding box center [860, 321] width 1140 height 31
click at [290, 306] on select "Select Item... Jeff Rusness Kyle Vareberg Nicole Bradbury Susan Rockwell Tyler …" at bounding box center [860, 321] width 1140 height 31
select select "ebd8400e-d8d5-49f8-911f-e671eb76408a"
click at [1385, 666] on span "Next" at bounding box center [1393, 667] width 26 height 12
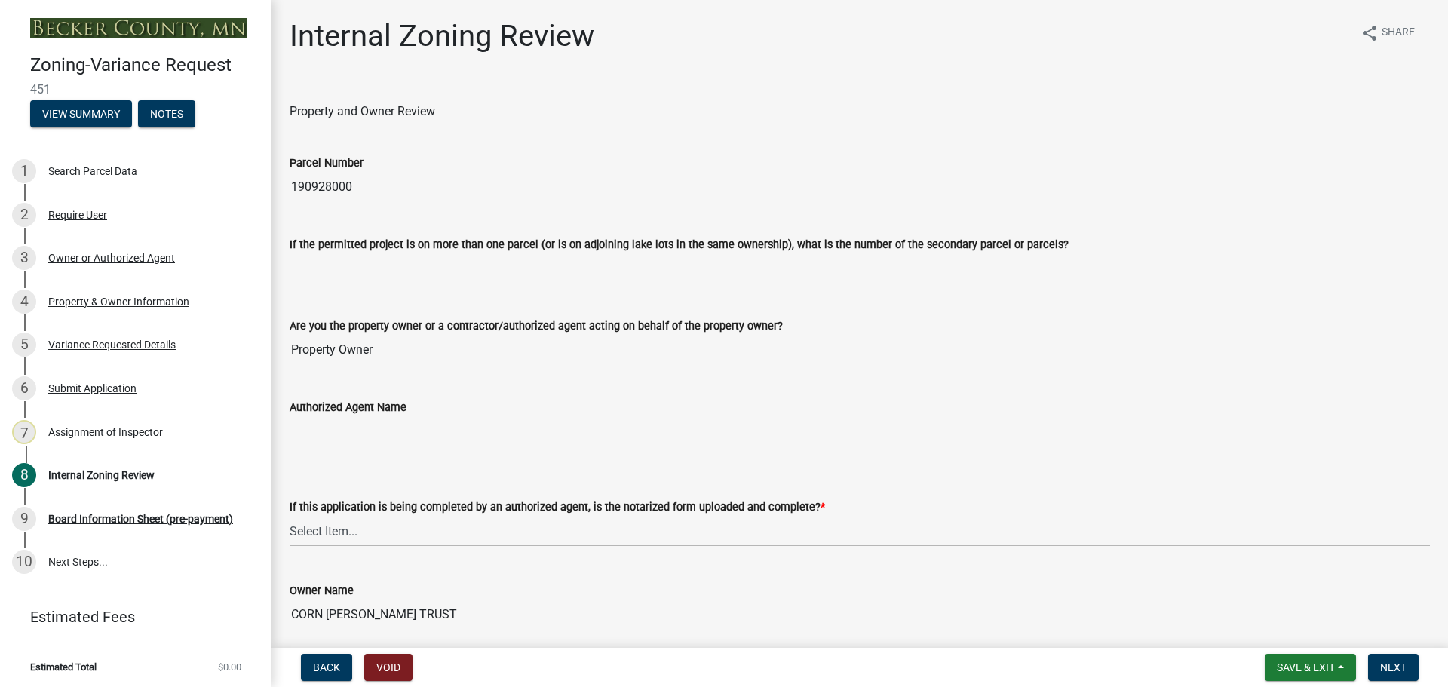
scroll to position [226, 0]
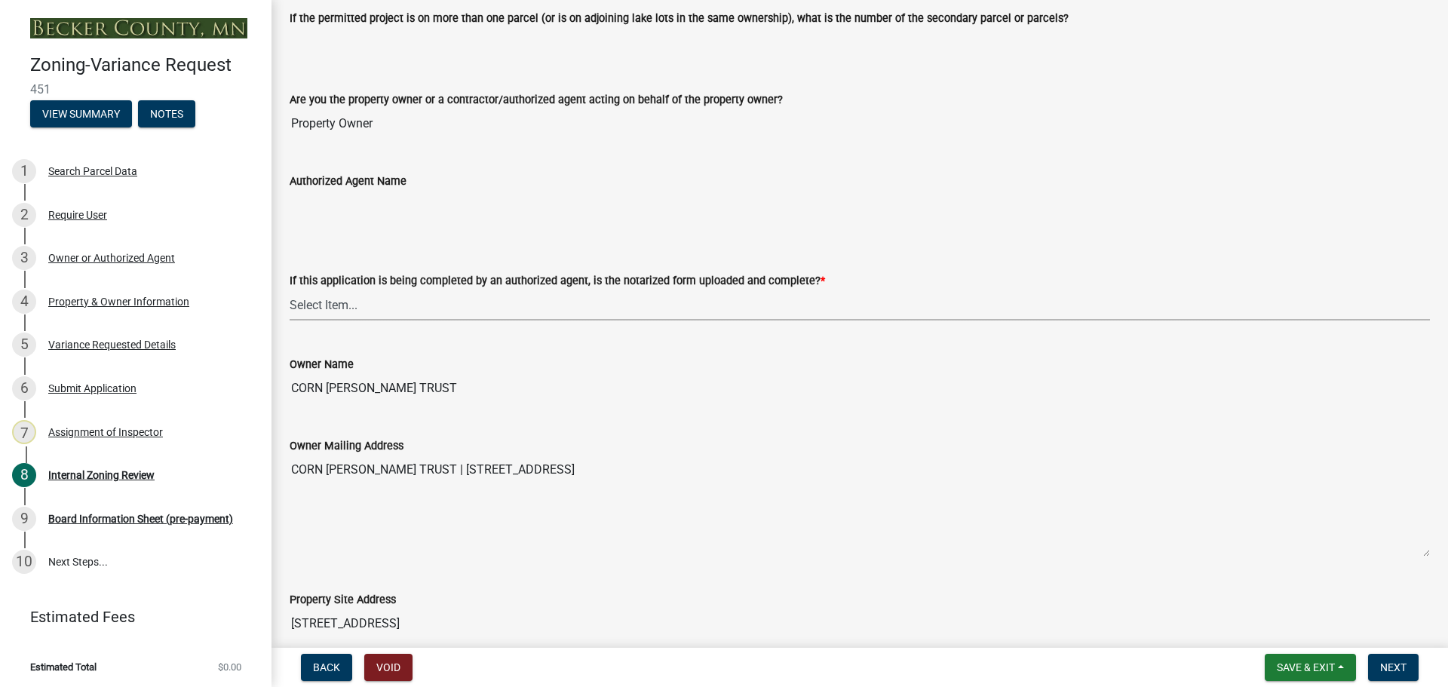
click at [327, 308] on select "Select Item... Yes No N/A" at bounding box center [860, 305] width 1140 height 31
click at [290, 290] on select "Select Item... Yes No N/A" at bounding box center [860, 305] width 1140 height 31
select select "b64156d9-fa44-4416-bc38-d757b052a9cf"
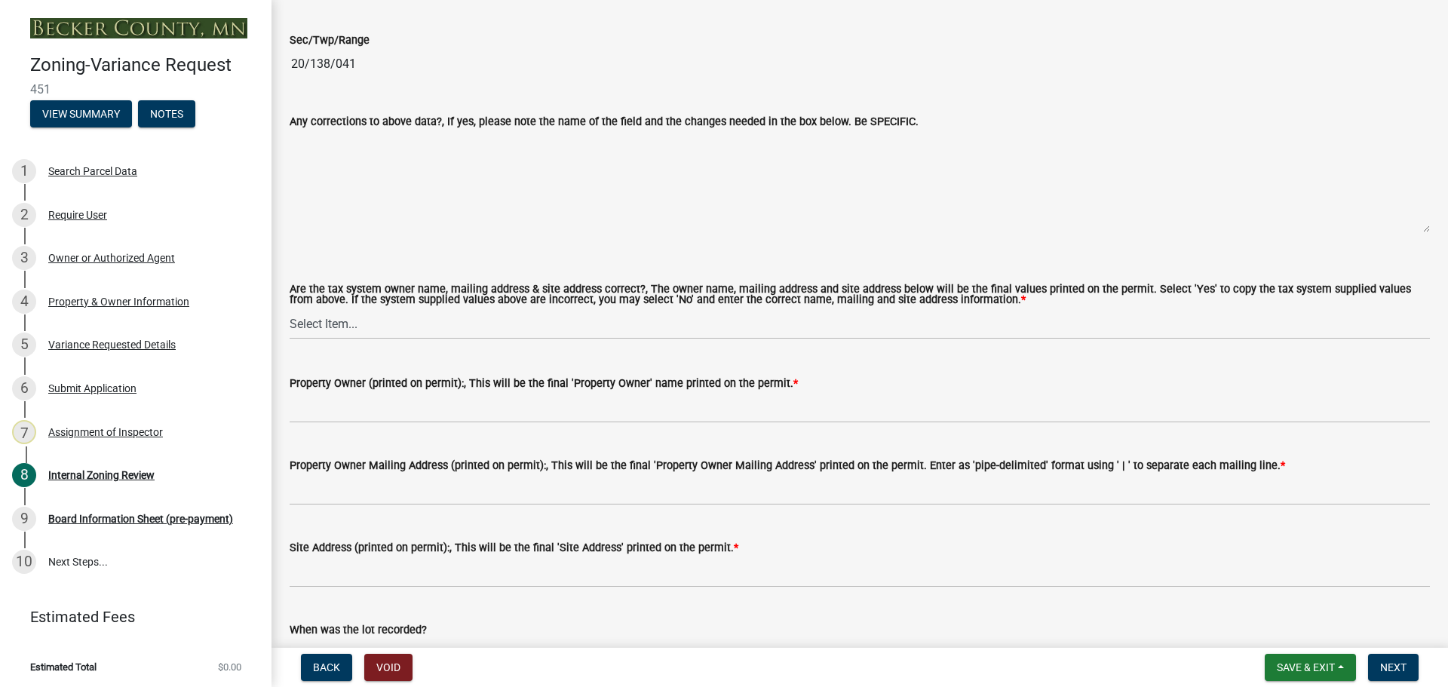
scroll to position [1206, 0]
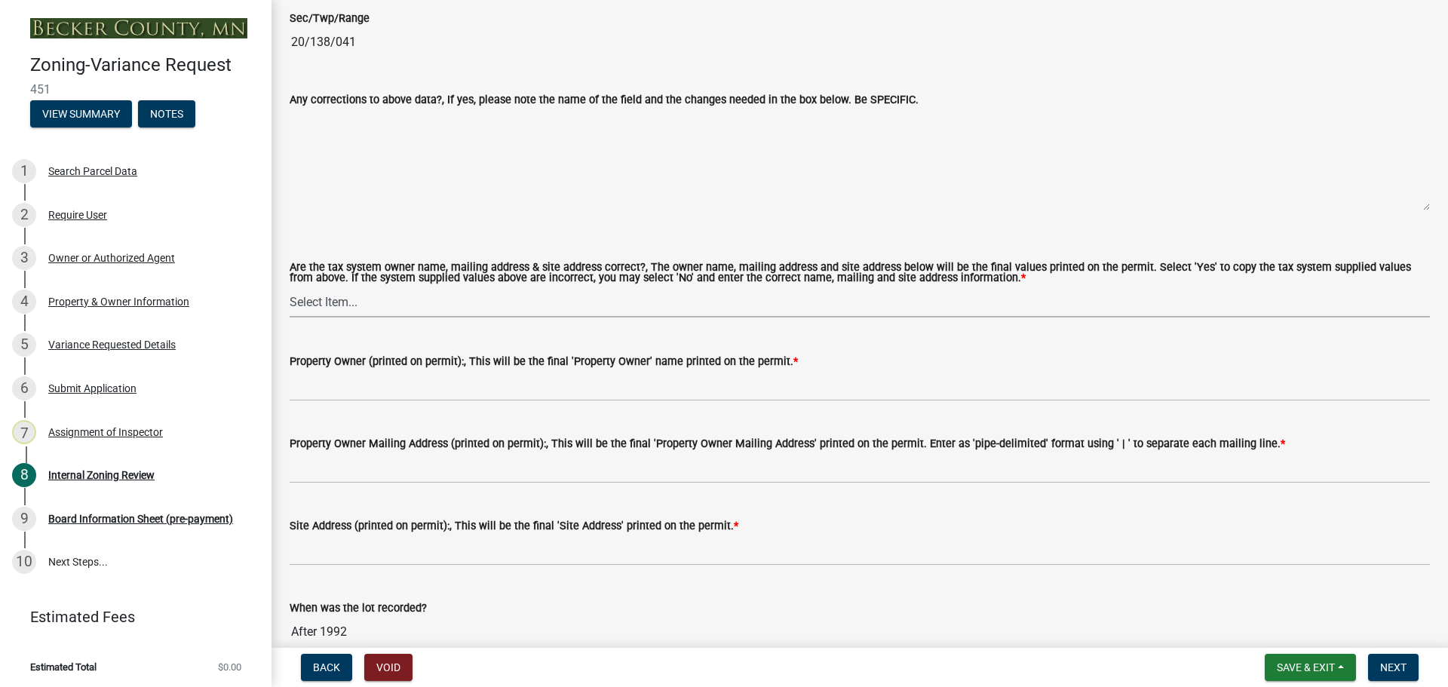
click at [322, 298] on select "Select Item... Yes No" at bounding box center [860, 302] width 1140 height 31
click at [290, 287] on select "Select Item... Yes No" at bounding box center [860, 302] width 1140 height 31
select select "5f5e855c-21f5-42f8-adf6-1036bf7d34a2"
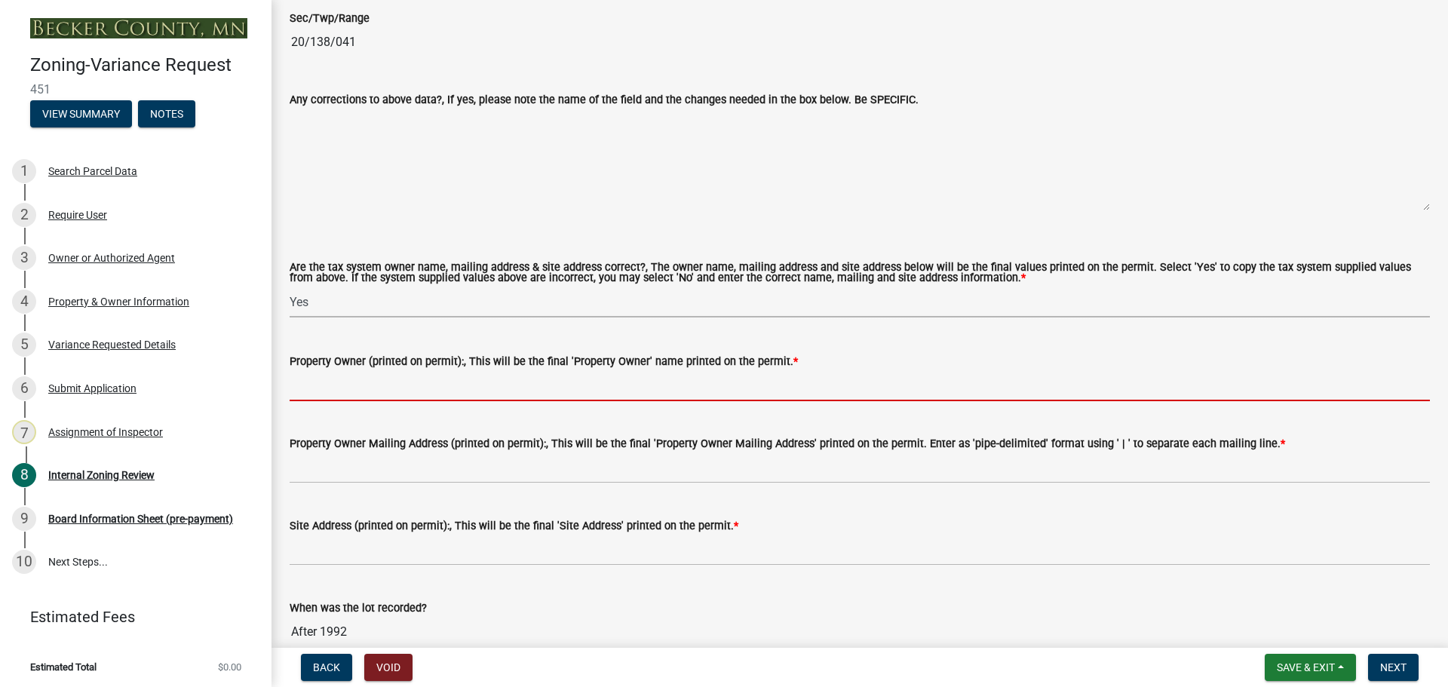
click at [404, 387] on input "Property Owner (printed on permit):, This will be the final 'Property Owner' na…" at bounding box center [860, 385] width 1140 height 31
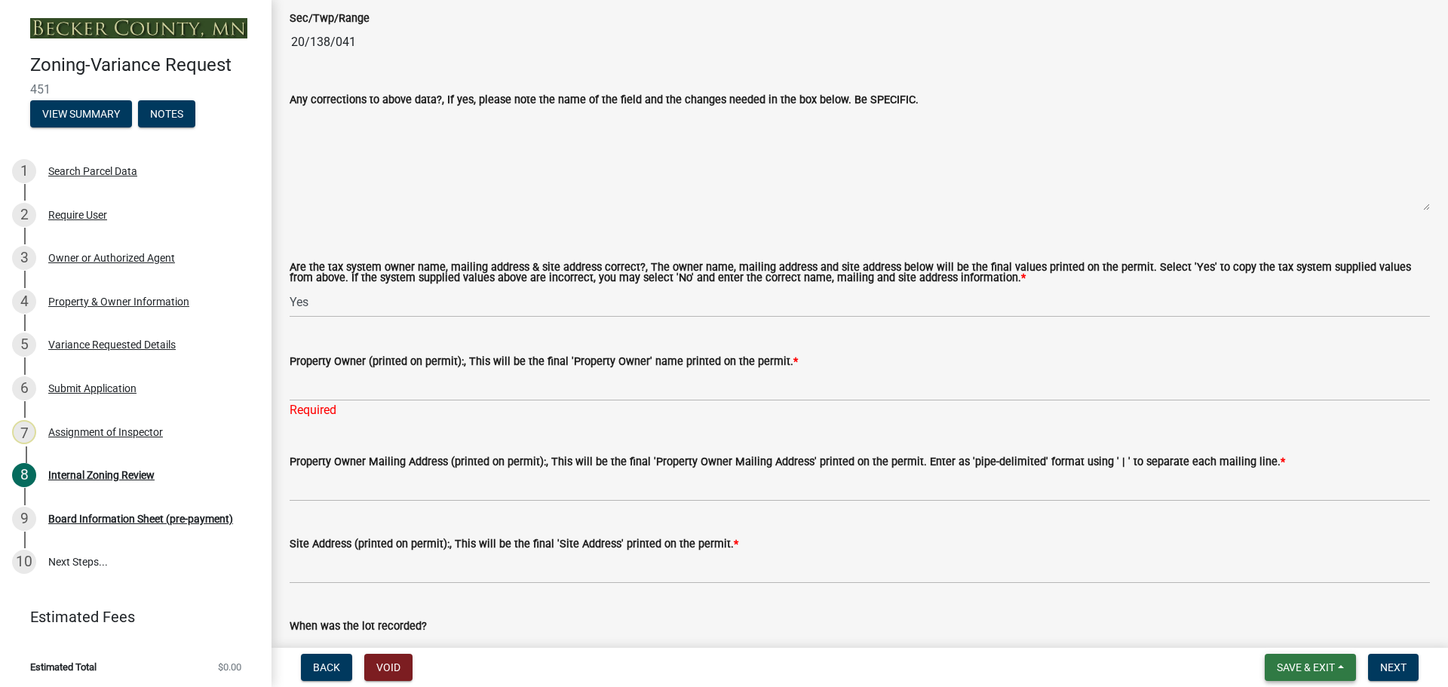
click at [1316, 664] on span "Save & Exit" at bounding box center [1305, 667] width 58 height 12
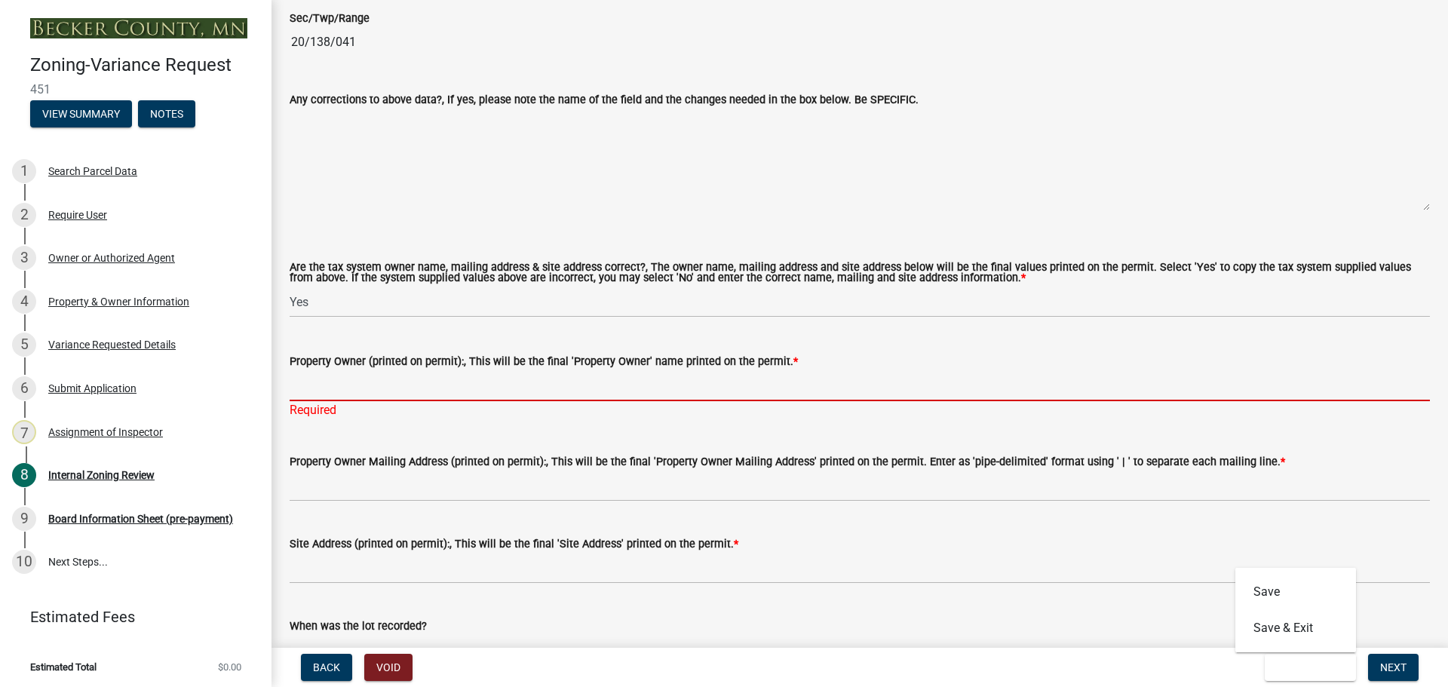
click at [377, 388] on input "Property Owner (printed on permit):, This will be the final 'Property Owner' na…" at bounding box center [860, 385] width 1140 height 31
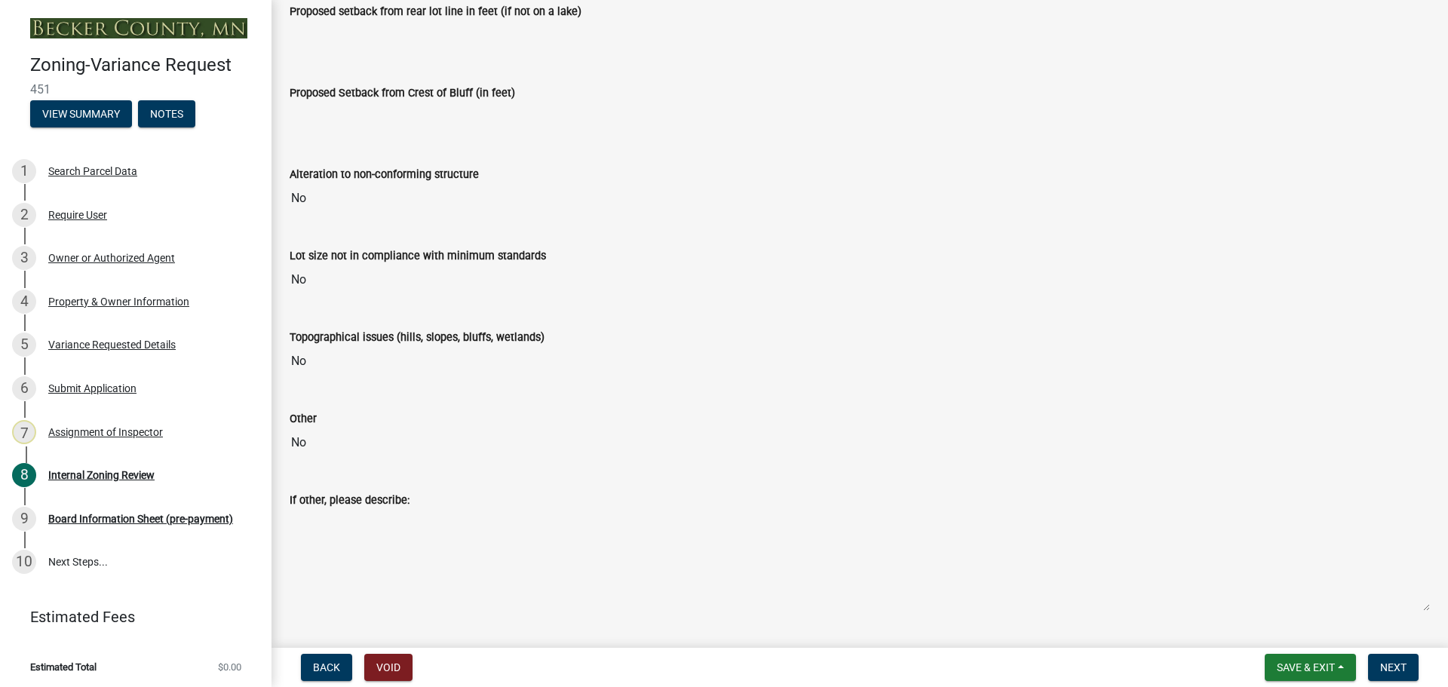
scroll to position [2488, 0]
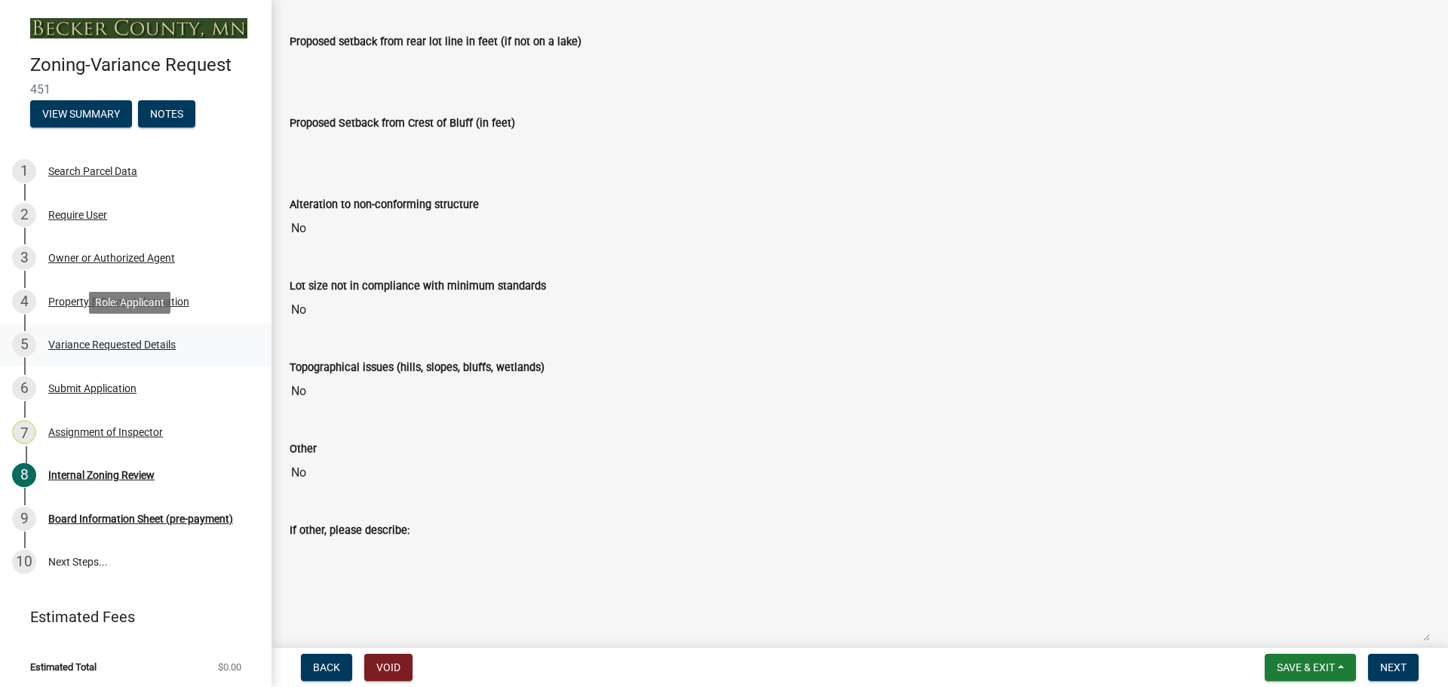
click at [115, 339] on div "Variance Requested Details" at bounding box center [111, 344] width 127 height 11
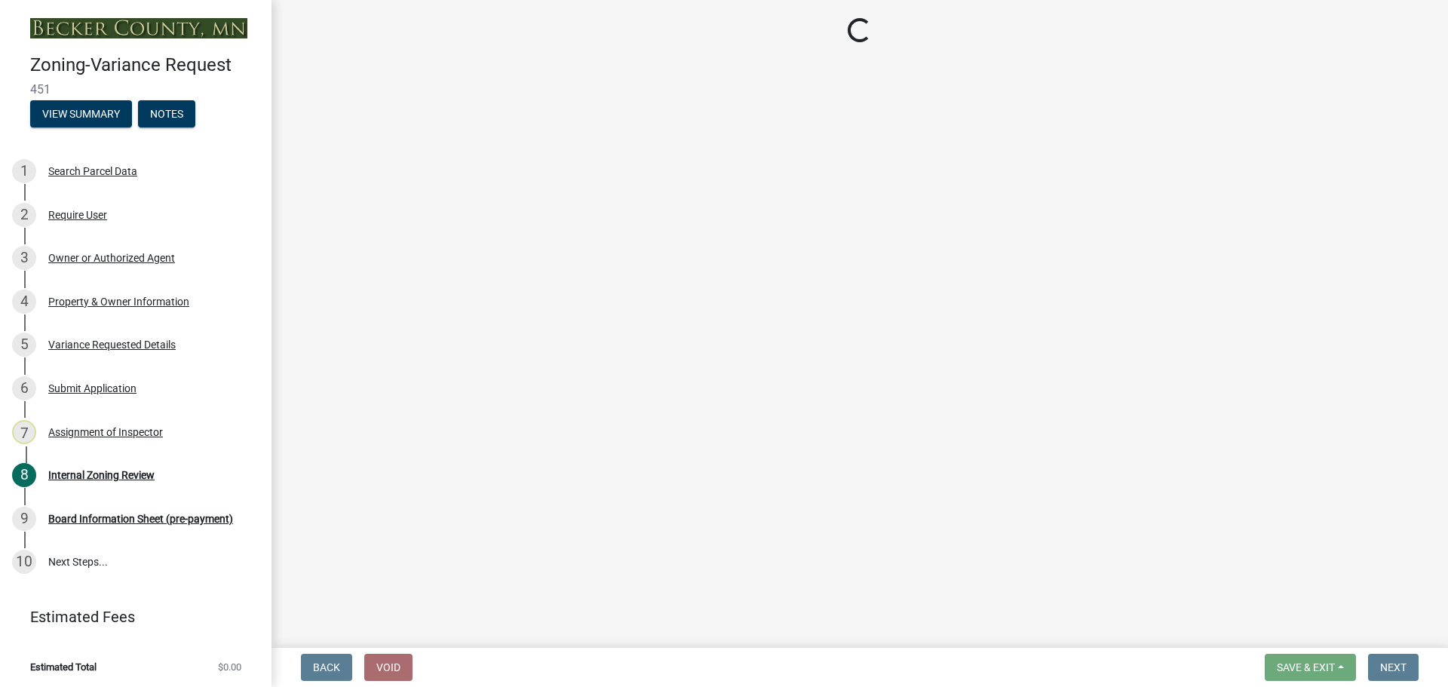
select select "d86c8c14-d6ee-4cfd-b5eb-6db4335ef602"
select select "7b4e921e-23d5-43ad-813a-b7a6ebdae9a4"
select select "bb2b5e43-03c1-4874-9abf-a65f400af928"
select select "8ea3e6c3-8fed-4904-aa20-2f643744aa0c"
select select "860afd09-da87-482b-bca4-413f5cf53582"
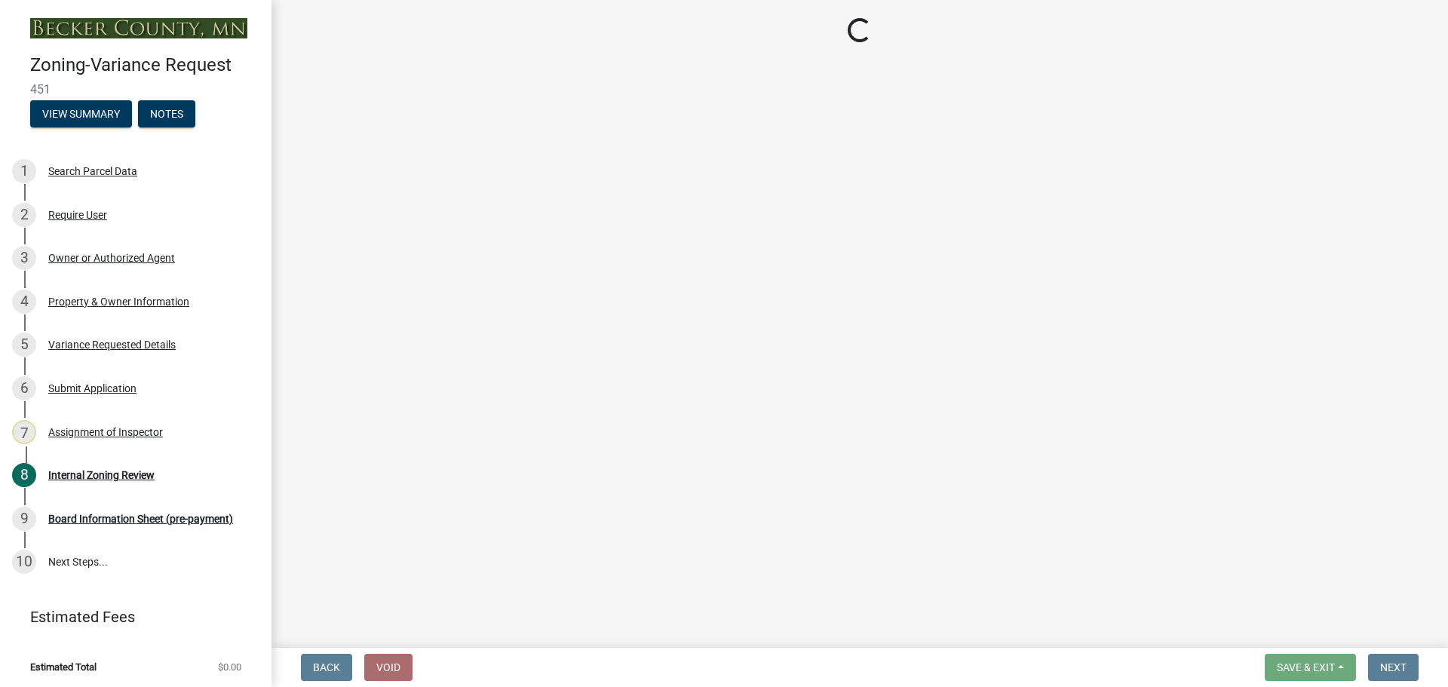
select select "7ceadfd0-f0c9-4b9c-a53d-dc82f9dbdebf"
select select "1aa51e34-4f0a-4095-a3f3-287665056048"
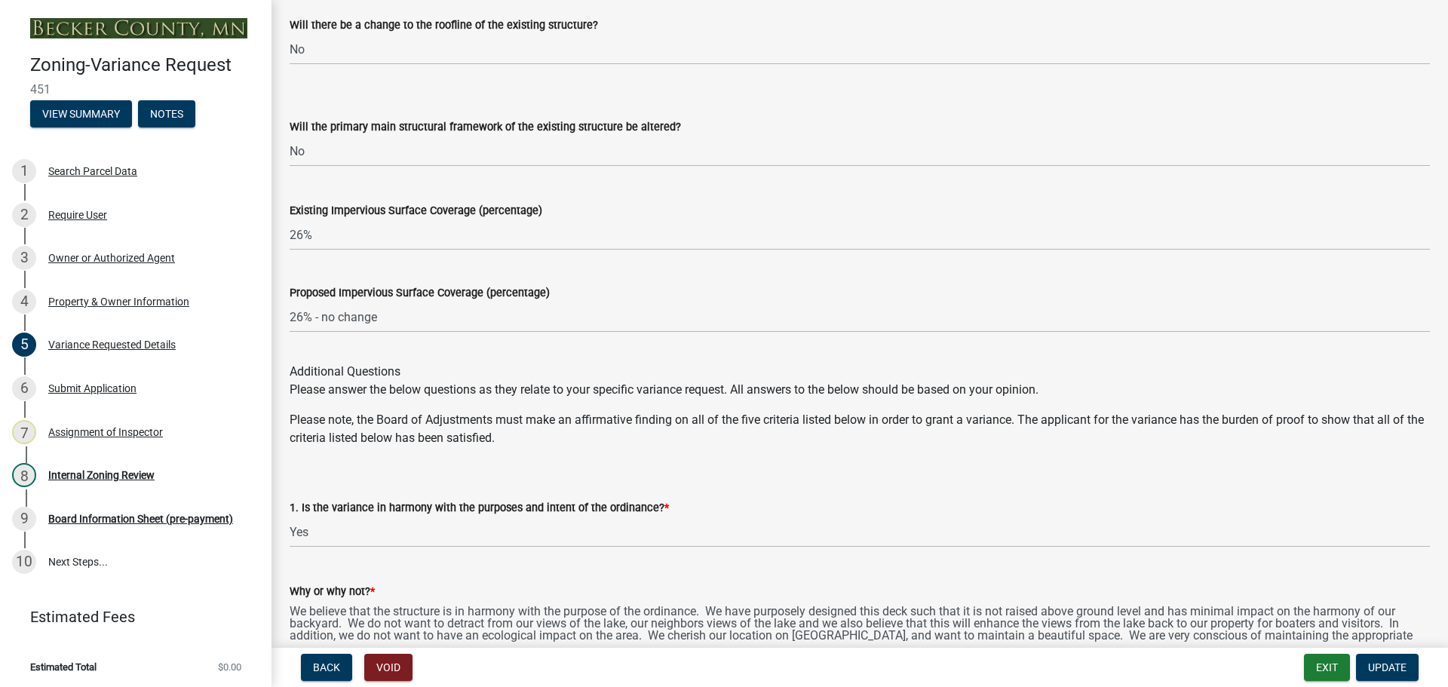
scroll to position [1885, 0]
drag, startPoint x: 289, startPoint y: 233, endPoint x: 321, endPoint y: 235, distance: 32.5
click at [340, 236] on div "Existing Impervious Surface Coverage (percentage) 26%" at bounding box center [859, 214] width 1163 height 70
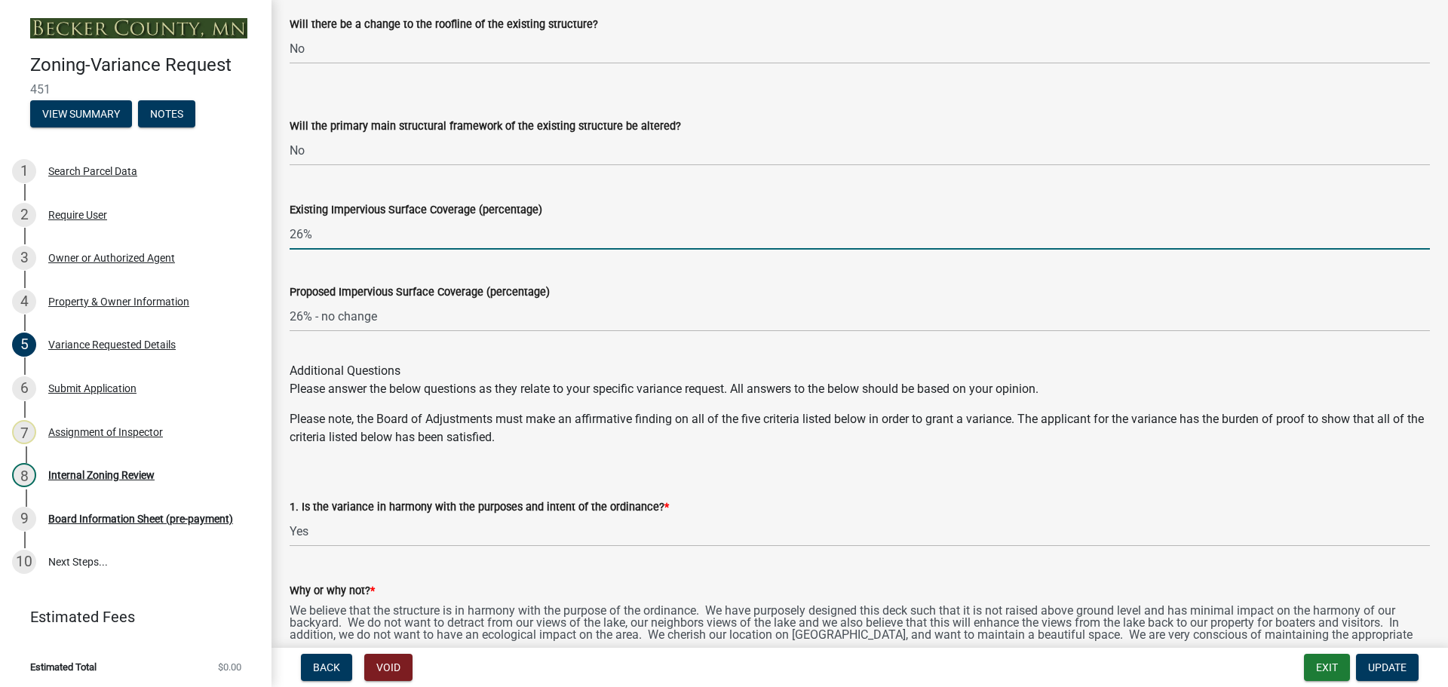
drag, startPoint x: 322, startPoint y: 234, endPoint x: 272, endPoint y: 233, distance: 49.8
click at [272, 233] on div "Variance Requested Details share Share Variance Request Information Why is vari…" at bounding box center [859, 23] width 1176 height 3781
type input "29.6"
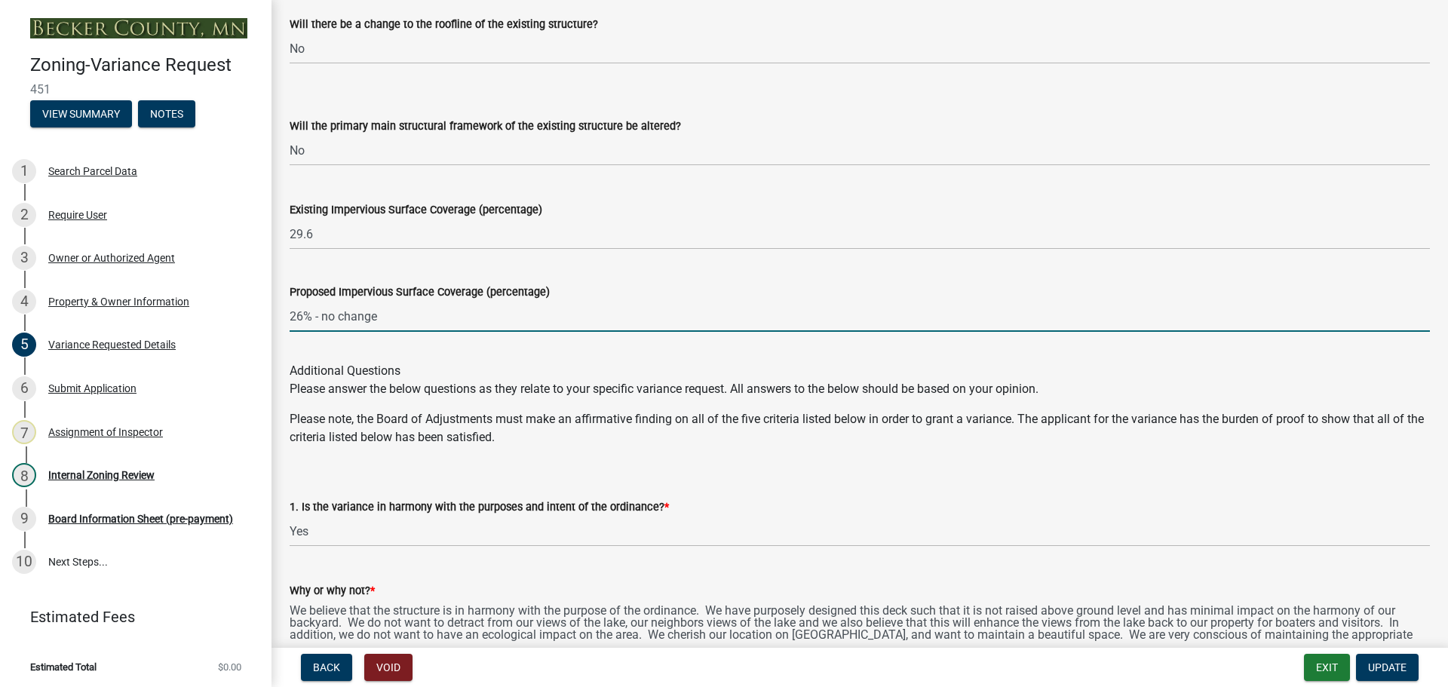
drag, startPoint x: 308, startPoint y: 313, endPoint x: 292, endPoint y: 316, distance: 16.9
click at [292, 316] on input "26% - no change" at bounding box center [860, 316] width 1140 height 31
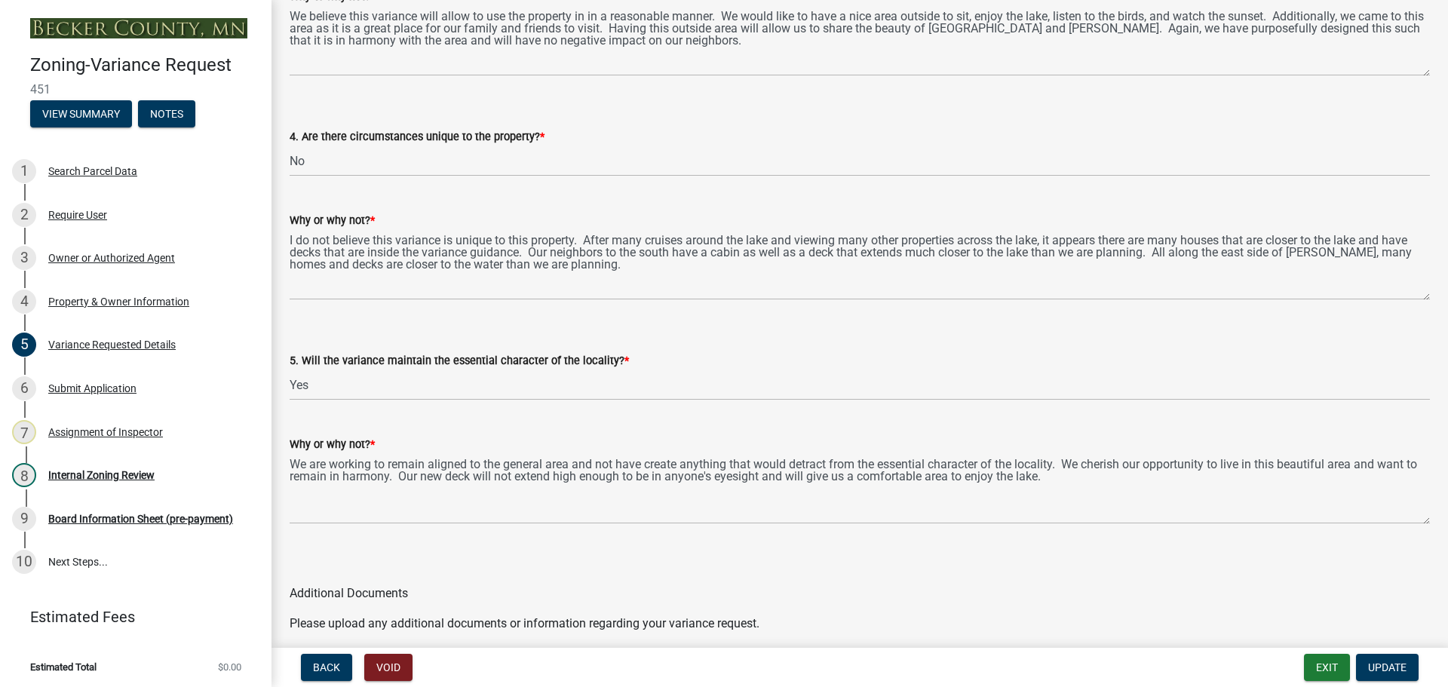
scroll to position [2750, 0]
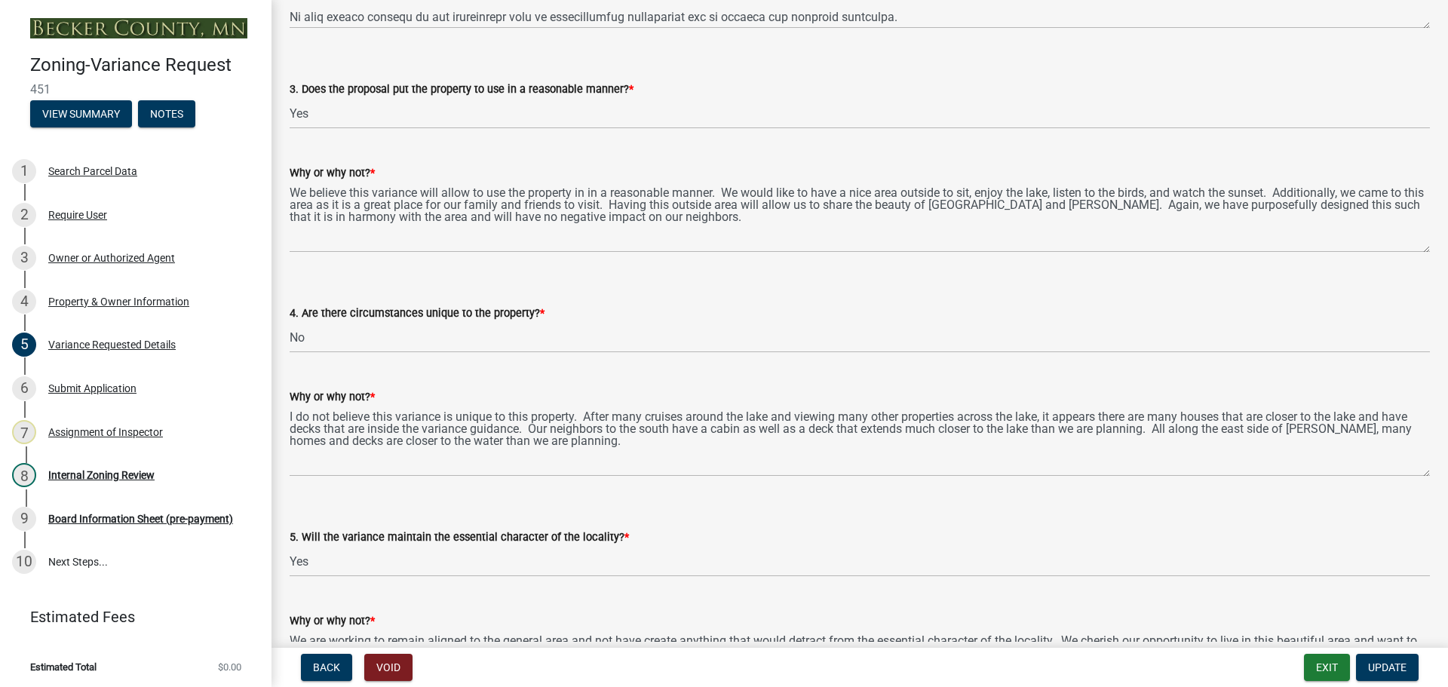
type input "29.6 - no change"
drag, startPoint x: 312, startPoint y: 335, endPoint x: 271, endPoint y: 327, distance: 41.4
click at [290, 322] on select "Select Item... Yes No" at bounding box center [860, 337] width 1140 height 31
select select "ee8740c3-f4d5-48cf-ad42-c8f7342b480c"
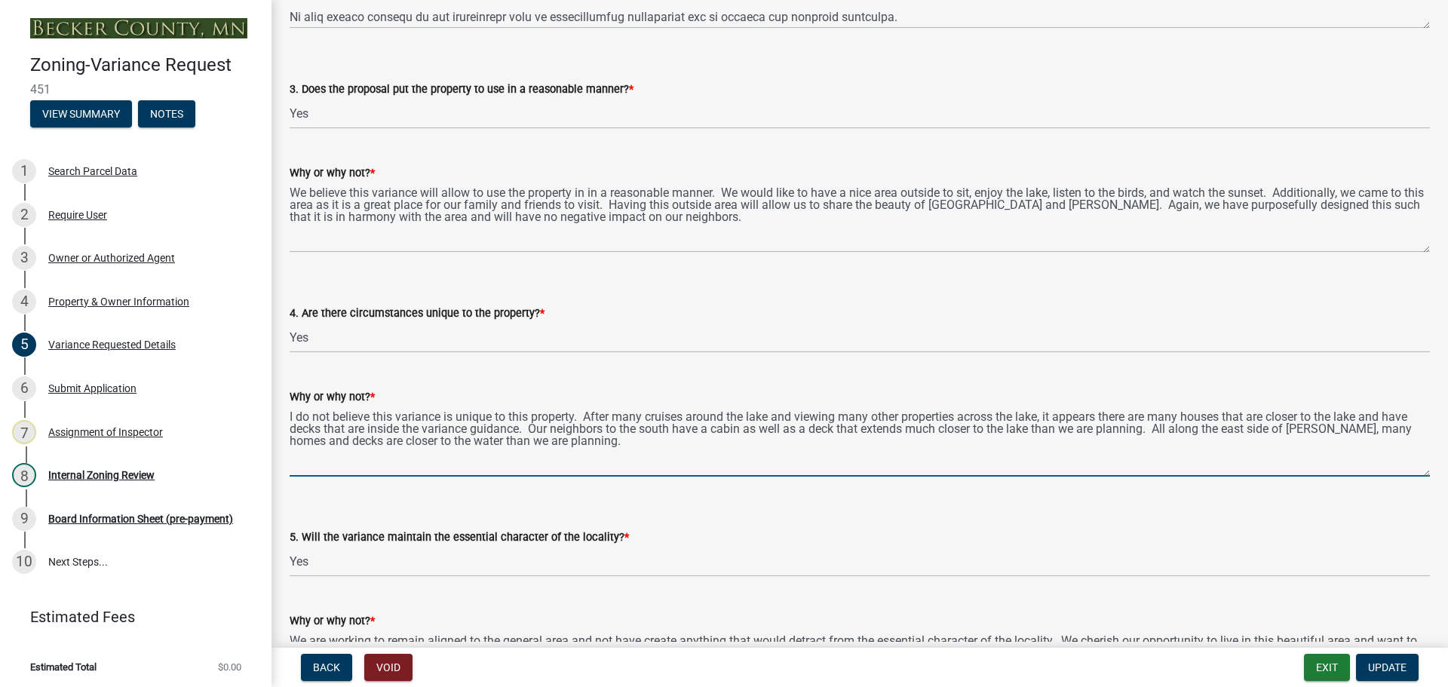
click at [580, 412] on textarea "I do not believe this variance is unique to this property. After many cruises a…" at bounding box center [860, 441] width 1140 height 71
click at [569, 390] on div "Why or why not? *" at bounding box center [860, 397] width 1140 height 18
drag, startPoint x: 326, startPoint y: 415, endPoint x: 295, endPoint y: 415, distance: 30.9
click at [295, 415] on textarea "I do not believe this variance is unique to this property. After many cruises a…" at bounding box center [860, 441] width 1140 height 71
drag, startPoint x: 304, startPoint y: 414, endPoint x: 296, endPoint y: 413, distance: 8.3
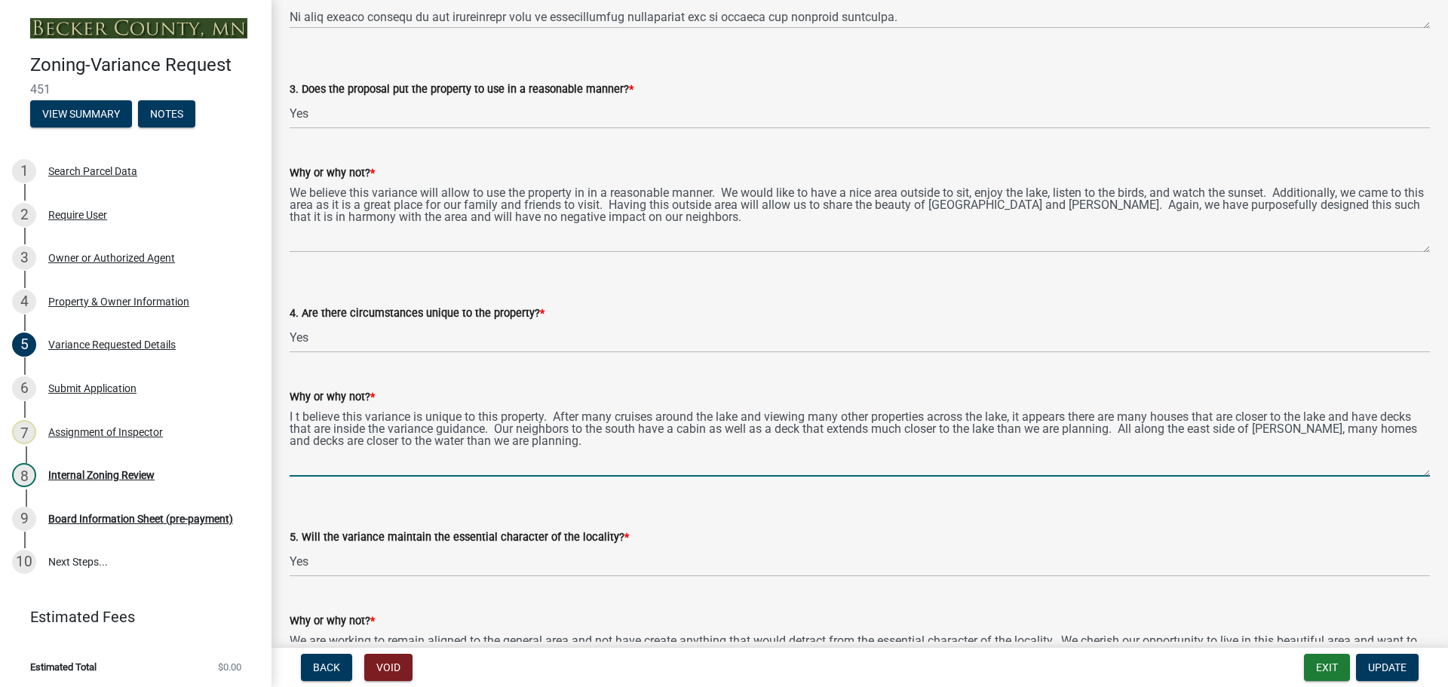
click at [296, 413] on textarea "I t believe this variance is unique to this property. After many cruises around…" at bounding box center [860, 441] width 1140 height 71
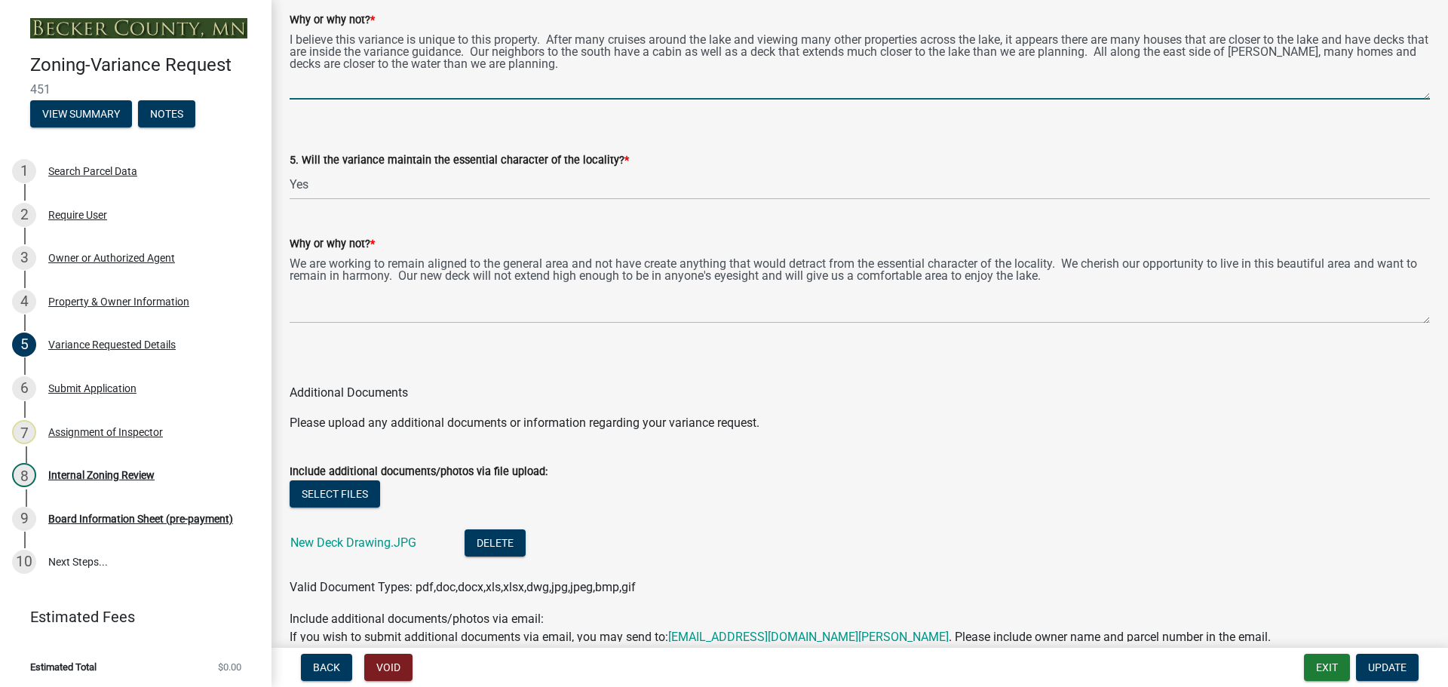
scroll to position [3203, 0]
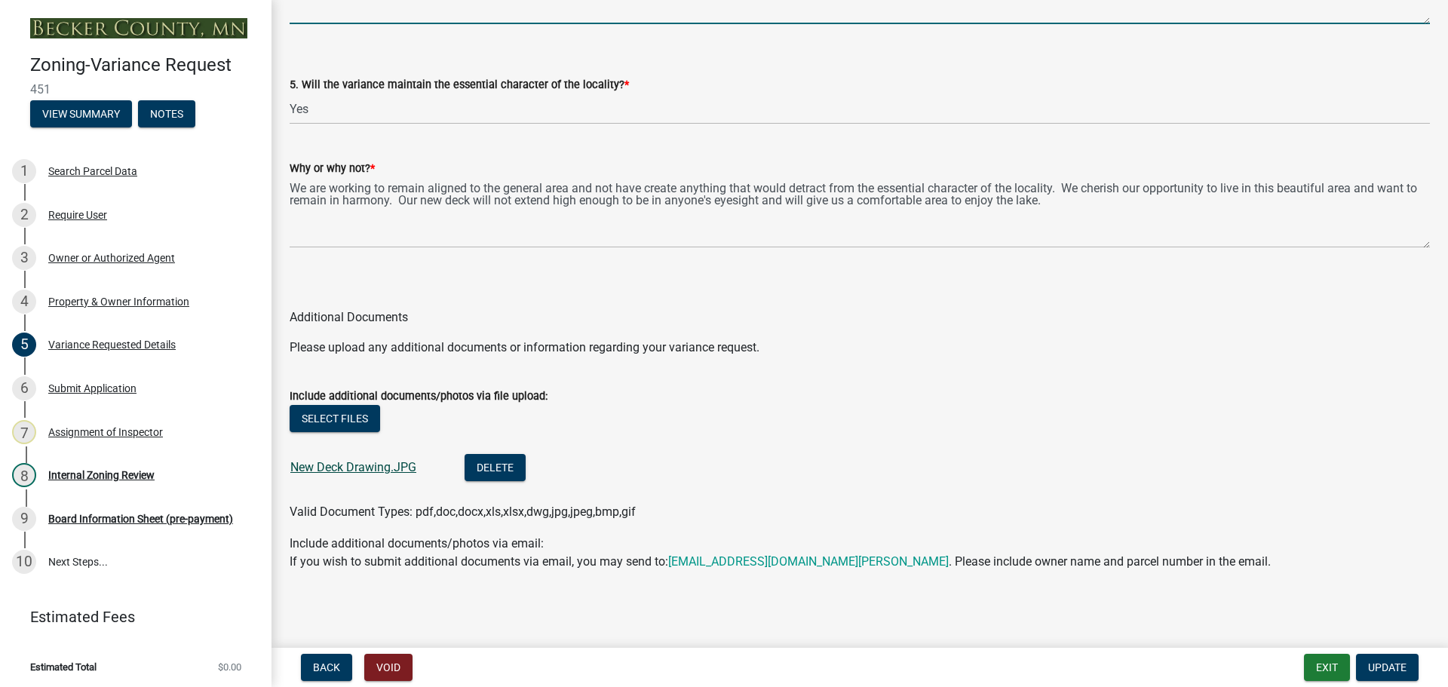
type textarea "I believe this variance is unique to this property. After many cruises around t…"
click at [342, 462] on link "New Deck Drawing.JPG" at bounding box center [353, 467] width 126 height 14
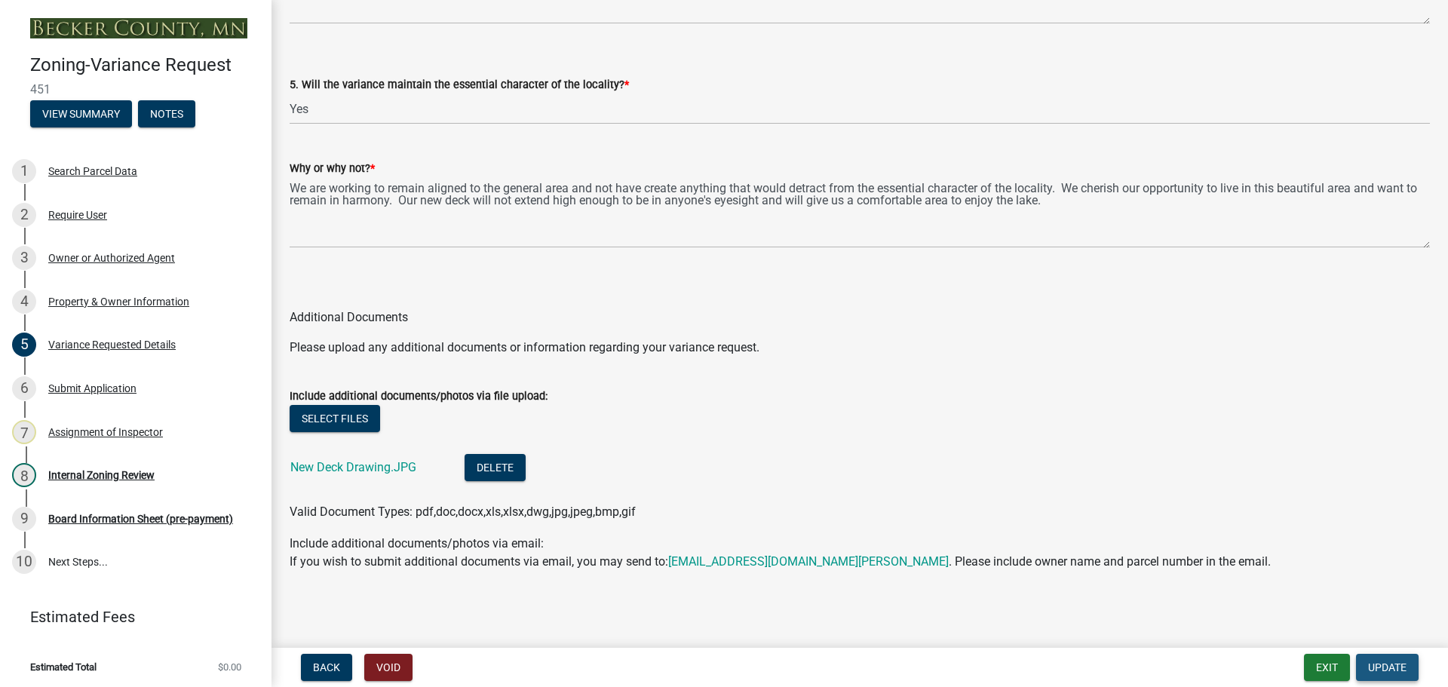
click at [1388, 669] on span "Update" at bounding box center [1387, 667] width 38 height 12
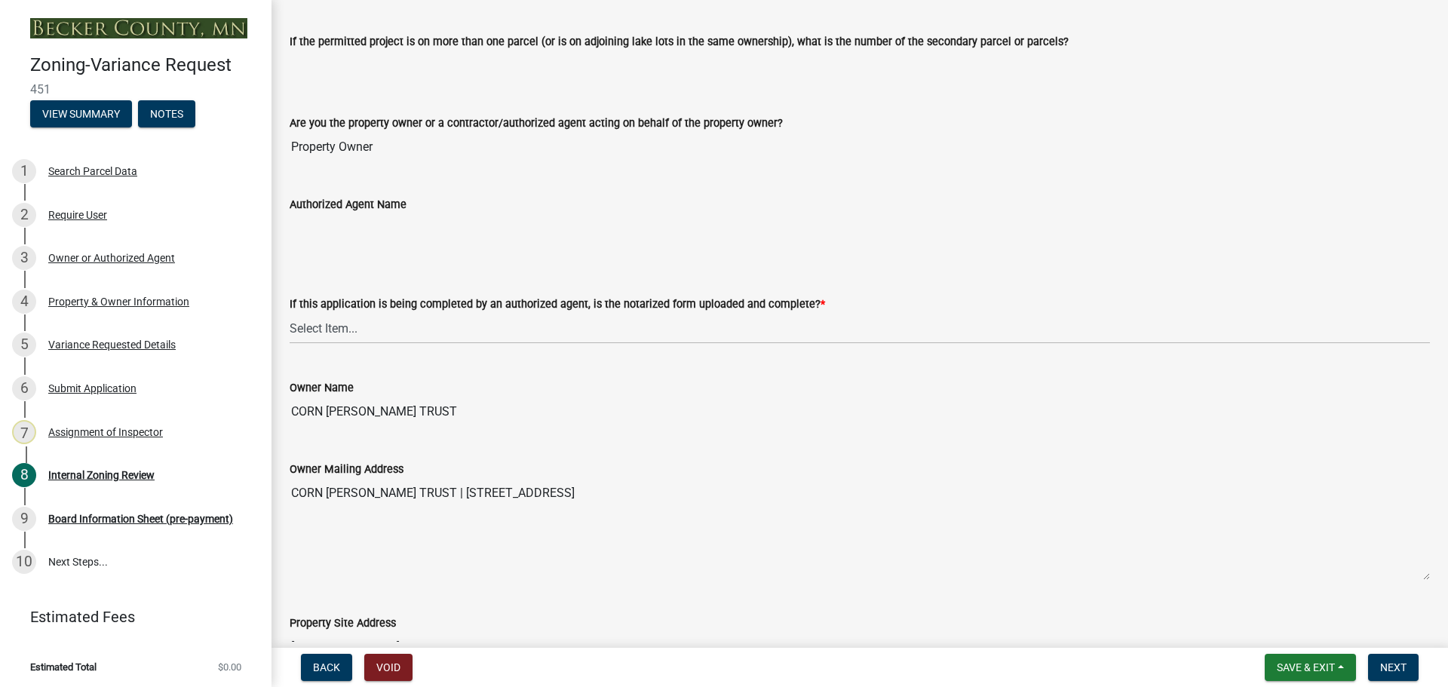
scroll to position [226, 0]
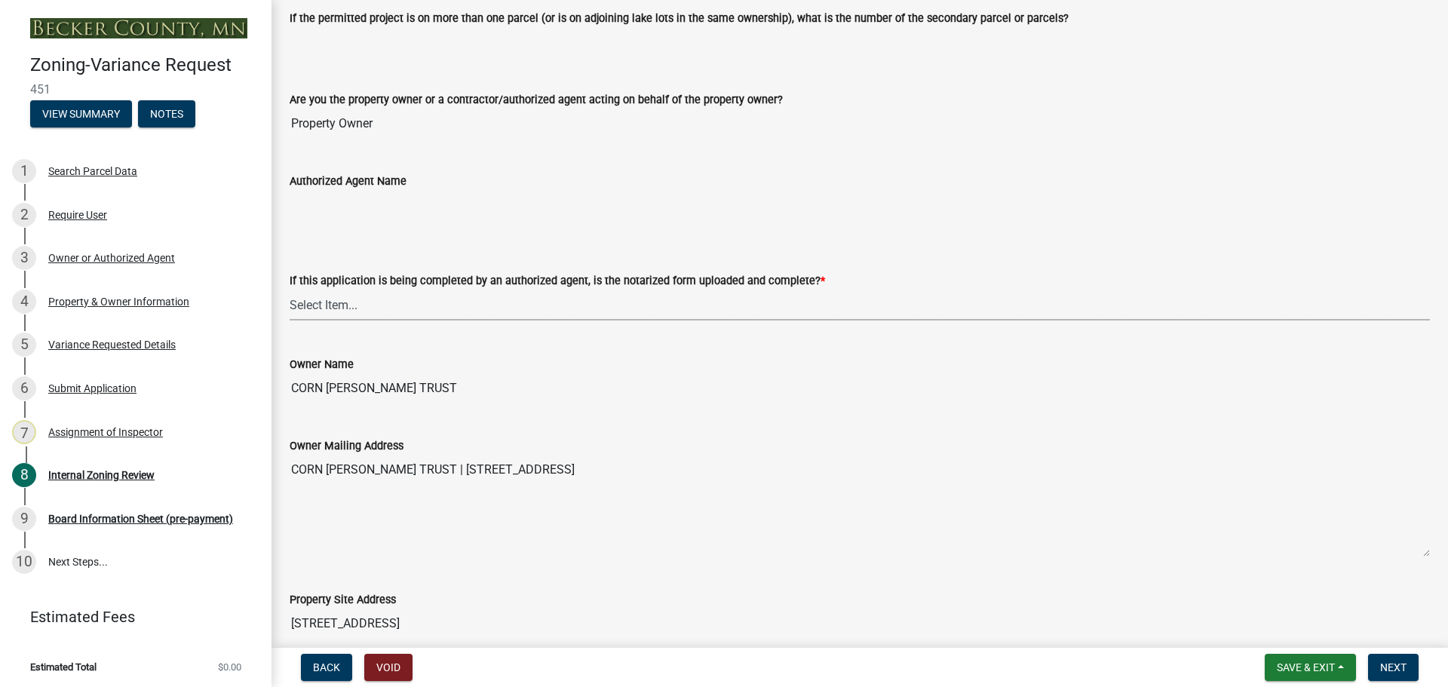
click at [311, 304] on select "Select Item... Yes No N/A" at bounding box center [860, 305] width 1140 height 31
click at [290, 290] on select "Select Item... Yes No N/A" at bounding box center [860, 305] width 1140 height 31
select select "b64156d9-fa44-4416-bc38-d757b052a9cf"
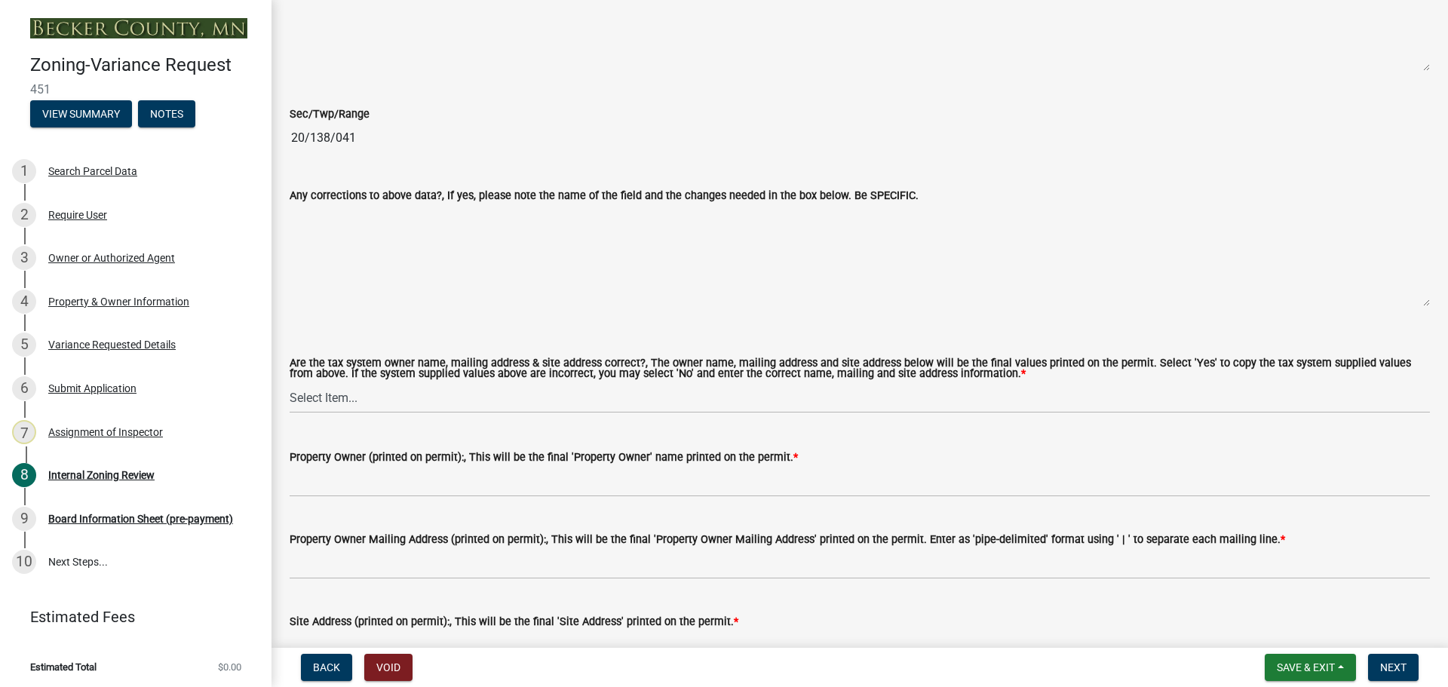
scroll to position [1131, 0]
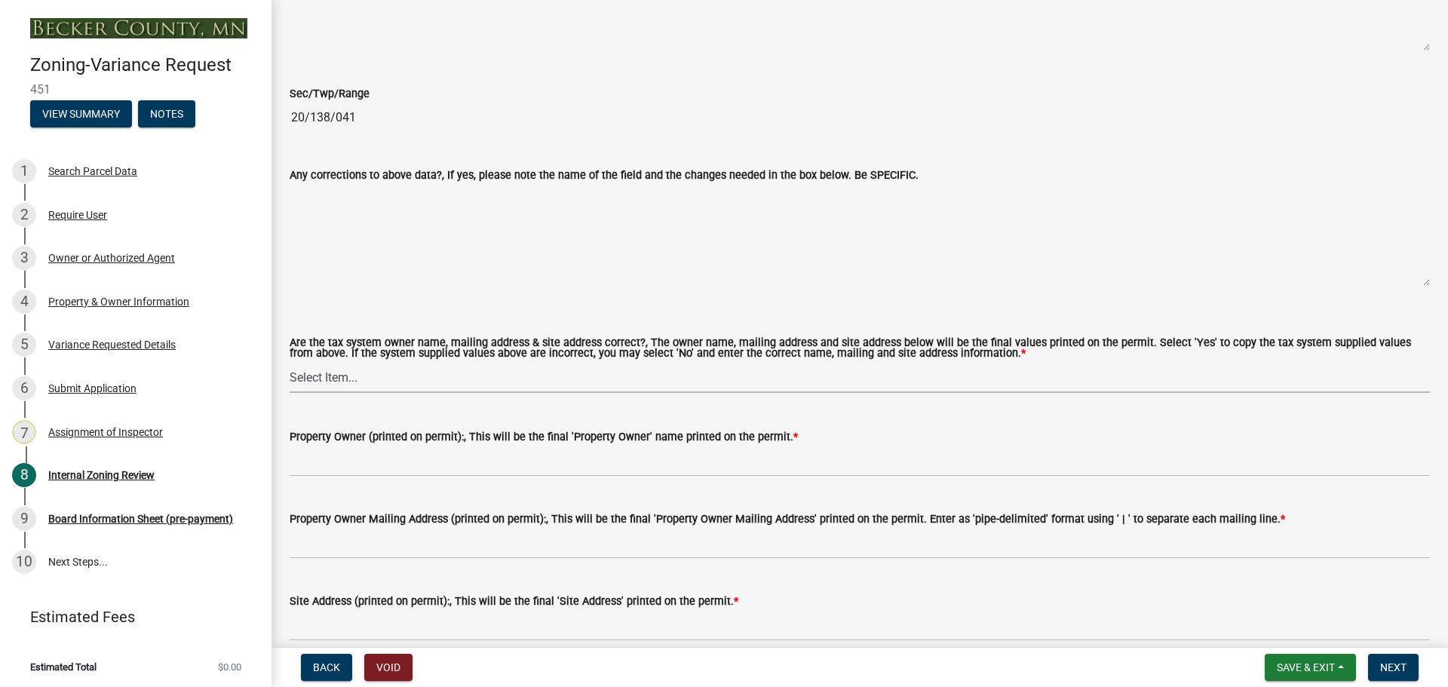
click at [341, 376] on select "Select Item... Yes No" at bounding box center [860, 377] width 1140 height 31
click at [290, 363] on select "Select Item... Yes No" at bounding box center [860, 377] width 1140 height 31
select select "5f5e855c-21f5-42f8-adf6-1036bf7d34a2"
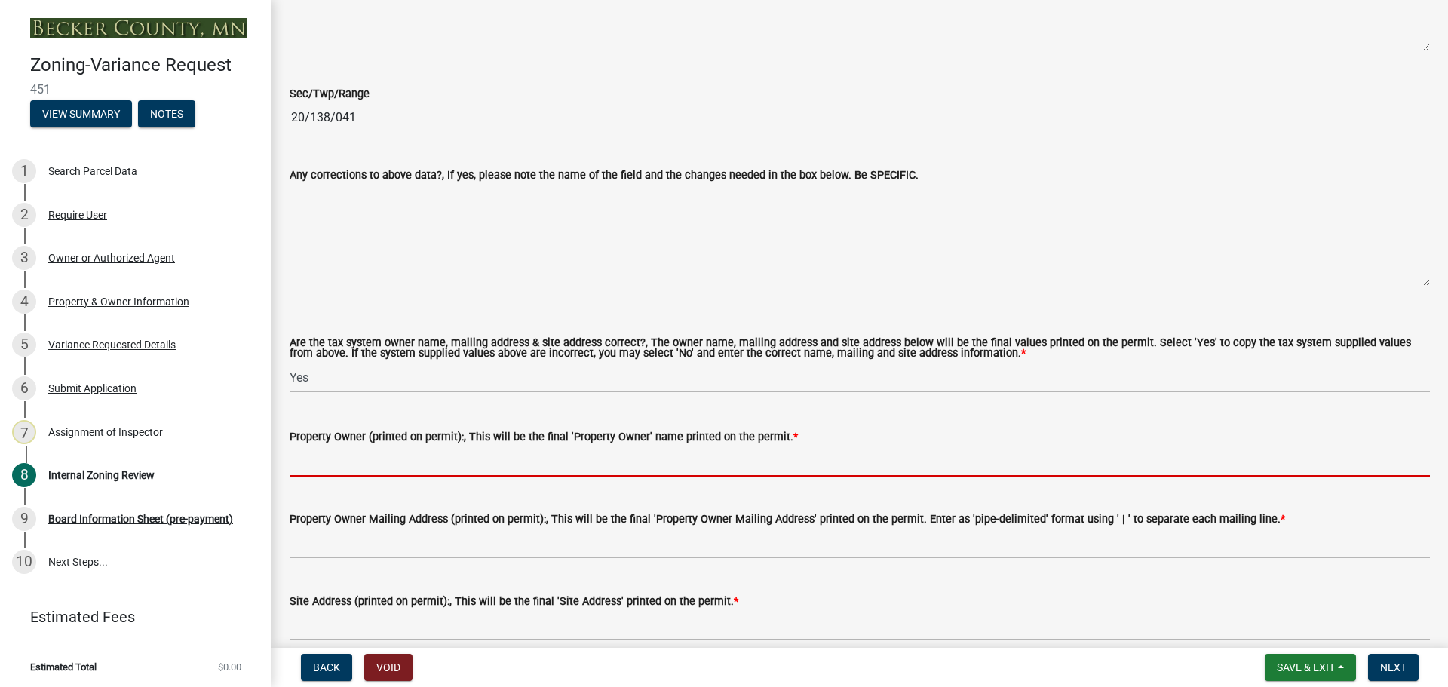
drag, startPoint x: 318, startPoint y: 468, endPoint x: 336, endPoint y: 469, distance: 17.4
click at [318, 468] on input "Property Owner (printed on permit):, This will be the final 'Property Owner' na…" at bounding box center [860, 461] width 1140 height 31
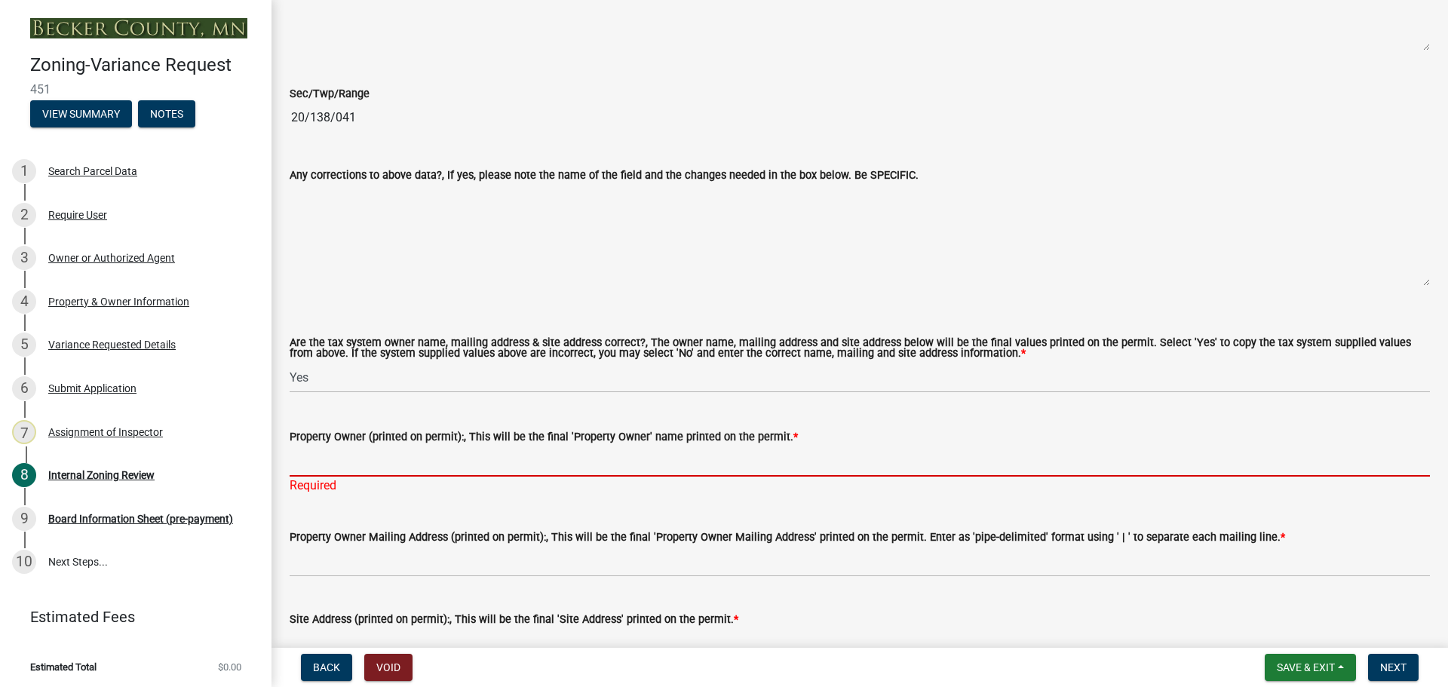
click at [351, 459] on input "Property Owner (printed on permit):, This will be the final 'Property Owner' na…" at bounding box center [860, 461] width 1140 height 31
type input "c"
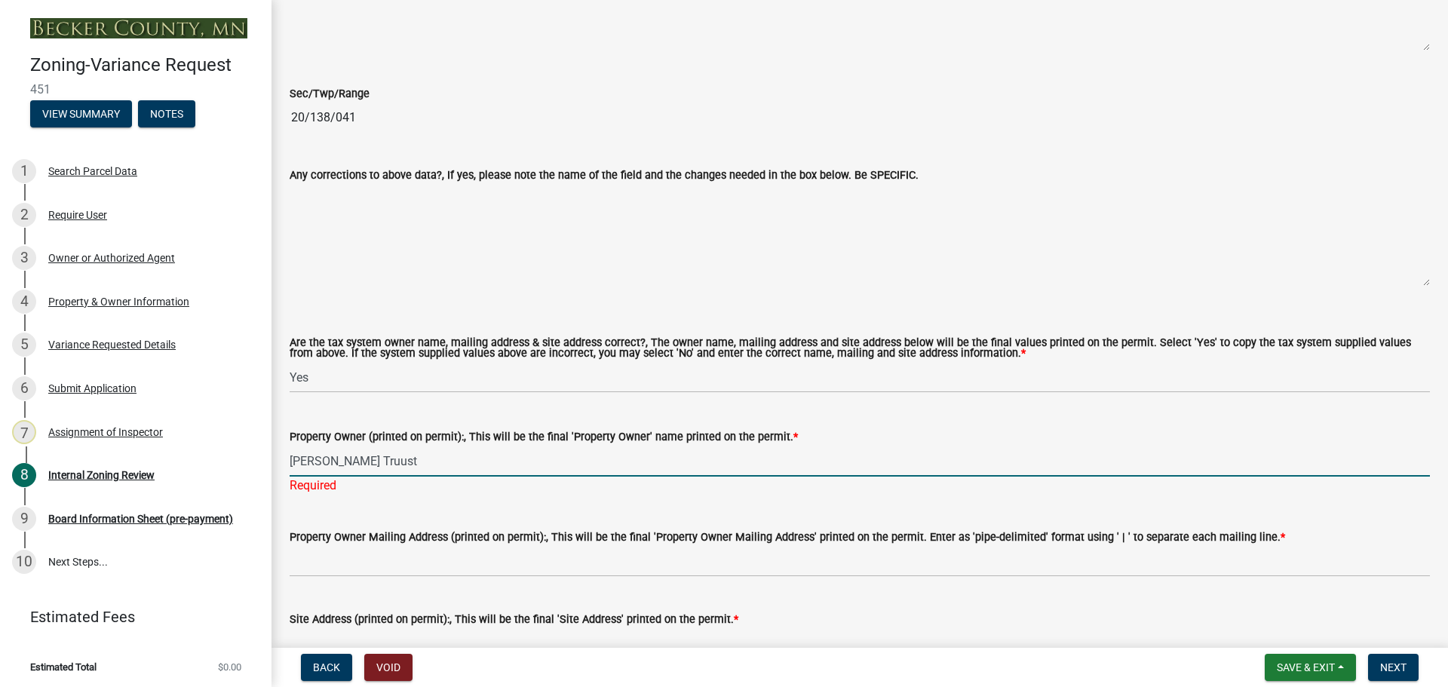
type input "Corn Dailey Truust"
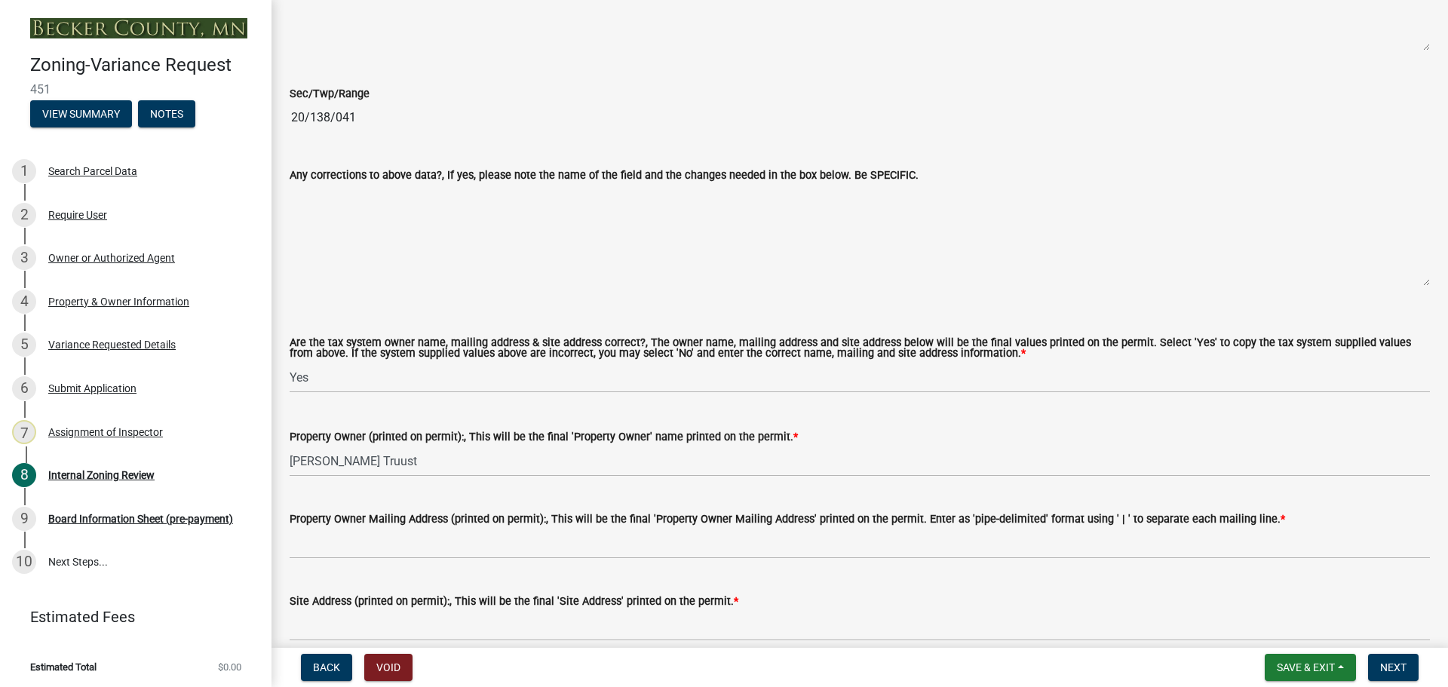
scroll to position [1282, 0]
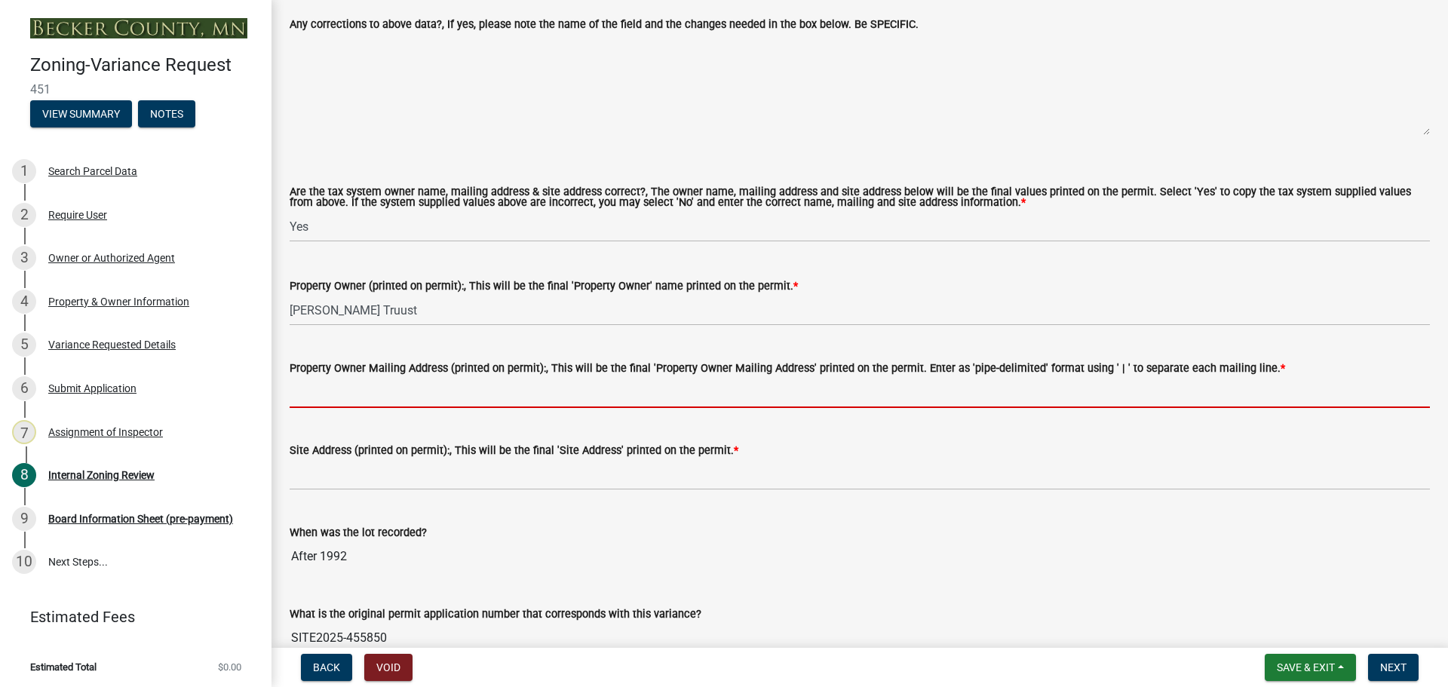
click at [340, 382] on input "Property Owner Mailing Address (printed on permit):, This will be the final 'Pr…" at bounding box center [860, 392] width 1140 height 31
paste input "16719 W EDGEMONT AVE"
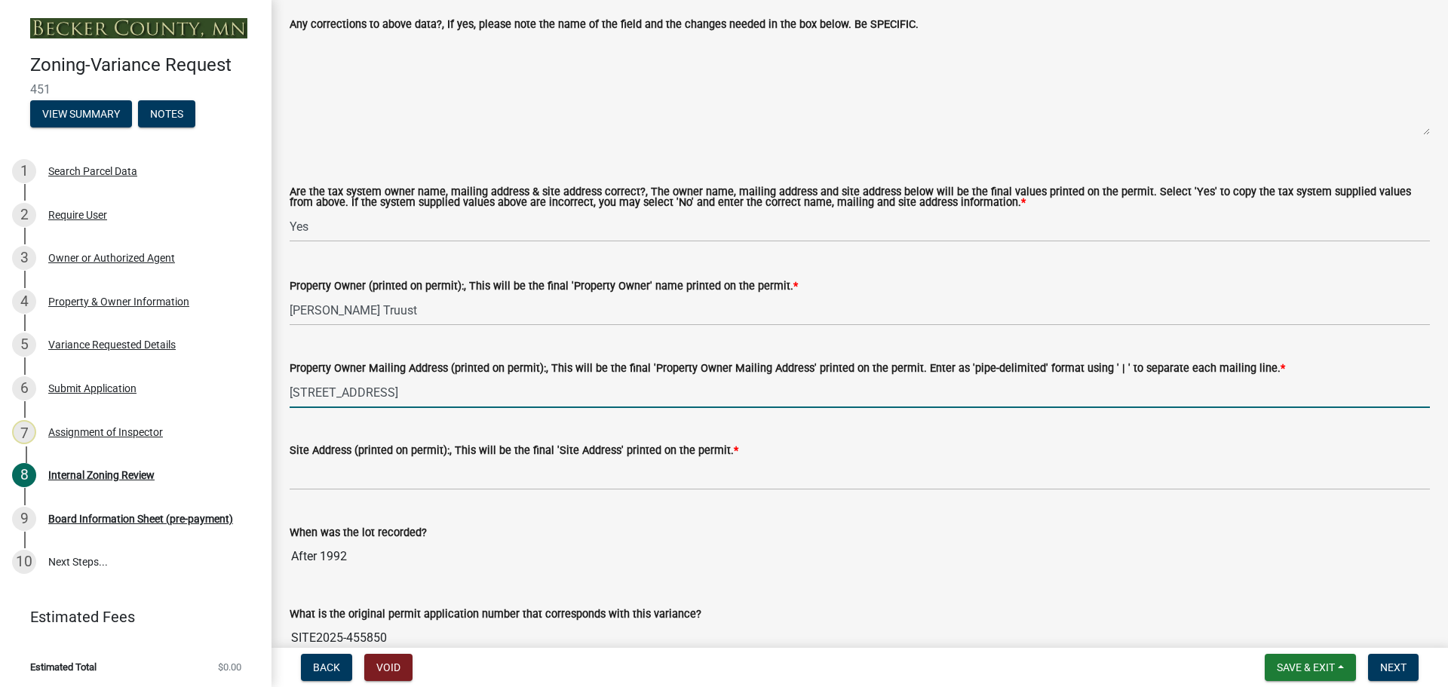
click at [501, 390] on input "16719 W EDGEMONT AVE" at bounding box center [860, 392] width 1140 height 31
paste input "GOODYEAR AZ 85395"
type input "16719 W EDGEMONT AVE GOODYEAR AZ 85395"
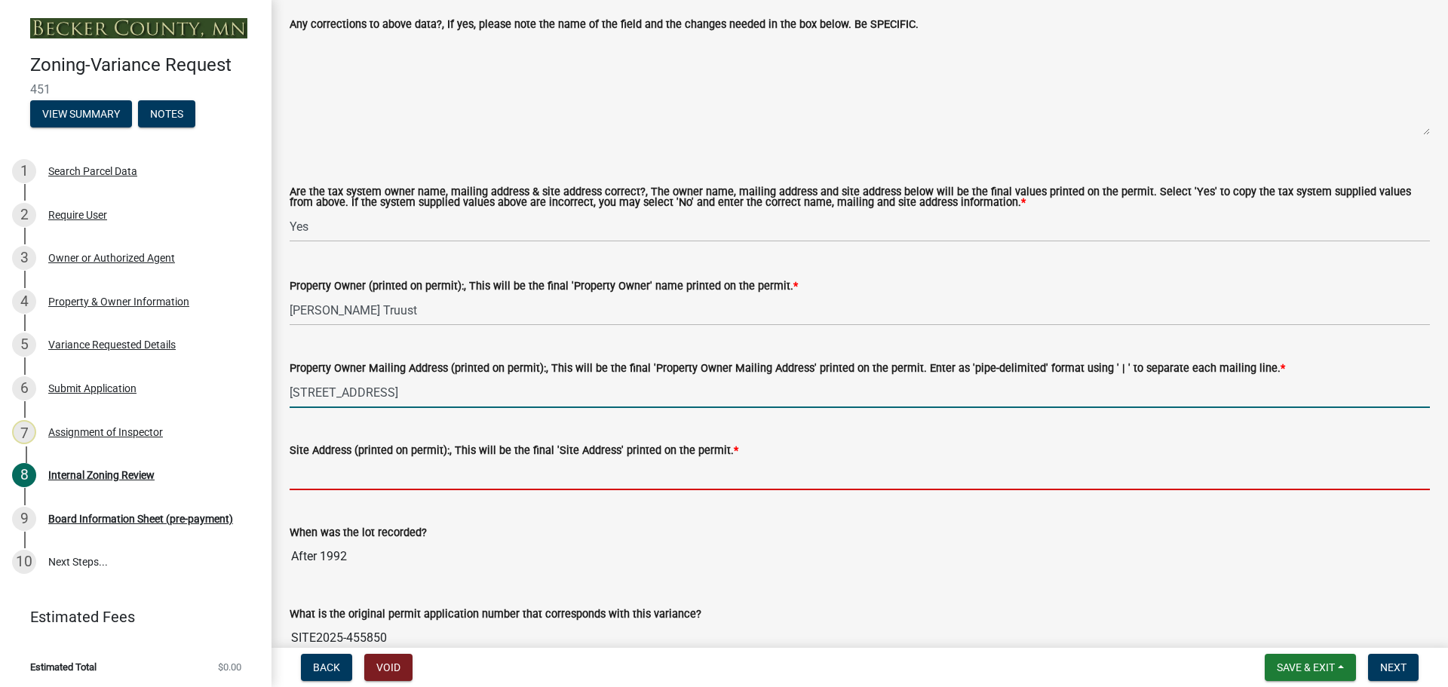
click at [442, 487] on input "Site Address (printed on permit):, This will be the final 'Site Address' printe…" at bounding box center [860, 474] width 1140 height 31
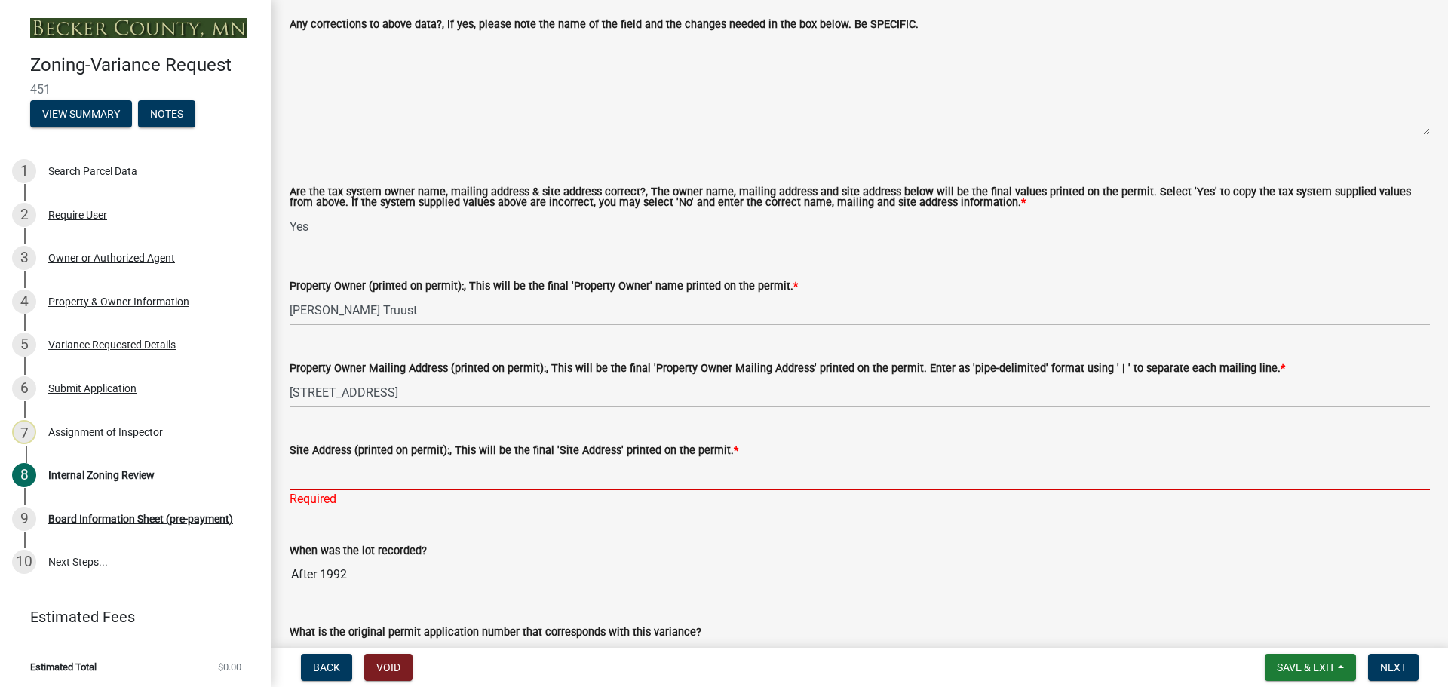
paste input "GOODYEAR AZ 85395"
type input "GOODYEAR AZ 85395"
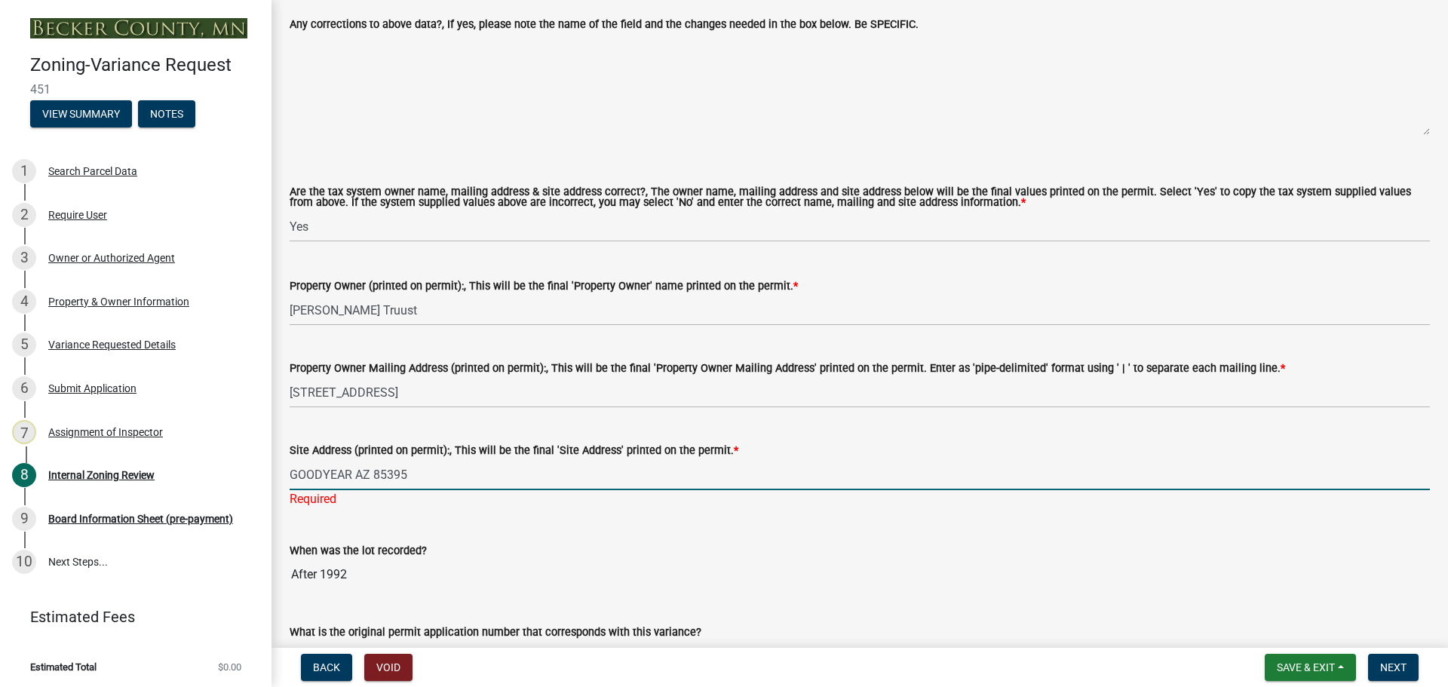
drag, startPoint x: 421, startPoint y: 480, endPoint x: 288, endPoint y: 475, distance: 133.6
click at [288, 475] on div "Site Address (printed on permit):, This will be the final 'Site Address' printe…" at bounding box center [859, 464] width 1163 height 88
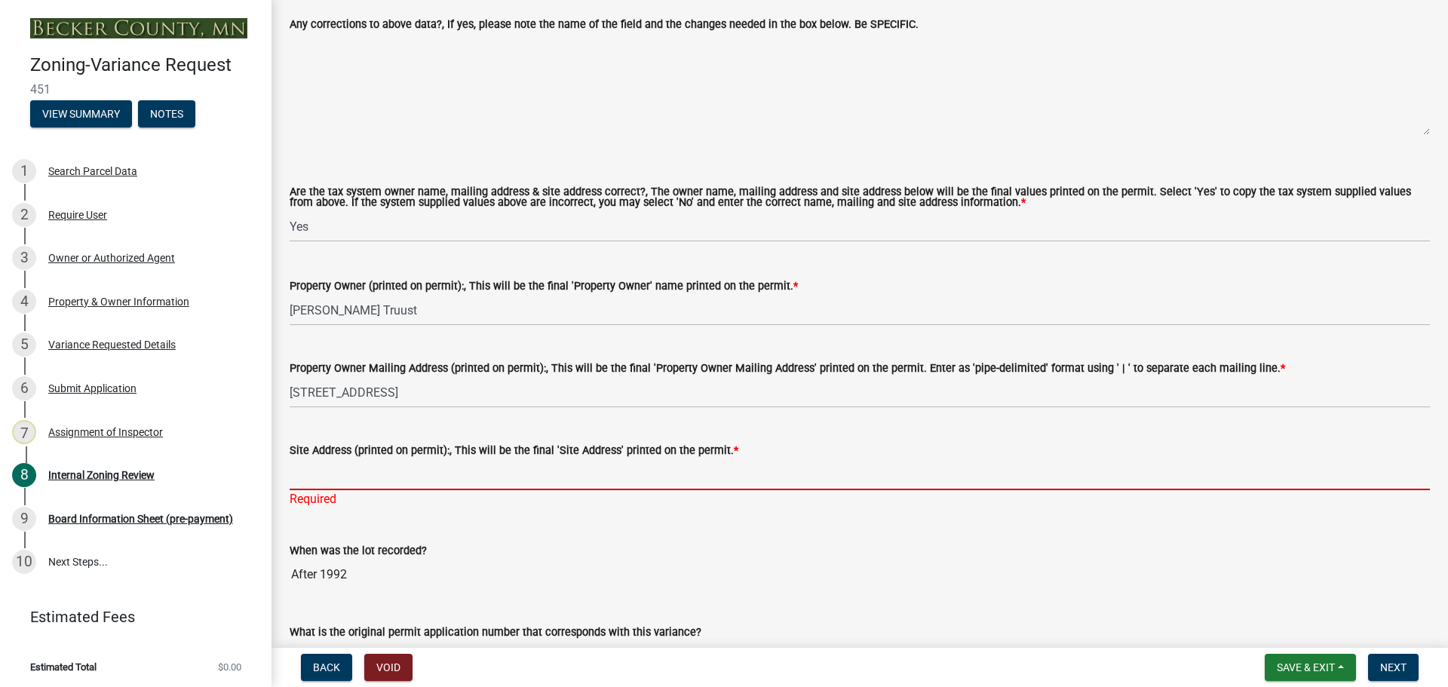
paste input "24236 CO HWY 22"
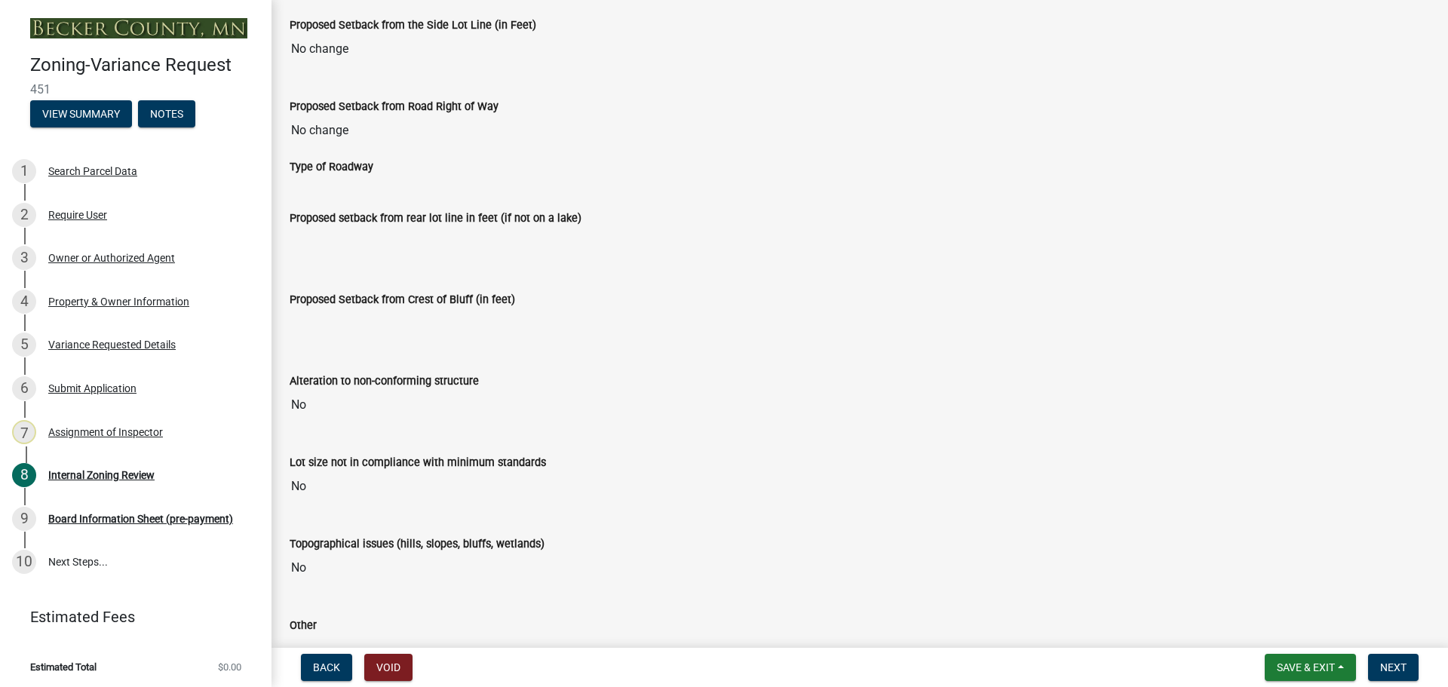
scroll to position [2337, 0]
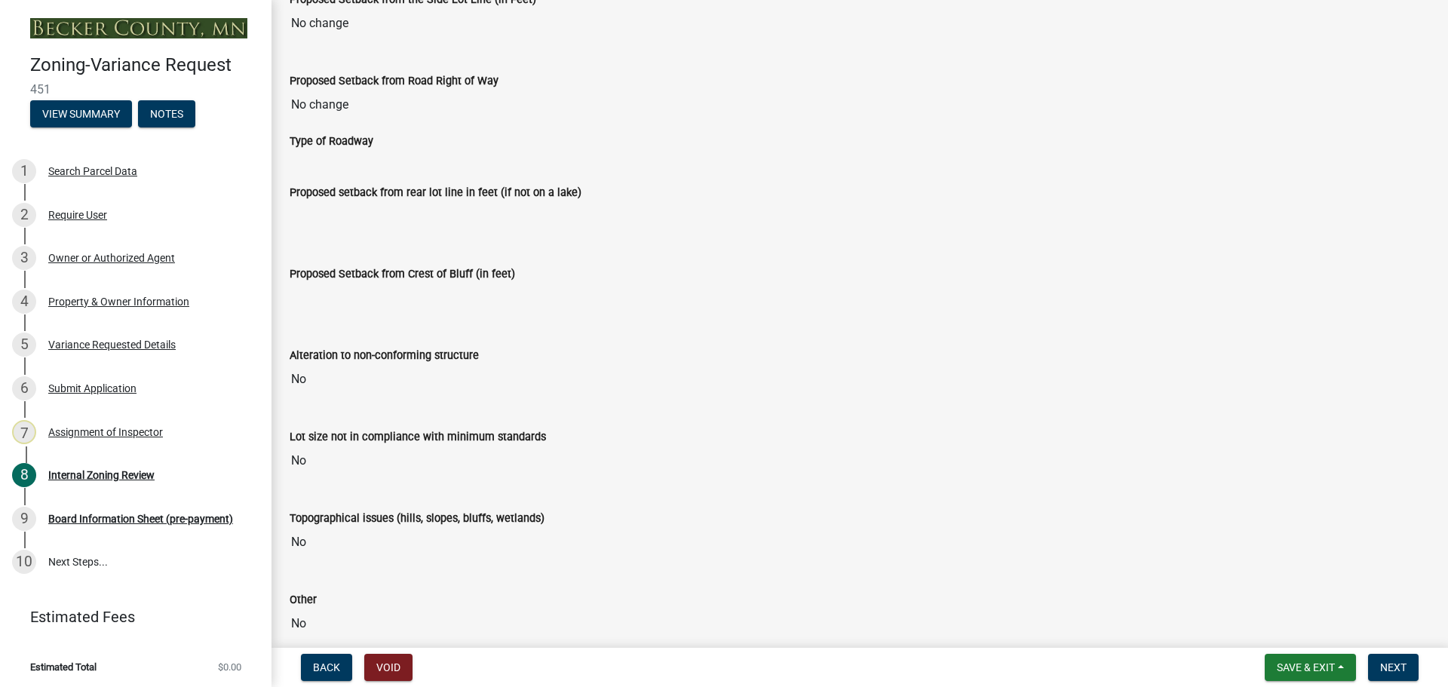
type input "24236 CO HWY 22"
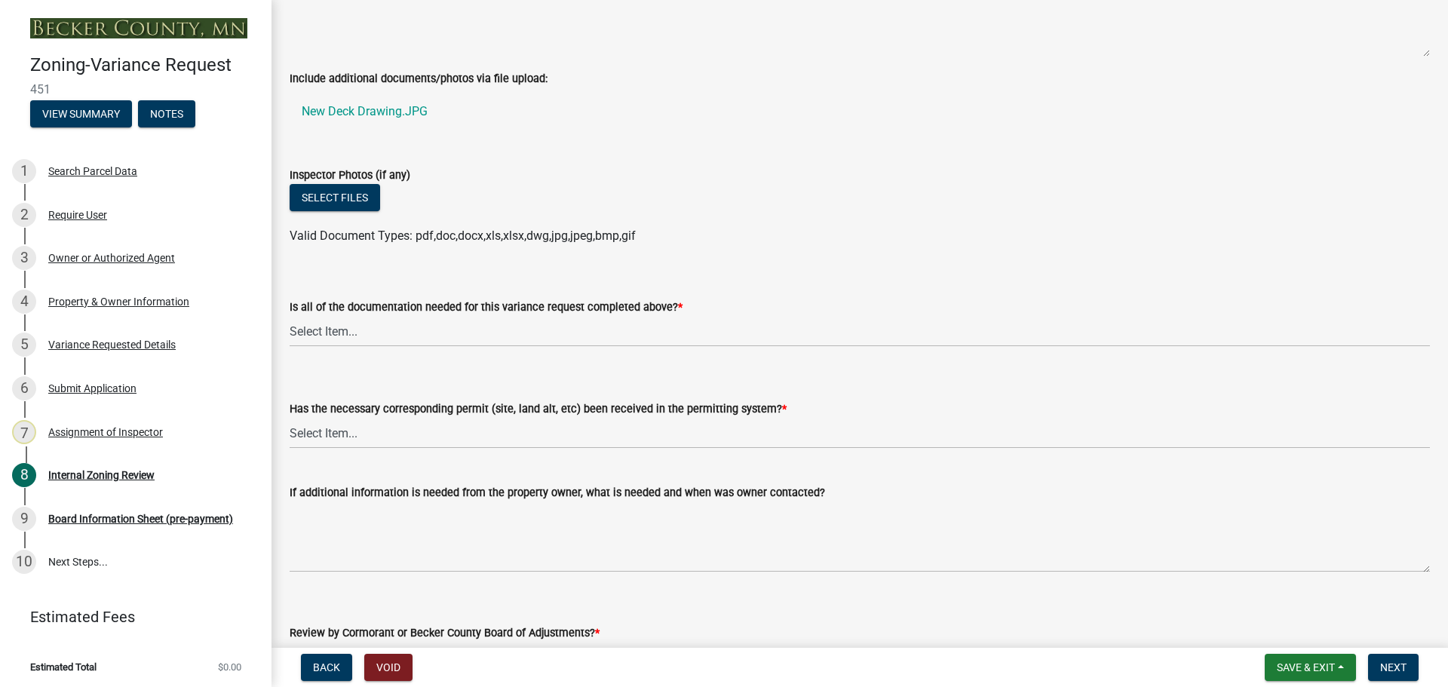
scroll to position [5260, 0]
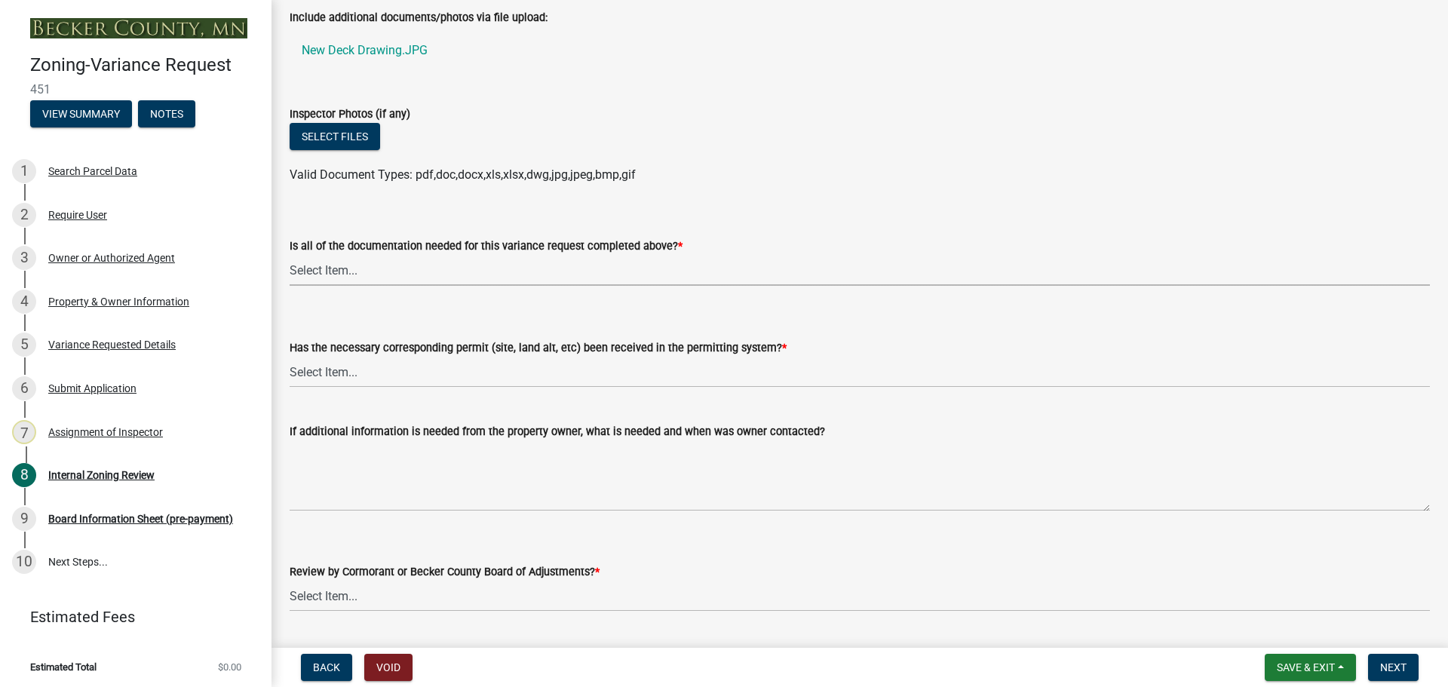
click at [308, 267] on select "Select Item... Yes No" at bounding box center [860, 270] width 1140 height 31
click at [290, 256] on select "Select Item... Yes No" at bounding box center [860, 270] width 1140 height 31
select select "b8aebb6b-597c-43cf-abfc-7c5f20ed0157"
click at [341, 375] on select "Select Item... Yes No" at bounding box center [860, 372] width 1140 height 31
click at [290, 357] on select "Select Item... Yes No" at bounding box center [860, 372] width 1140 height 31
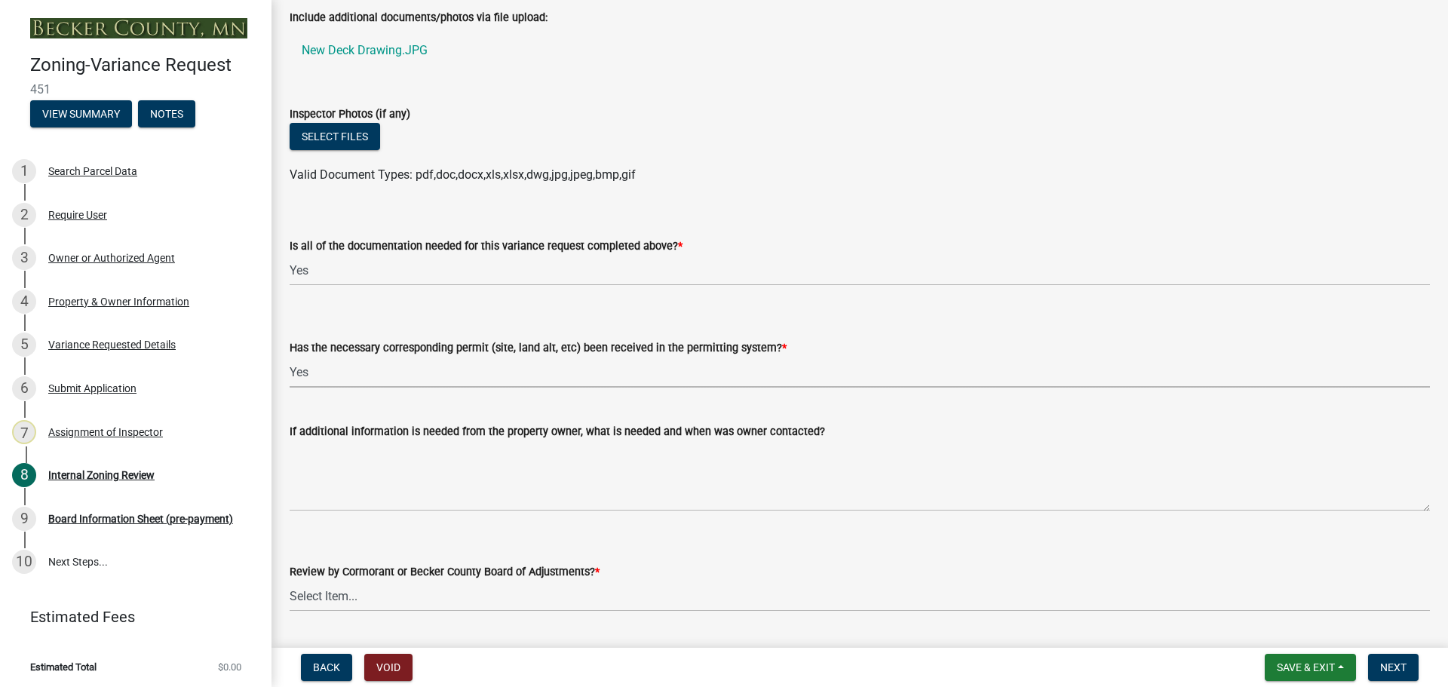
select select "72196157-b4c8-4cec-9ec1-b72dcd6934d7"
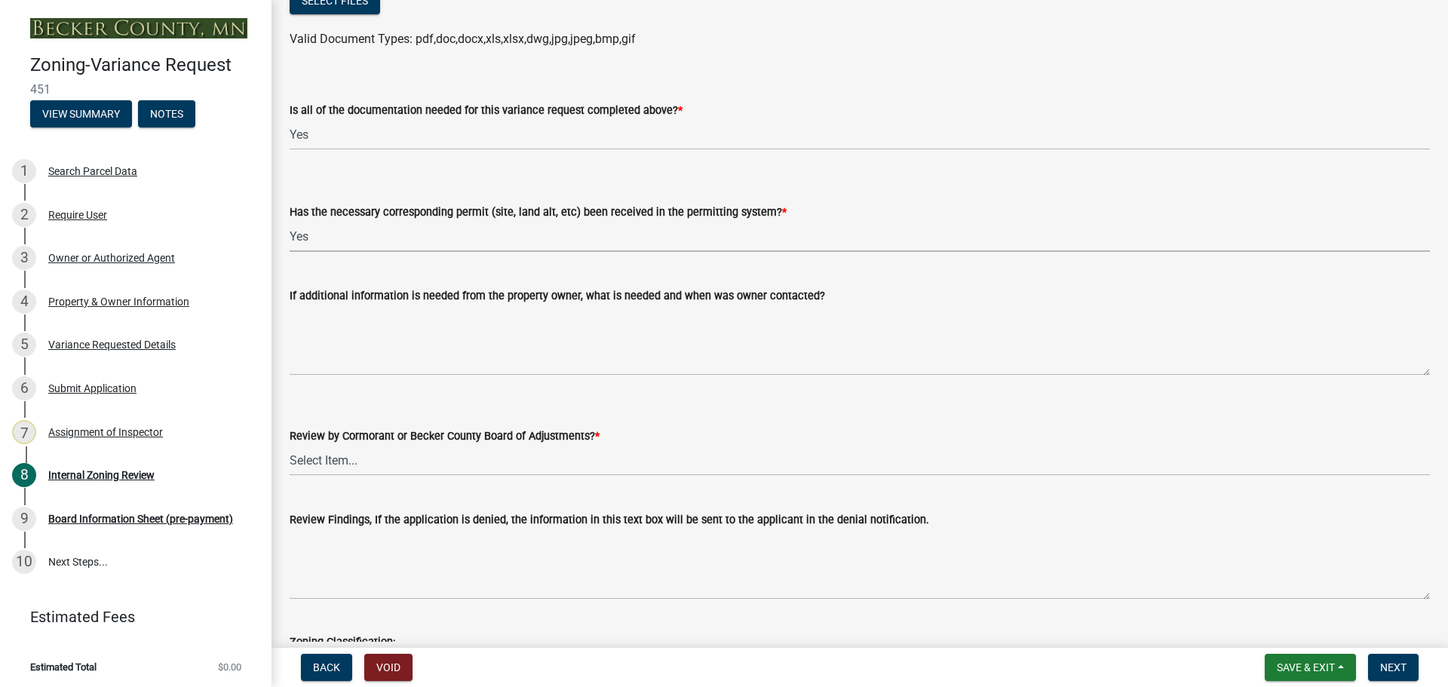
scroll to position [5410, 0]
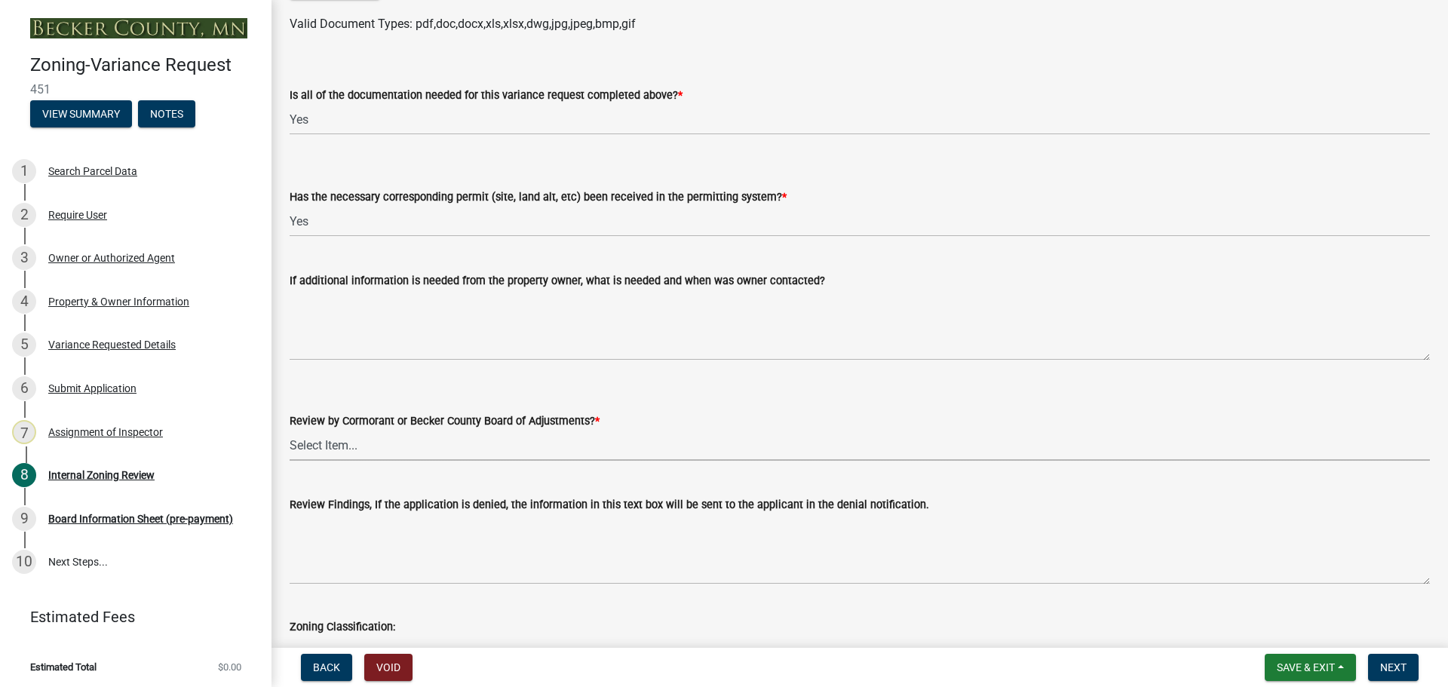
click at [330, 447] on select "Select Item... Becker County Board of Adjustments Cormorant Board of Adjustments" at bounding box center [860, 445] width 1140 height 31
click at [290, 431] on select "Select Item... Becker County Board of Adjustments Cormorant Board of Adjustments" at bounding box center [860, 445] width 1140 height 31
select select "2f26a2b3-76d0-4d49-8911-af712b8c1733"
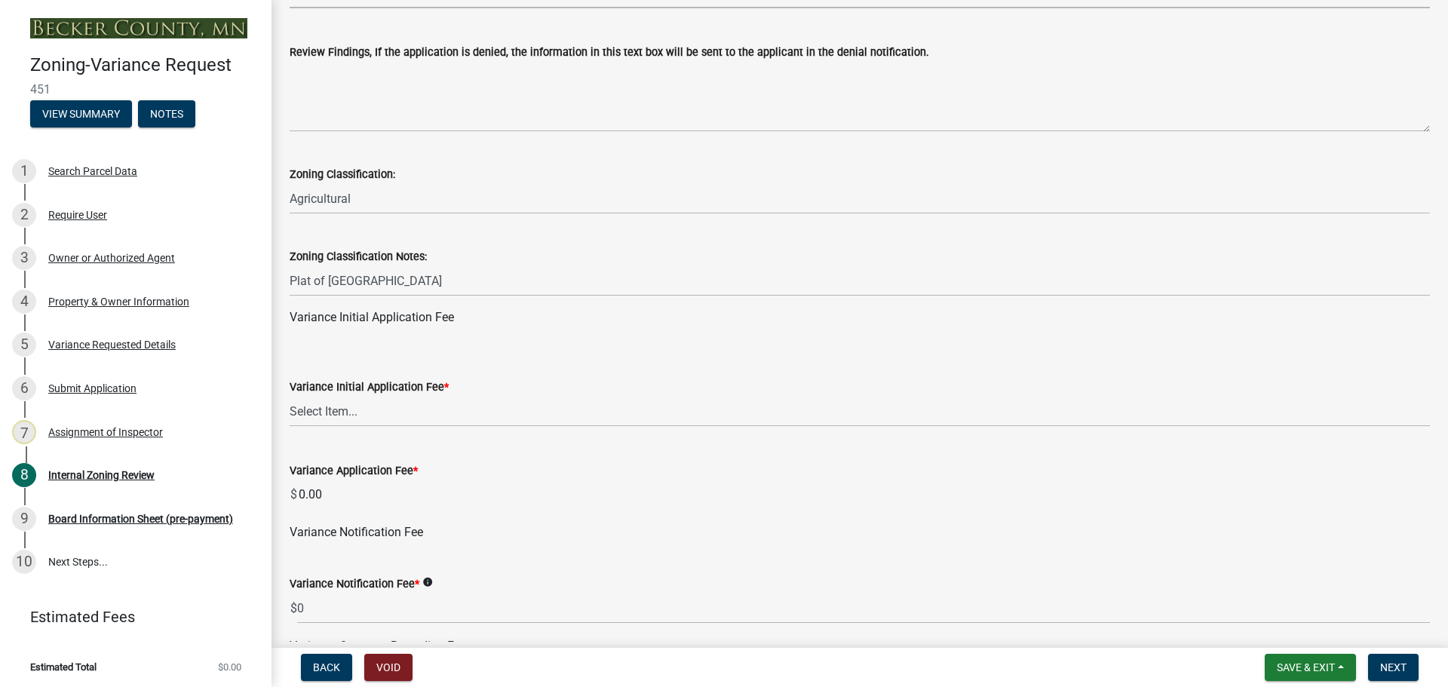
scroll to position [5938, 0]
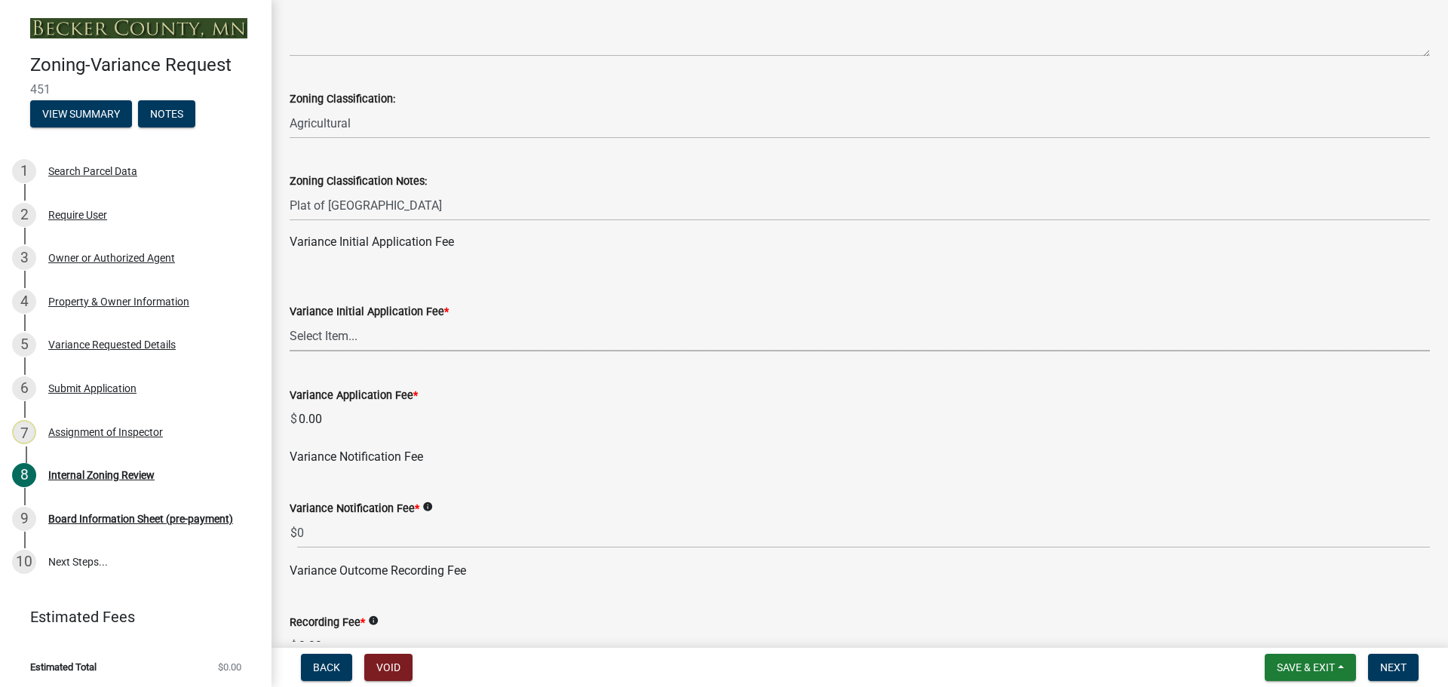
click at [326, 337] on select "Select Item... Agricultural or Residential: $200 Commercial or Industrial: $300" at bounding box center [860, 335] width 1140 height 31
click at [290, 321] on select "Select Item... Agricultural or Residential: $200 Commercial or Industrial: $300" at bounding box center [860, 335] width 1140 height 31
select select "901a76ad-31ef-422f-92de-172bc495cbc8"
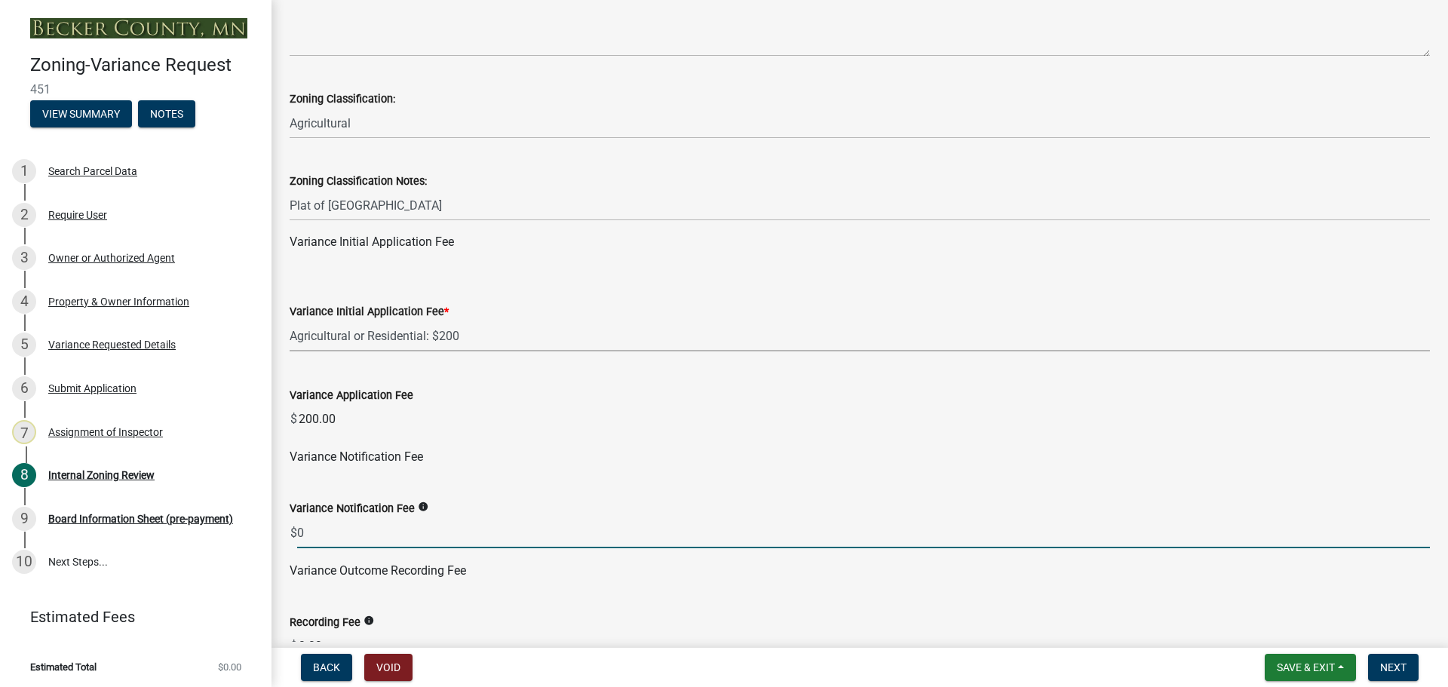
click at [330, 538] on input "0" at bounding box center [863, 532] width 1132 height 31
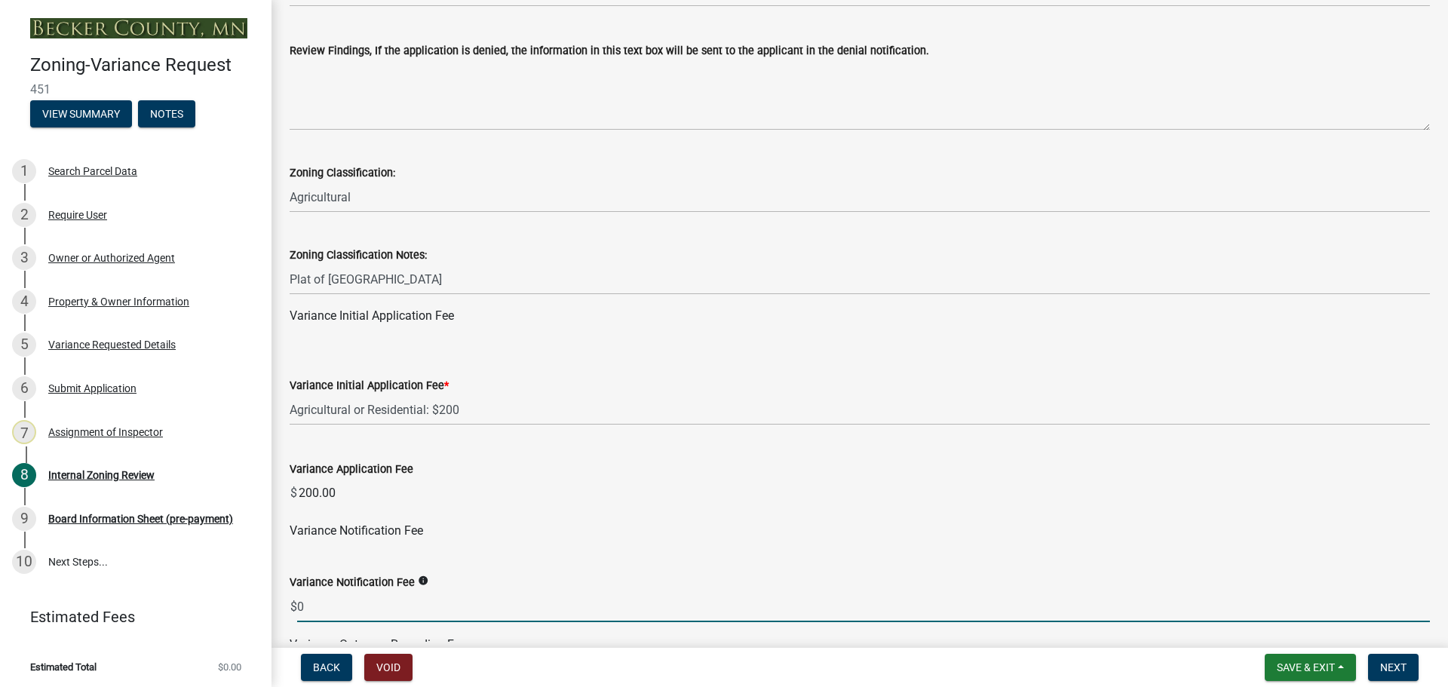
scroll to position [6089, 0]
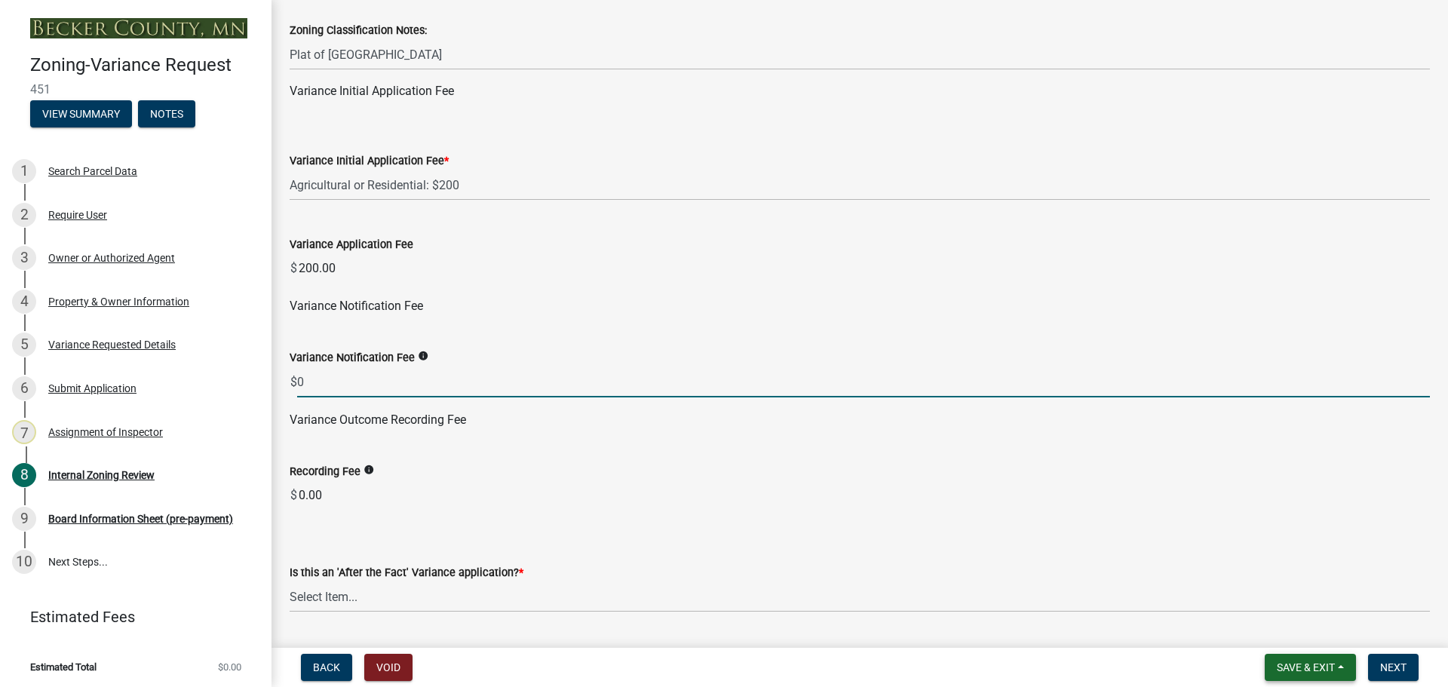
click at [1304, 661] on span "Save & Exit" at bounding box center [1305, 667] width 58 height 12
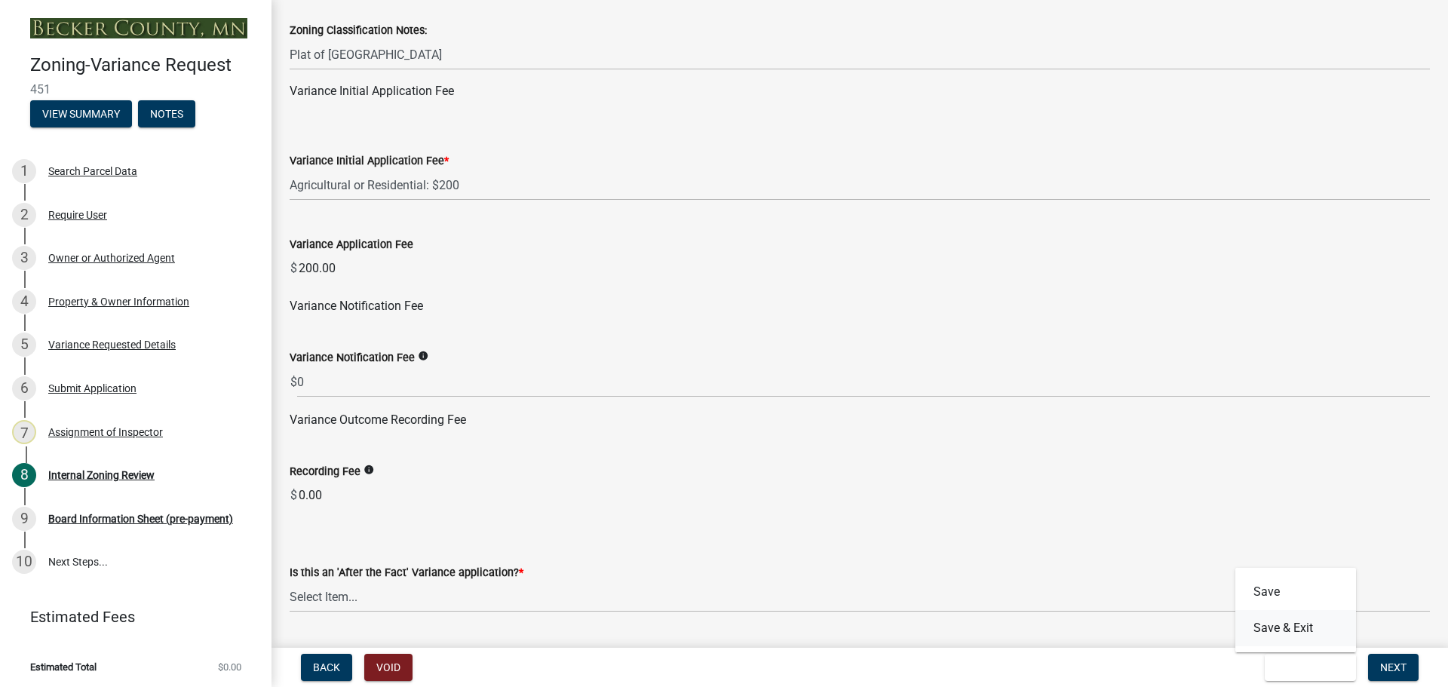
click at [1291, 627] on button "Save & Exit" at bounding box center [1295, 628] width 121 height 36
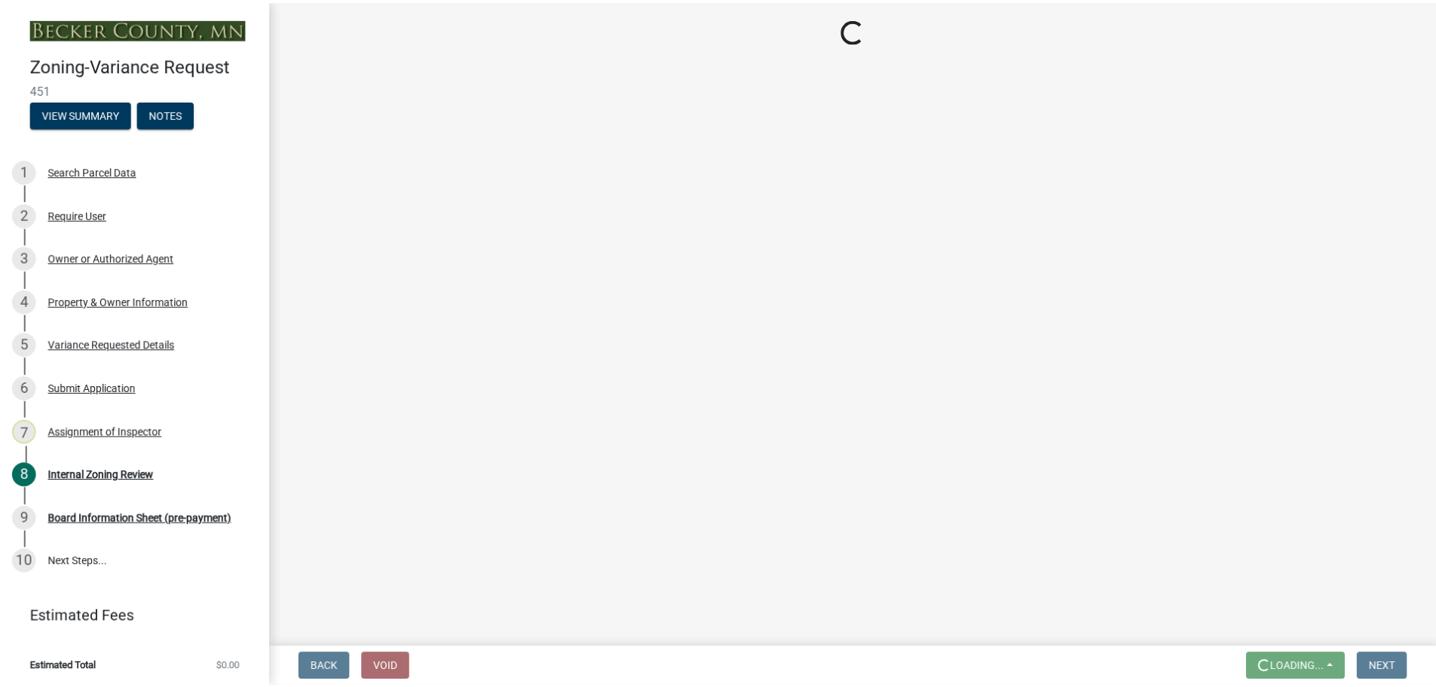
scroll to position [0, 0]
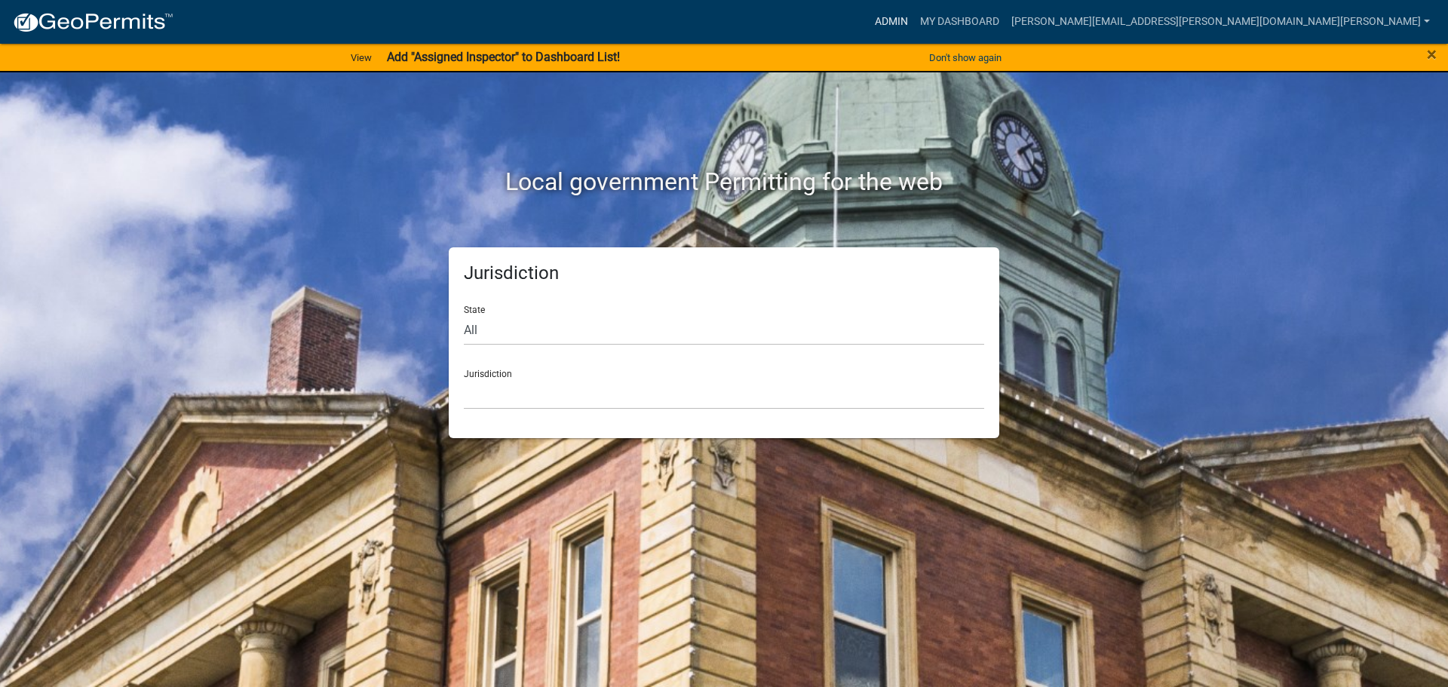
click at [914, 14] on link "Admin" at bounding box center [891, 22] width 45 height 29
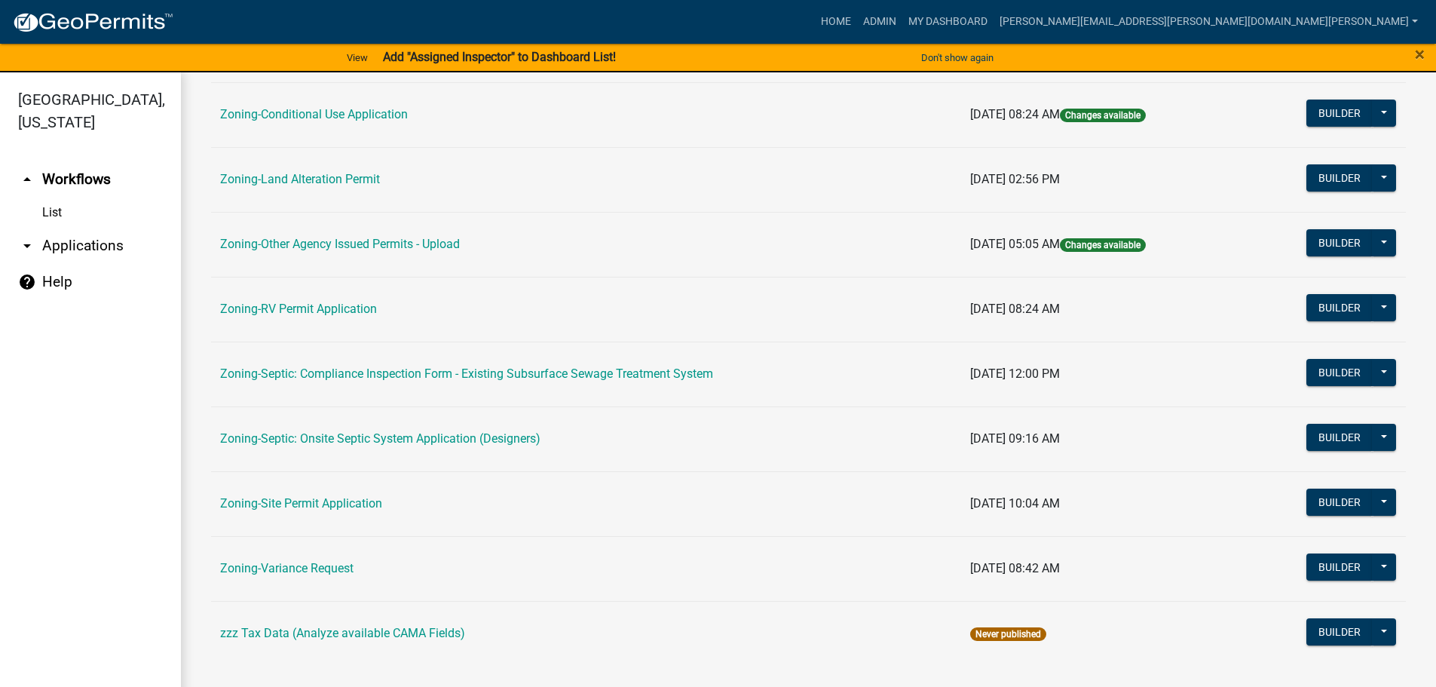
scroll to position [470, 0]
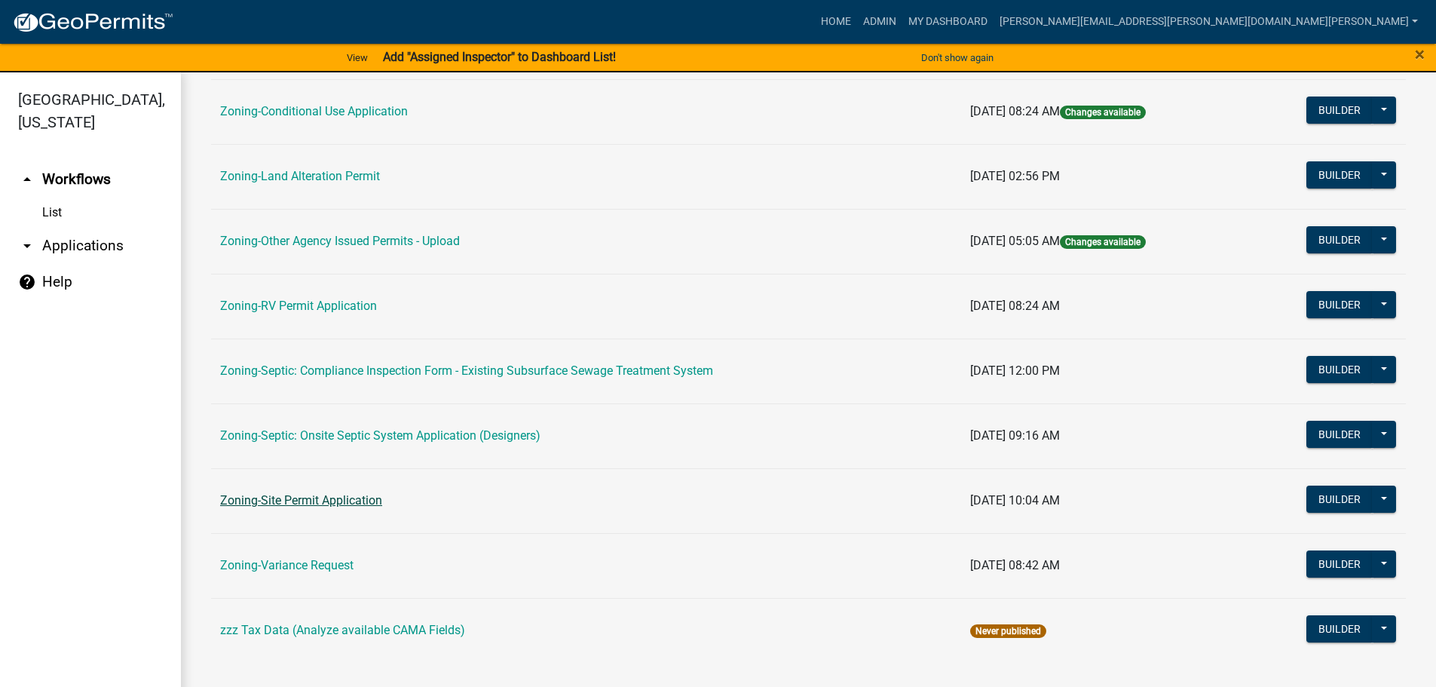
click at [307, 502] on link "Zoning-Site Permit Application" at bounding box center [301, 500] width 162 height 14
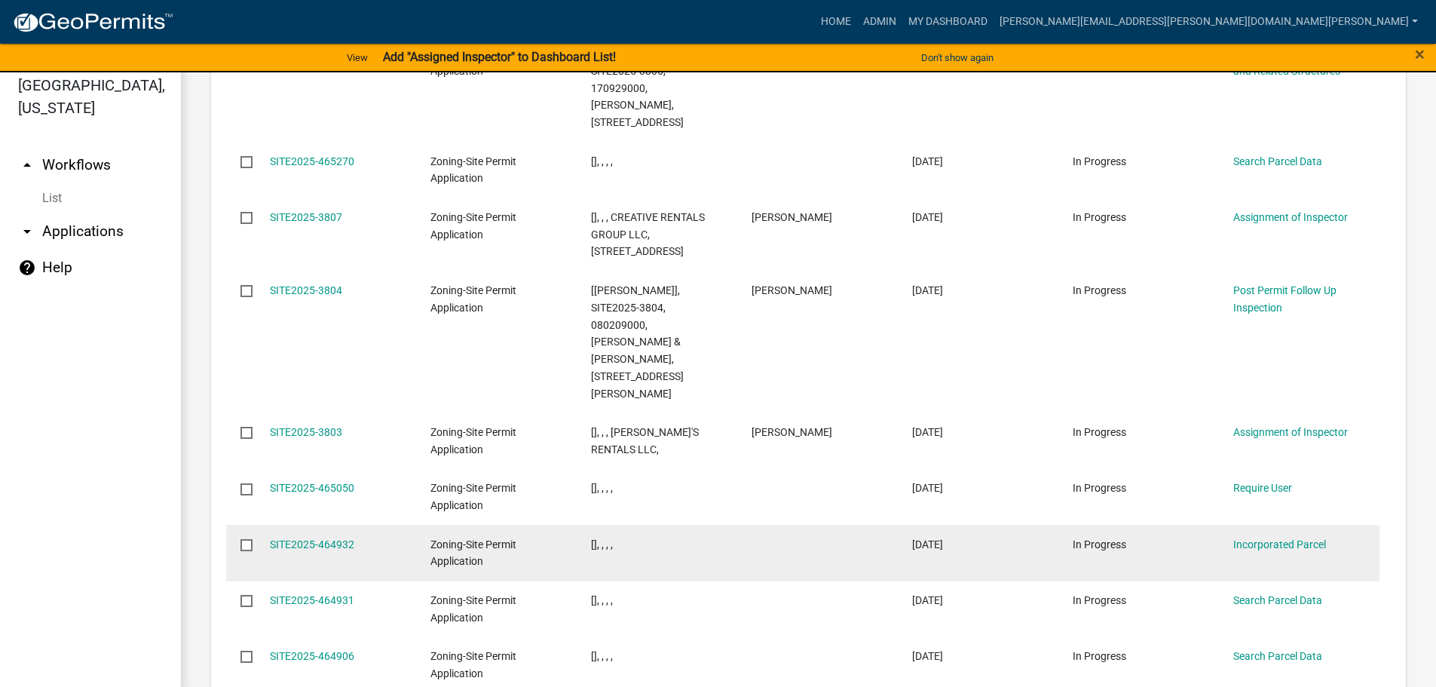
scroll to position [18, 0]
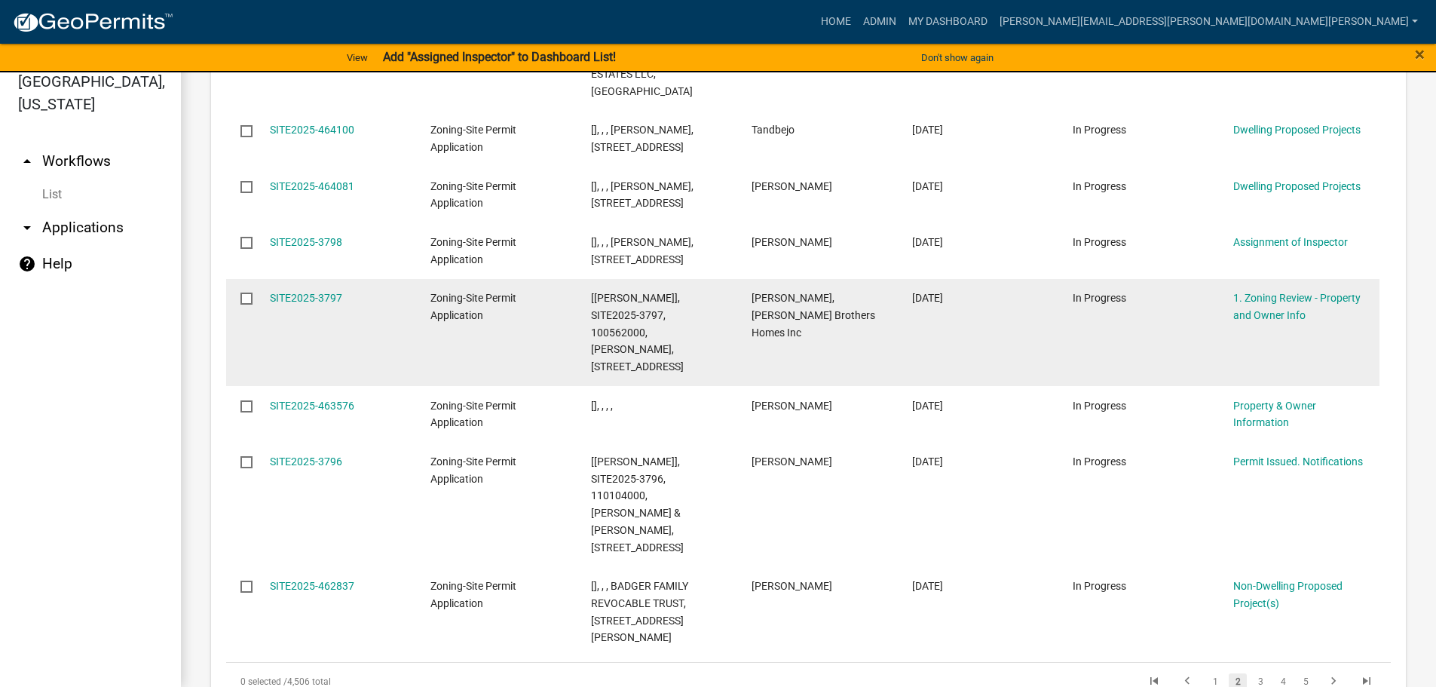
scroll to position [2030, 0]
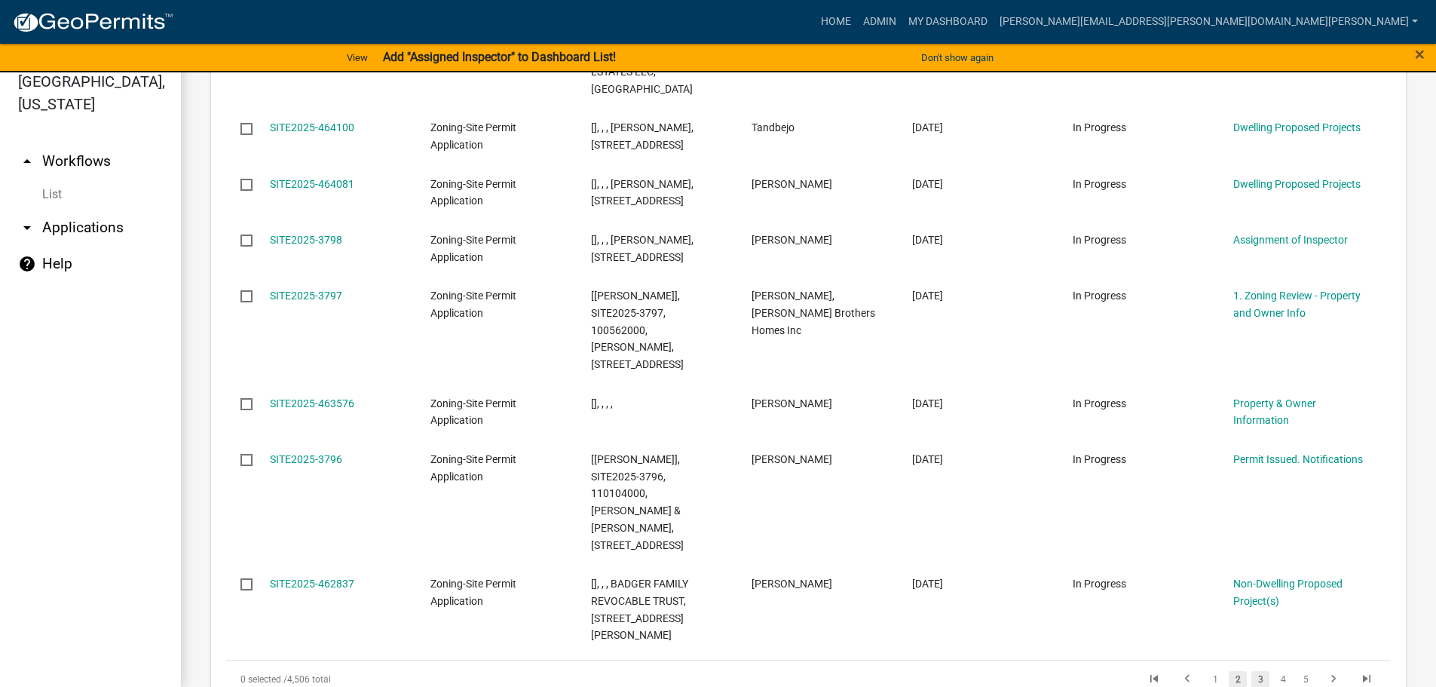
click at [1252, 671] on link "3" at bounding box center [1261, 679] width 18 height 17
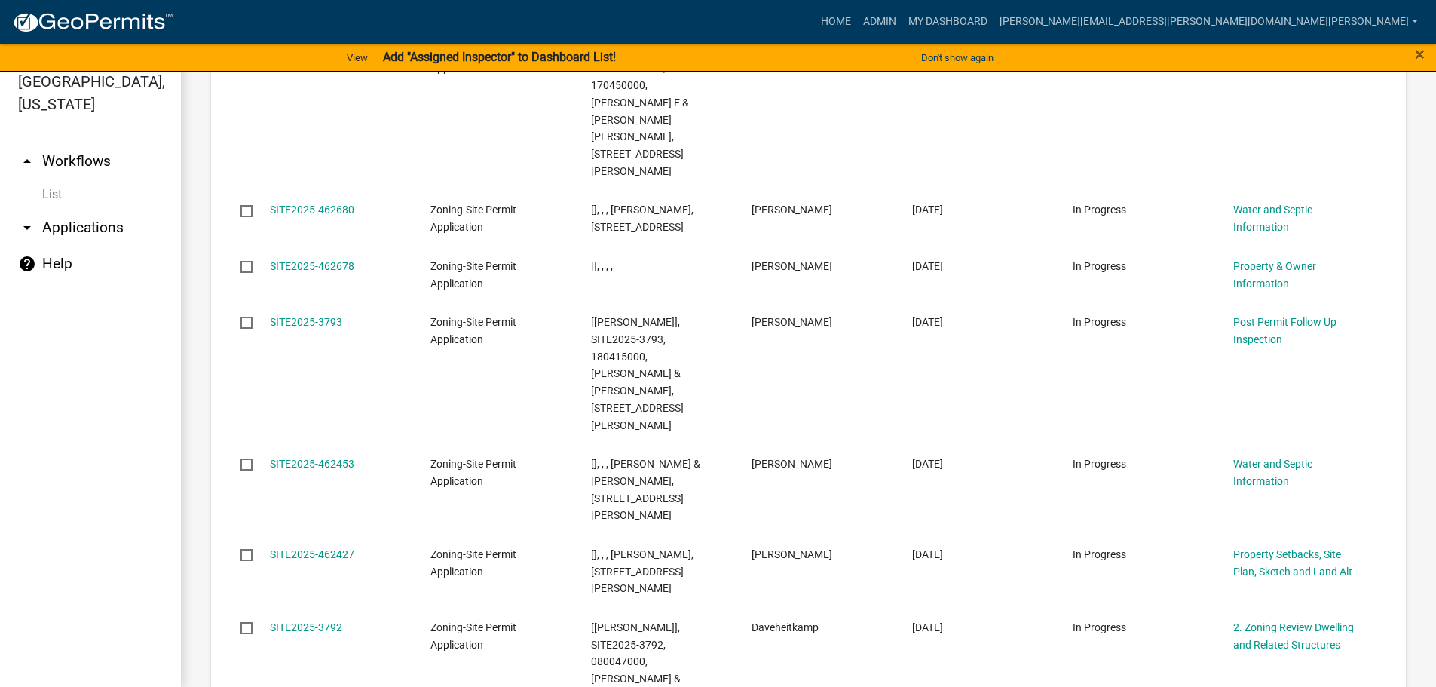
scroll to position [1996, 0]
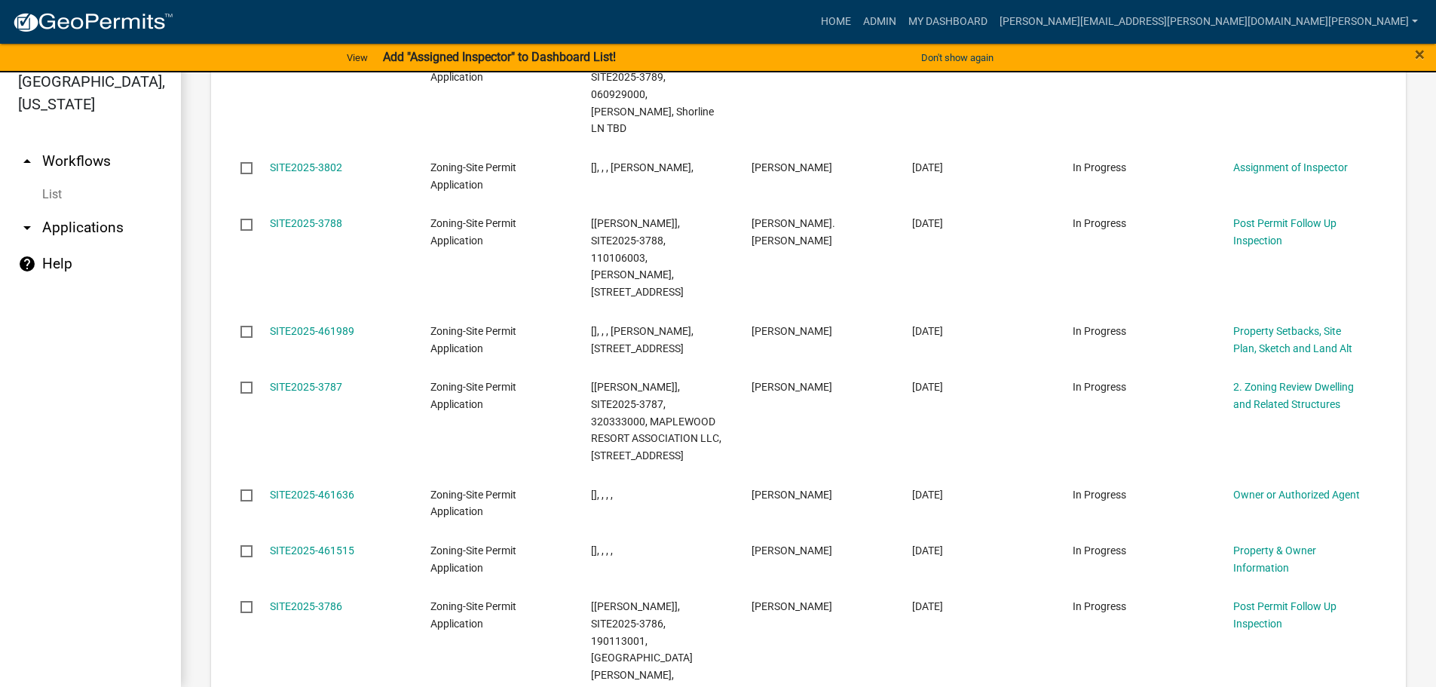
scroll to position [2014, 0]
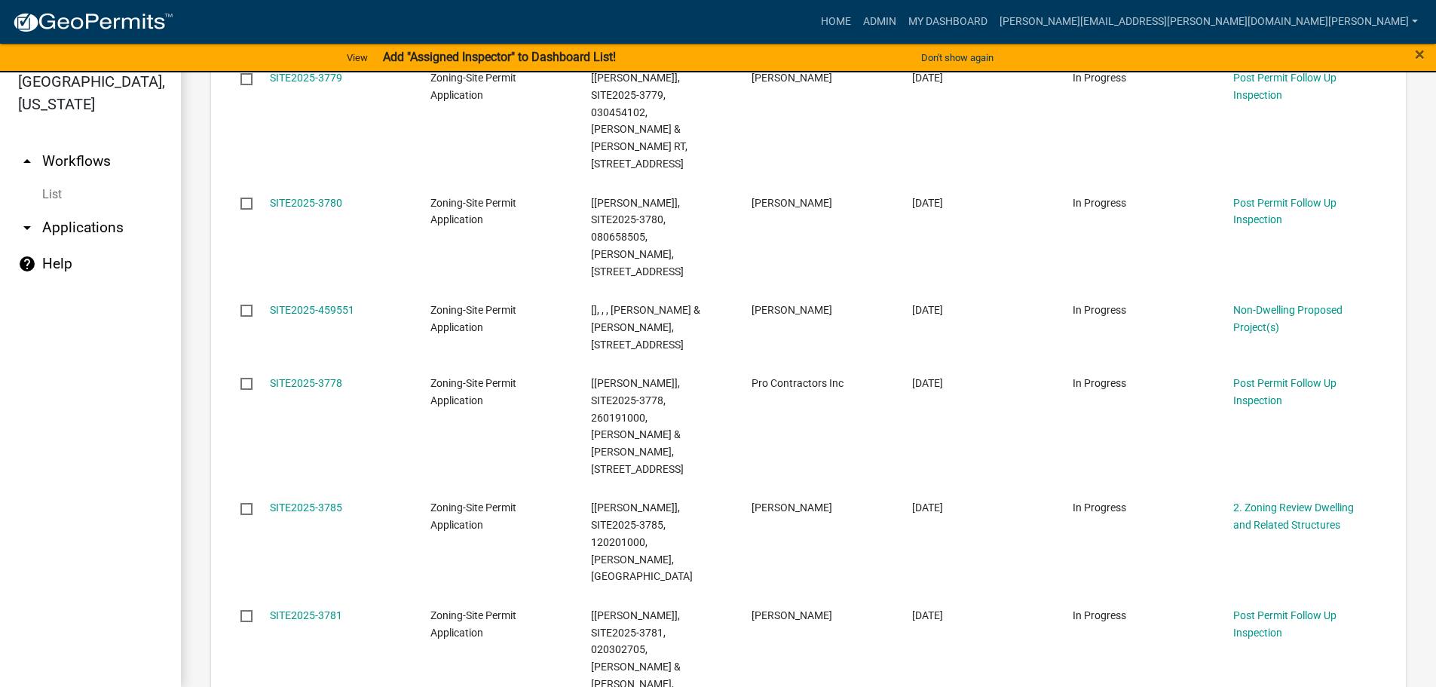
scroll to position [2082, 0]
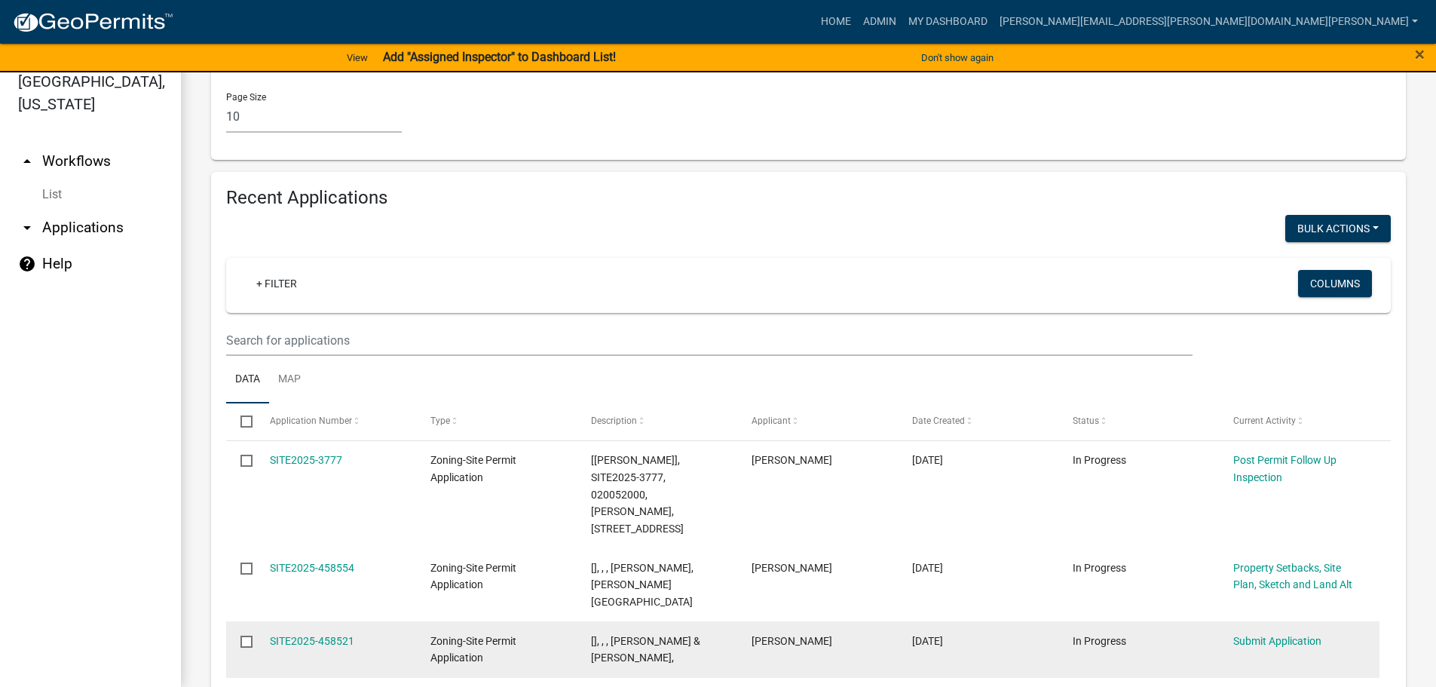
scroll to position [1376, 0]
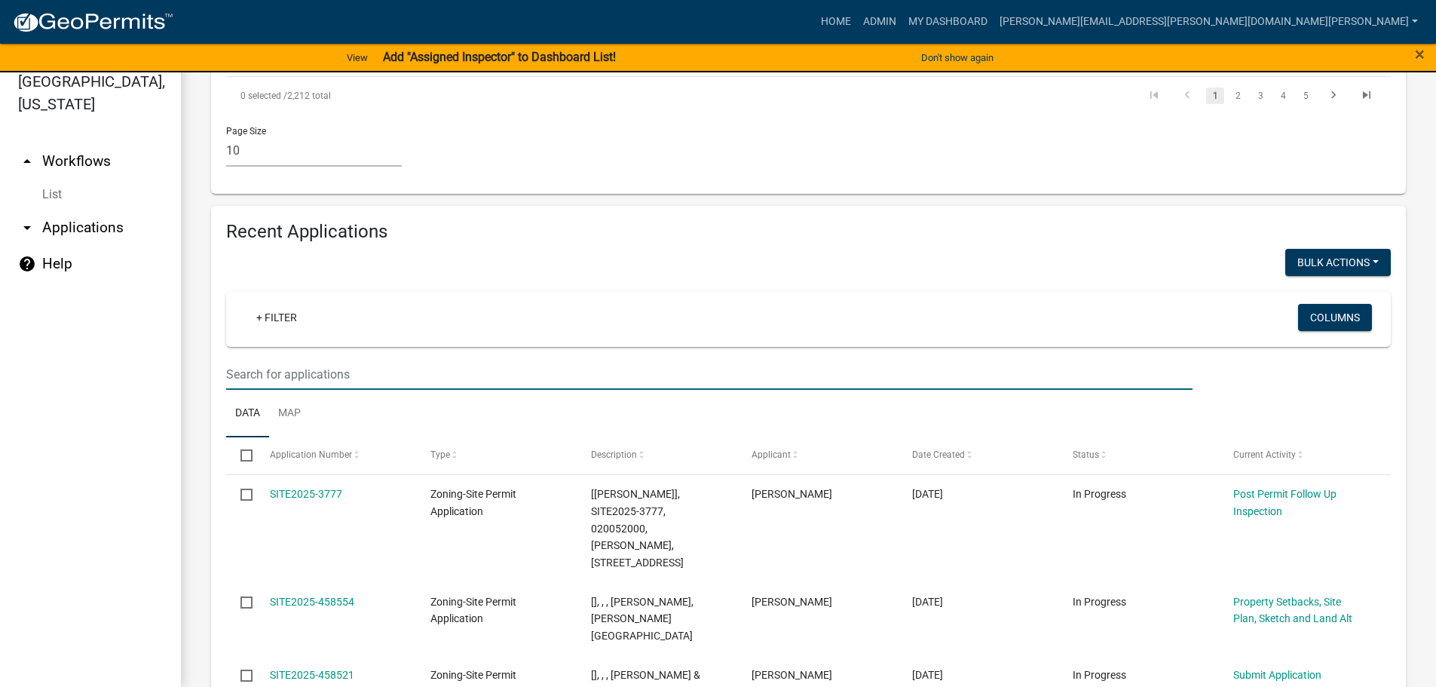
click at [310, 359] on input "text" at bounding box center [709, 374] width 967 height 31
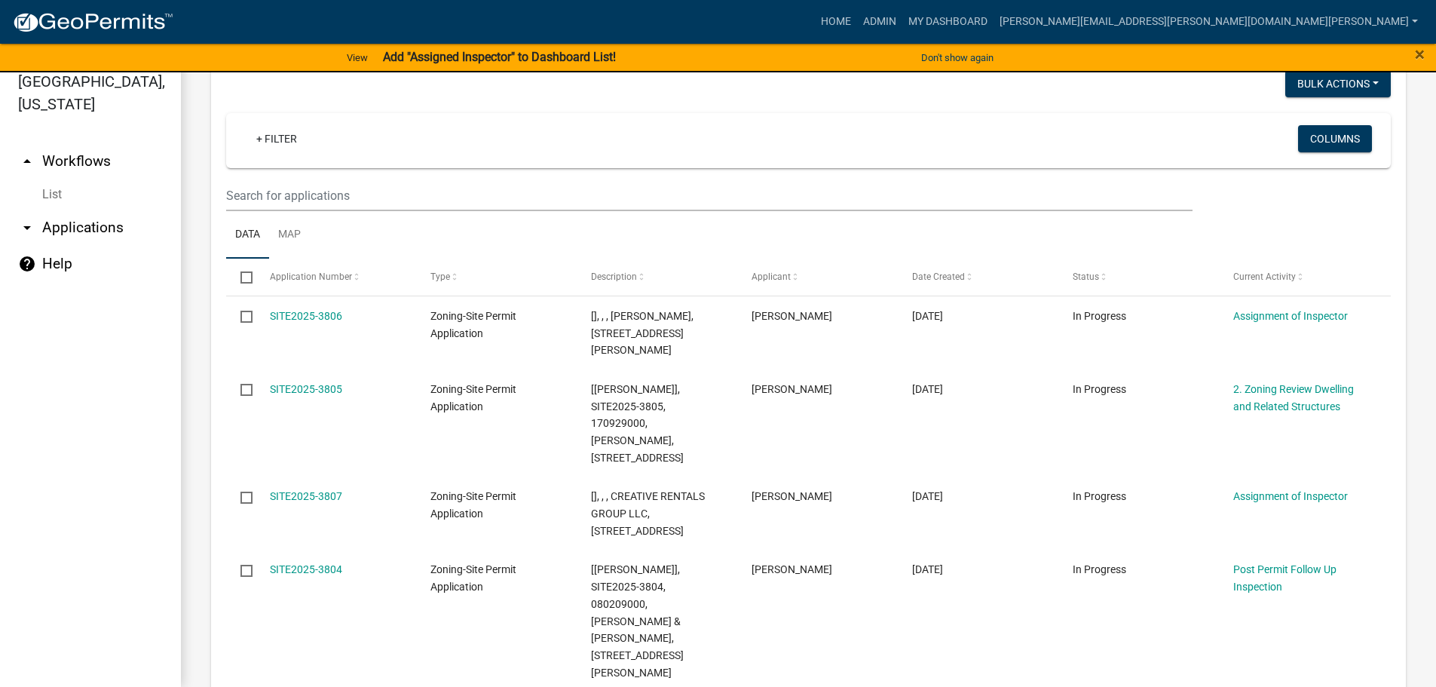
scroll to position [0, 0]
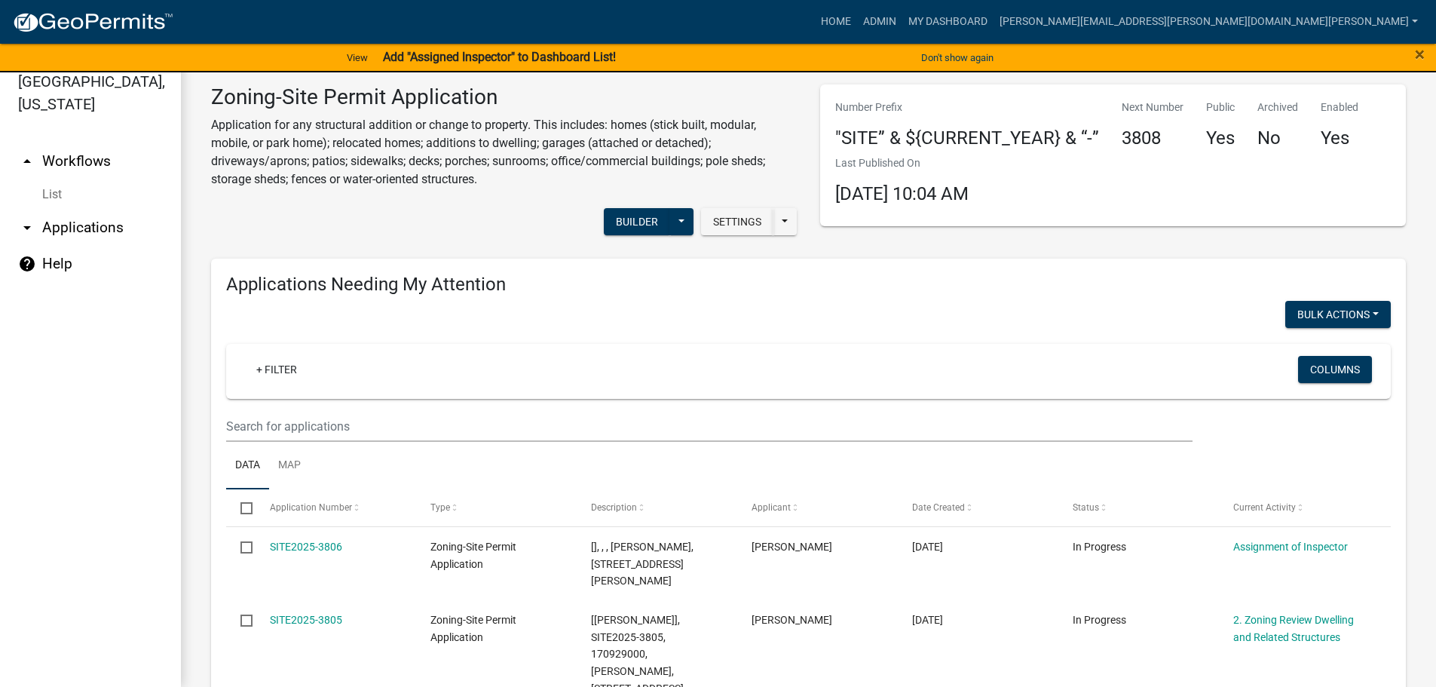
type input "corn"
click at [308, 424] on input "text" at bounding box center [709, 426] width 967 height 31
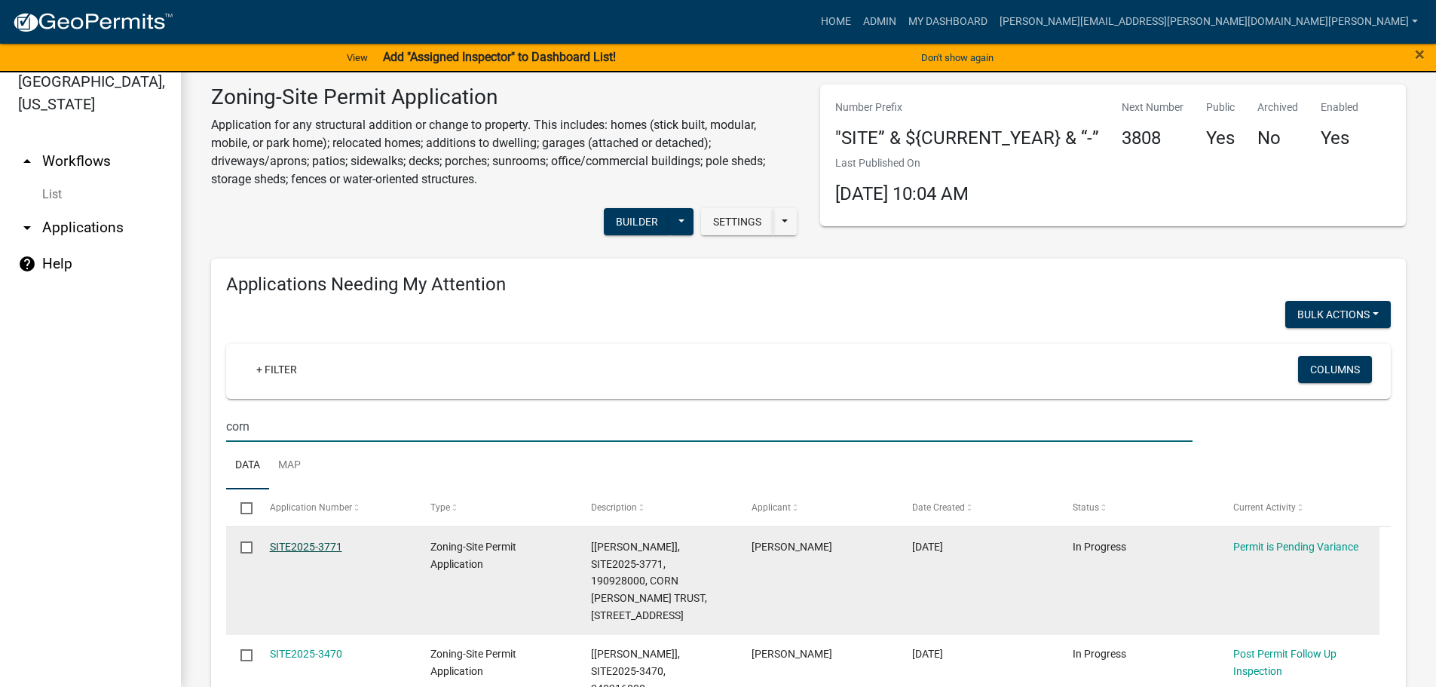
type input "corn"
click at [322, 544] on link "SITE2025-3771" at bounding box center [306, 547] width 72 height 12
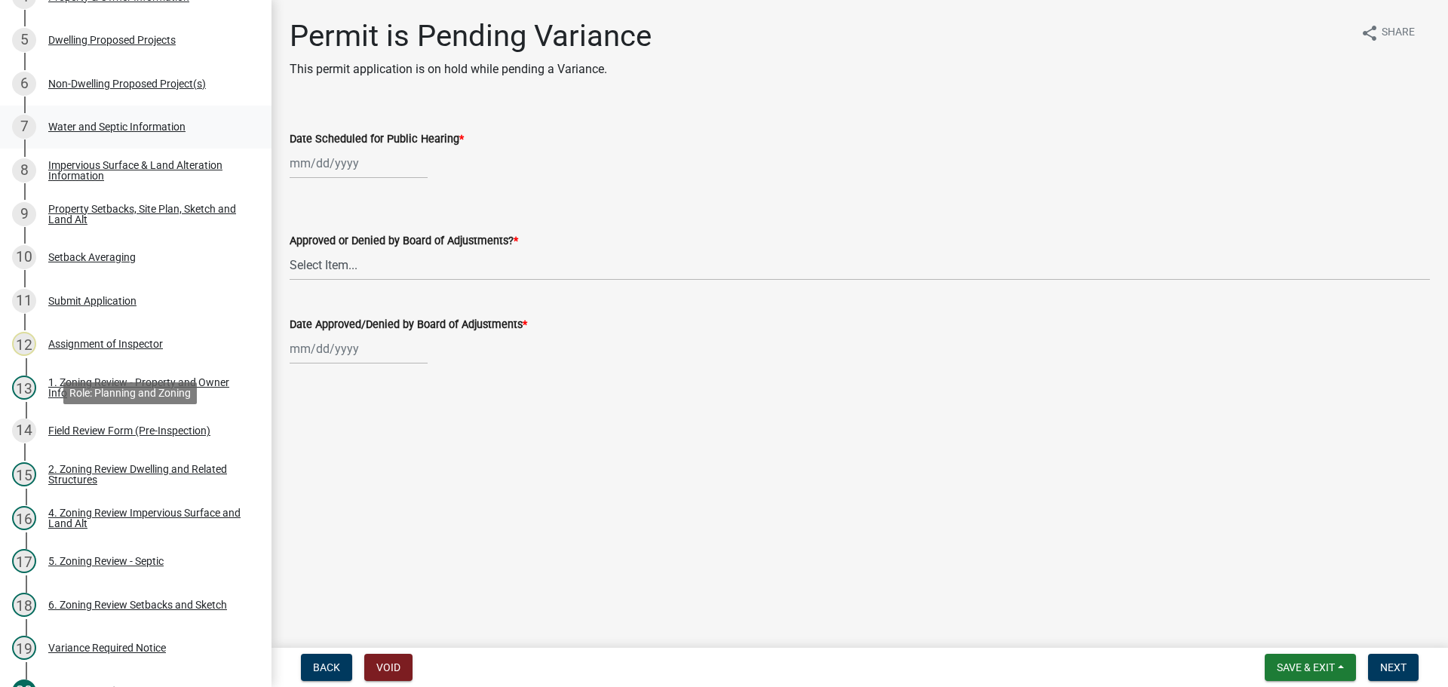
scroll to position [452, 0]
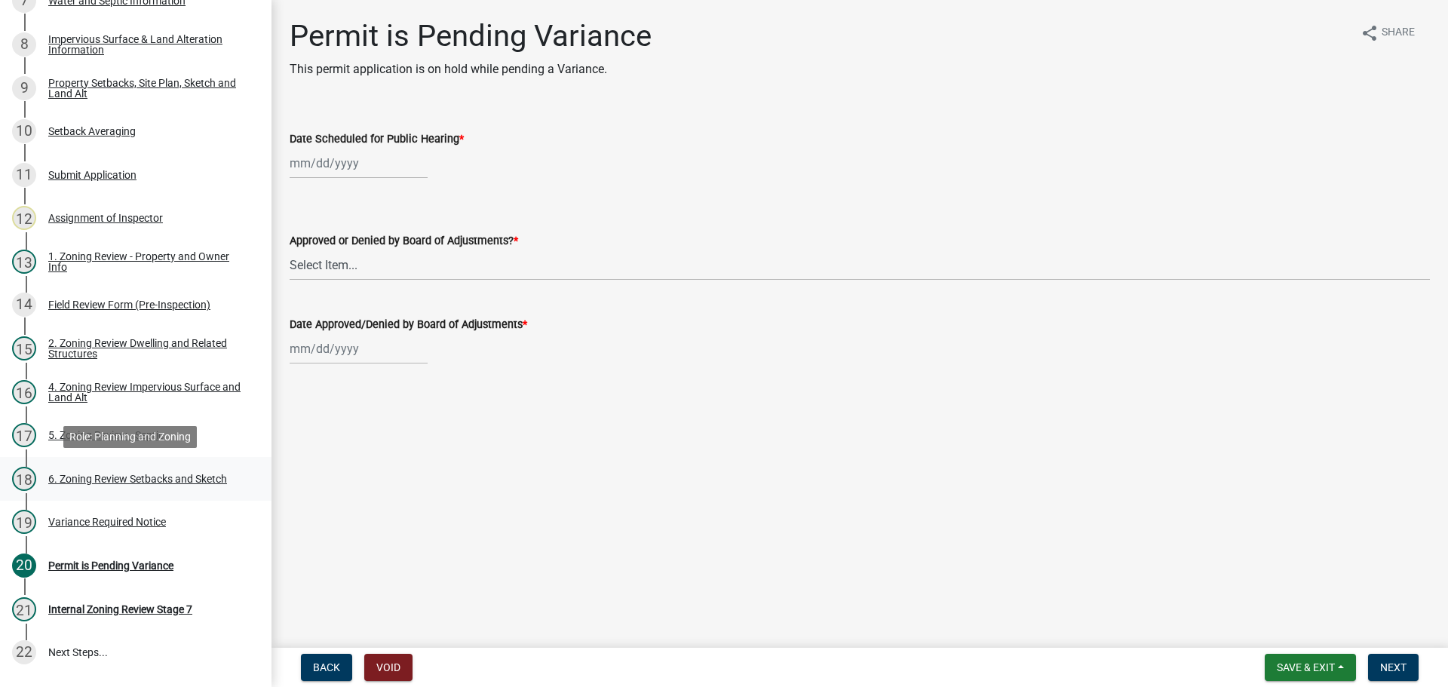
click at [176, 473] on div "6. Zoning Review Setbacks and Sketch" at bounding box center [137, 478] width 179 height 11
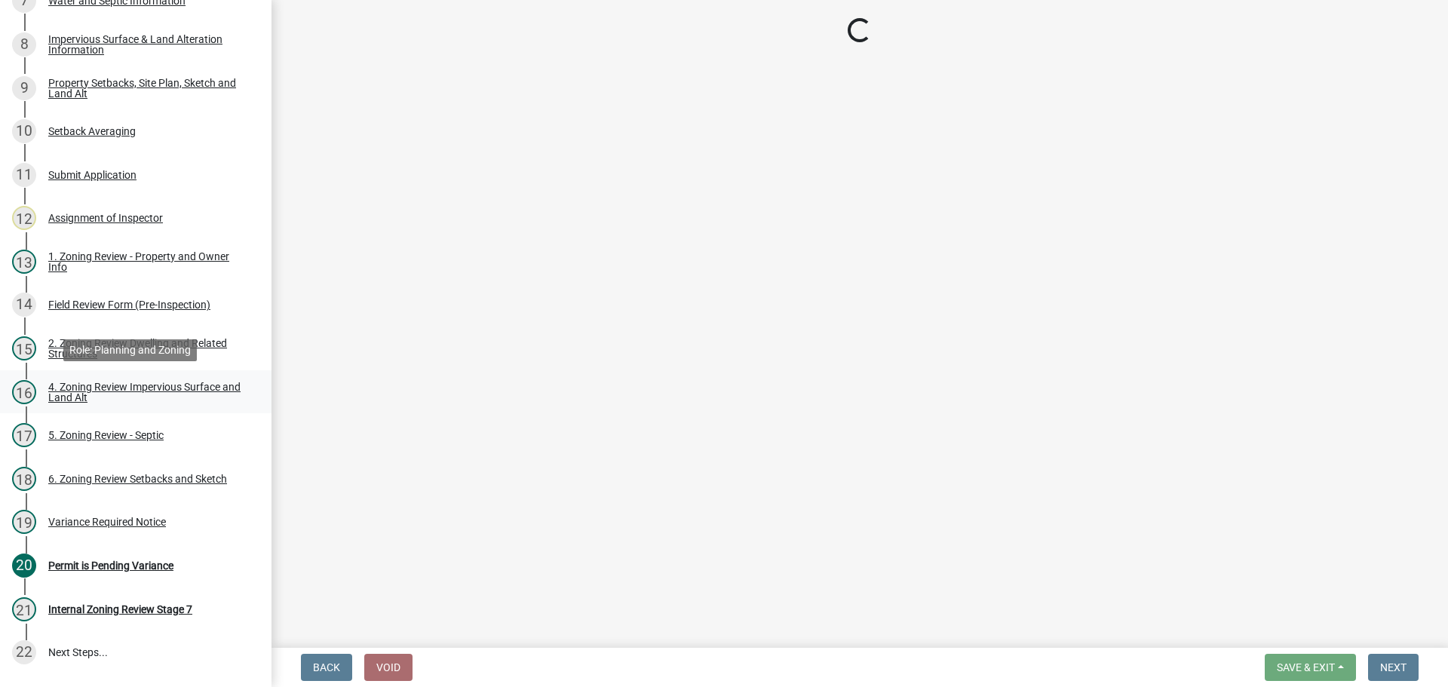
select select "67532522-cdd9-4b58-8c28-493a46ddf41b"
select select "88bd9445-5f6d-46b1-8b07-2fa629fa05fe"
select select "90ee664a-1dc2-440e-be2c-90a87c157e77"
select select "85222867-c0e4-455d-bb09-3719d34dbab5"
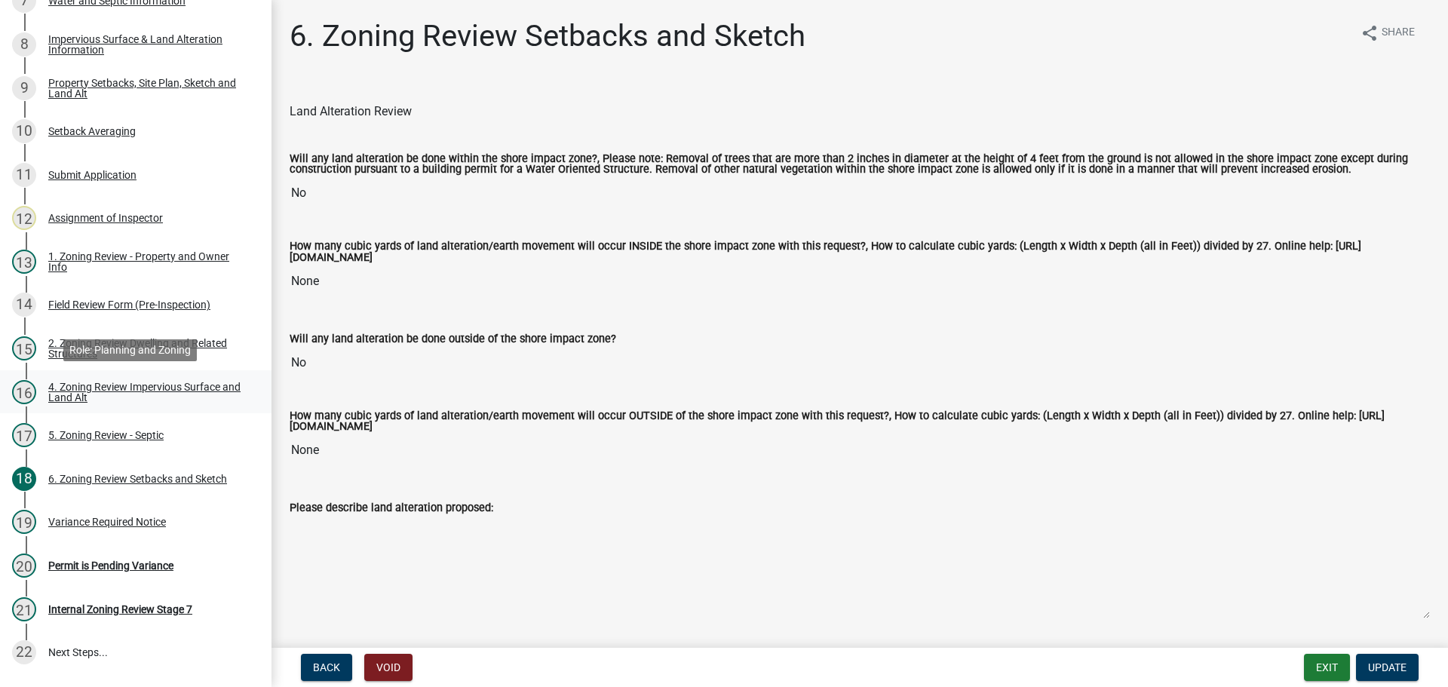
click at [158, 382] on div "4. Zoning Review Impervious Surface and Land Alt" at bounding box center [147, 392] width 199 height 21
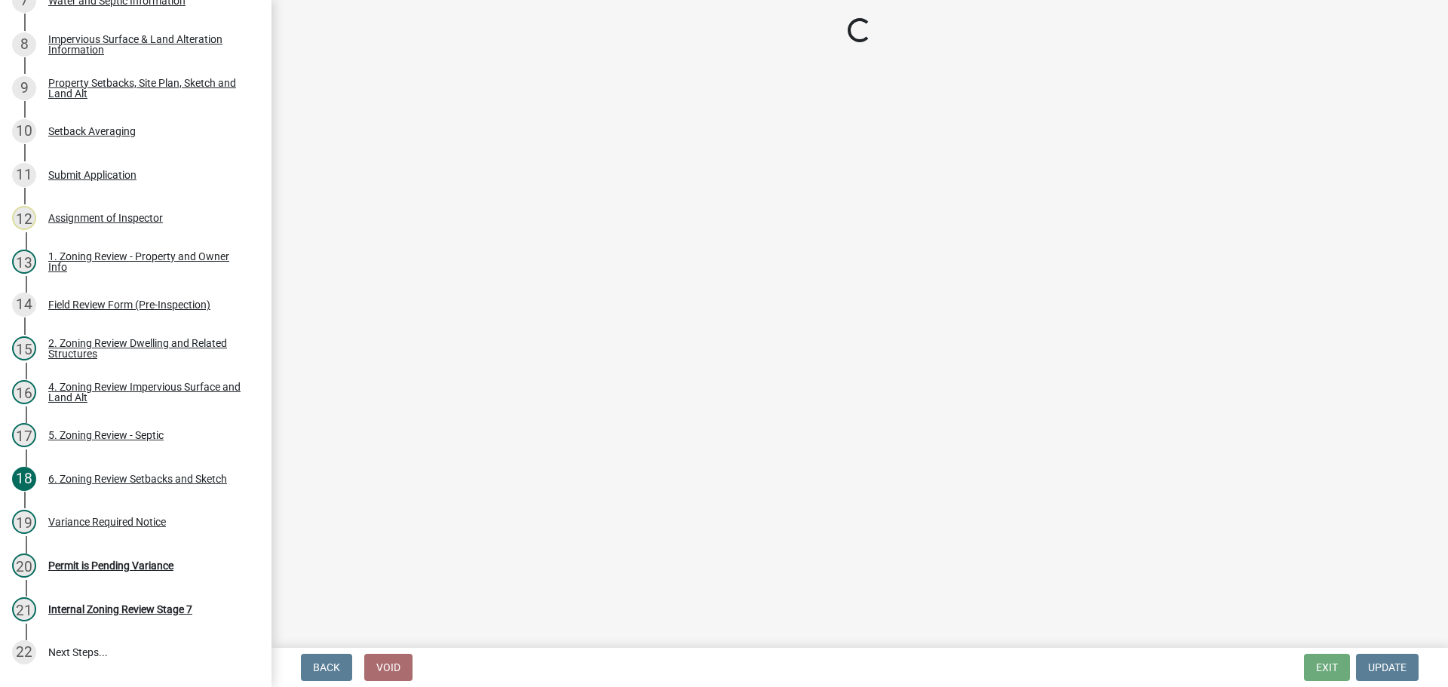
select select "e01e6f83-540c-4684-94c6-de0fe38ded07"
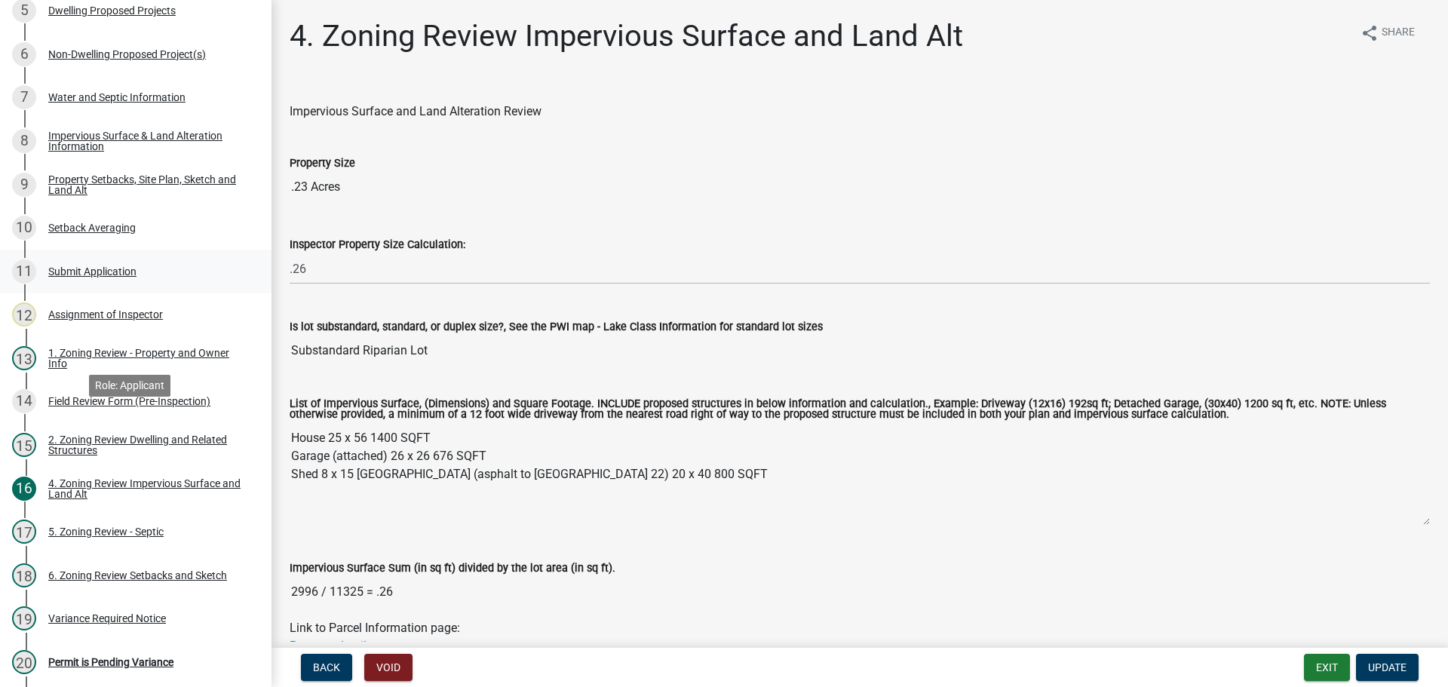
scroll to position [75, 0]
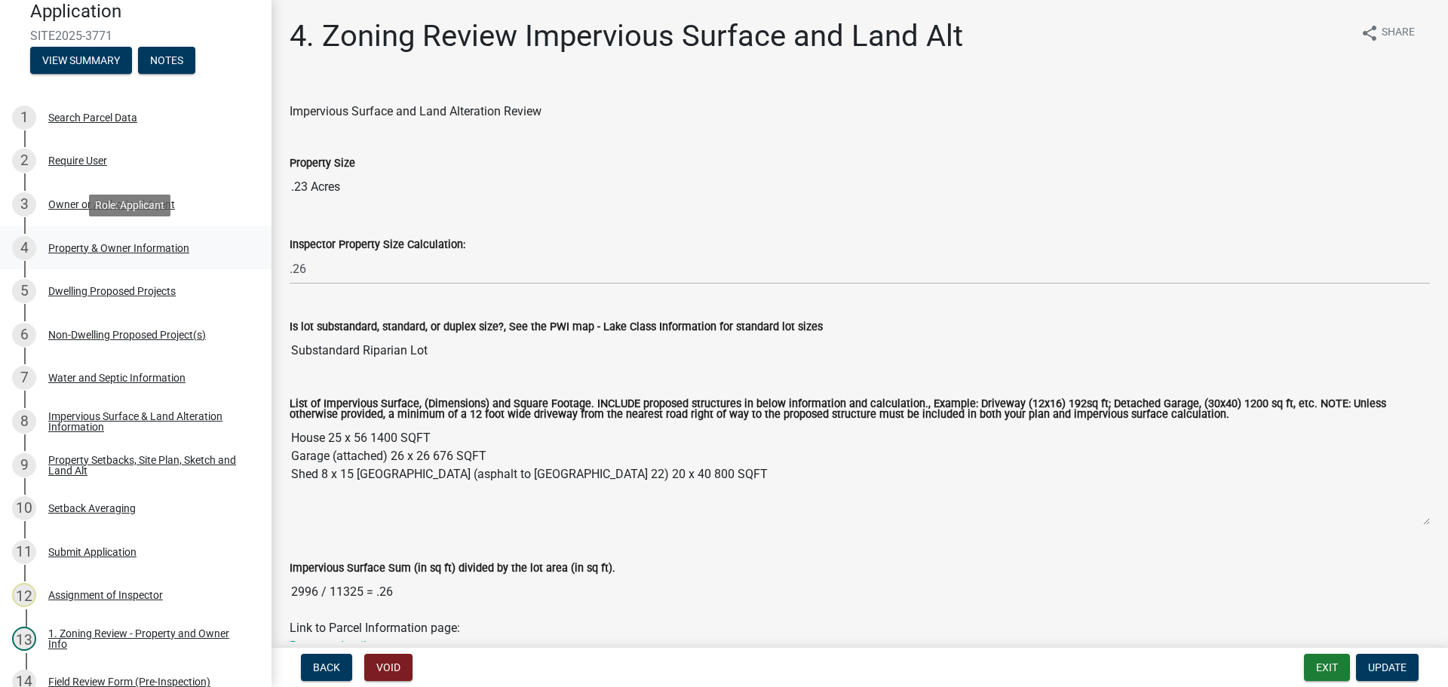
click at [158, 240] on div "4 Property & Owner Information" at bounding box center [129, 248] width 235 height 24
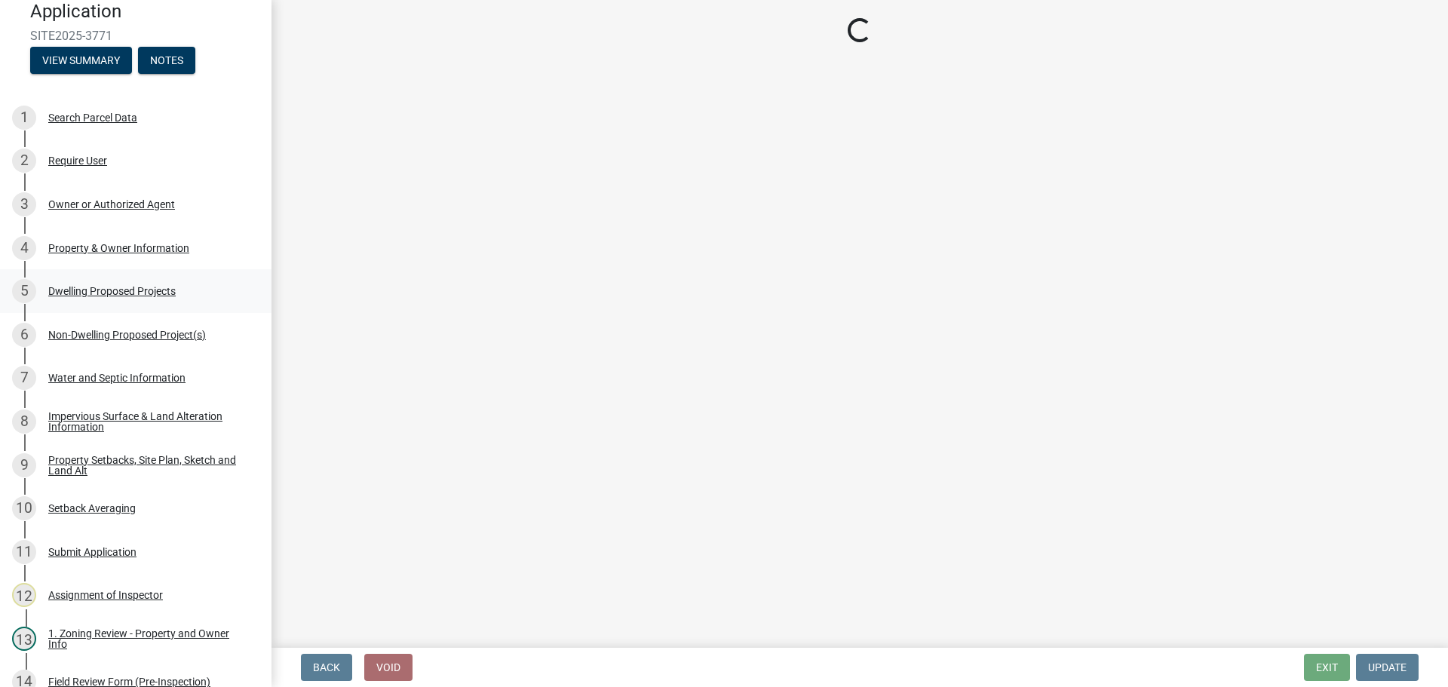
select select "a752e4d6-14bd-4f0f-bfe8-5b67ead45659"
select select "4439e411-f9ac-4451-8e9c-dcab1ac02f4d"
select select "f87eba17-8ed9-4ad8-aefc-fe36a3f3544b"
select select "393a978c-6bd5-4cb2-a6a0-db6feb8732b8"
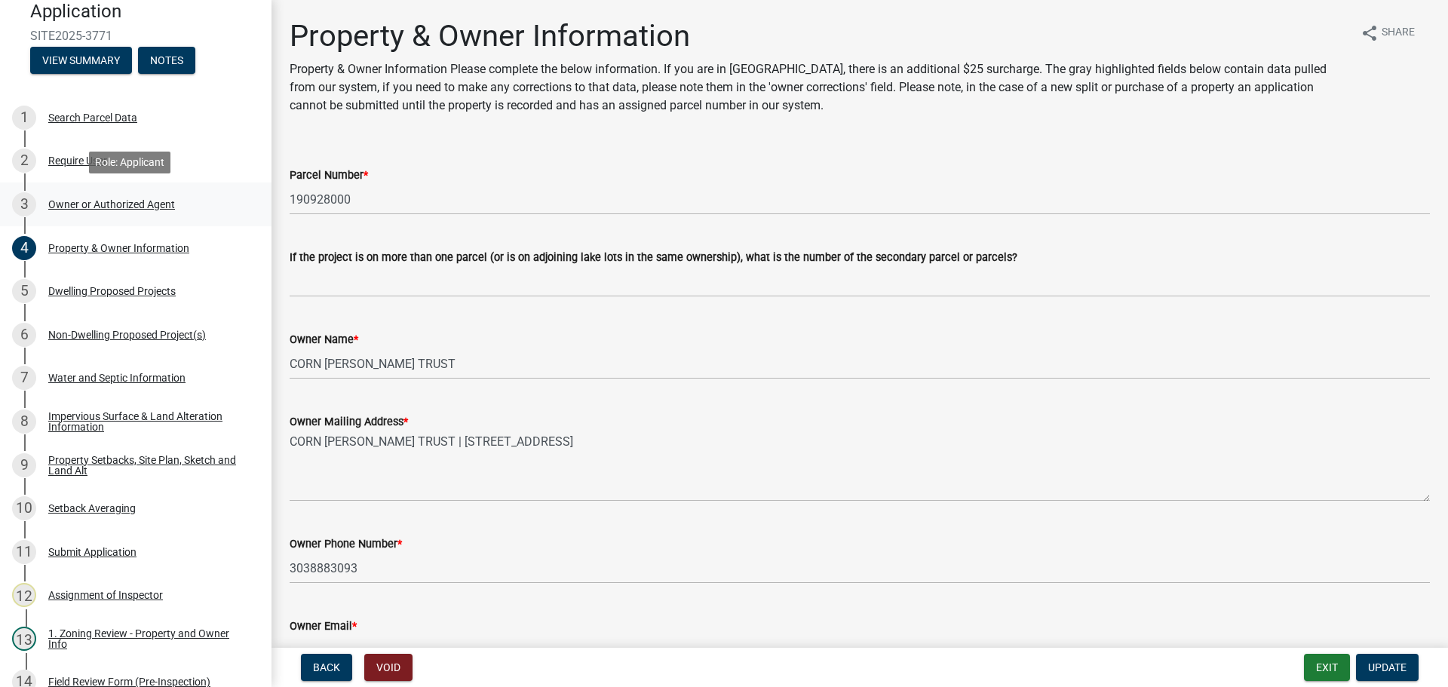
click at [158, 197] on div "3 Owner or Authorized Agent" at bounding box center [129, 204] width 235 height 24
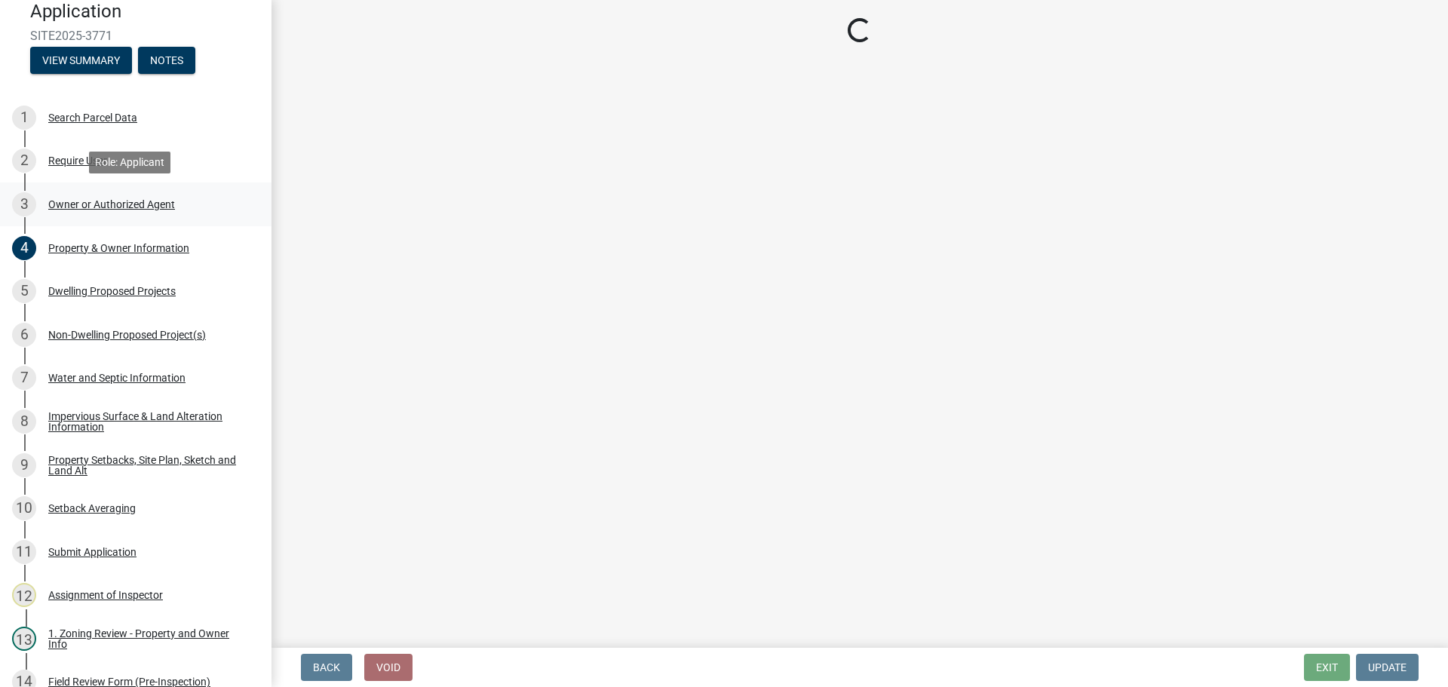
select select "3c674549-ed69-405f-b795-9fa3f7d47d9d"
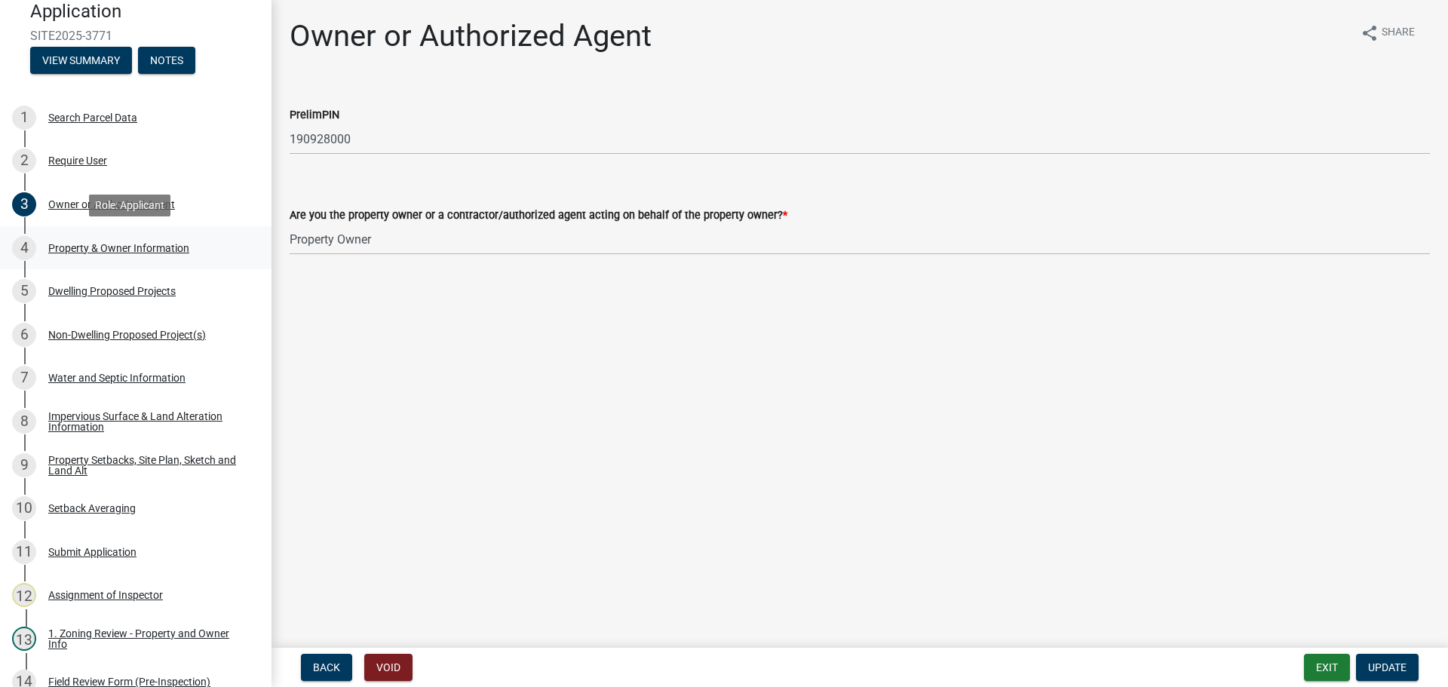
click at [157, 243] on div "Property & Owner Information" at bounding box center [118, 248] width 141 height 11
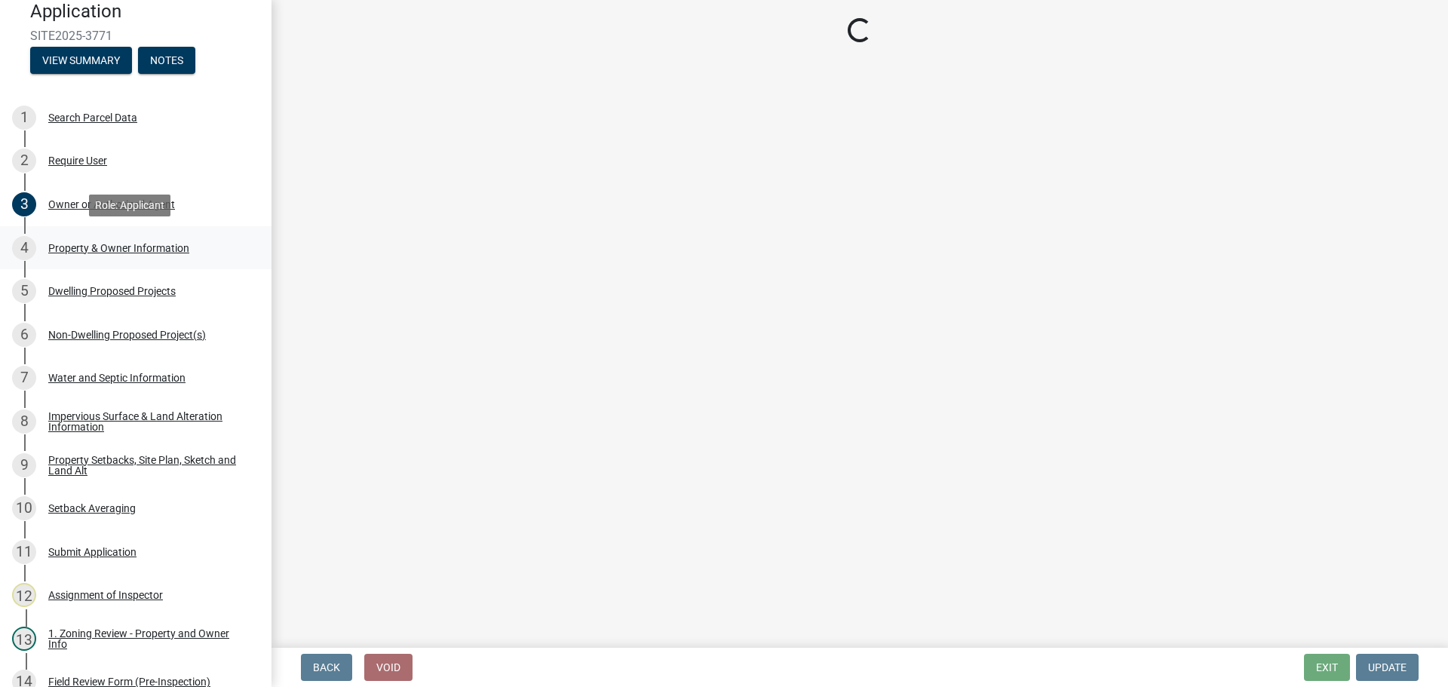
select select "a752e4d6-14bd-4f0f-bfe8-5b67ead45659"
select select "4439e411-f9ac-4451-8e9c-dcab1ac02f4d"
select select "f87eba17-8ed9-4ad8-aefc-fe36a3f3544b"
select select "393a978c-6bd5-4cb2-a6a0-db6feb8732b8"
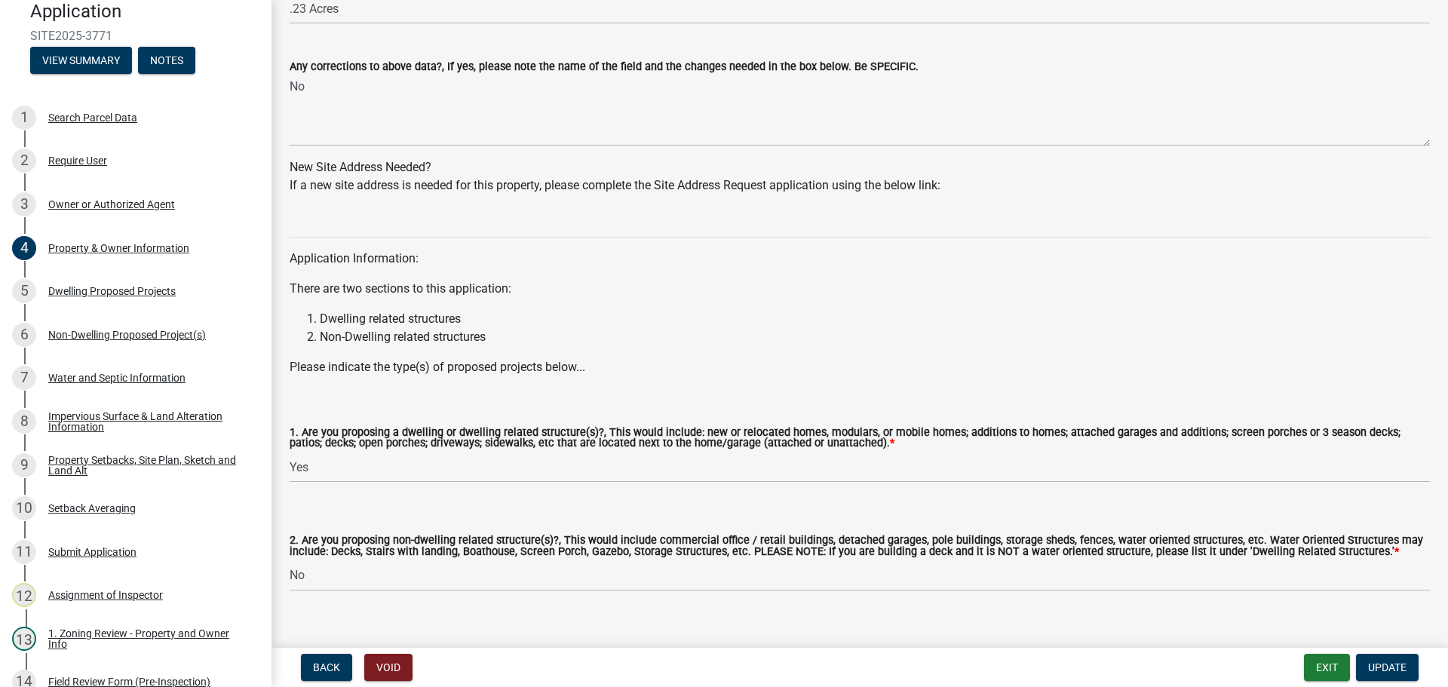
scroll to position [1350, 0]
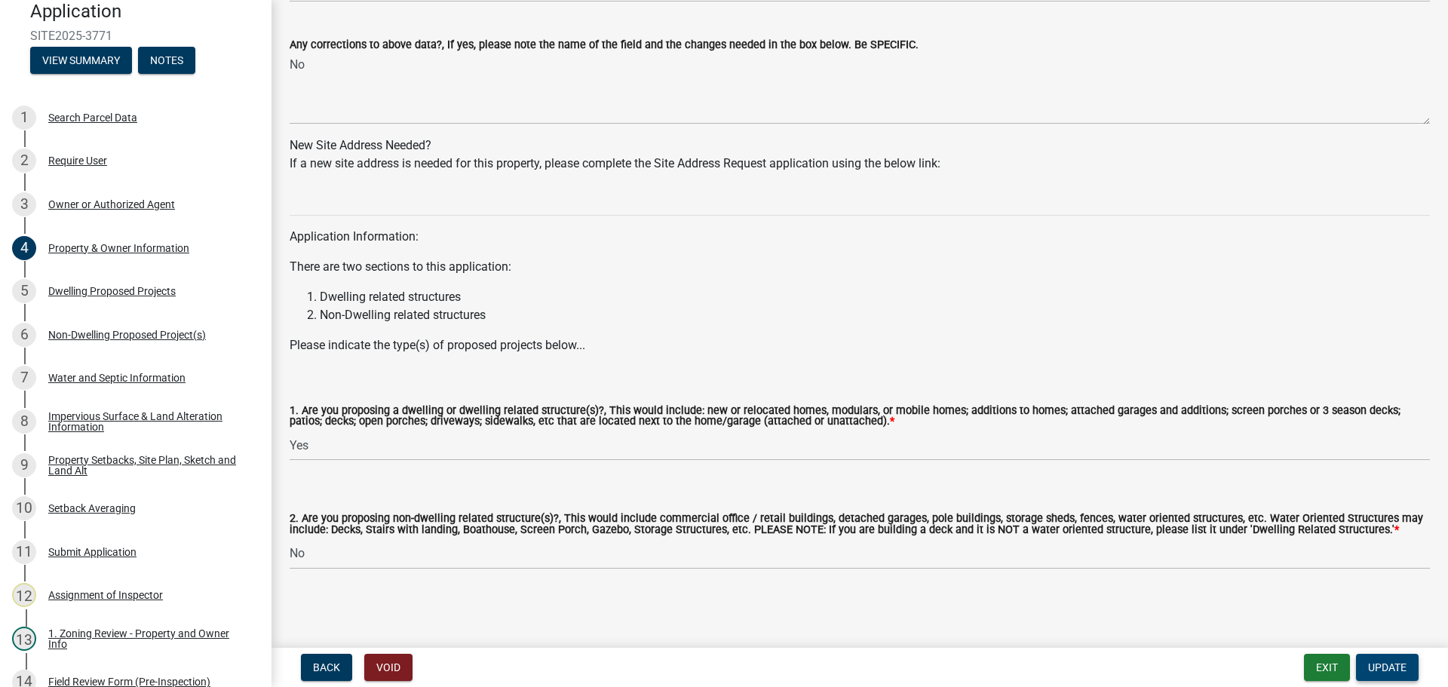
click at [1379, 660] on button "Update" at bounding box center [1387, 667] width 63 height 27
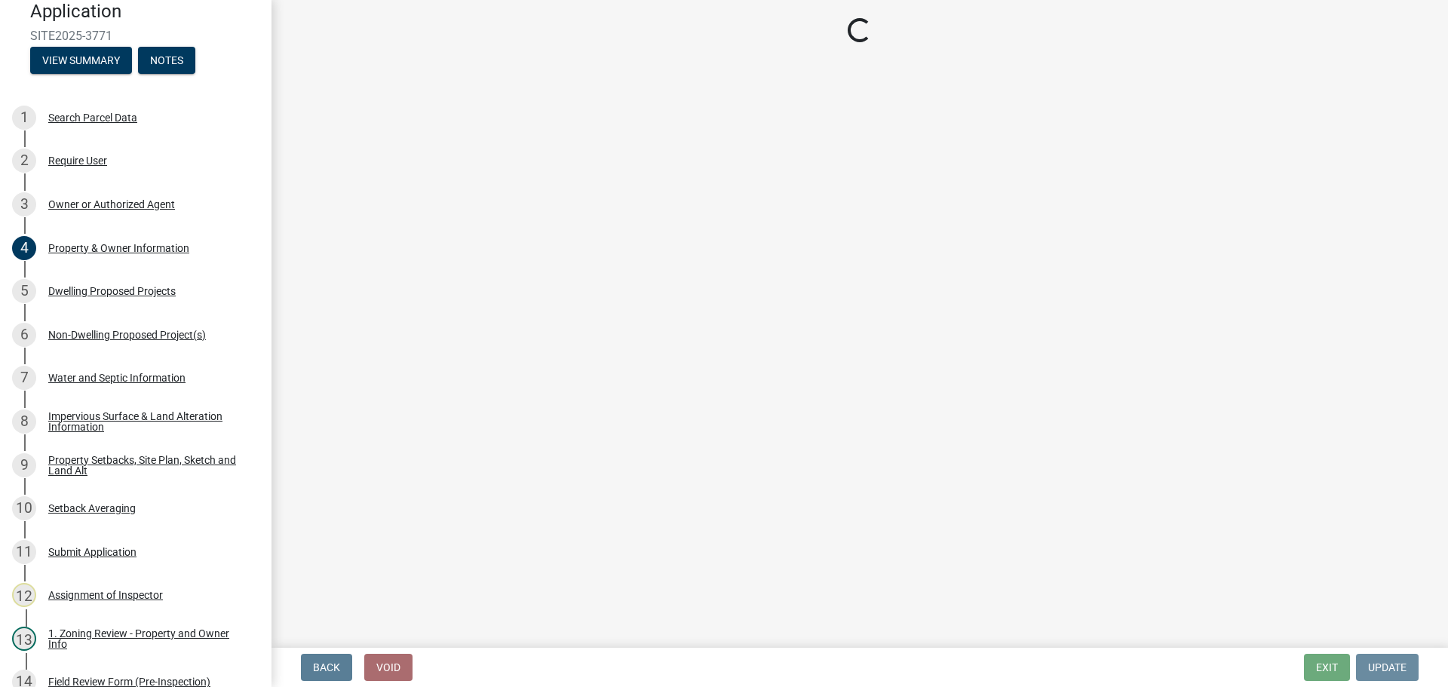
scroll to position [0, 0]
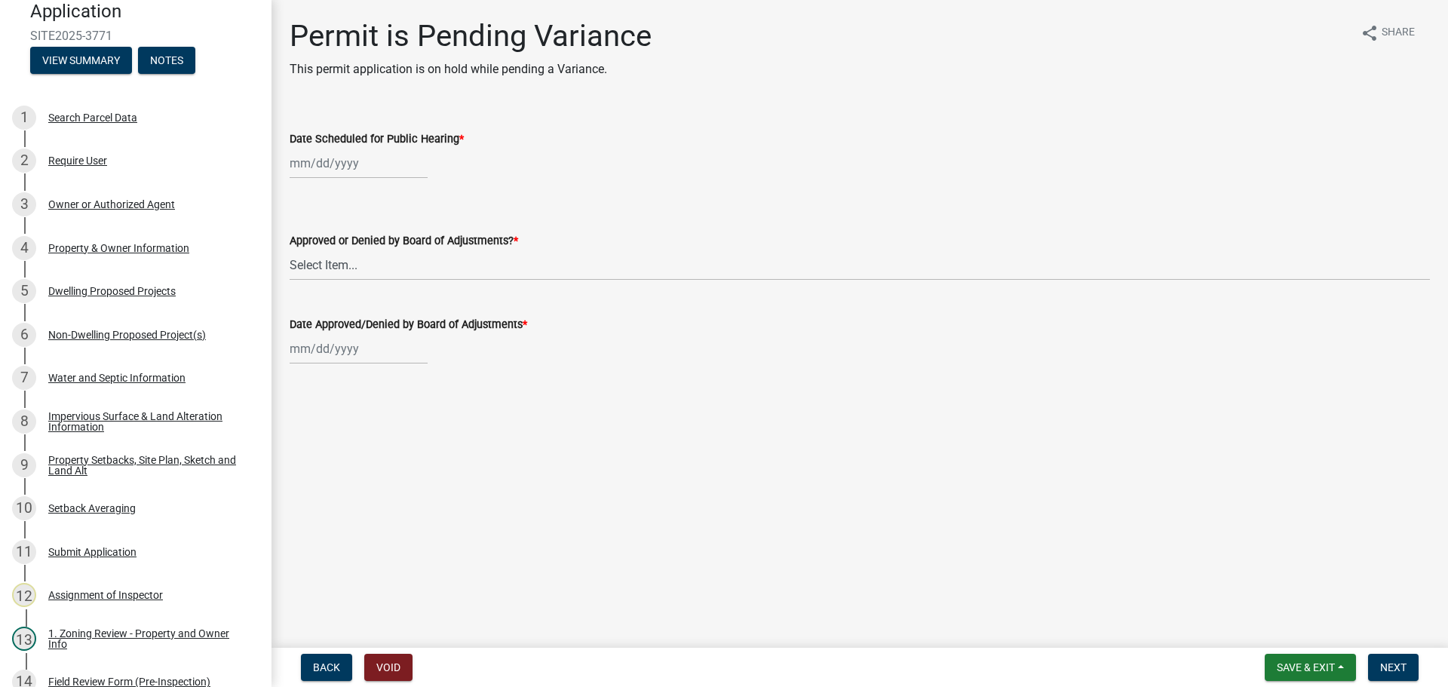
select select "8"
select select "2025"
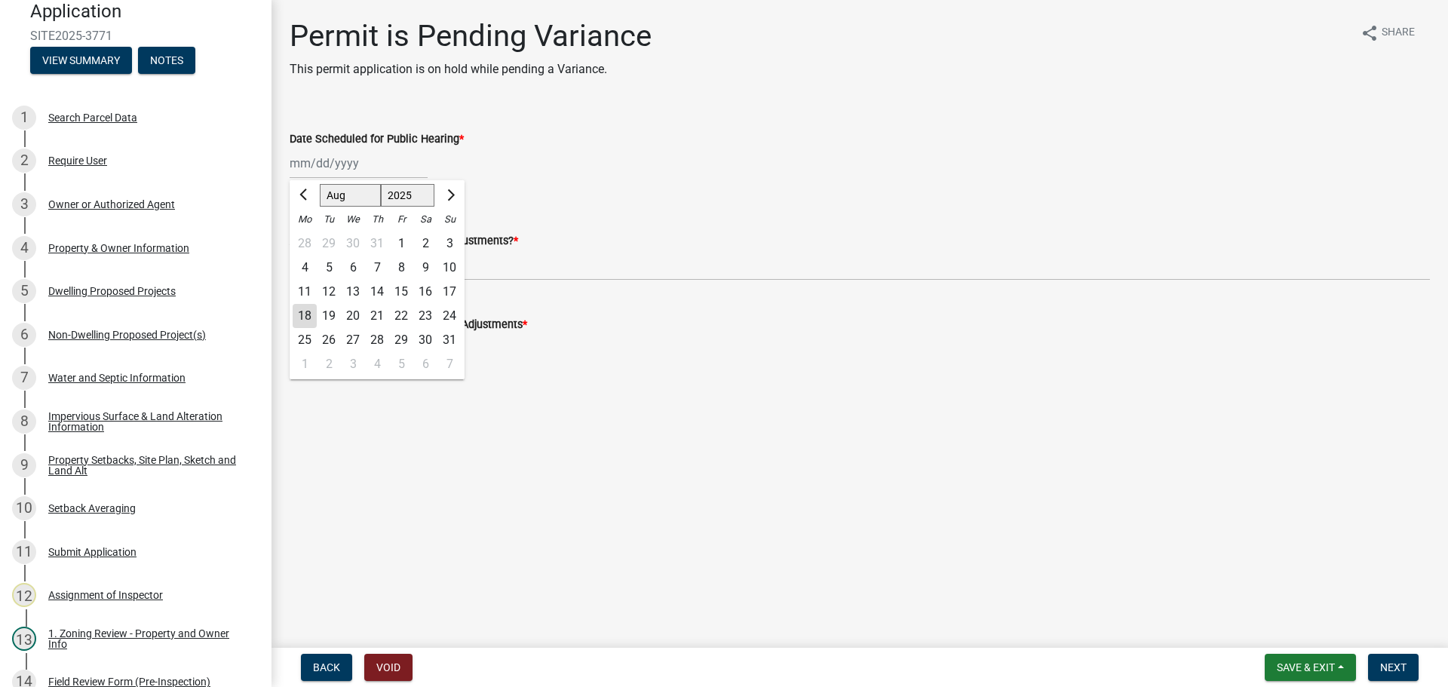
click at [345, 169] on div "Jan Feb Mar Apr May Jun Jul Aug Sep Oct Nov Dec 1525 1526 1527 1528 1529 1530 1…" at bounding box center [359, 163] width 138 height 31
click at [302, 311] on div "18" at bounding box center [305, 316] width 24 height 24
type input "[DATE]"
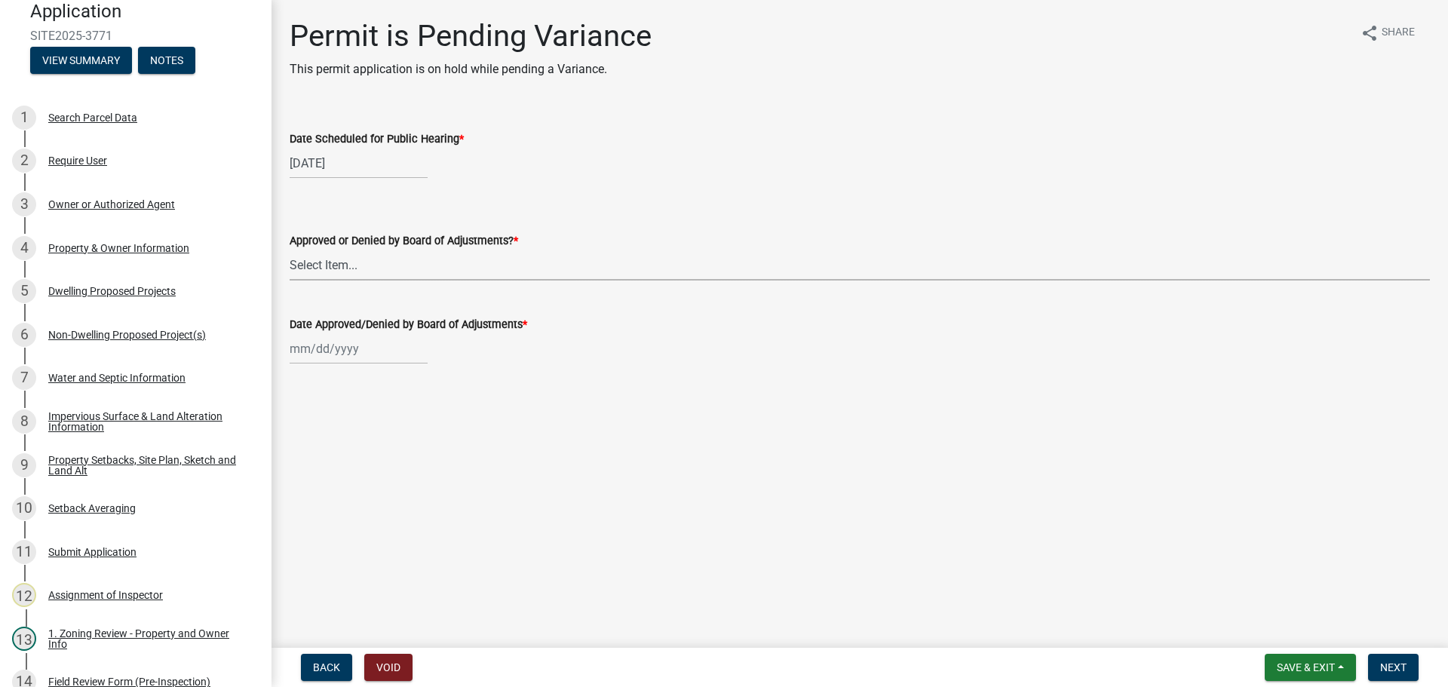
click at [335, 268] on select "Select Item... Approved Denied Tabled" at bounding box center [860, 265] width 1140 height 31
select select "8"
select select "2025"
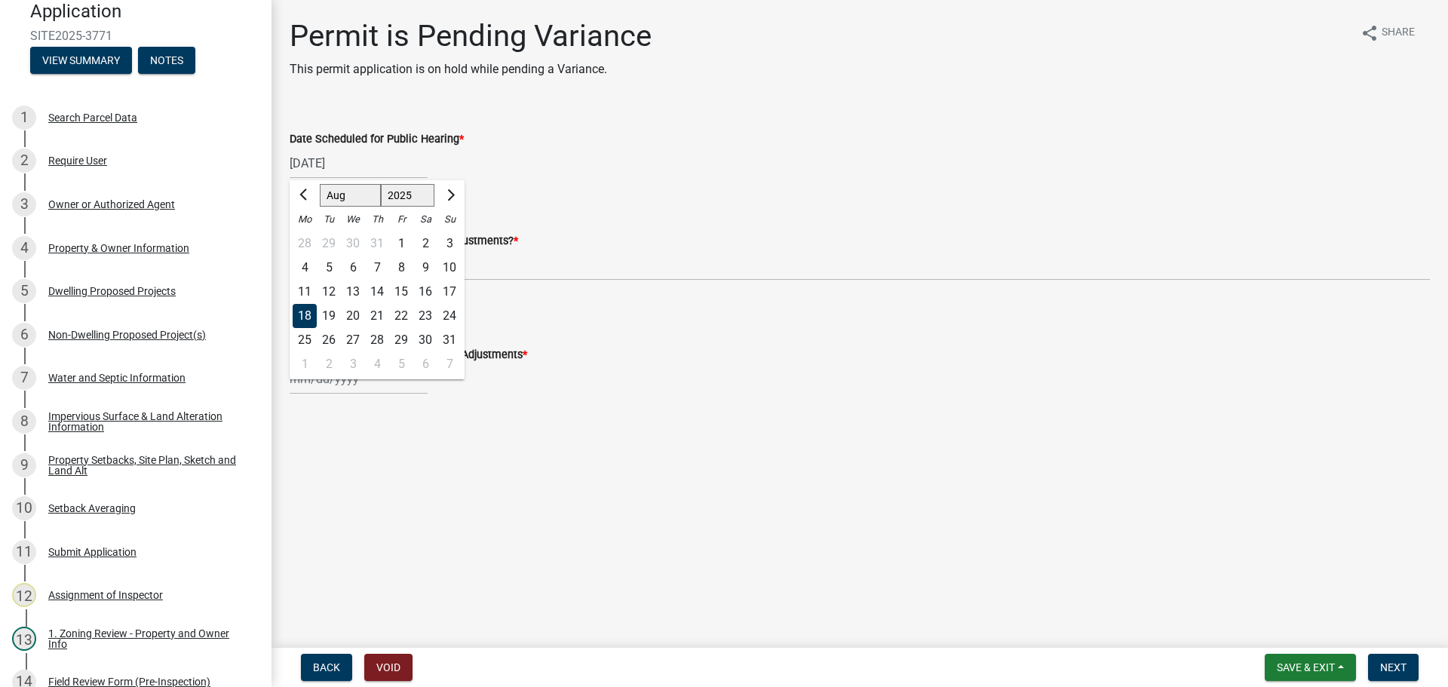
click at [399, 163] on input "[DATE]" at bounding box center [359, 163] width 138 height 31
drag, startPoint x: 375, startPoint y: 156, endPoint x: 283, endPoint y: 144, distance: 93.5
click at [283, 144] on div "Date Scheduled for Public Hearing * 08/18/2025 Jan Feb Mar Apr May Jun Jul Aug …" at bounding box center [859, 144] width 1163 height 70
click at [850, 412] on div "Permit is Pending Variance This permit application is on hold while pending a V…" at bounding box center [859, 219] width 1163 height 403
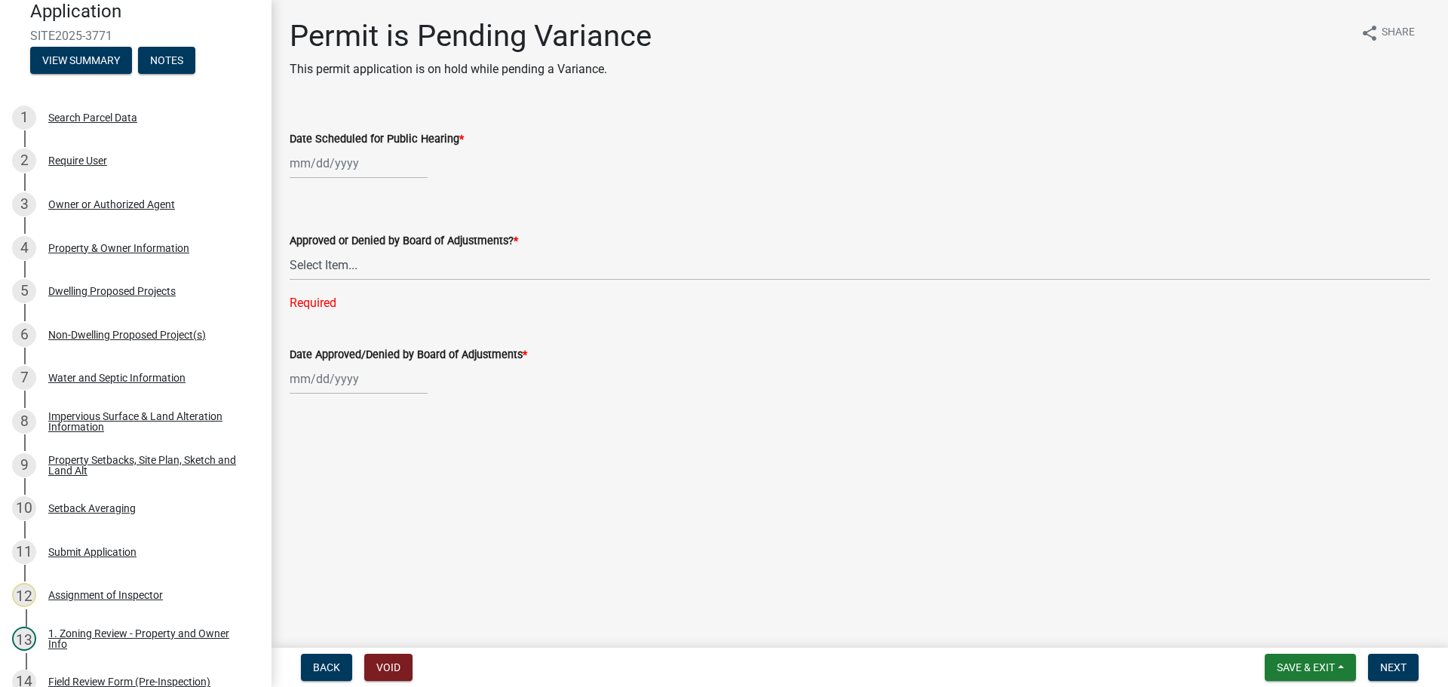
click at [462, 406] on wm-data-entity-input "Date Approved/Denied by Board of Adjustments *" at bounding box center [860, 366] width 1140 height 84
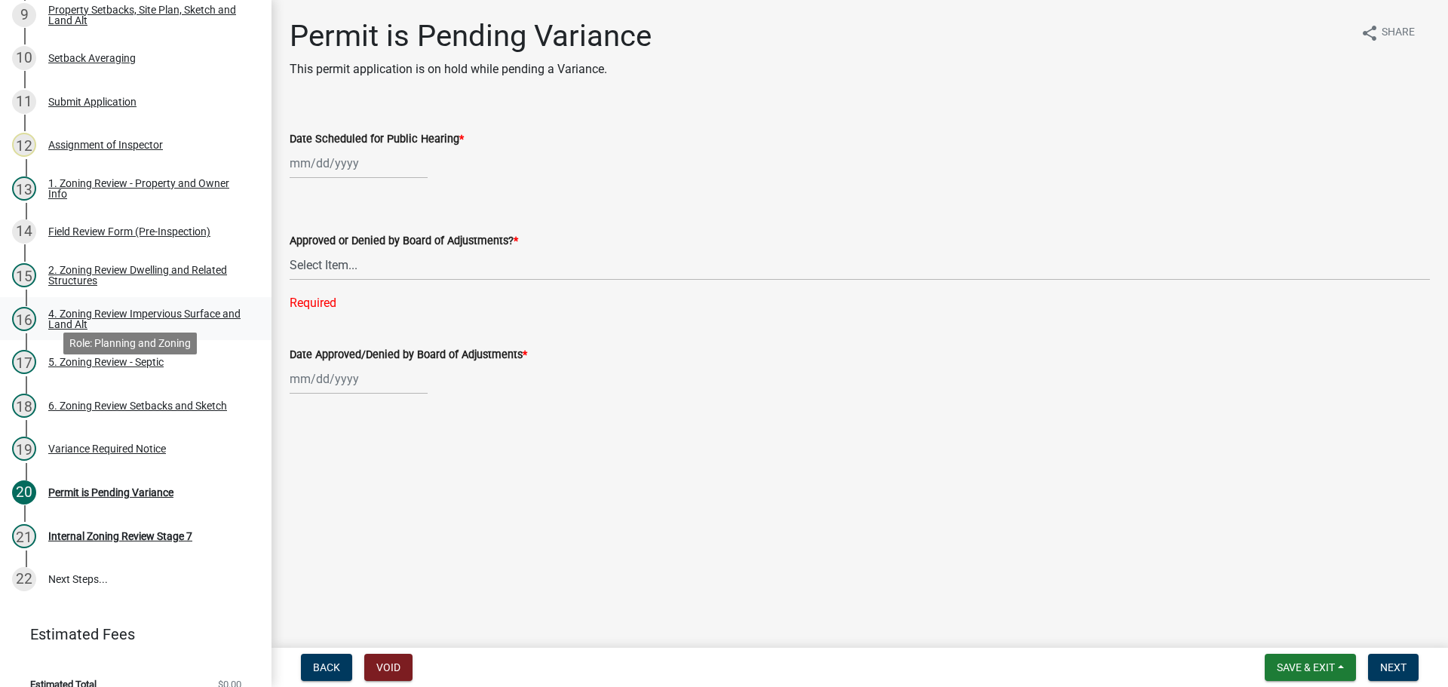
scroll to position [546, 0]
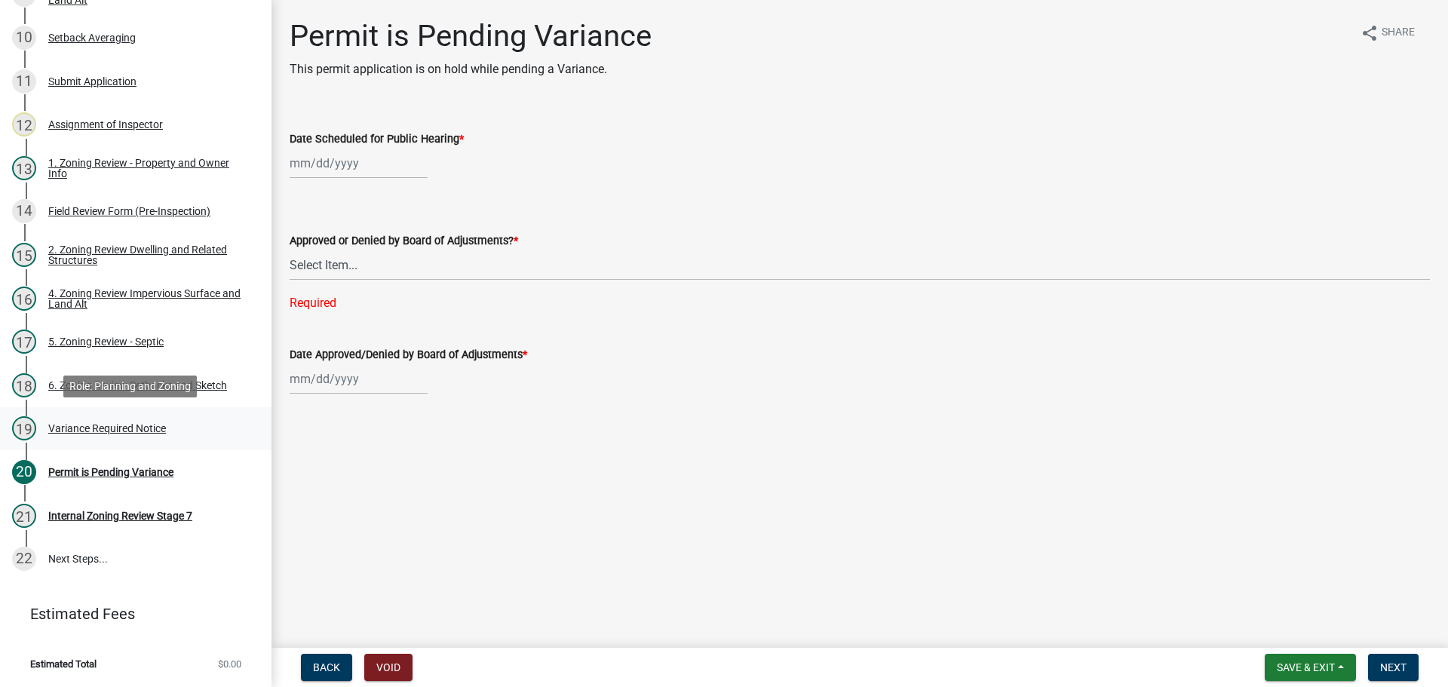
click at [127, 419] on div "19 Variance Required Notice" at bounding box center [129, 428] width 235 height 24
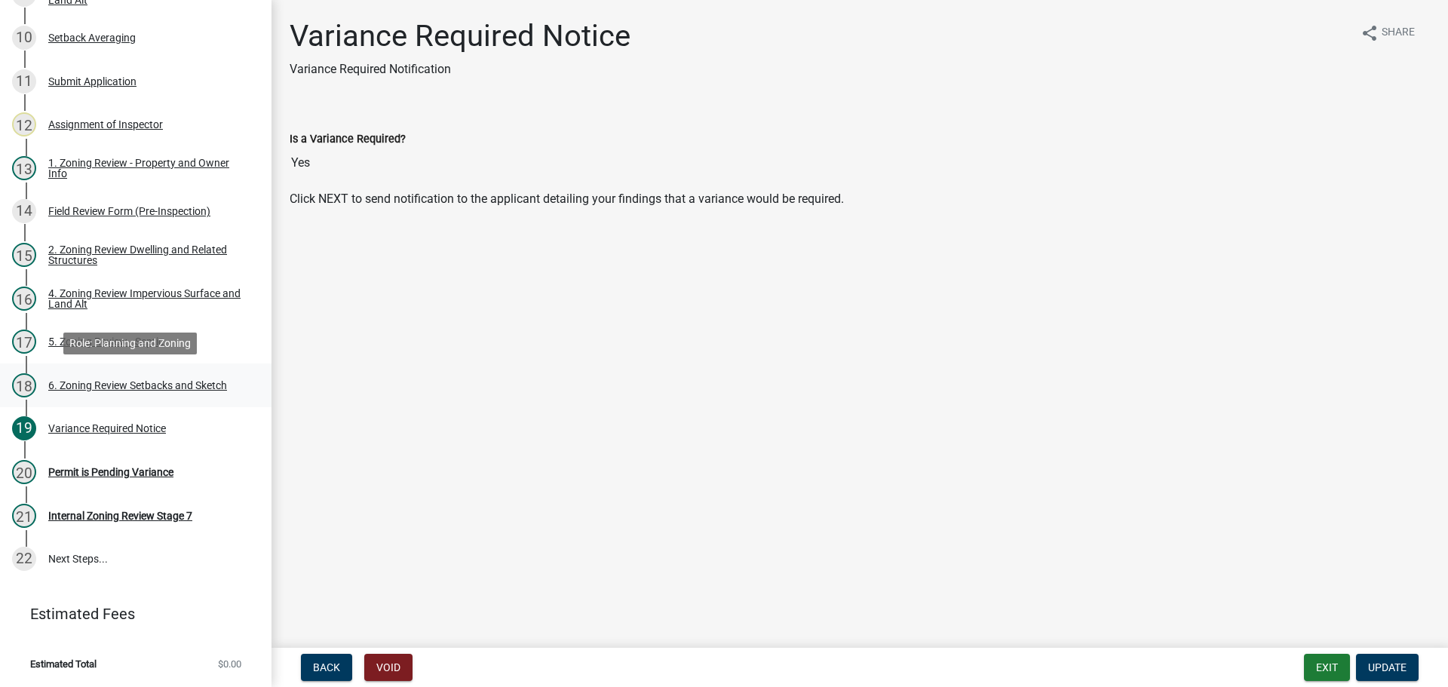
click at [111, 380] on div "6. Zoning Review Setbacks and Sketch" at bounding box center [137, 385] width 179 height 11
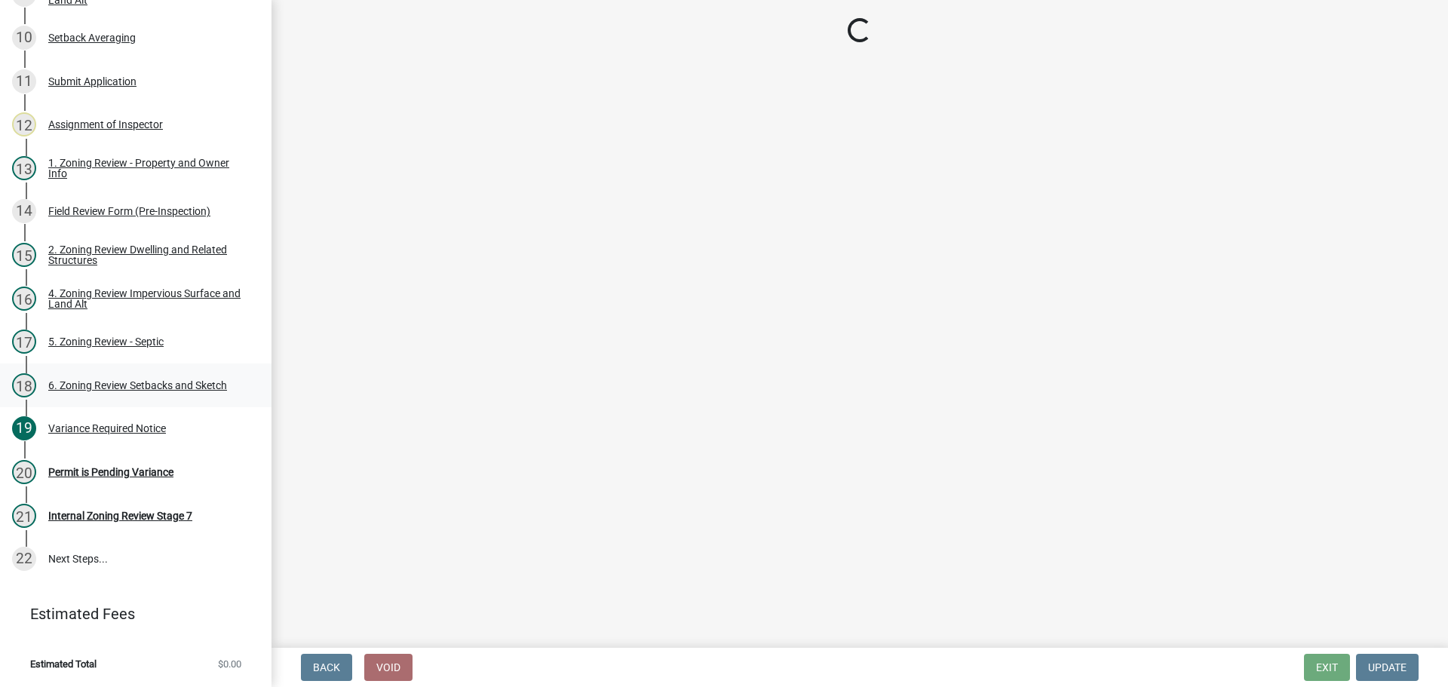
select select "67532522-cdd9-4b58-8c28-493a46ddf41b"
select select "88bd9445-5f6d-46b1-8b07-2fa629fa05fe"
select select "90ee664a-1dc2-440e-be2c-90a87c157e77"
select select "85222867-c0e4-455d-bb09-3719d34dbab5"
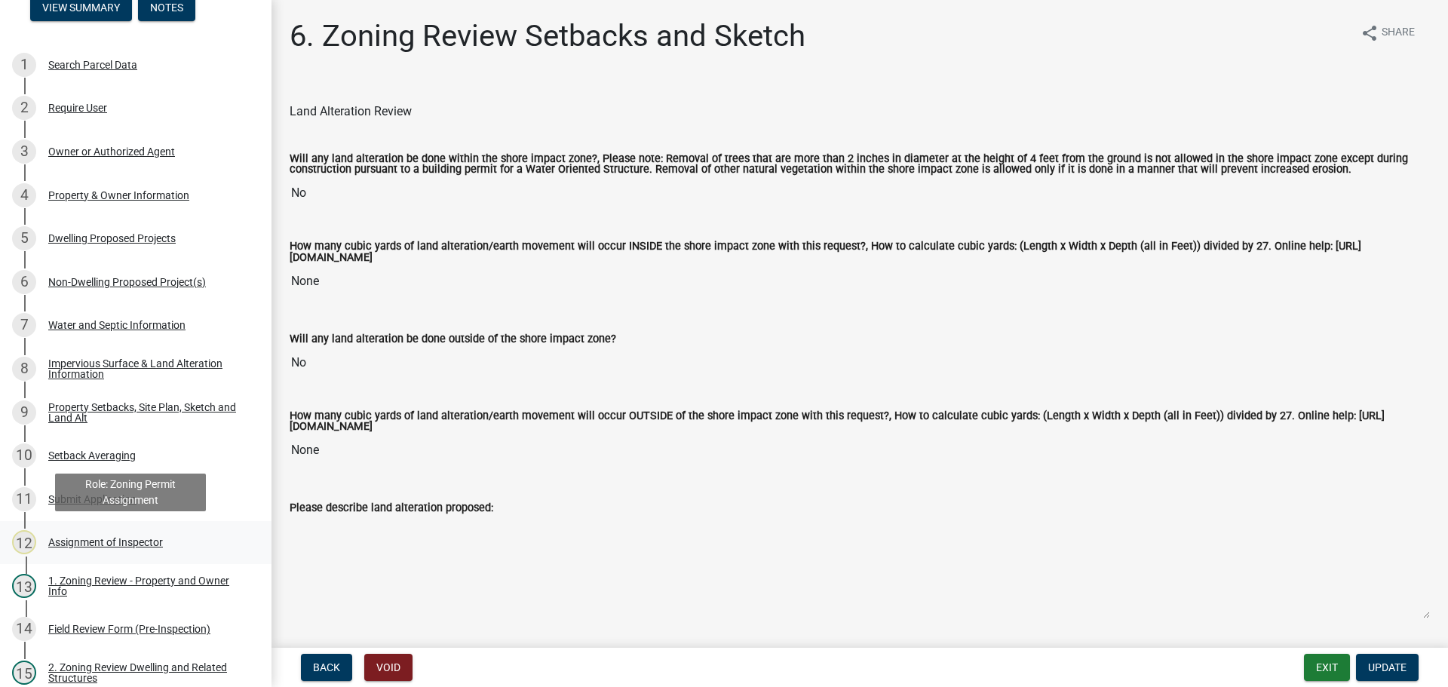
scroll to position [93, 0]
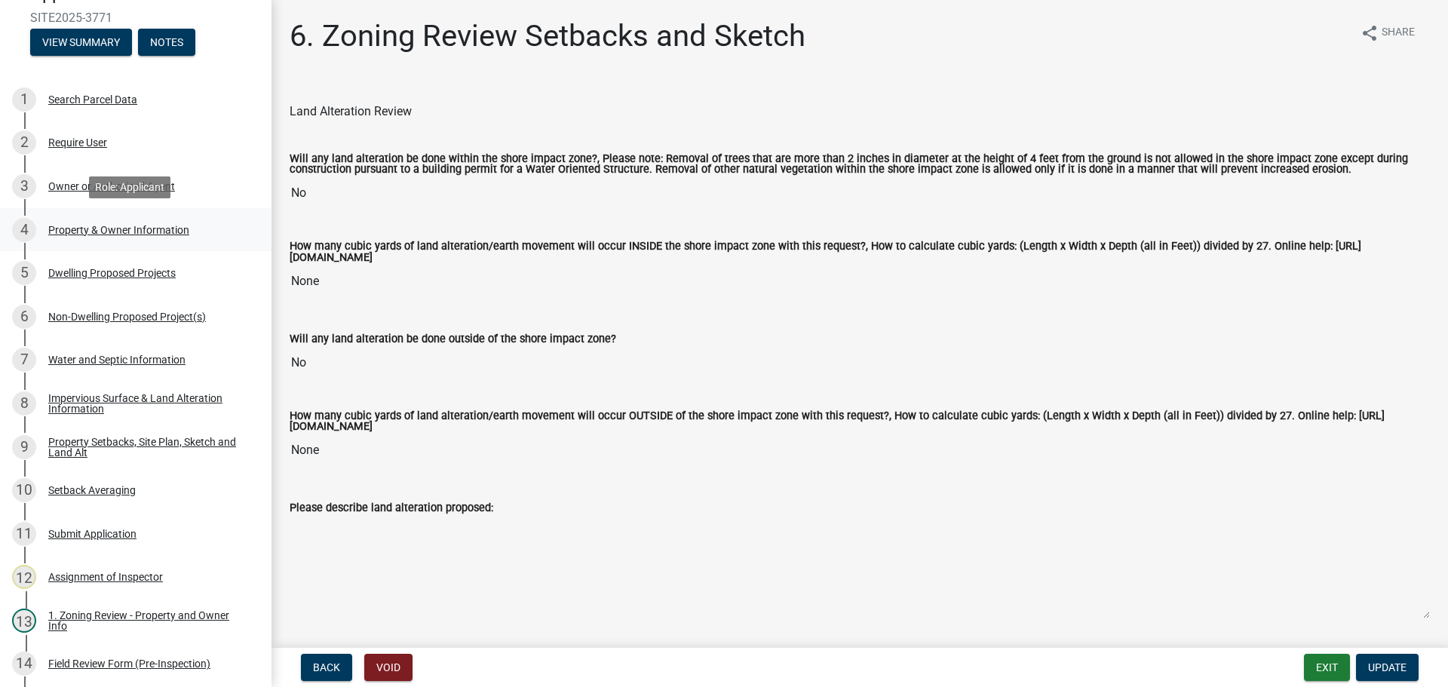
click at [137, 225] on div "Property & Owner Information" at bounding box center [118, 230] width 141 height 11
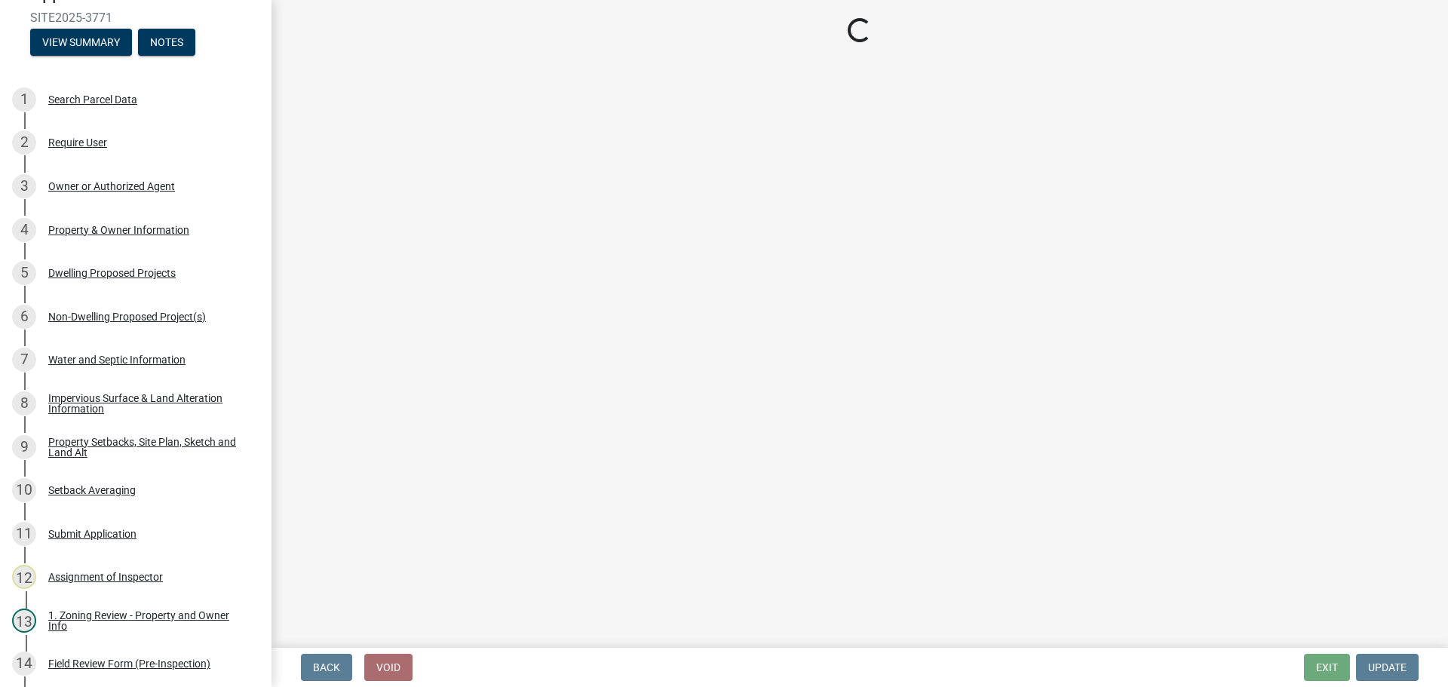
select select "a752e4d6-14bd-4f0f-bfe8-5b67ead45659"
select select "4439e411-f9ac-4451-8e9c-dcab1ac02f4d"
select select "f87eba17-8ed9-4ad8-aefc-fe36a3f3544b"
select select "393a978c-6bd5-4cb2-a6a0-db6feb8732b8"
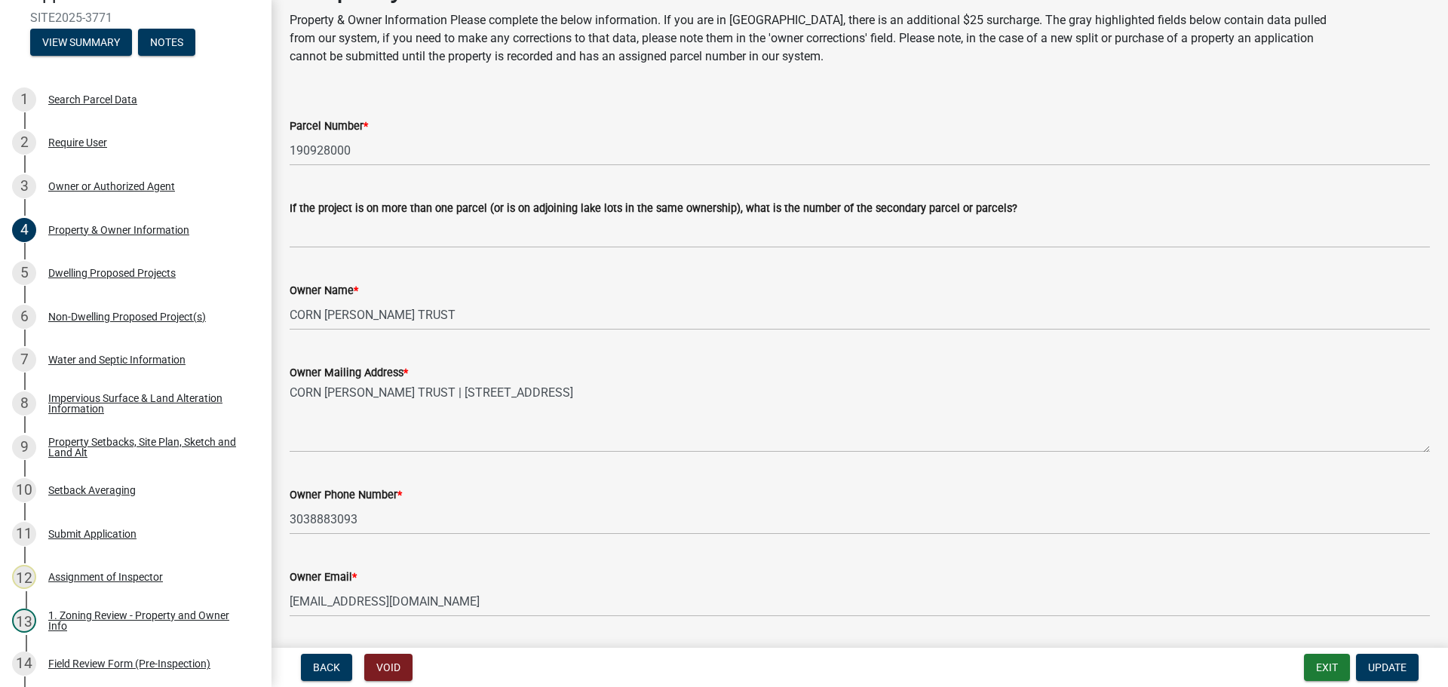
scroll to position [75, 0]
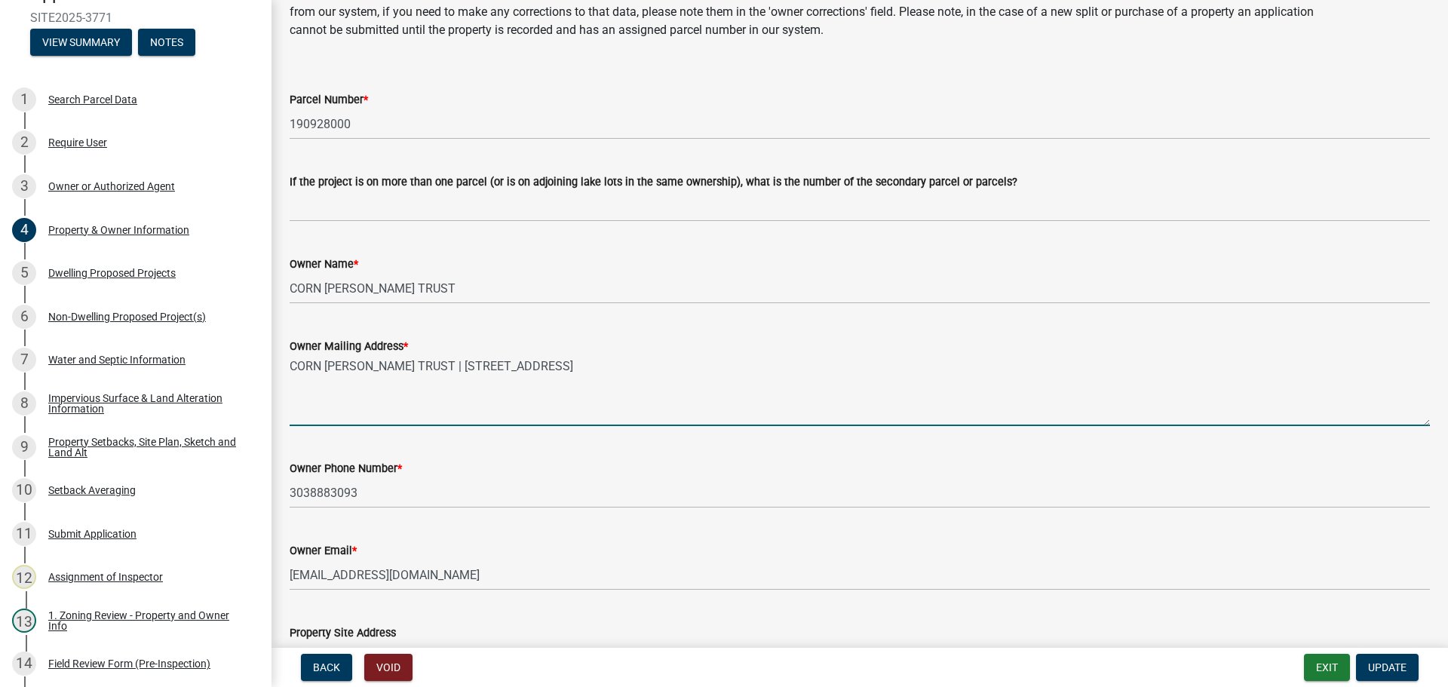
drag, startPoint x: 410, startPoint y: 363, endPoint x: 554, endPoint y: 365, distance: 144.0
click at [554, 365] on textarea "CORN DAILEY TRUST | 16719 W EDGEMONT AVE | GOODYEAR AZ 85395" at bounding box center [860, 390] width 1140 height 71
drag, startPoint x: 559, startPoint y: 363, endPoint x: 697, endPoint y: 365, distance: 138.0
click at [697, 365] on textarea "CORN DAILEY TRUST | 16719 W EDGEMONT AVE | GOODYEAR AZ 85395" at bounding box center [860, 390] width 1140 height 71
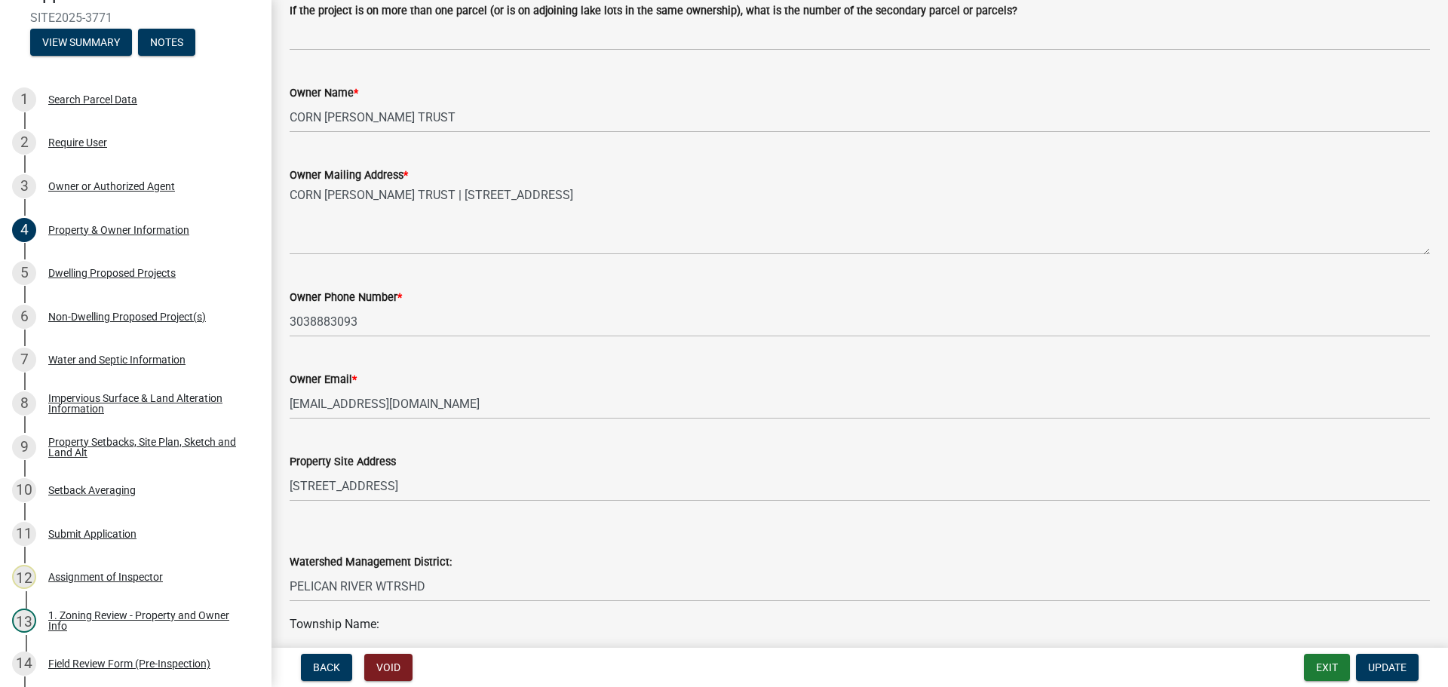
scroll to position [302, 0]
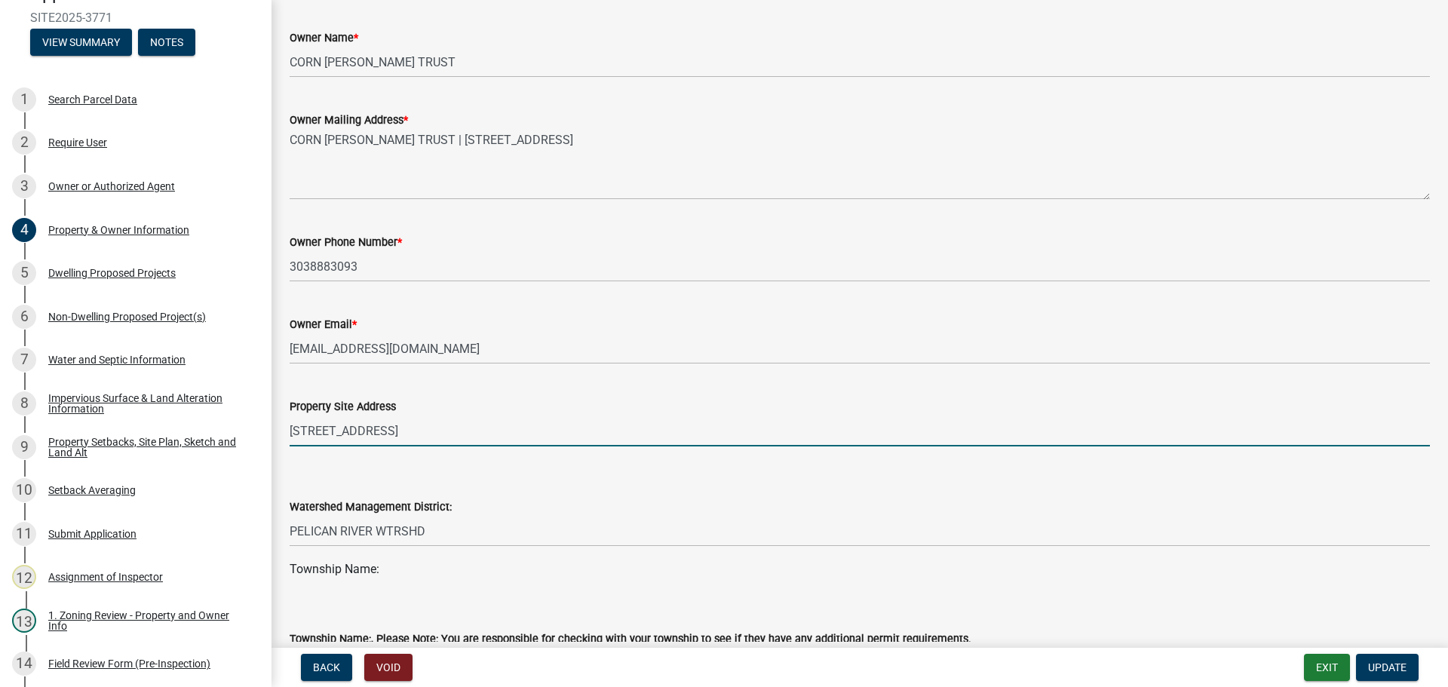
drag, startPoint x: 403, startPoint y: 436, endPoint x: 280, endPoint y: 427, distance: 123.2
click at [280, 427] on div "Property Site Address 24236 CO HWY 22" at bounding box center [859, 411] width 1163 height 70
click at [392, 431] on input "24236 CO HWY 22" at bounding box center [860, 430] width 1140 height 31
drag, startPoint x: 392, startPoint y: 431, endPoint x: 294, endPoint y: 428, distance: 98.0
click at [294, 428] on input "24236 CO HWY 22" at bounding box center [860, 430] width 1140 height 31
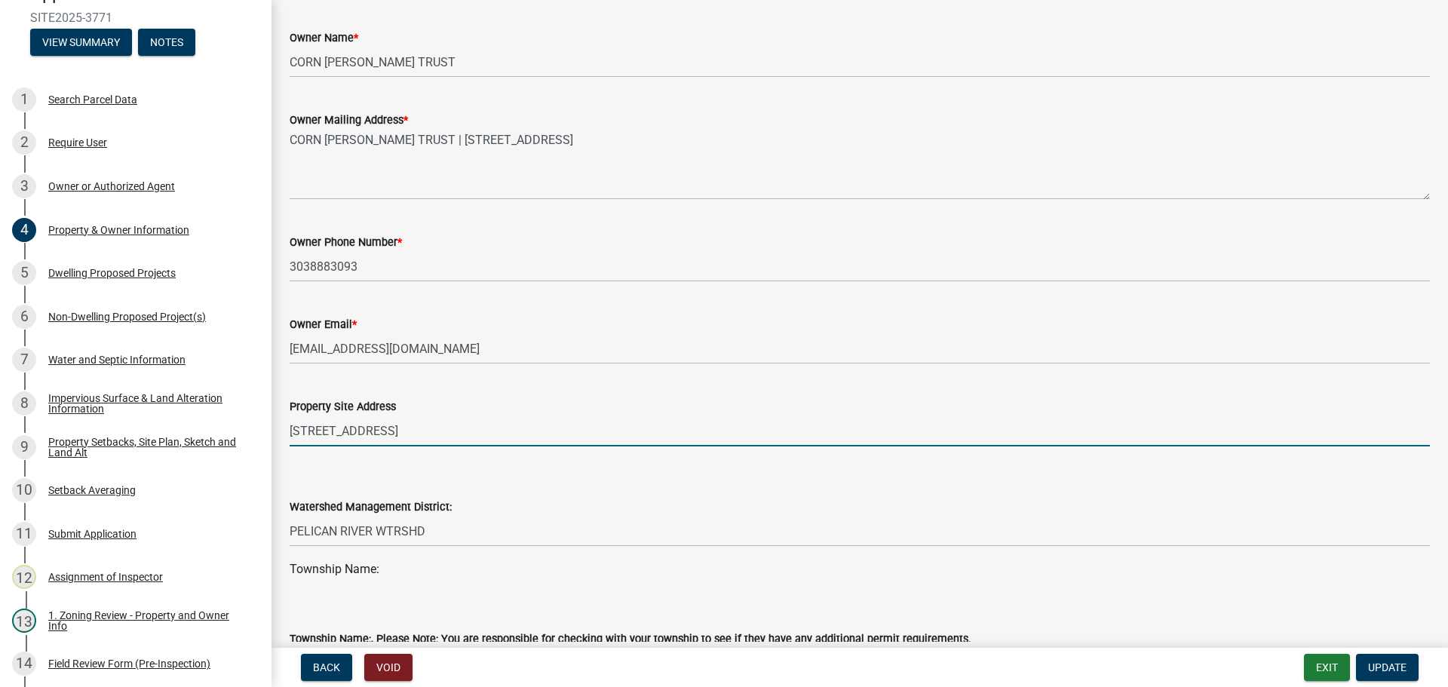
drag, startPoint x: 289, startPoint y: 429, endPoint x: 494, endPoint y: 418, distance: 205.4
click at [614, 420] on input "24236 CO HWY 22" at bounding box center [860, 430] width 1140 height 31
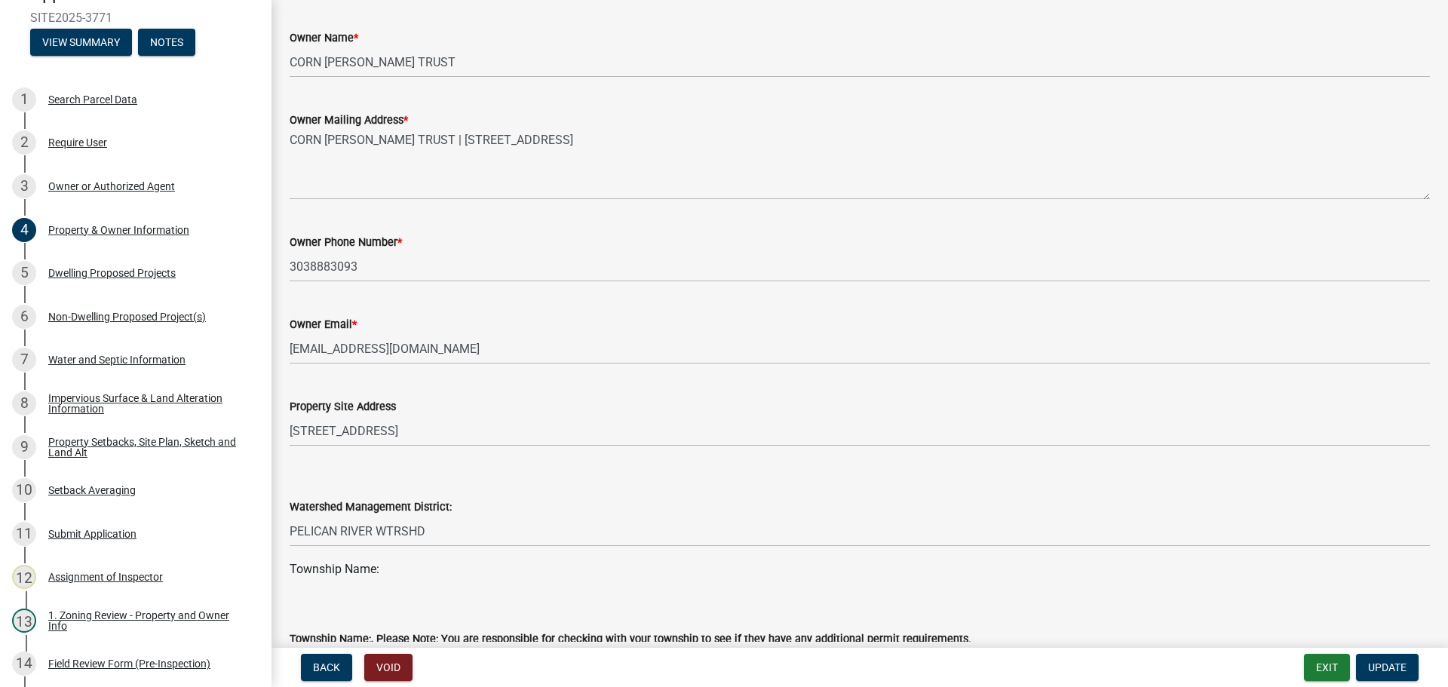
drag, startPoint x: 287, startPoint y: 431, endPoint x: 339, endPoint y: 435, distance: 52.9
click at [339, 435] on div "Property Site Address 24236 CO HWY 22" at bounding box center [859, 411] width 1163 height 70
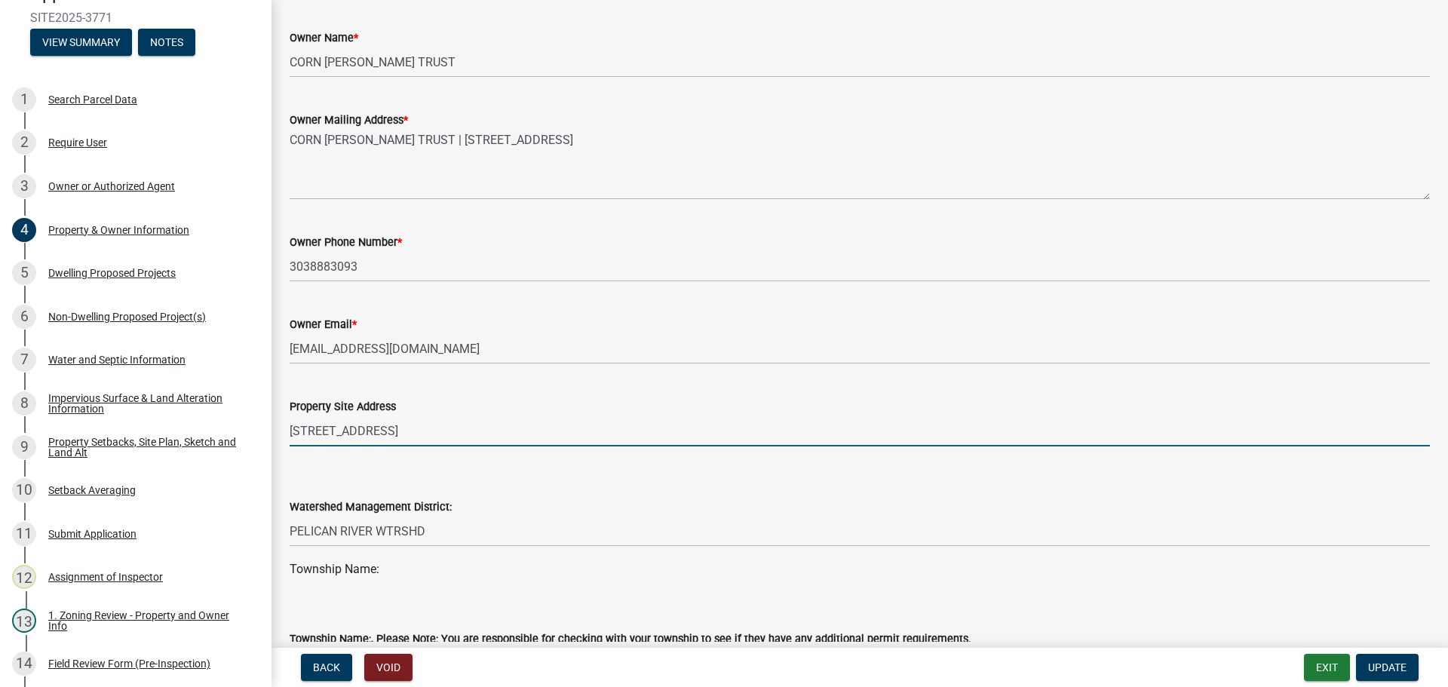
drag, startPoint x: 392, startPoint y: 428, endPoint x: 290, endPoint y: 427, distance: 102.5
click at [290, 427] on input "24236 CO HWY 22" at bounding box center [860, 430] width 1140 height 31
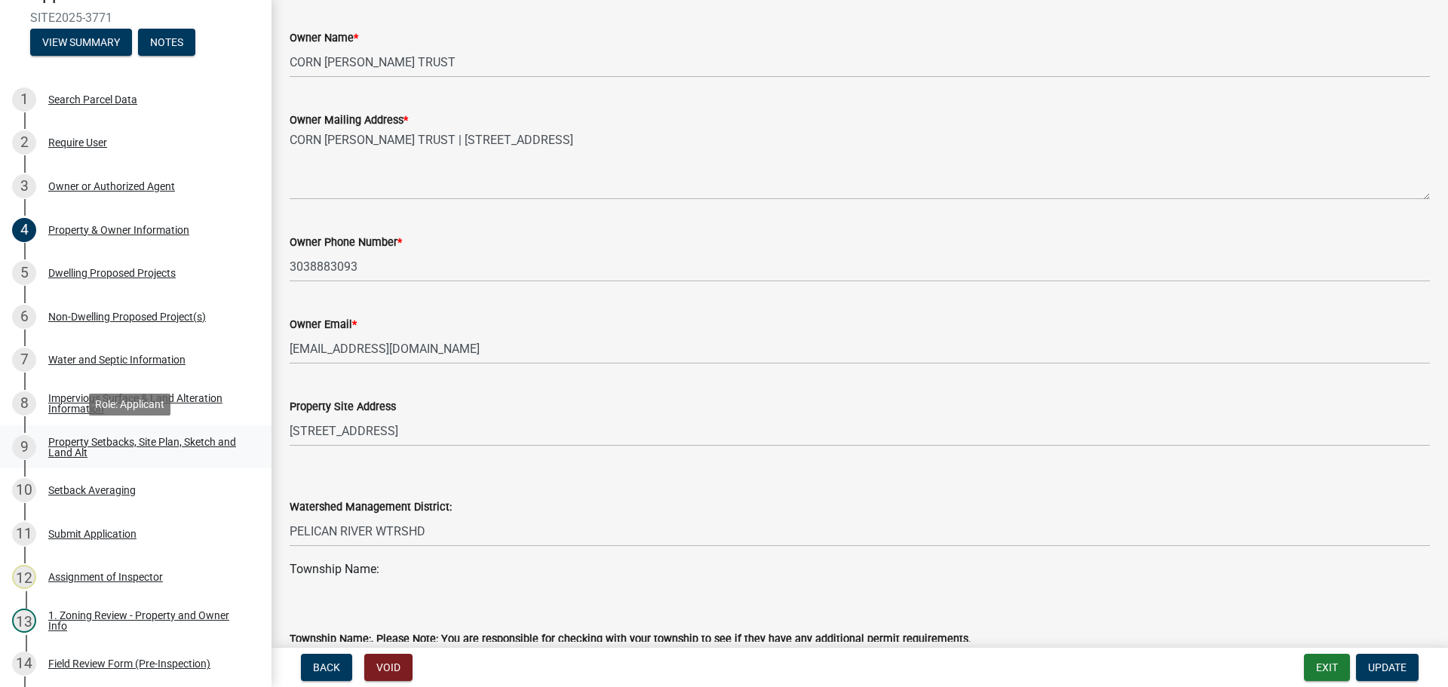
drag, startPoint x: 133, startPoint y: 437, endPoint x: 156, endPoint y: 434, distance: 22.9
click at [133, 437] on div "Property Setbacks, Site Plan, Sketch and Land Alt" at bounding box center [147, 447] width 199 height 21
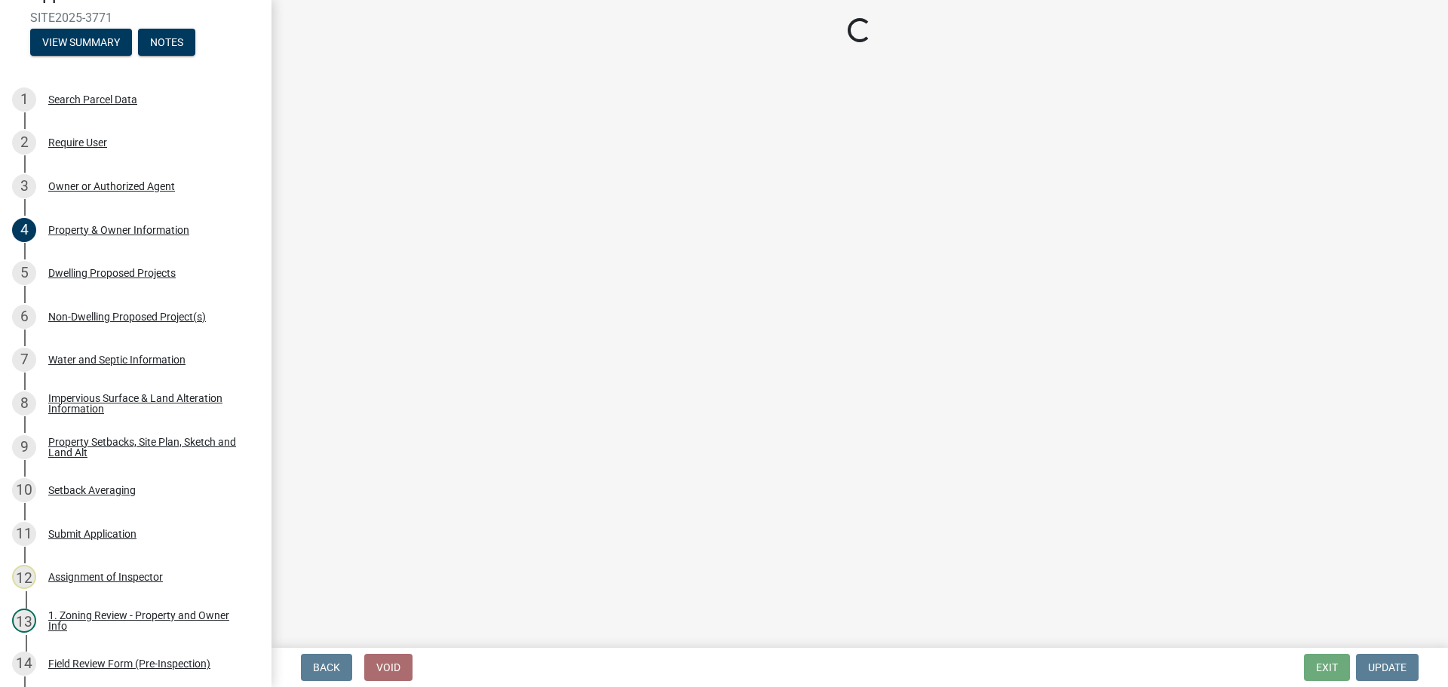
select select "7b13c63f-e699-4112-b373-98fbd28ec536"
select select "a380689b-9566-4fd4-88c9-cd49c6232cf0"
select select "b56a4575-9846-47cf-8067-c59a4853da22"
select select "12f785fb-c378-4b18-841c-21c73dc99083"
select select "e8ab2dc3-aa3f-46f3-9b4a-37eb25ad84af"
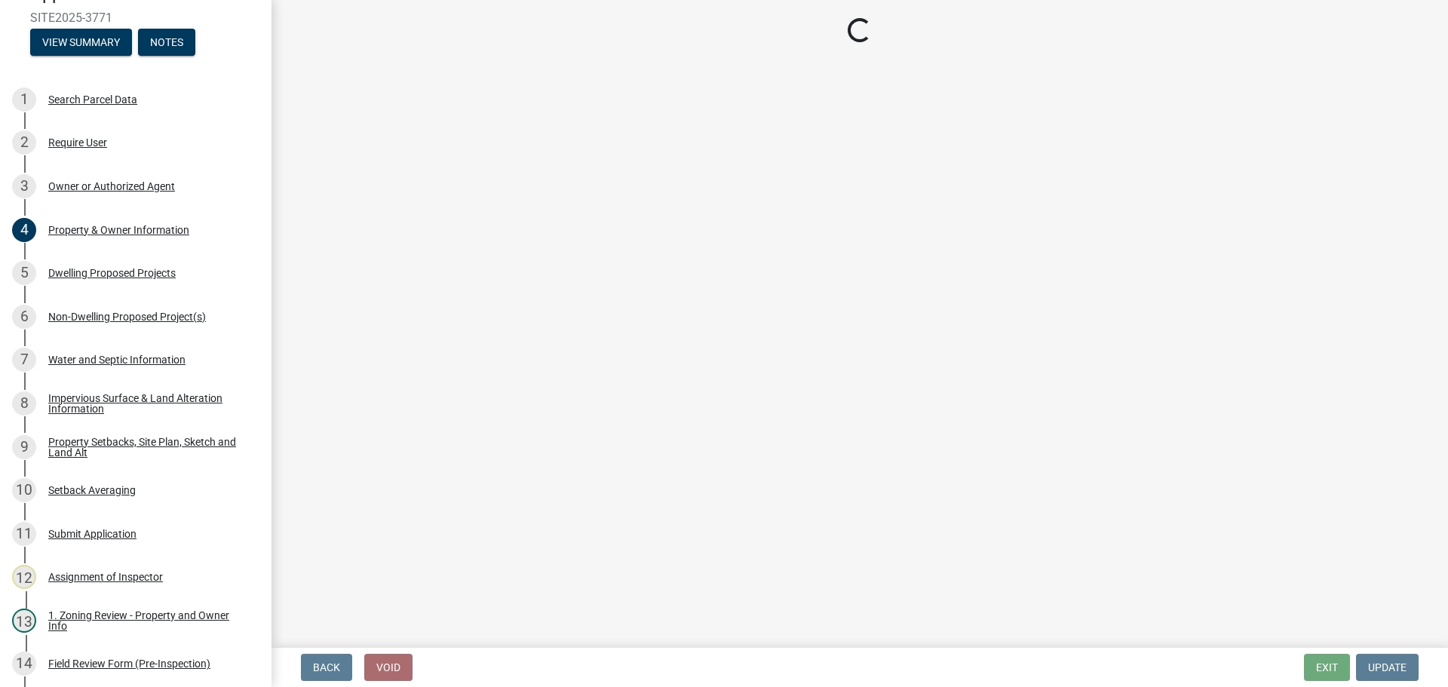
select select "27b2a8b4-abf6-463e-8c0c-7c5d2b4fe26f"
select select "b98836ba-4715-455d-97ab-be9a9df498a8"
select select "d61e3758-d187-40af-a435-5e09c3f3d509"
select select "c8b8ea71-7088-4e87-a493-7bc88cc2835b"
select select "a4ce8fad-3c47-4e2b-9375-28a8f2ee630b"
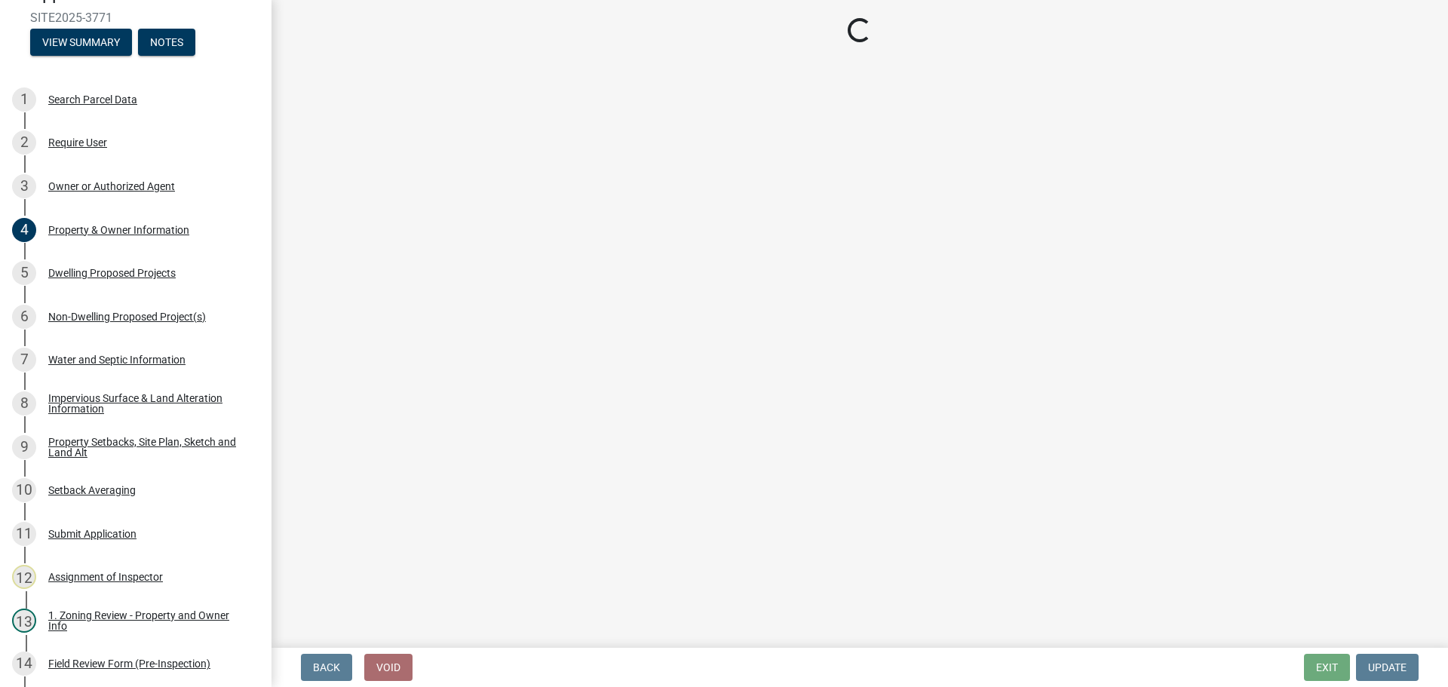
select select "f51aecae-0421-4f67-bd2d-0cff8a85c7cd"
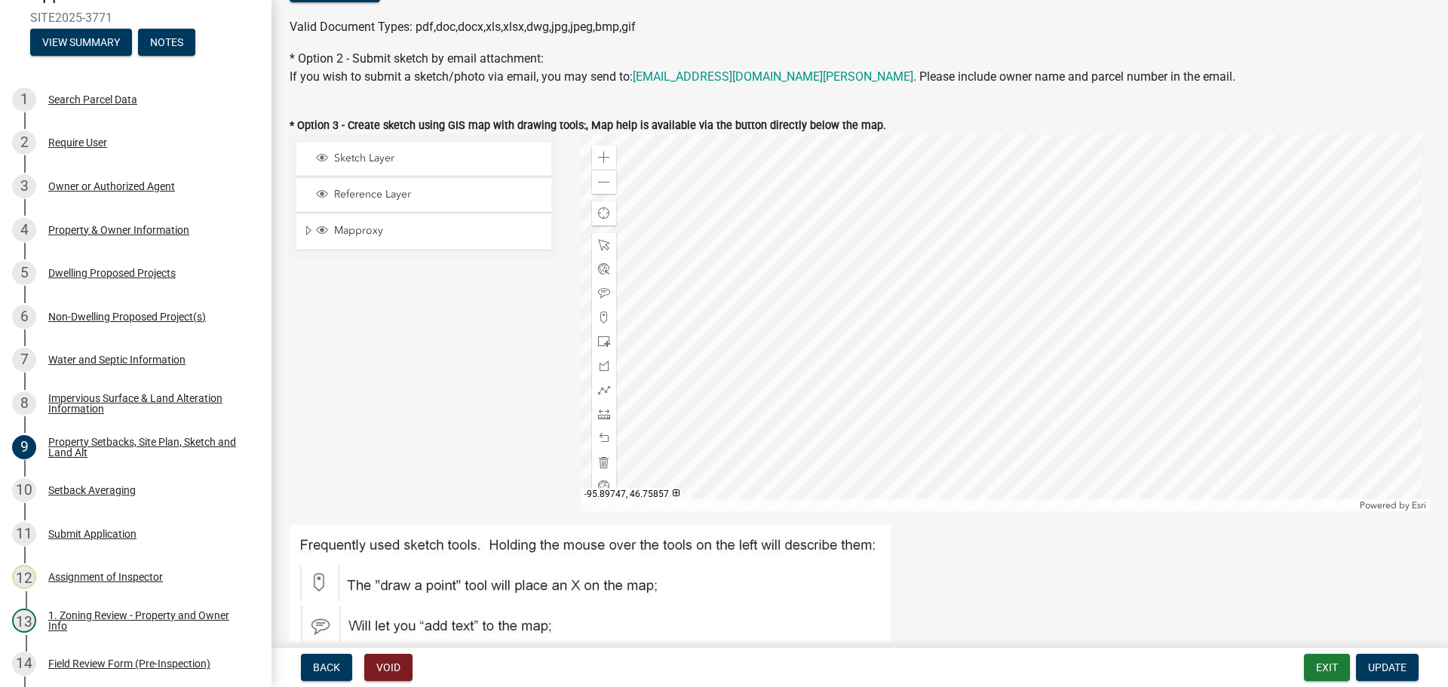
scroll to position [452, 0]
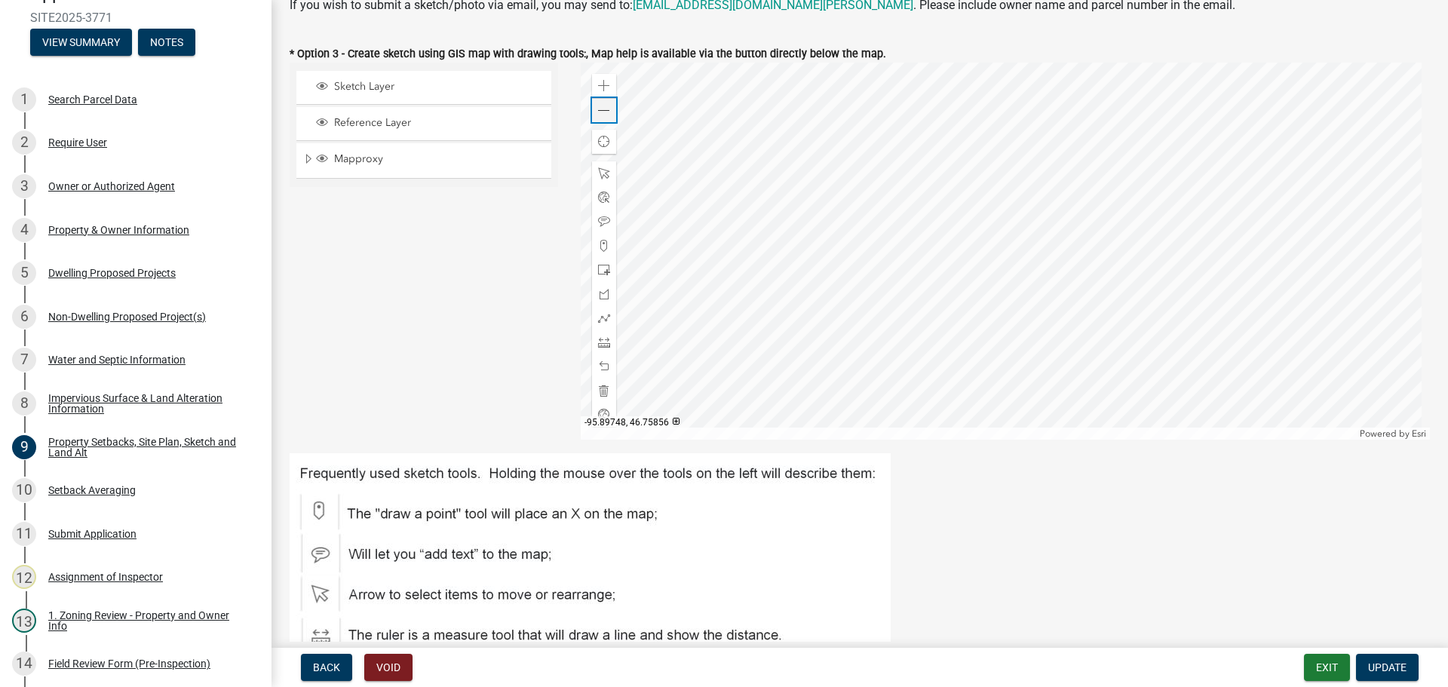
click at [598, 113] on span at bounding box center [604, 111] width 12 height 12
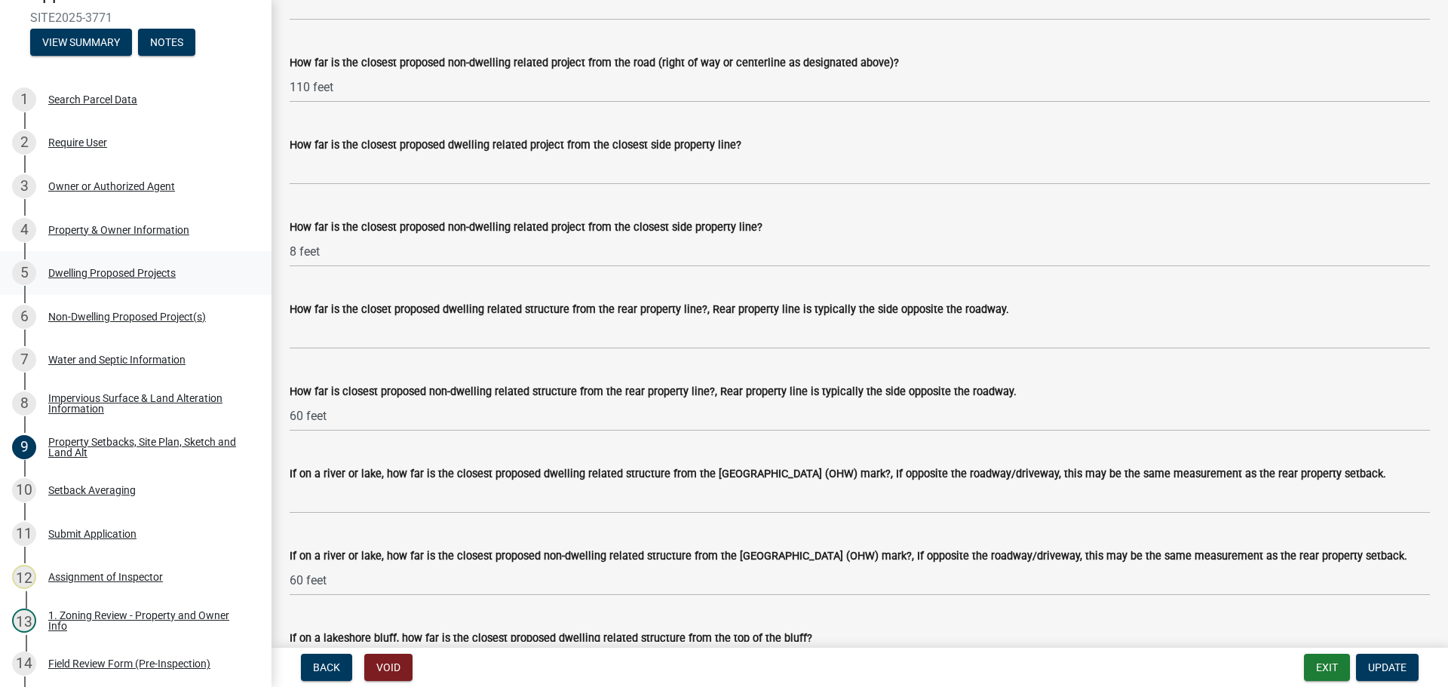
scroll to position [3016, 0]
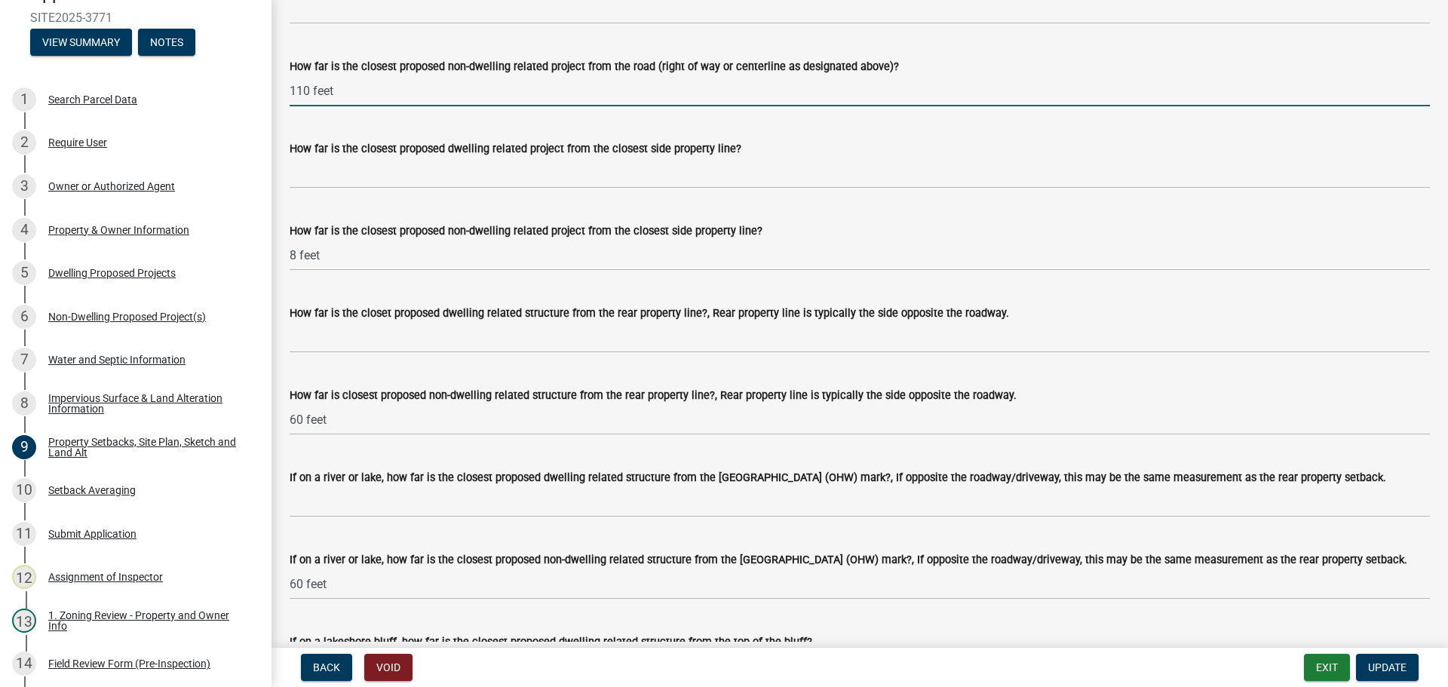
click at [951, 104] on input "110 feet" at bounding box center [860, 90] width 1140 height 31
